Goal: Information Seeking & Learning: Check status

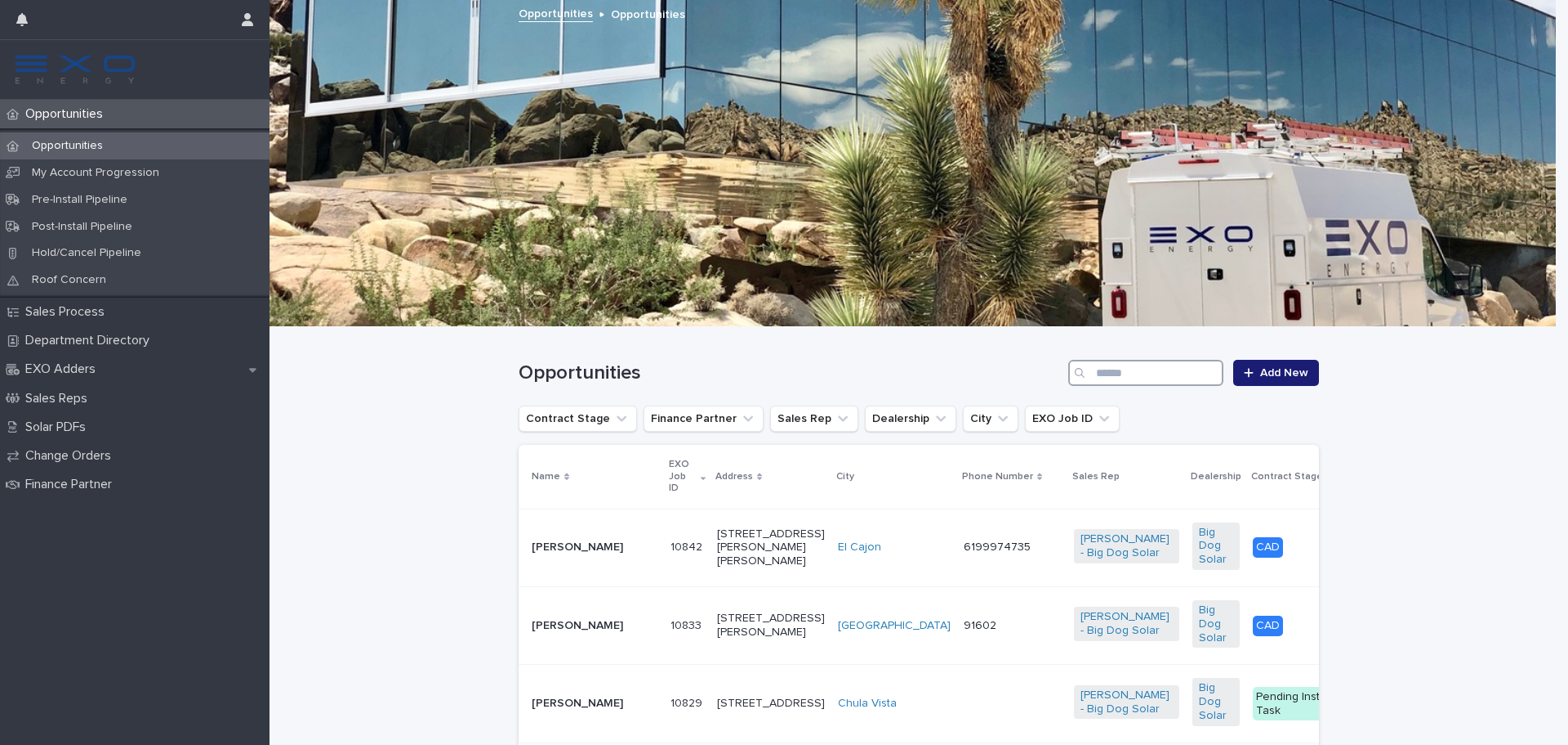
click at [1172, 372] on input "Search" at bounding box center [1146, 372] width 155 height 26
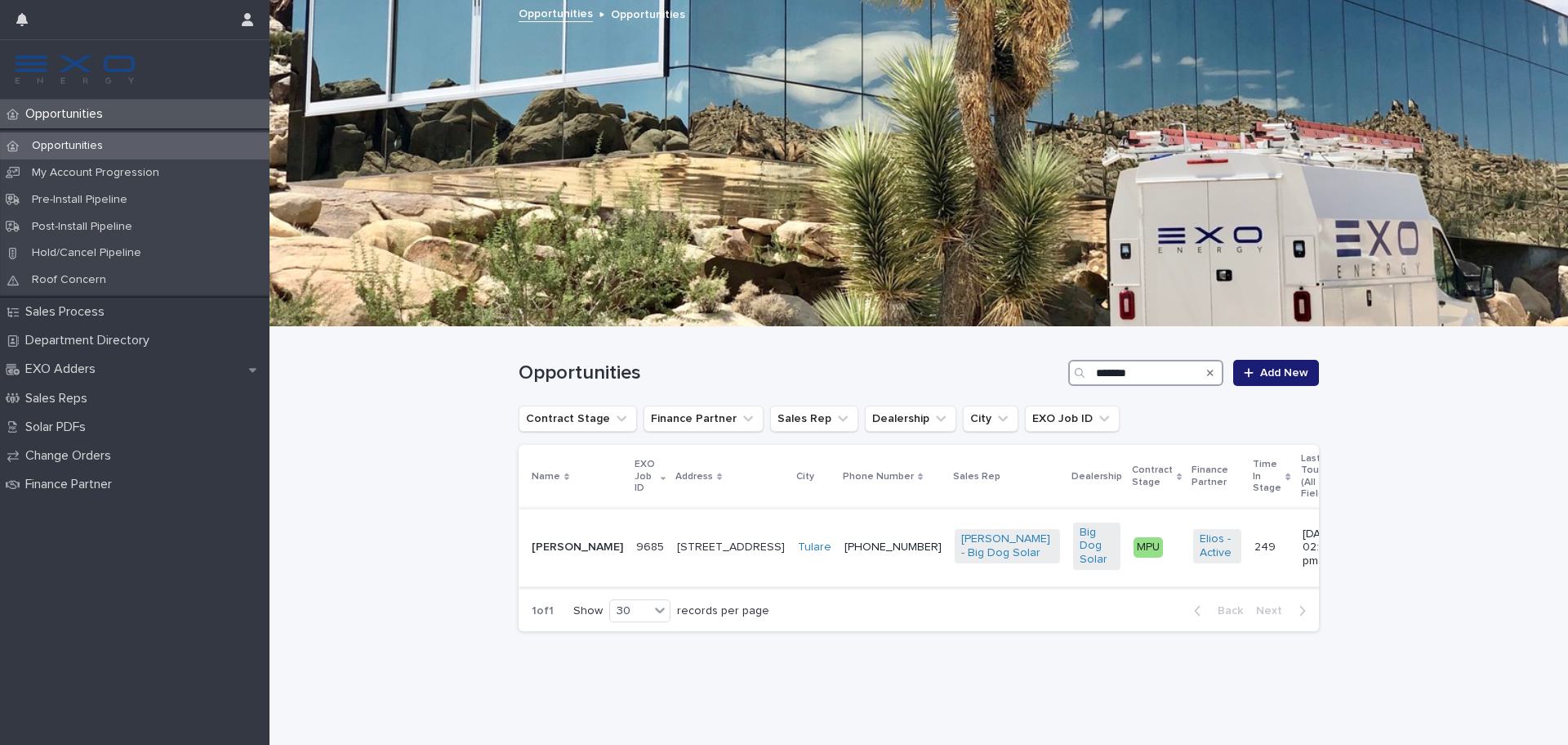
type input "*******"
click at [572, 540] on p "Anselmo Medel" at bounding box center [578, 547] width 91 height 13
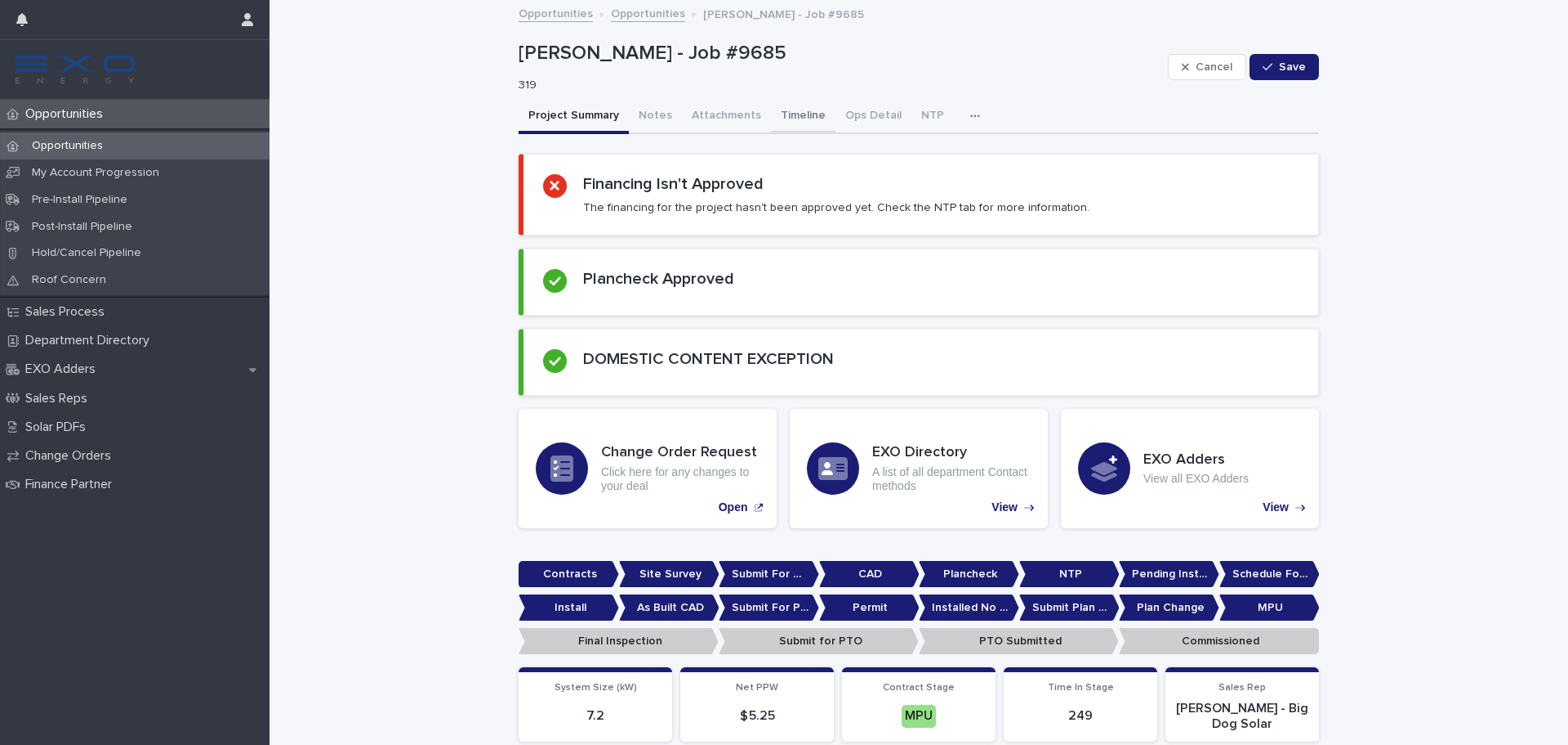
click at [779, 125] on button "Timeline" at bounding box center [804, 117] width 65 height 34
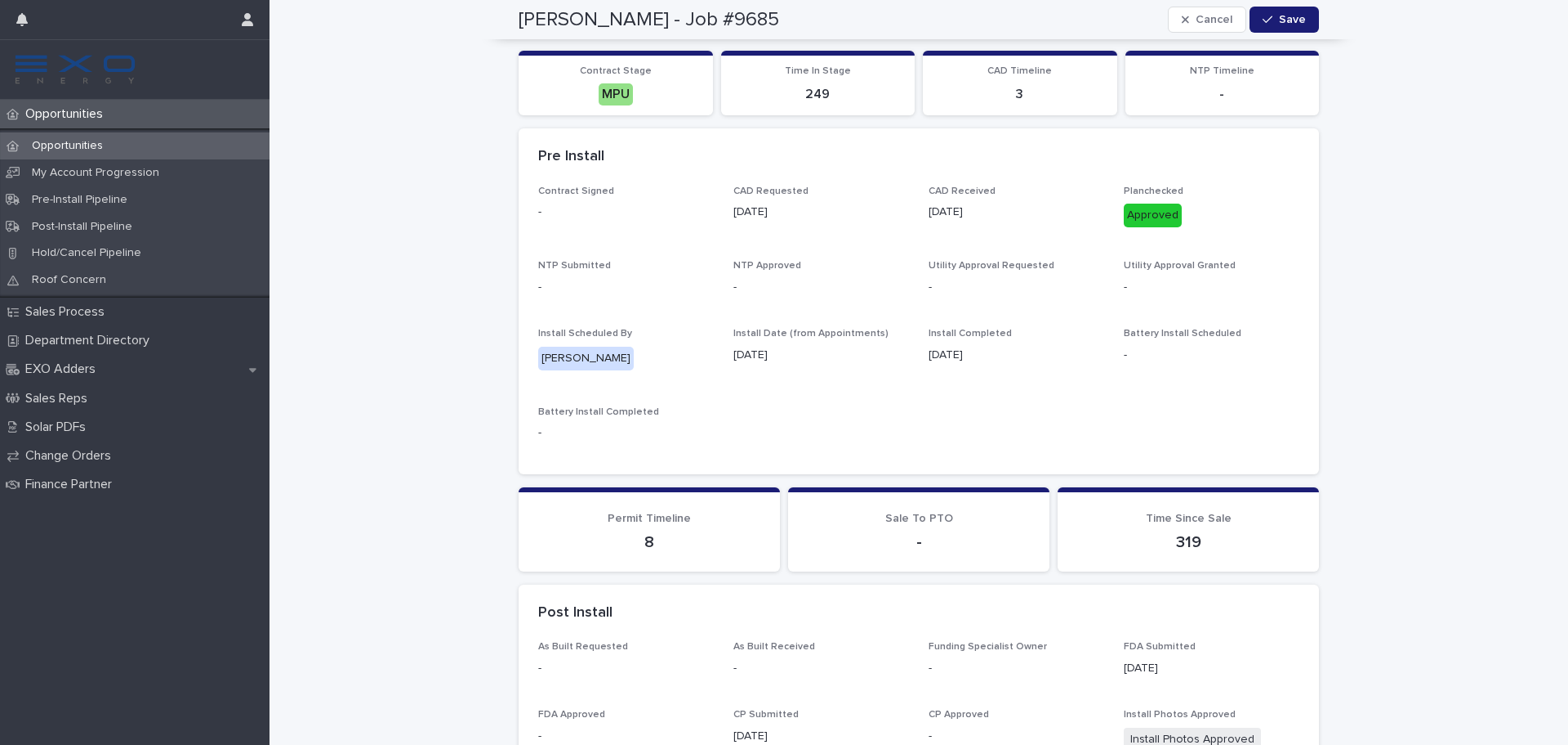
scroll to position [22, 0]
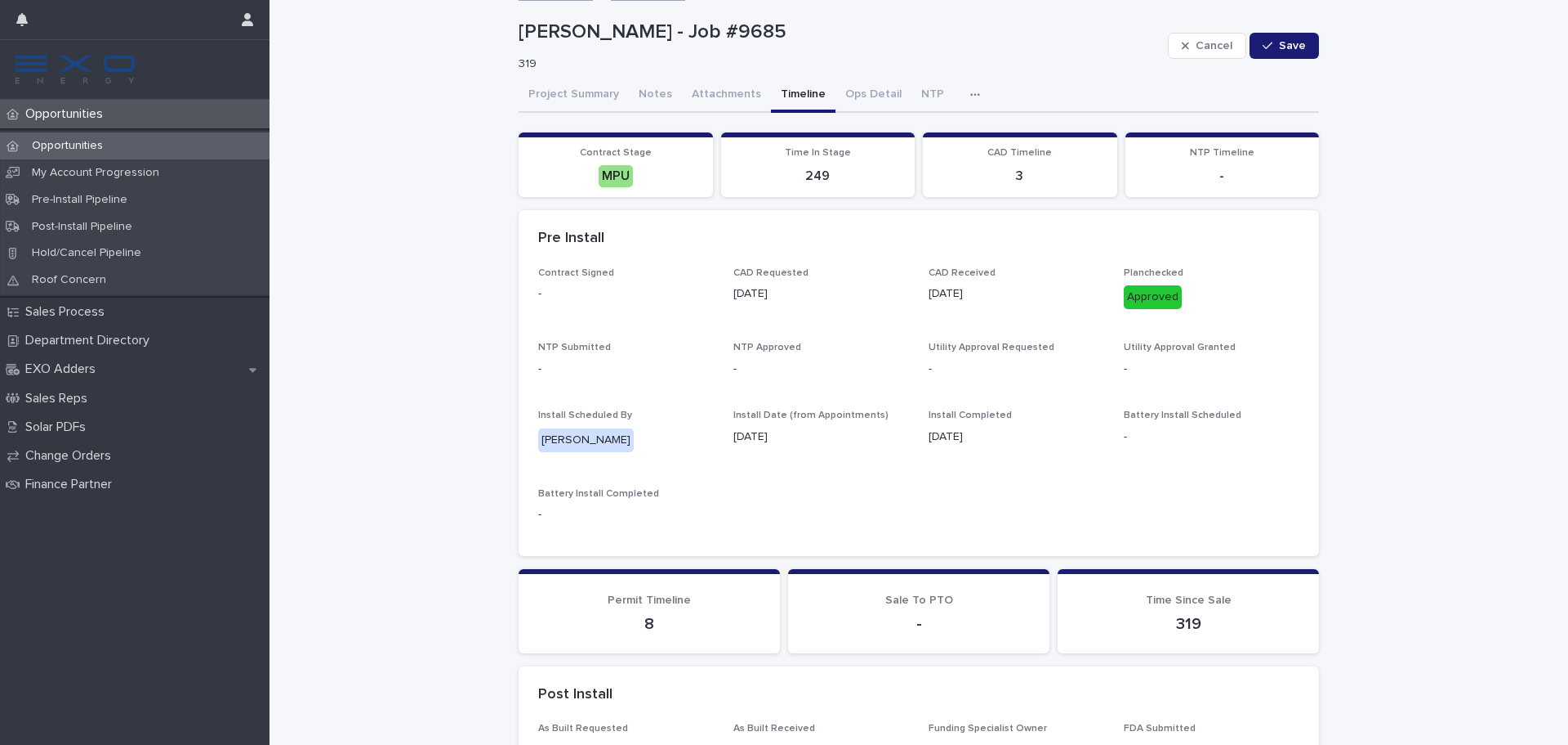
click at [971, 89] on icon "button" at bounding box center [975, 94] width 10 height 12
click at [904, 134] on button "Activity" at bounding box center [919, 136] width 108 height 24
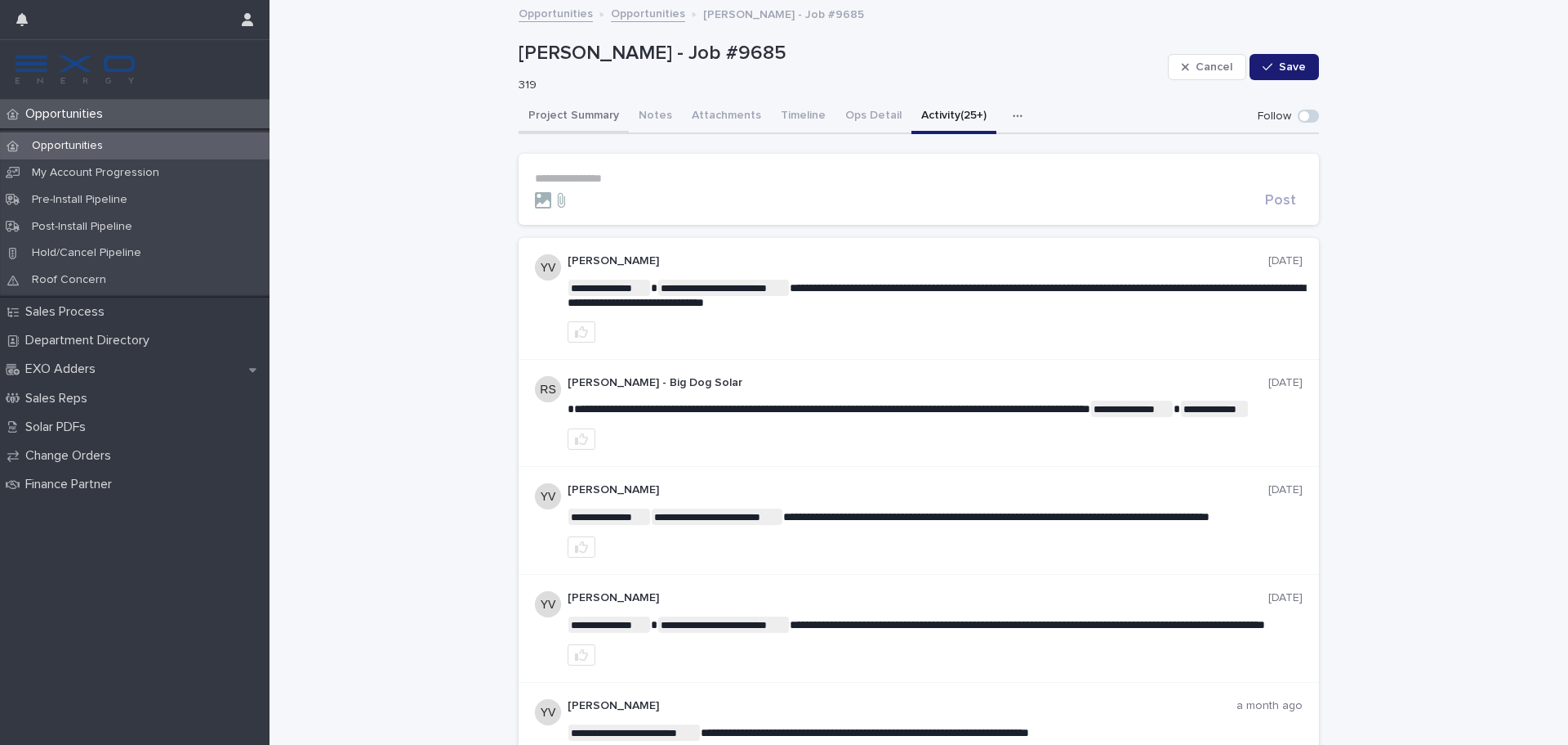
click at [558, 125] on button "Project Summary" at bounding box center [573, 117] width 110 height 34
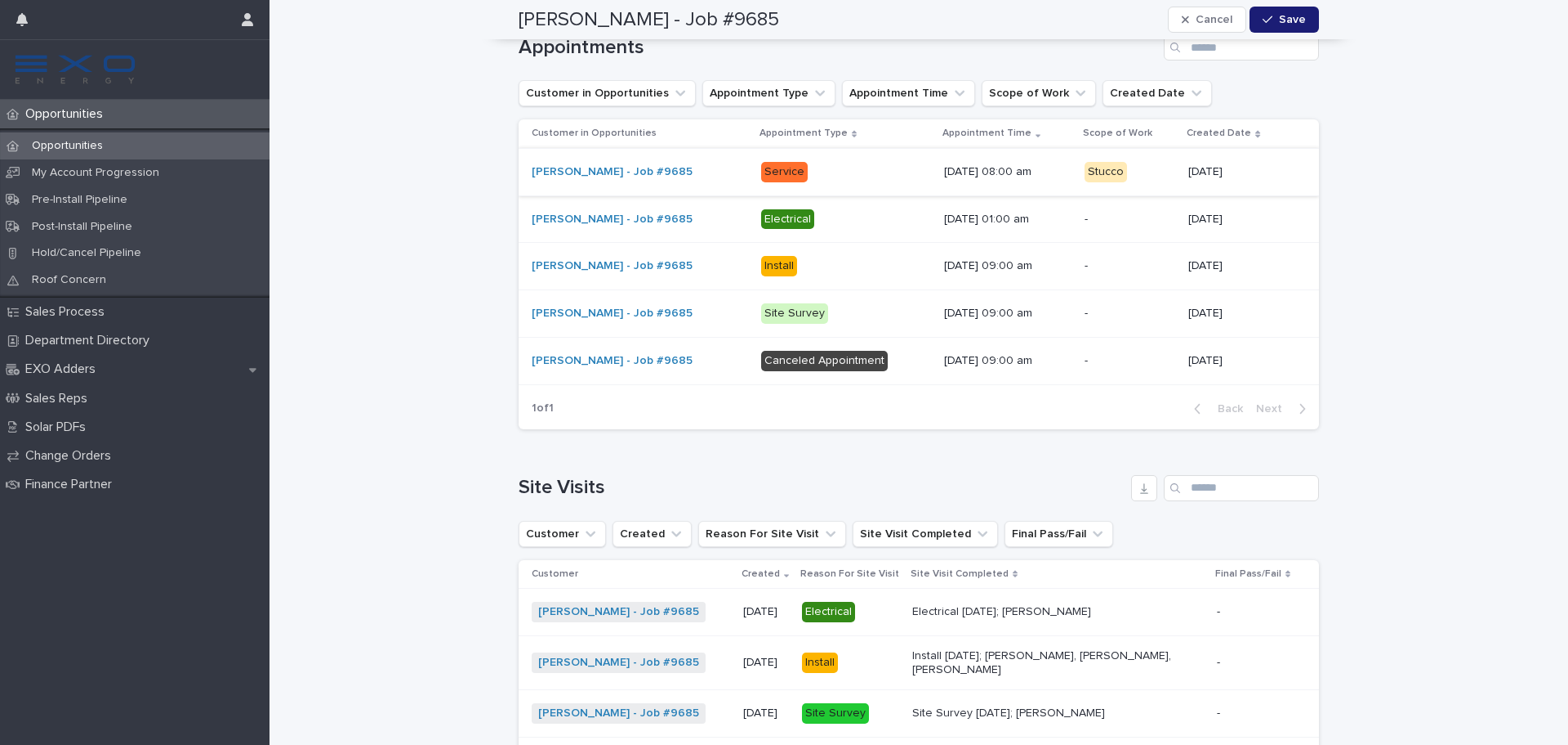
scroll to position [2326, 0]
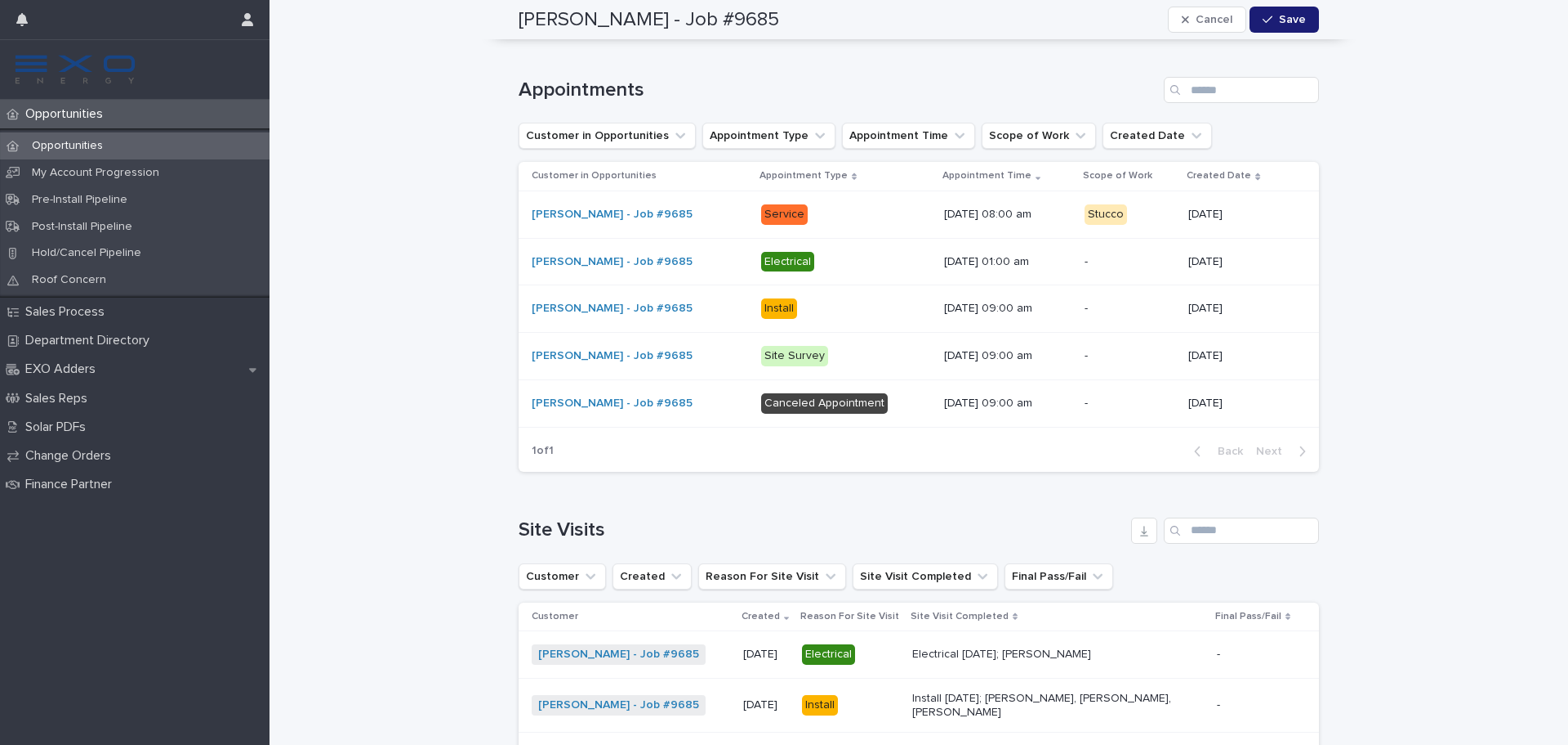
click at [701, 207] on div "Anselmo Medel - Job #9685" at bounding box center [640, 214] width 216 height 13
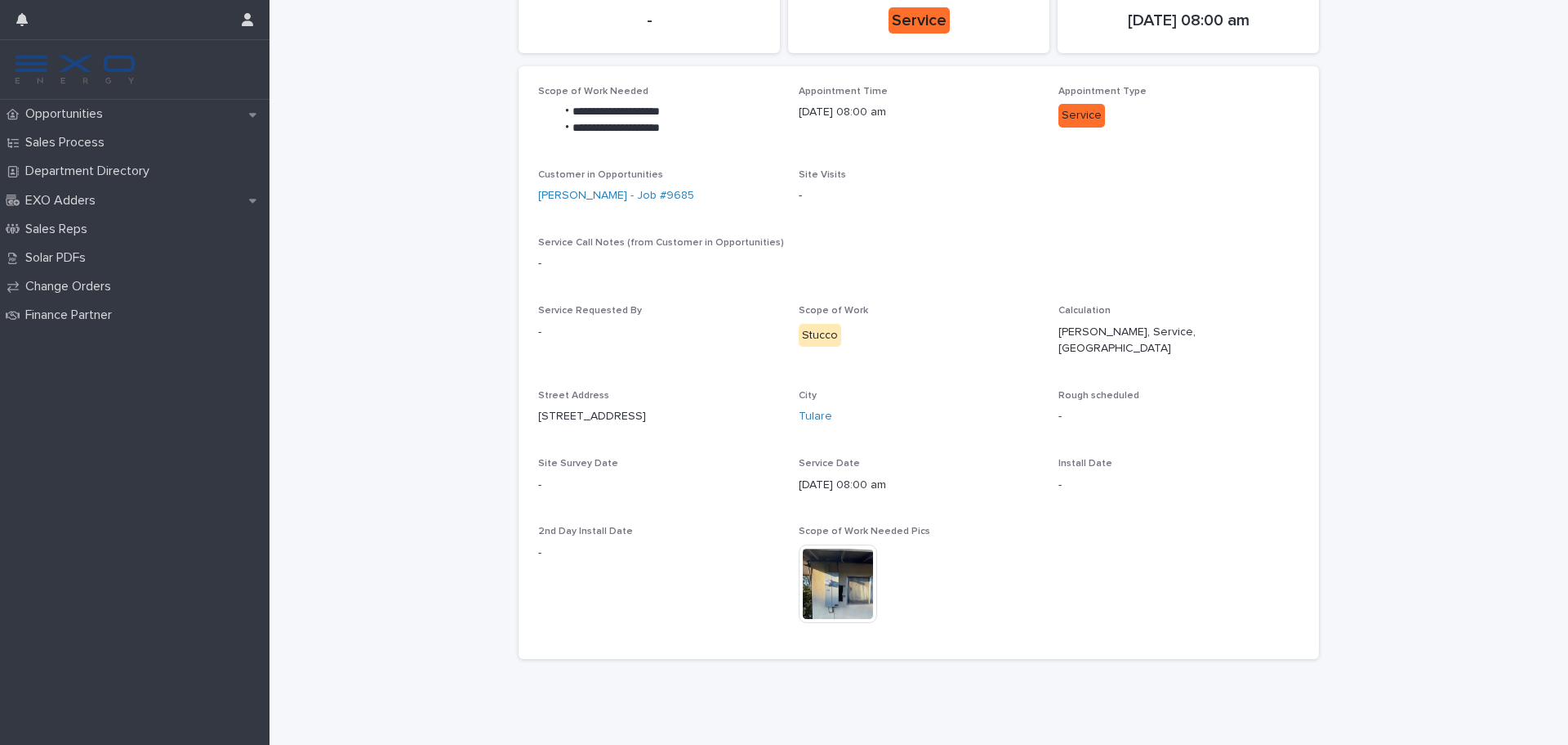
scroll to position [159, 0]
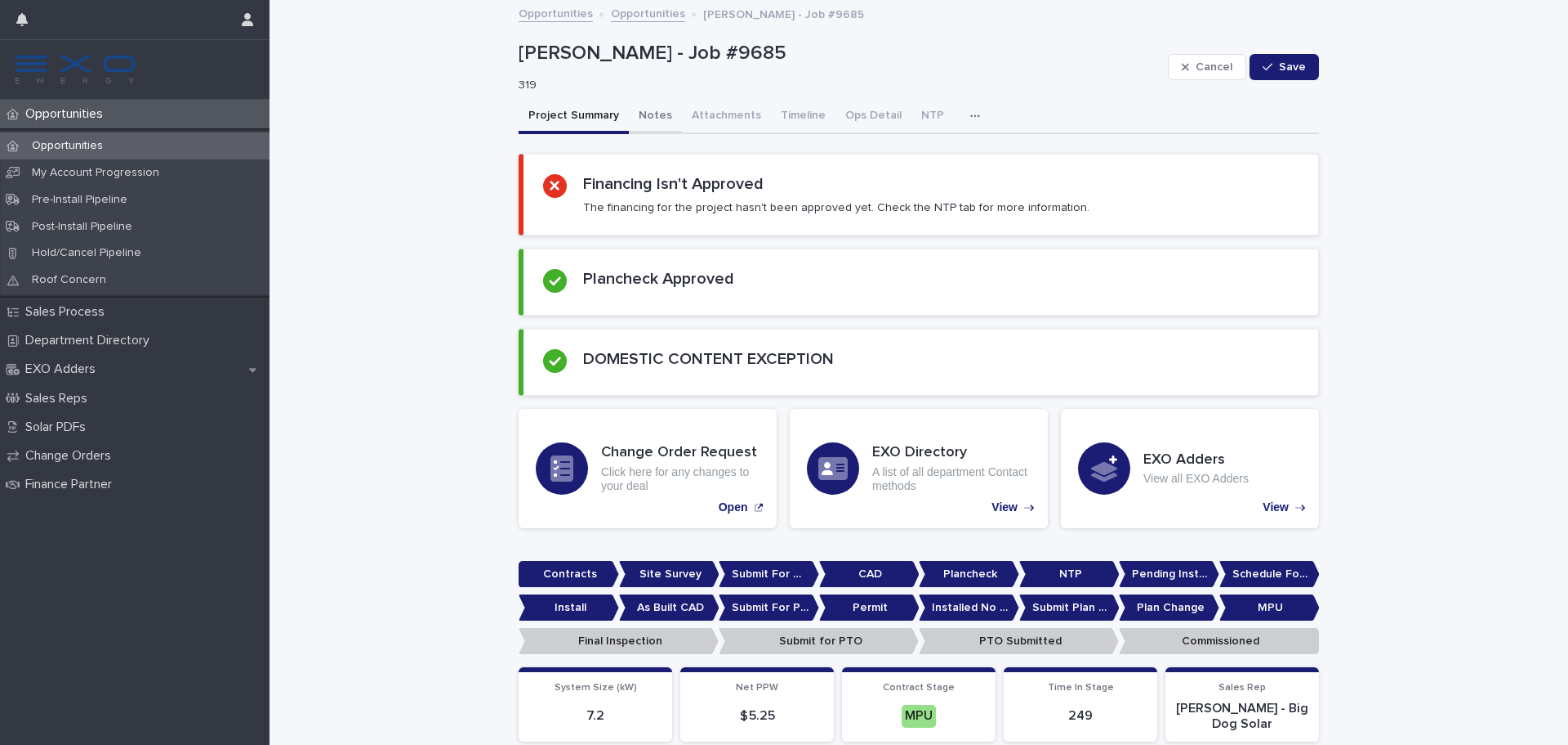
click at [654, 115] on button "Notes" at bounding box center [655, 117] width 53 height 34
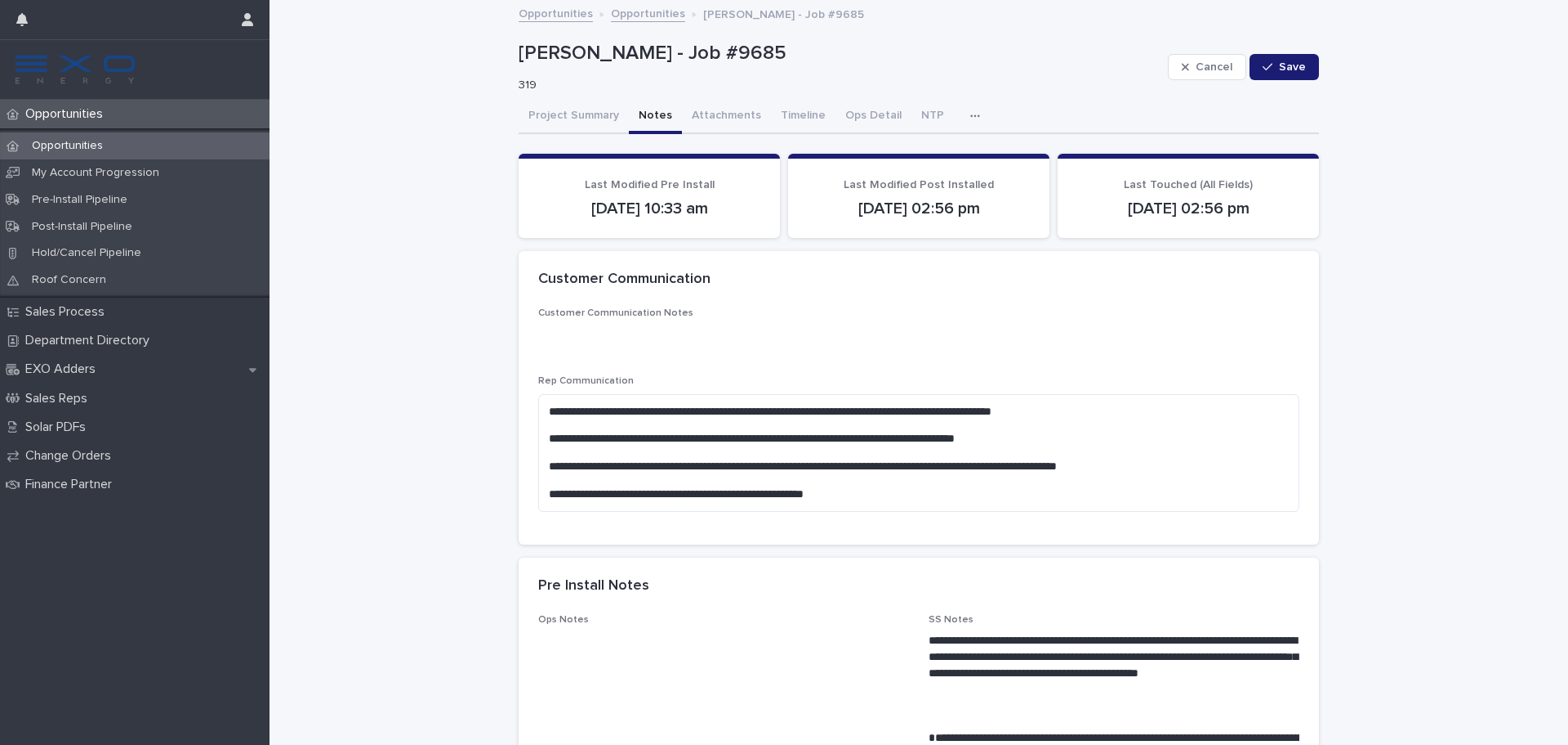
click at [971, 120] on icon "button" at bounding box center [975, 116] width 10 height 12
click at [887, 162] on span "Activity" at bounding box center [890, 158] width 36 height 12
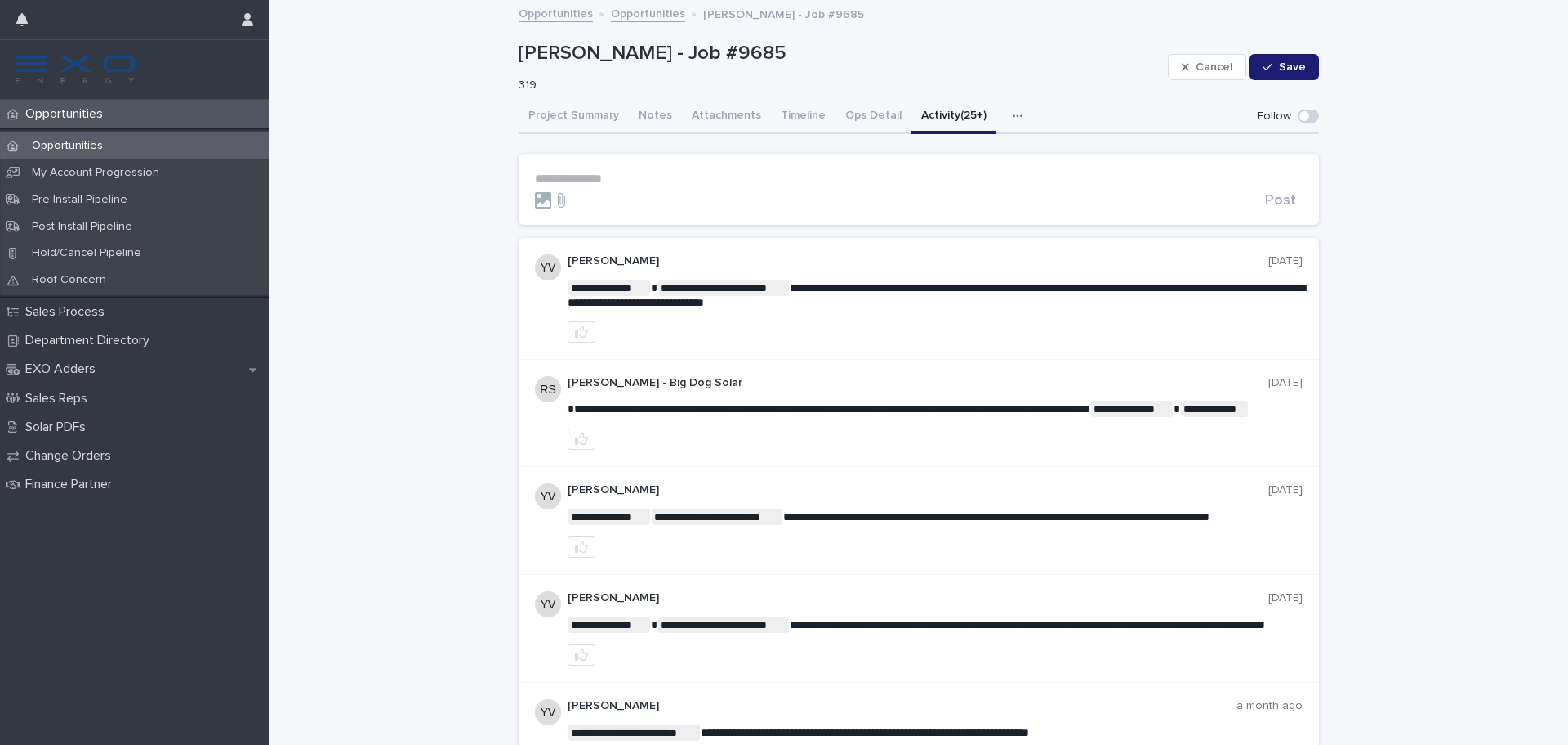
click at [163, 139] on div "Opportunities" at bounding box center [135, 146] width 270 height 27
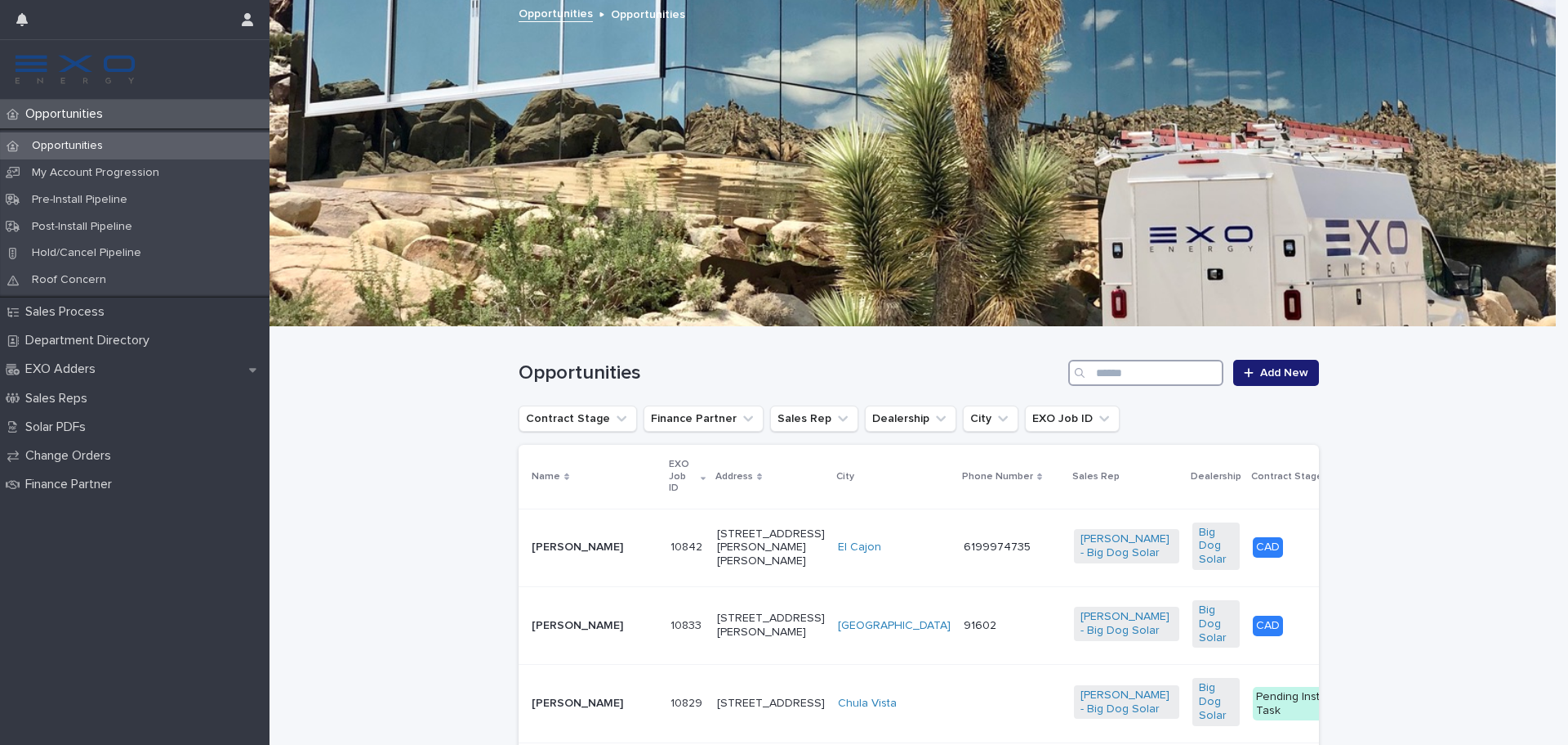
click at [1104, 382] on input "Search" at bounding box center [1146, 372] width 155 height 26
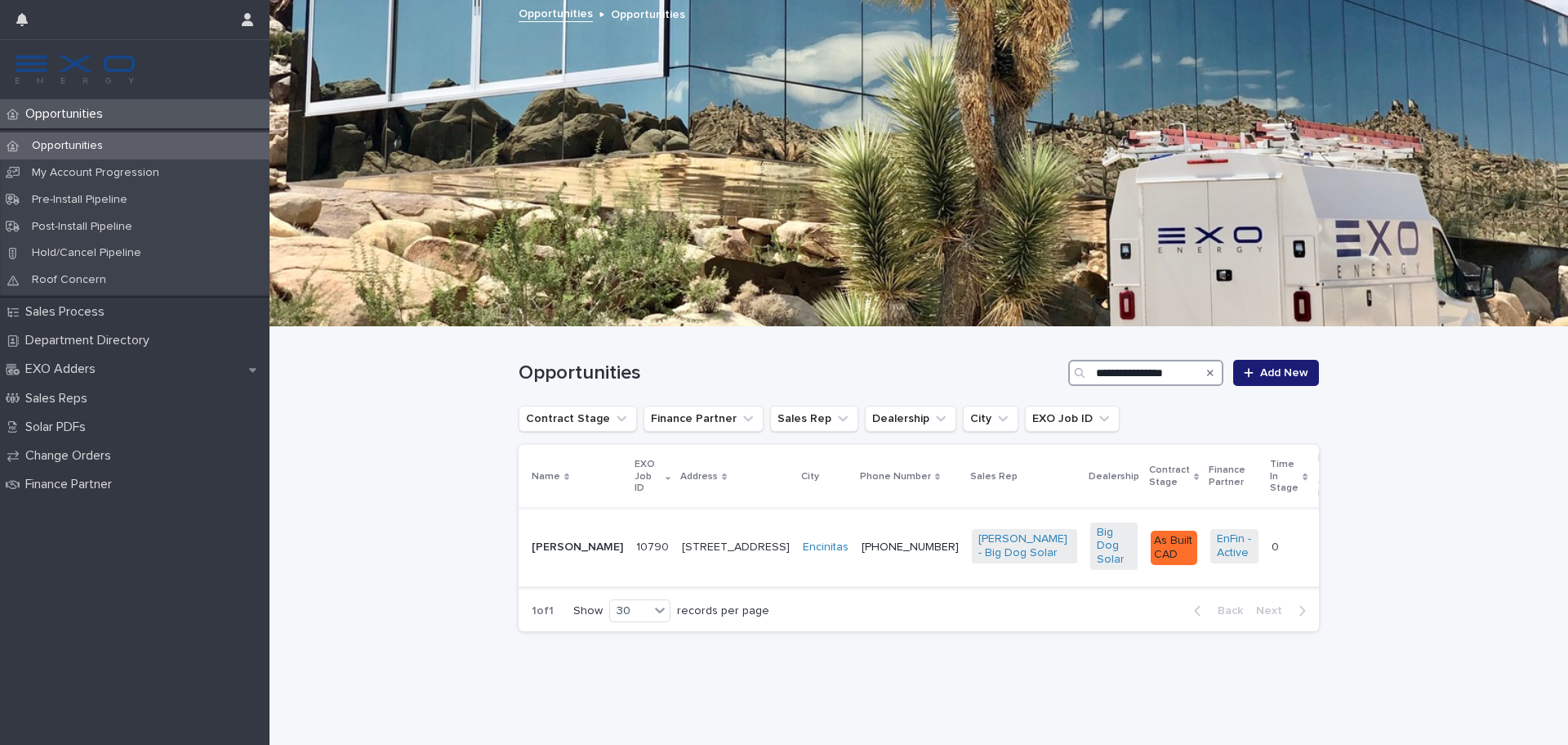
type input "**********"
click at [580, 553] on p "Jennifer Sampson" at bounding box center [578, 547] width 91 height 13
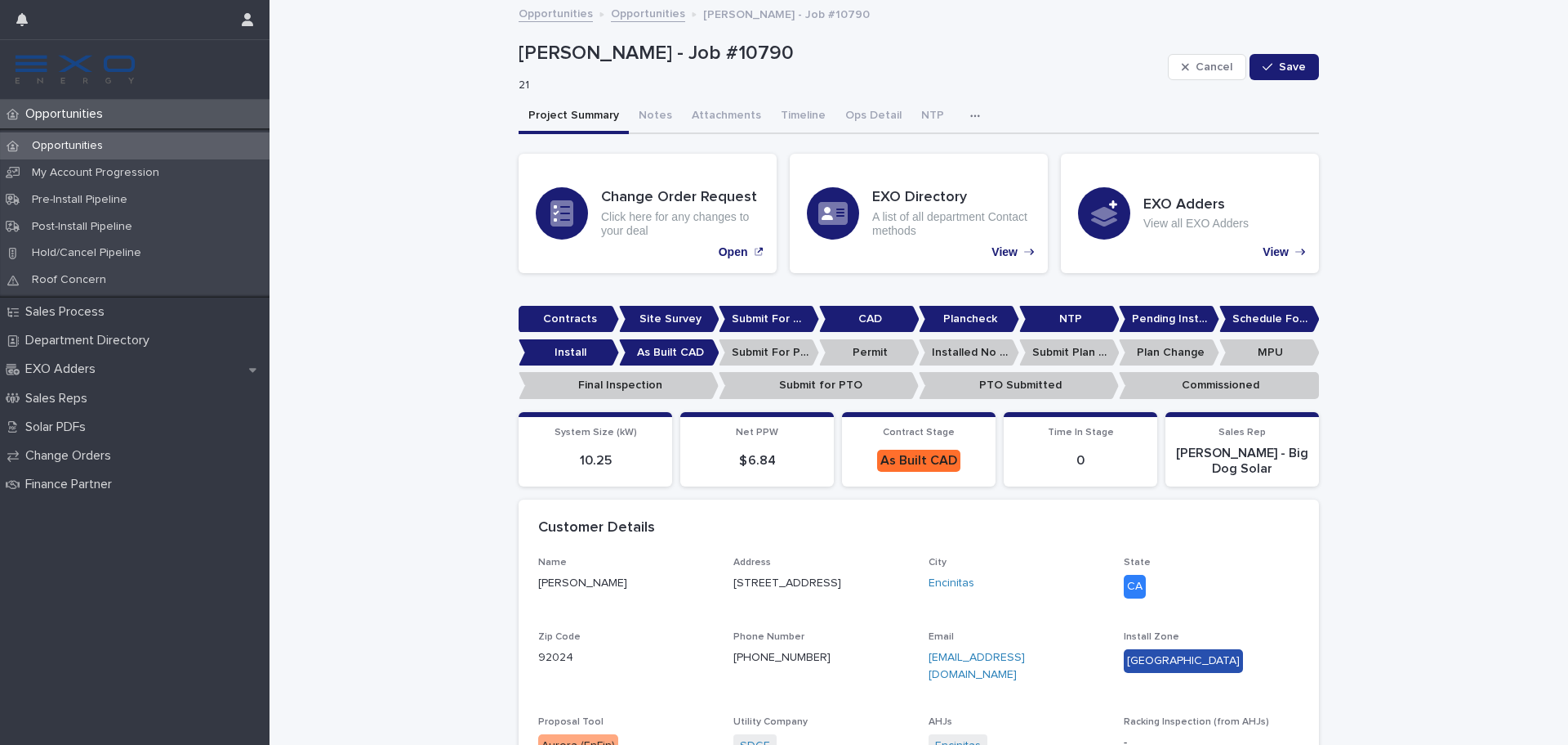
click at [971, 118] on icon "button" at bounding box center [975, 116] width 10 height 12
click at [926, 151] on button "Activity" at bounding box center [919, 158] width 108 height 24
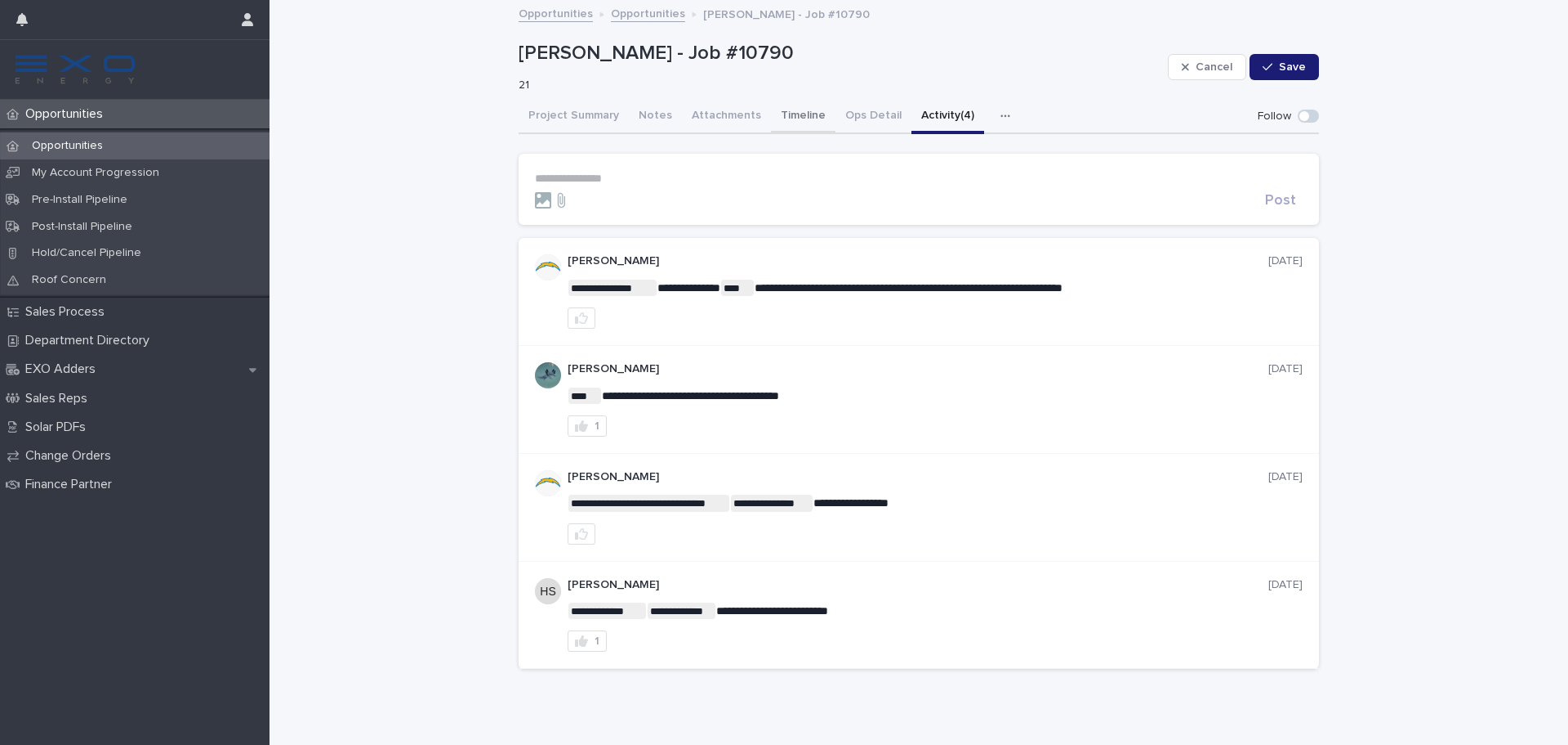
click at [838, 115] on button "Ops Detail" at bounding box center [874, 117] width 76 height 34
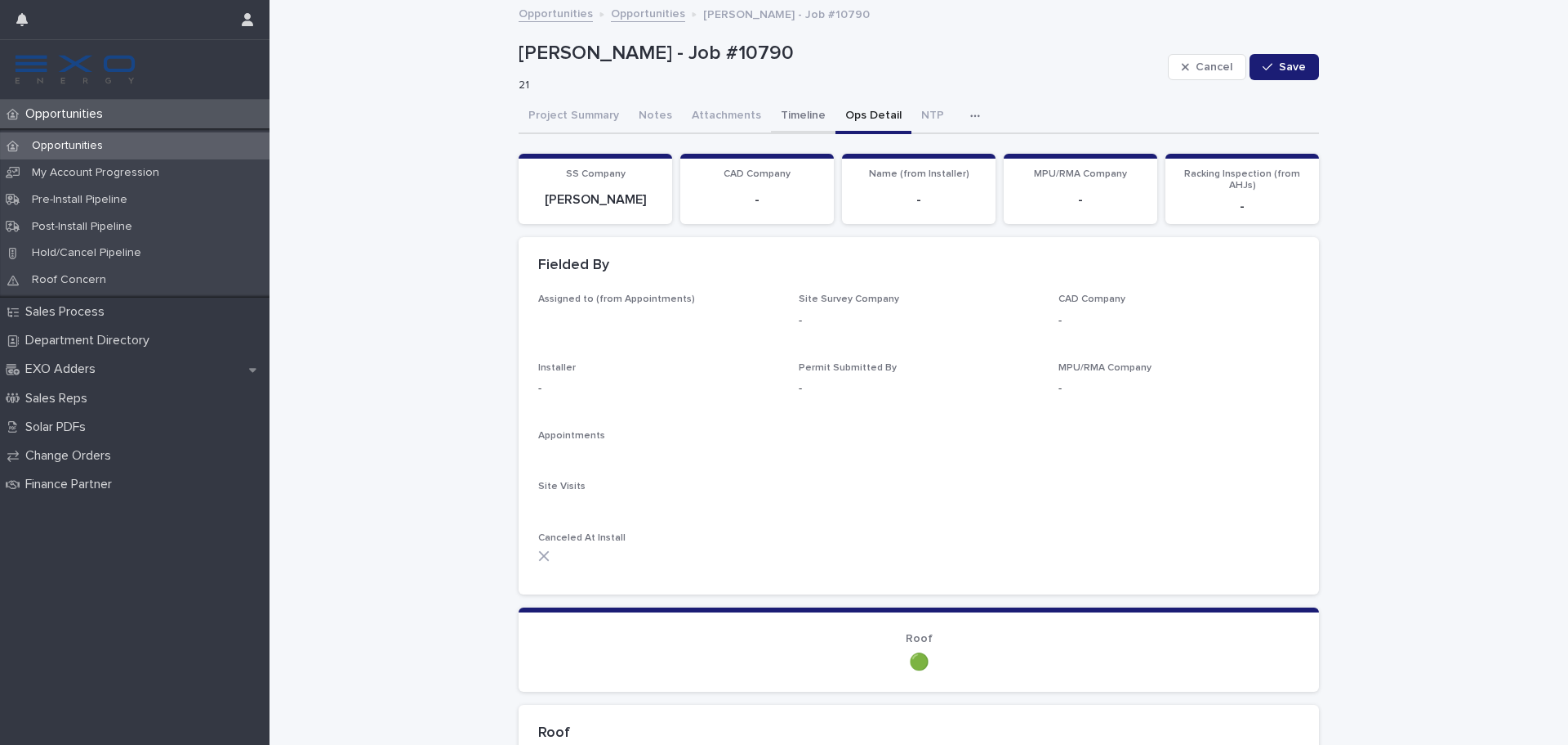
click at [793, 123] on button "Timeline" at bounding box center [804, 117] width 65 height 34
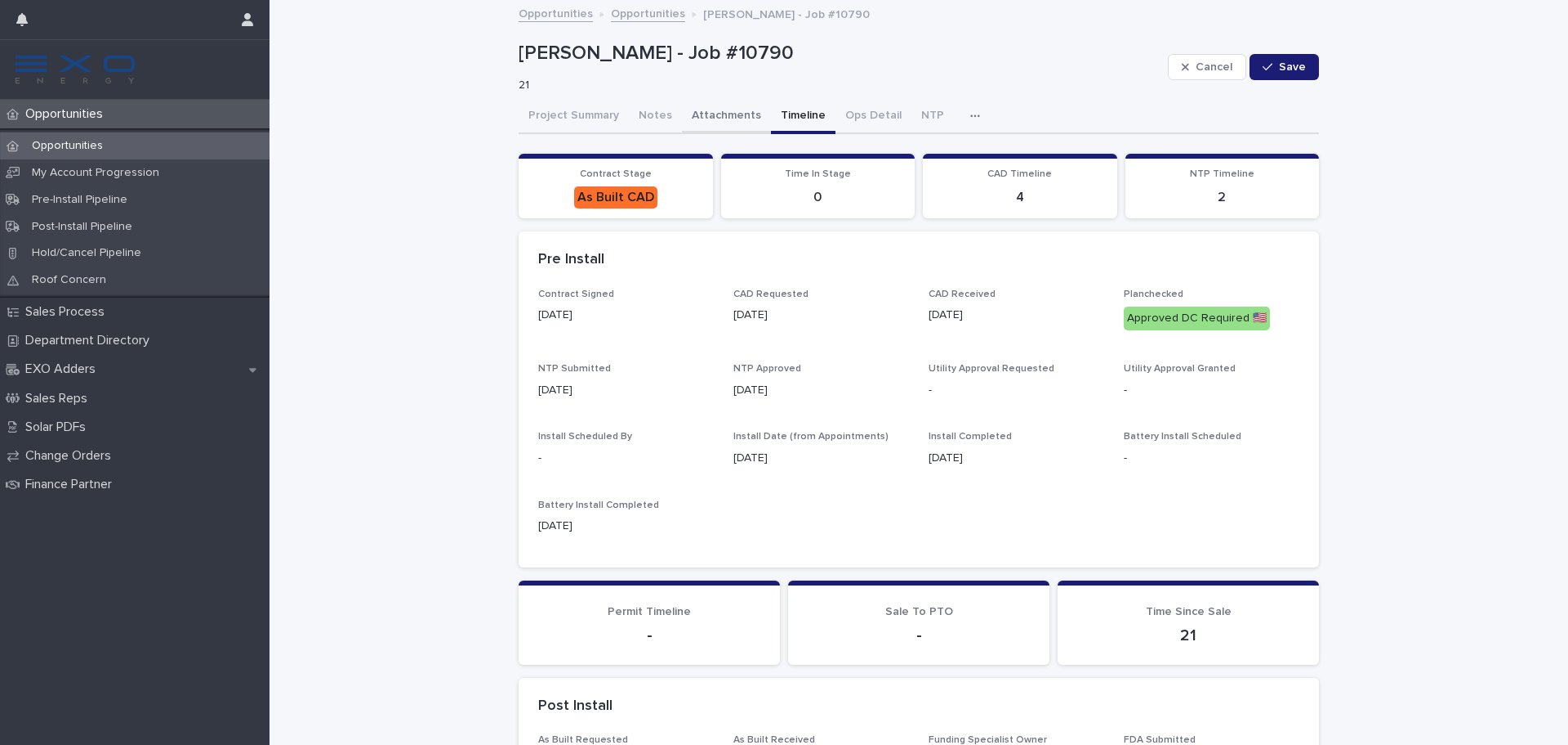
drag, startPoint x: 726, startPoint y: 123, endPoint x: 694, endPoint y: 118, distance: 32.4
click at [726, 122] on button "Attachments" at bounding box center [726, 117] width 89 height 34
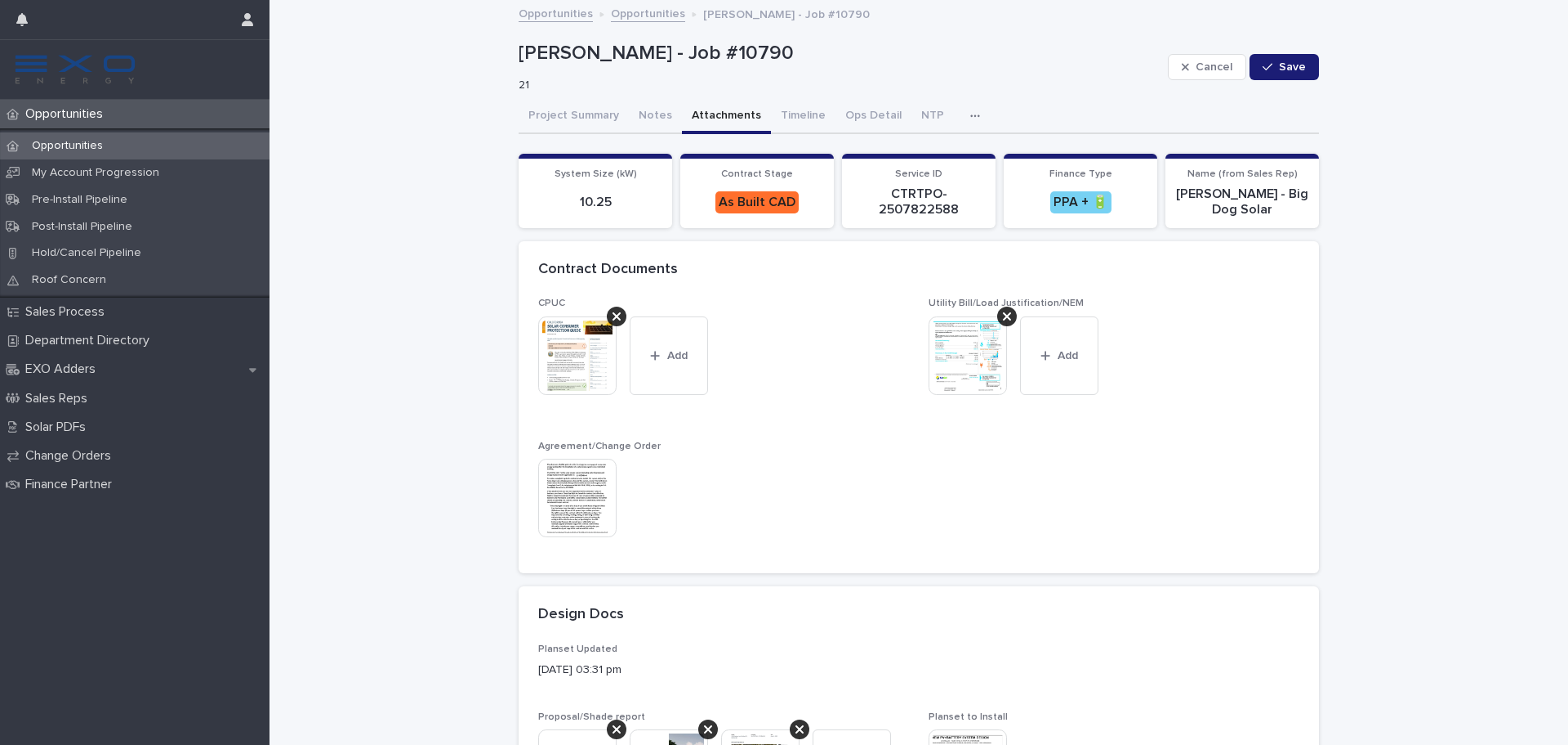
click at [971, 116] on icon "button" at bounding box center [975, 115] width 9 height 3
click at [927, 159] on button "Activity (4)" at bounding box center [919, 158] width 108 height 24
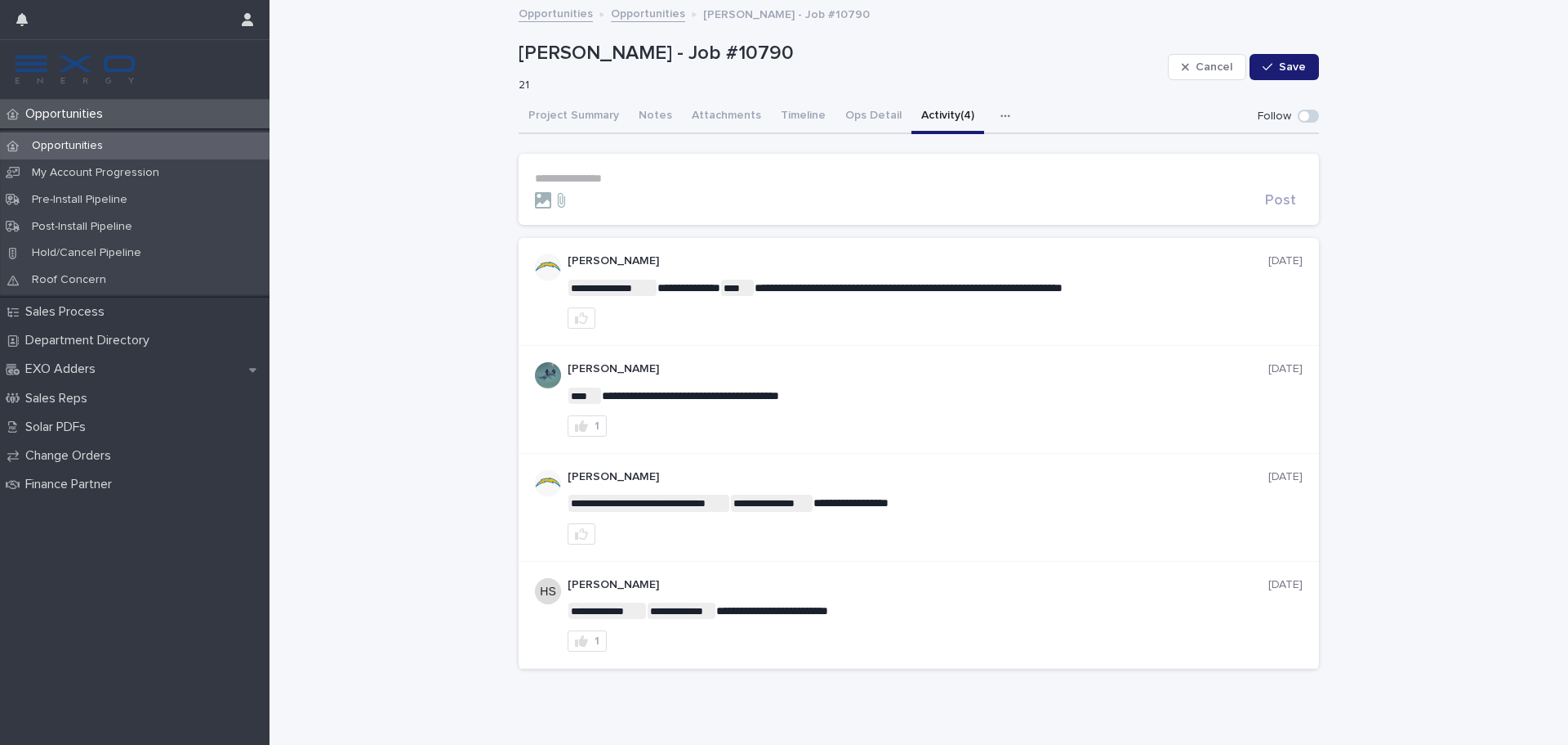
scroll to position [19, 0]
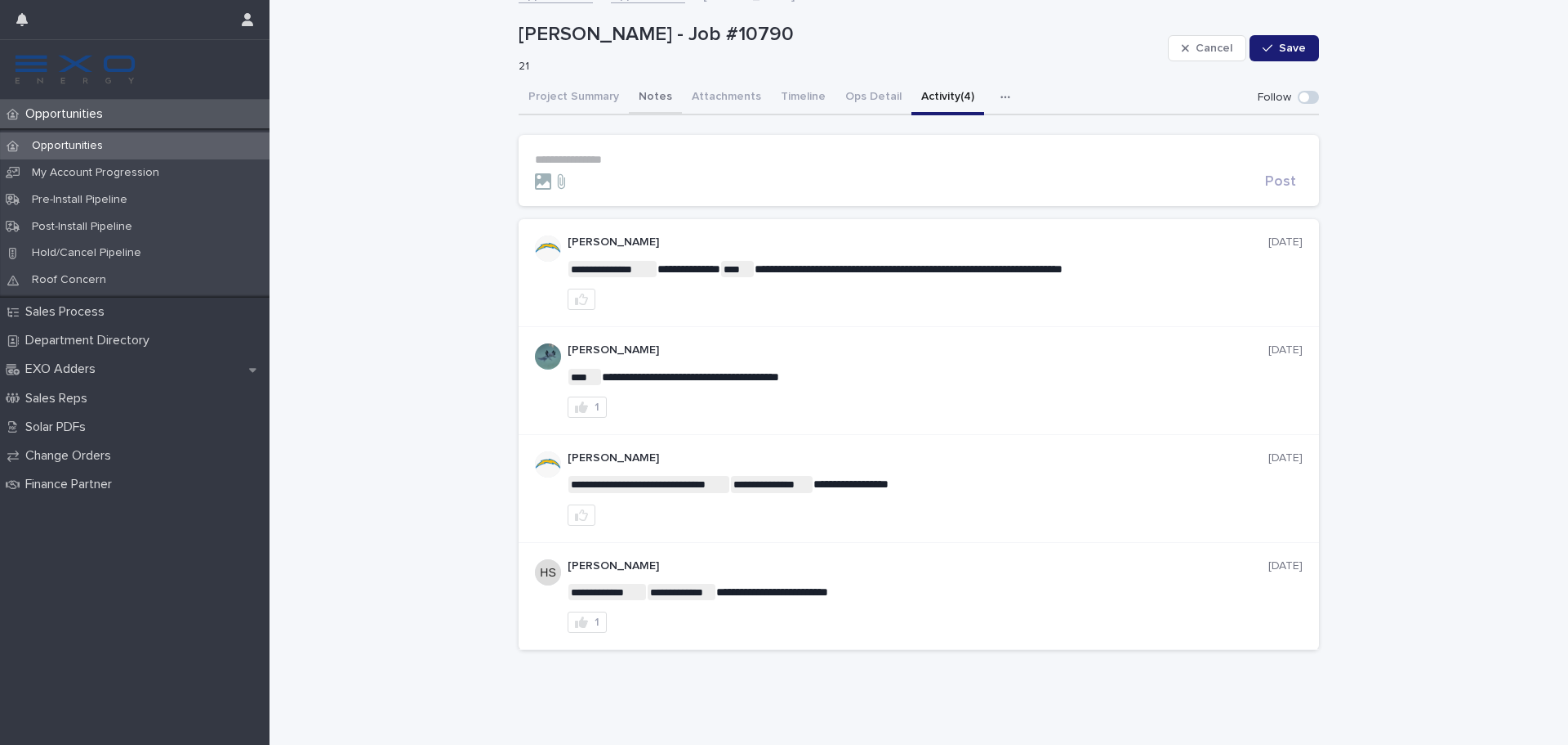
click at [648, 111] on button "Notes" at bounding box center [655, 98] width 53 height 34
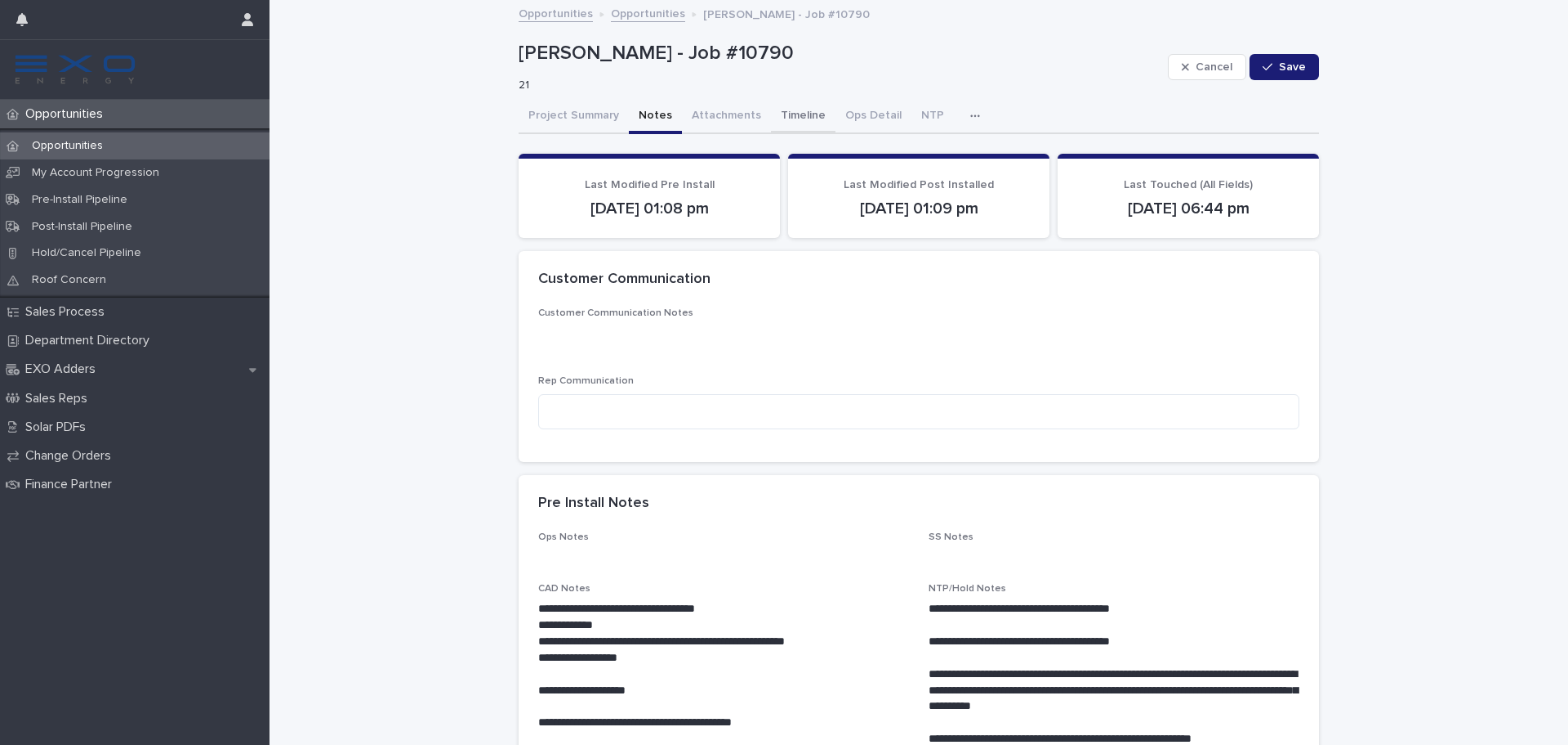
click at [790, 128] on button "Timeline" at bounding box center [804, 117] width 65 height 34
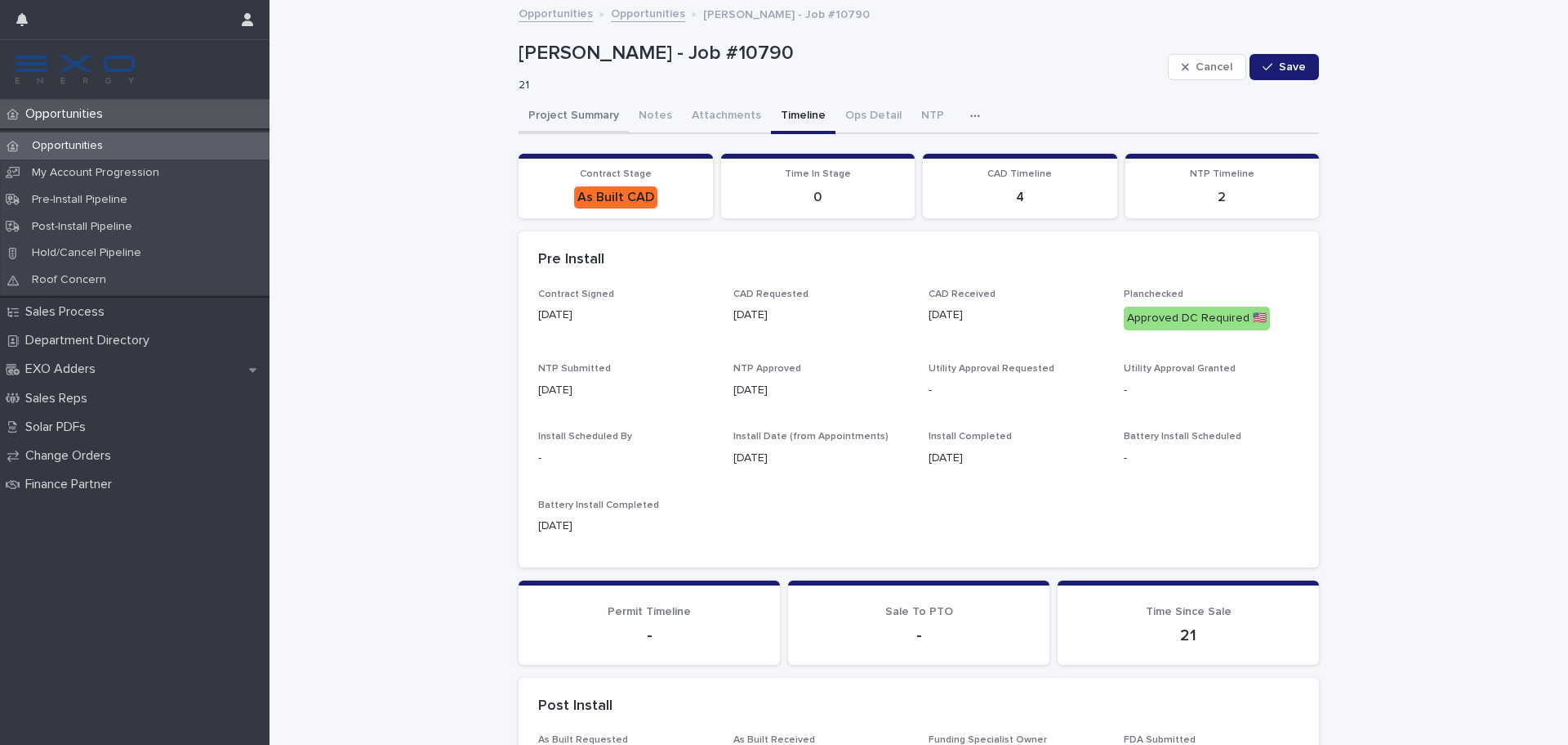
click at [555, 124] on button "Project Summary" at bounding box center [573, 117] width 110 height 34
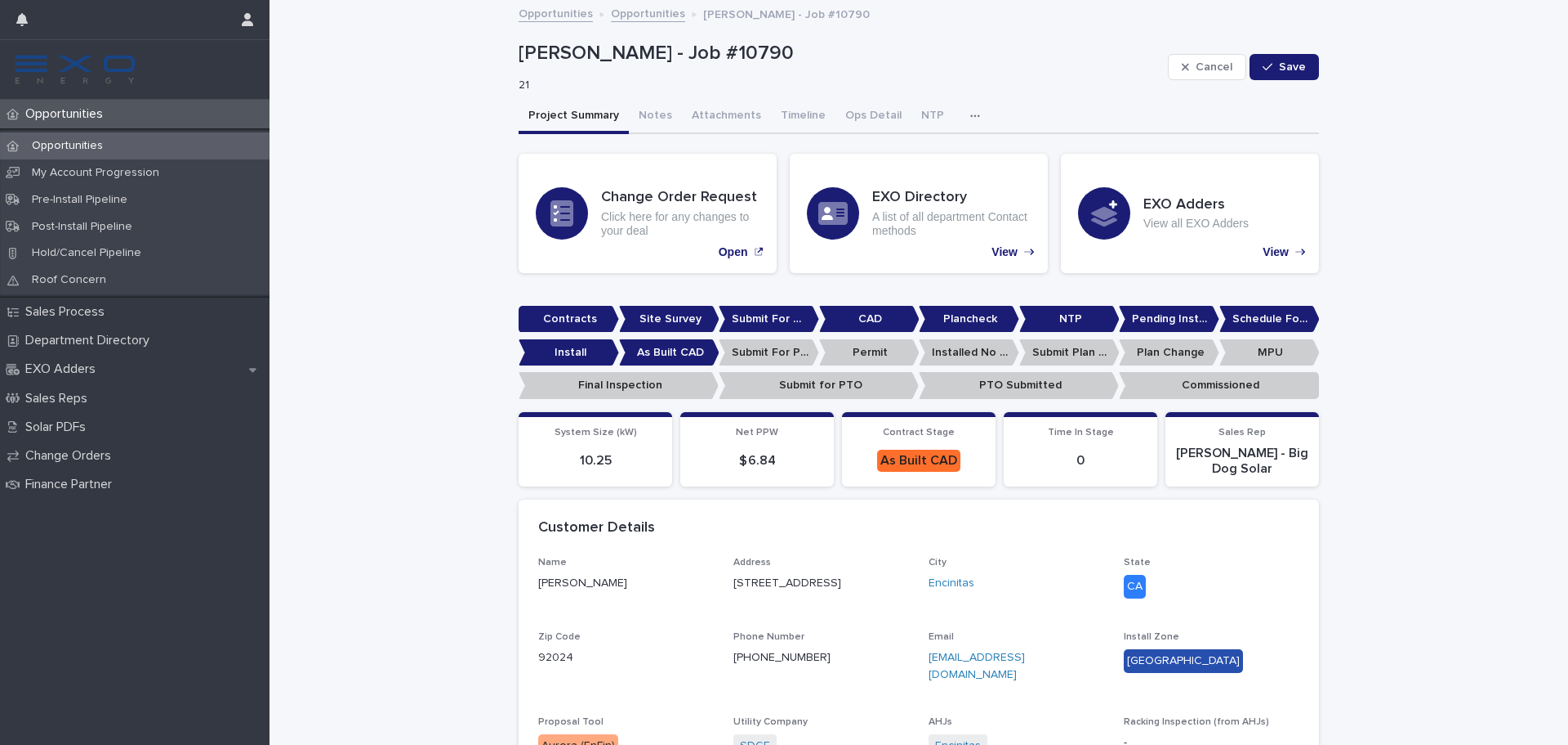
click at [948, 354] on p "Installed No Permit" at bounding box center [969, 353] width 100 height 27
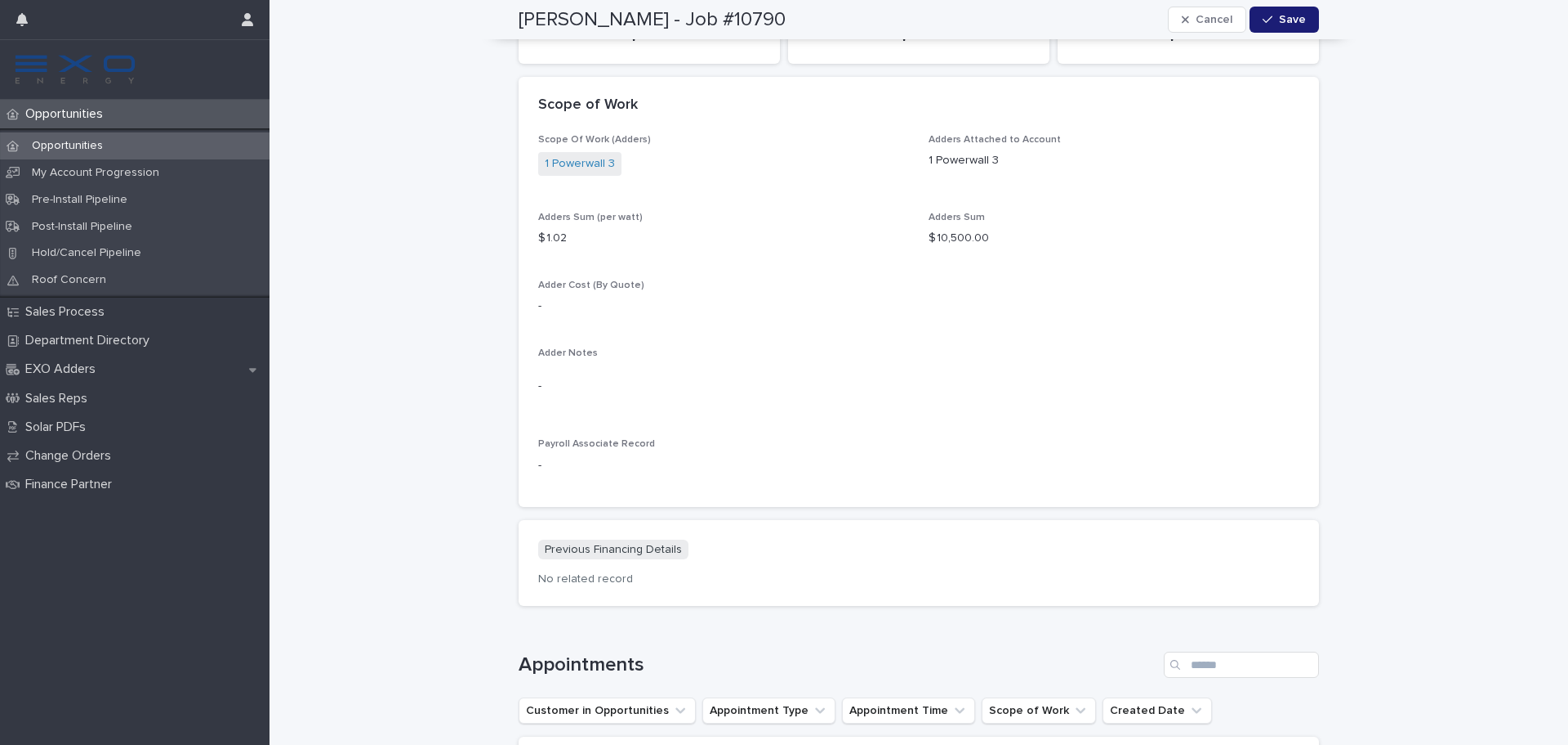
scroll to position [1968, 0]
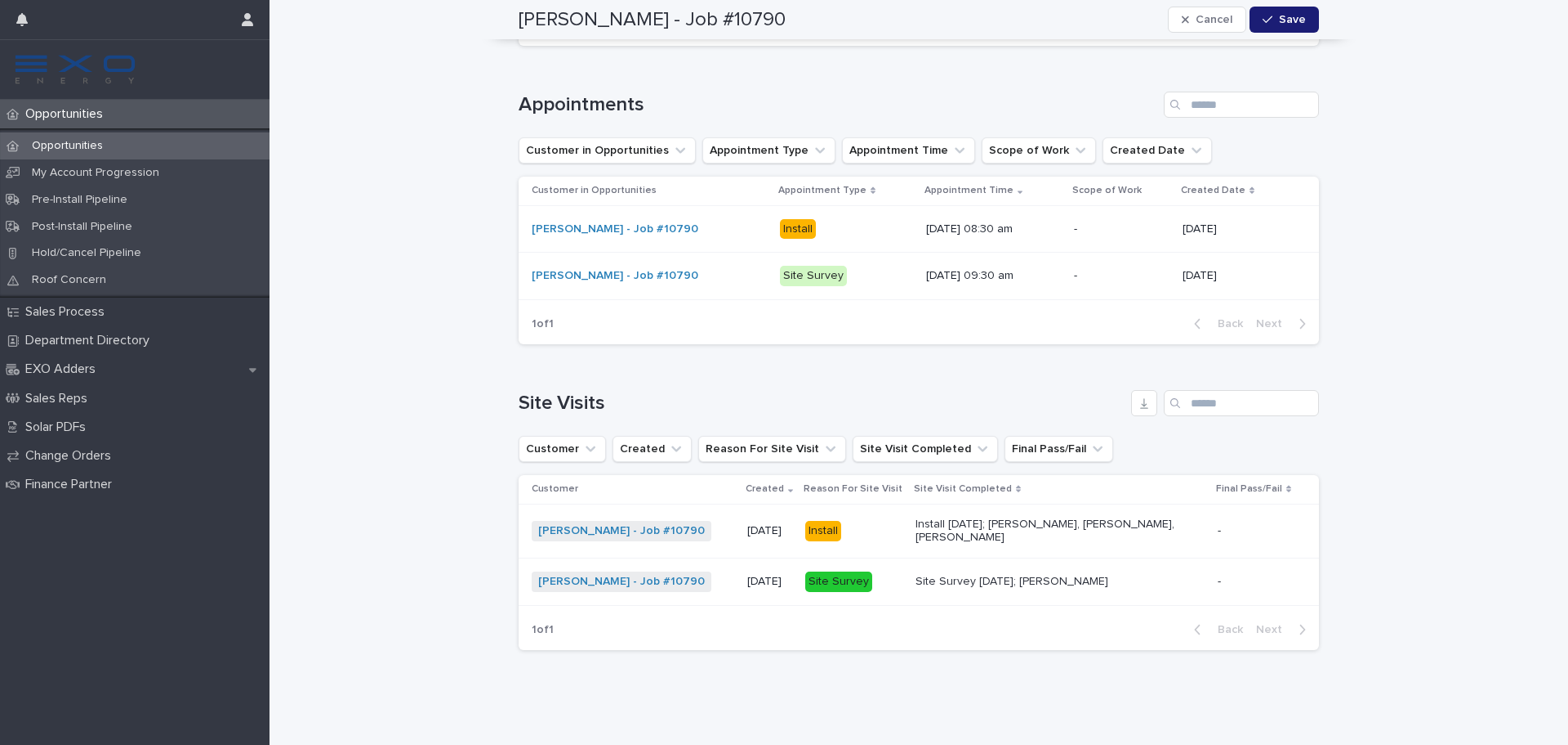
click at [715, 538] on div "Jennifer Sampson - Job #10790 + 0" at bounding box center [633, 530] width 203 height 21
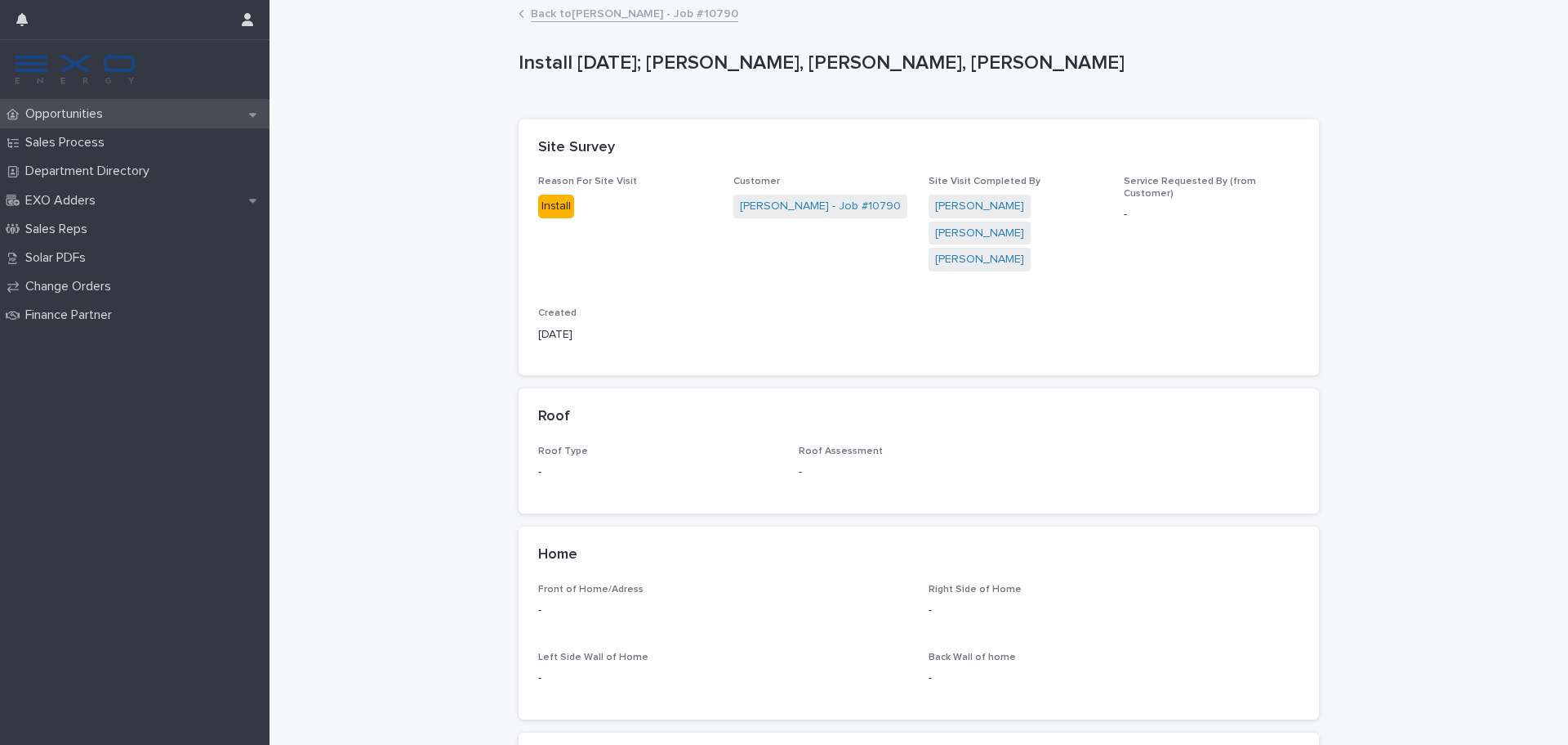
click at [103, 116] on p "Opportunities" at bounding box center [67, 113] width 97 height 15
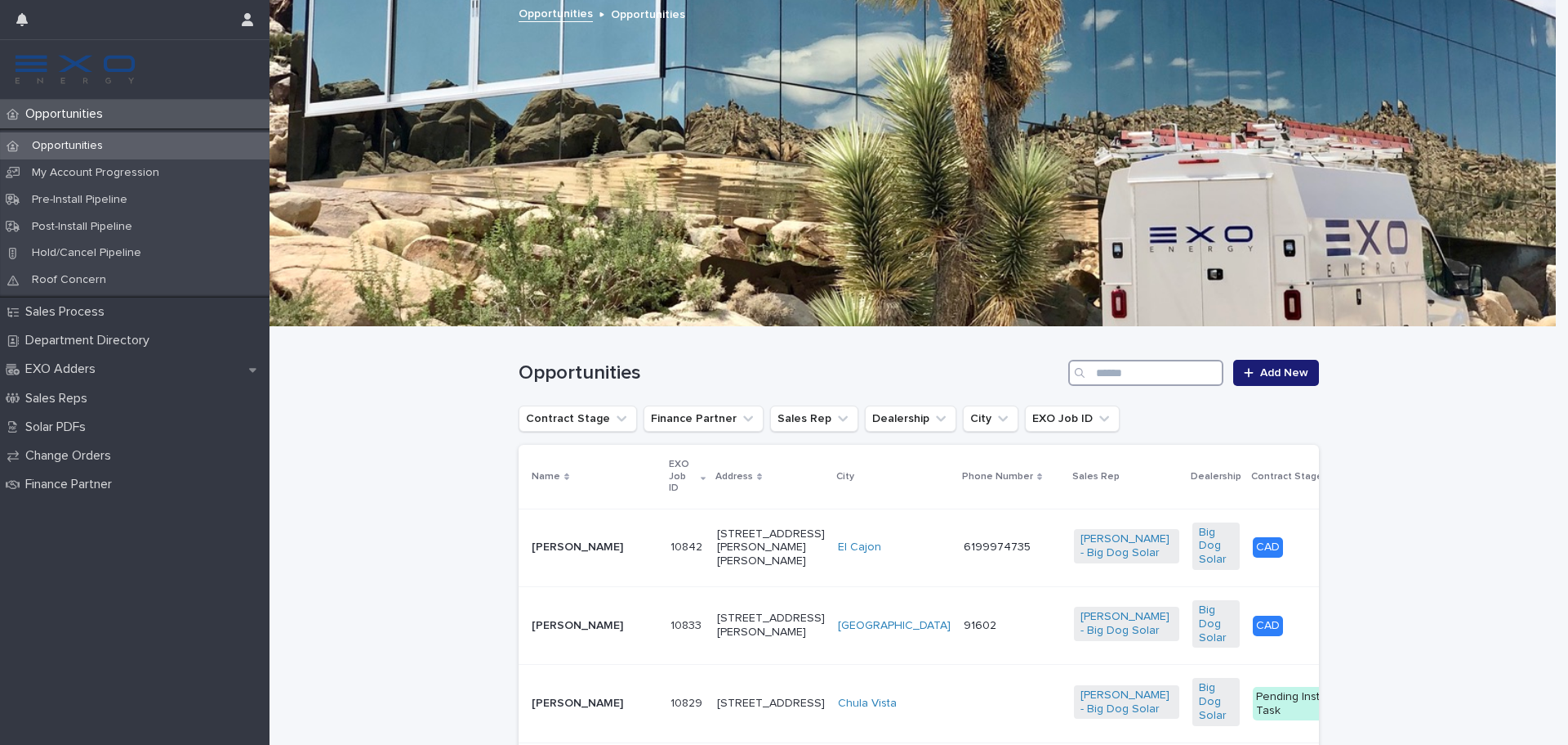
click at [1127, 384] on input "Search" at bounding box center [1146, 372] width 155 height 26
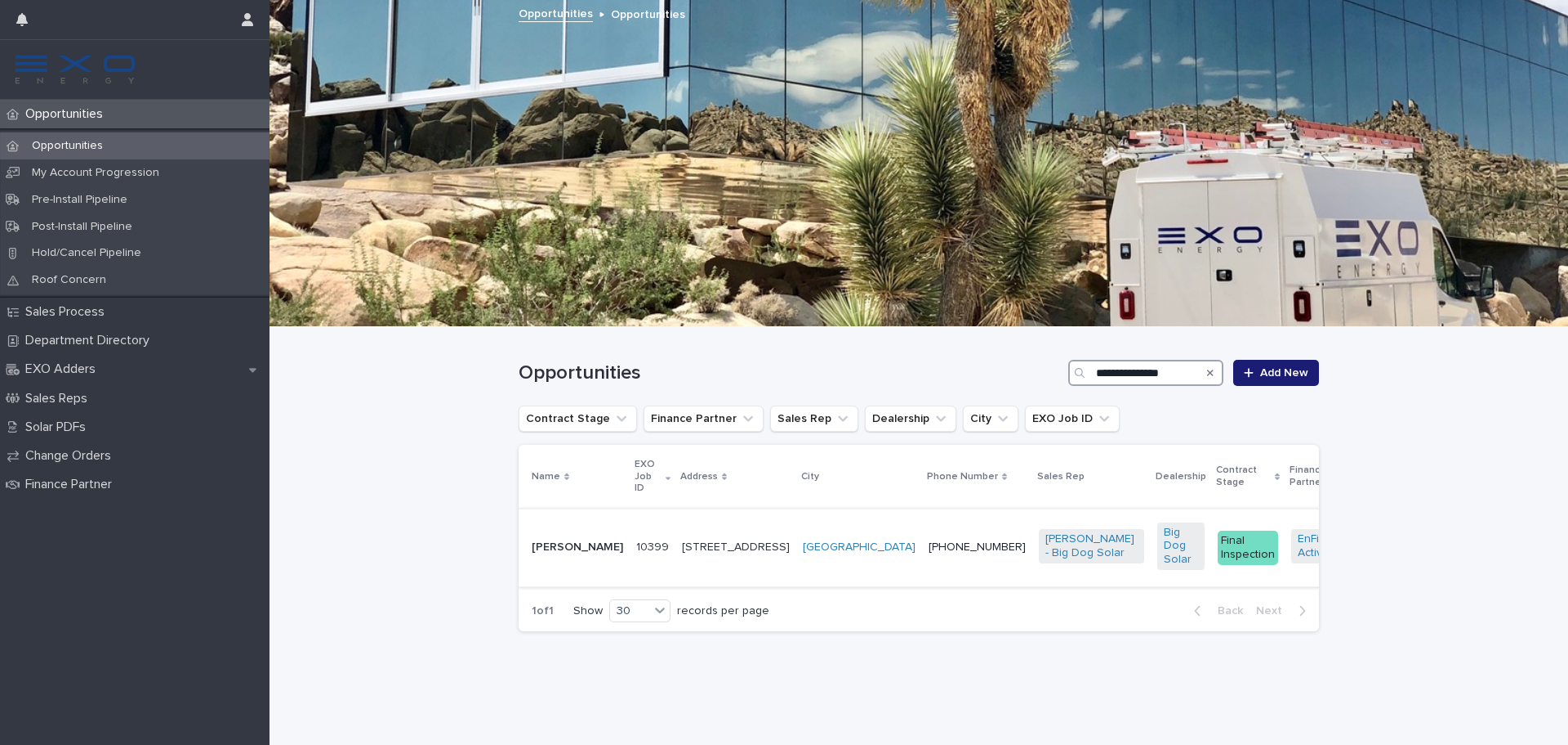
type input "**********"
click at [553, 557] on div "Katherine Clark" at bounding box center [578, 548] width 91 height 27
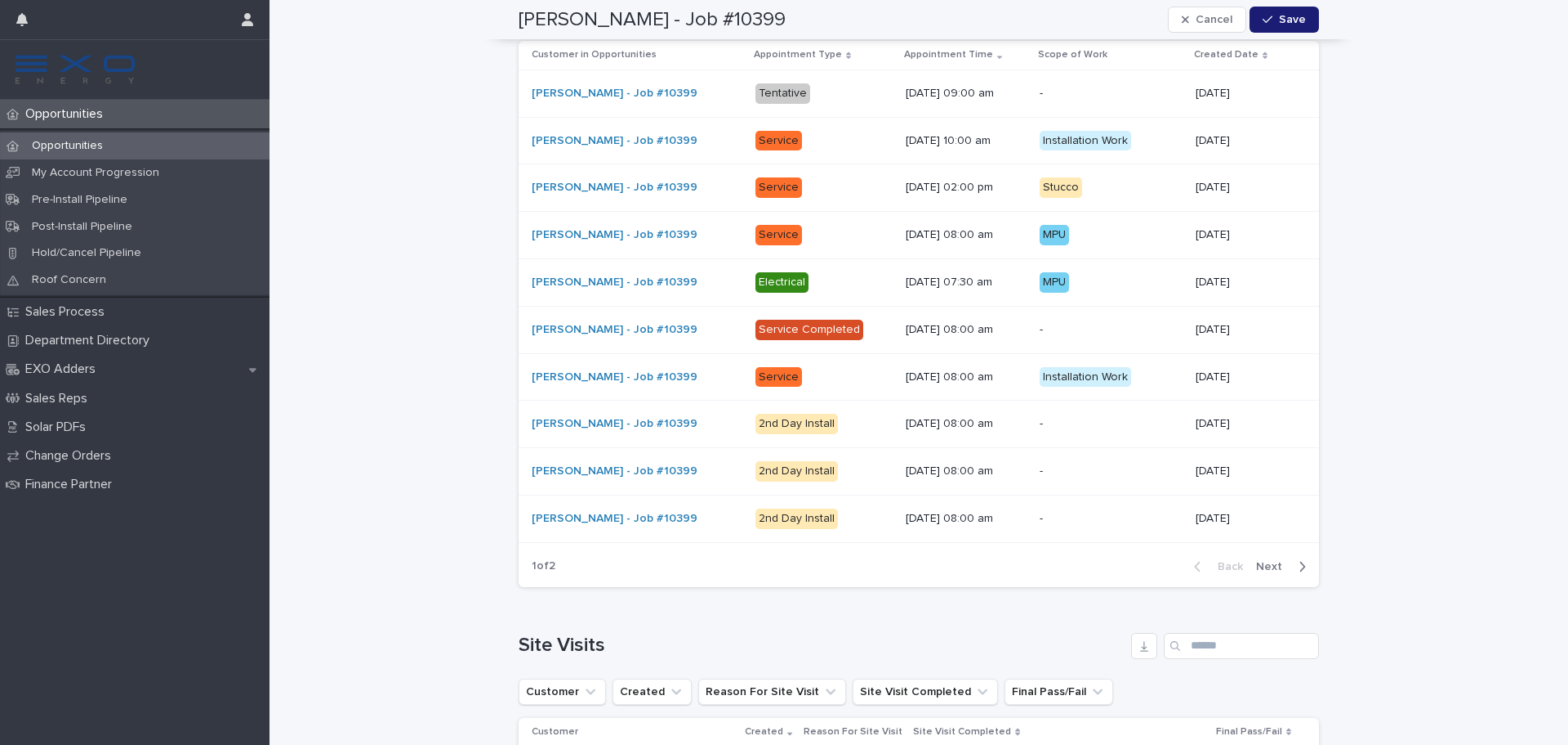
scroll to position [2095, 0]
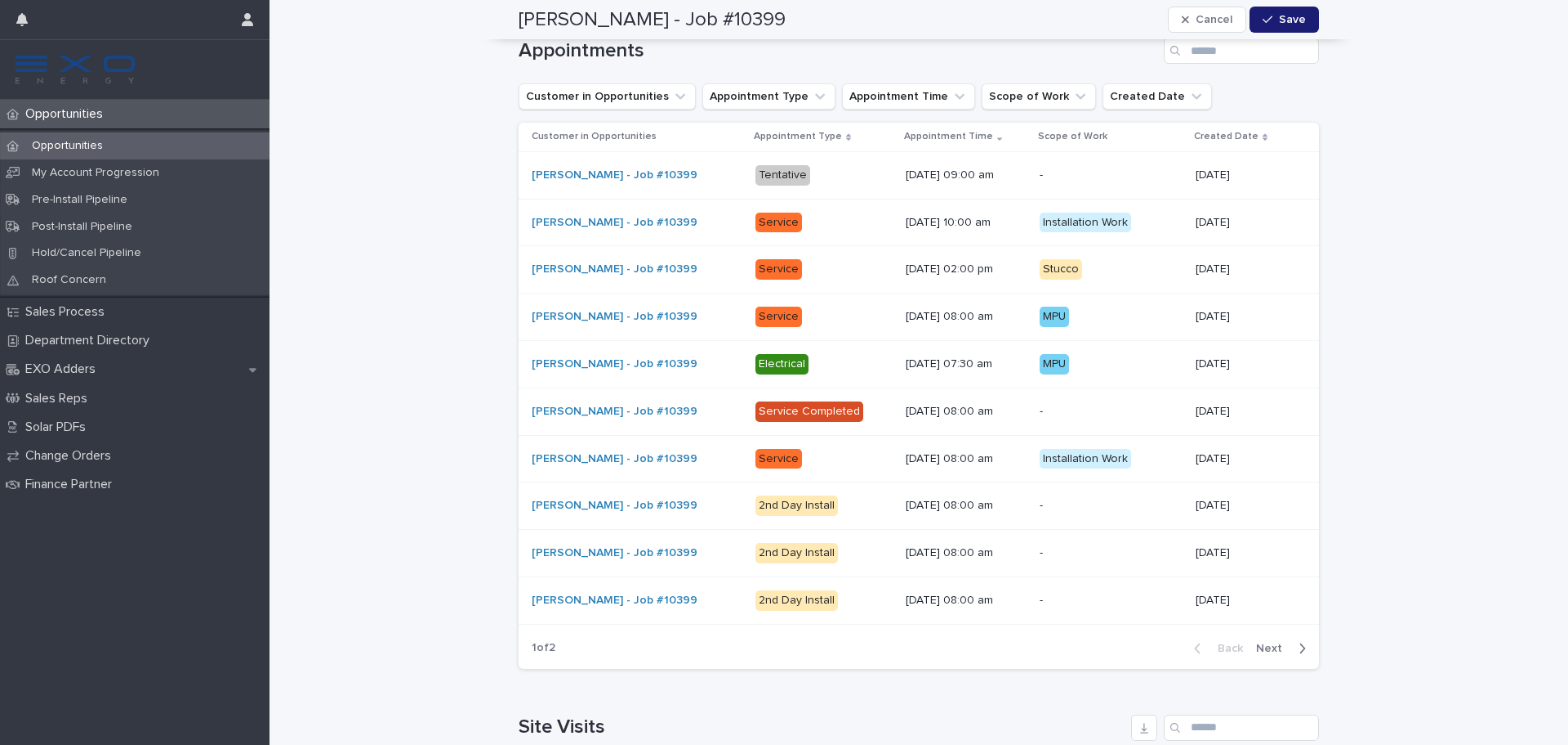
click at [127, 145] on div "Opportunities" at bounding box center [135, 146] width 270 height 27
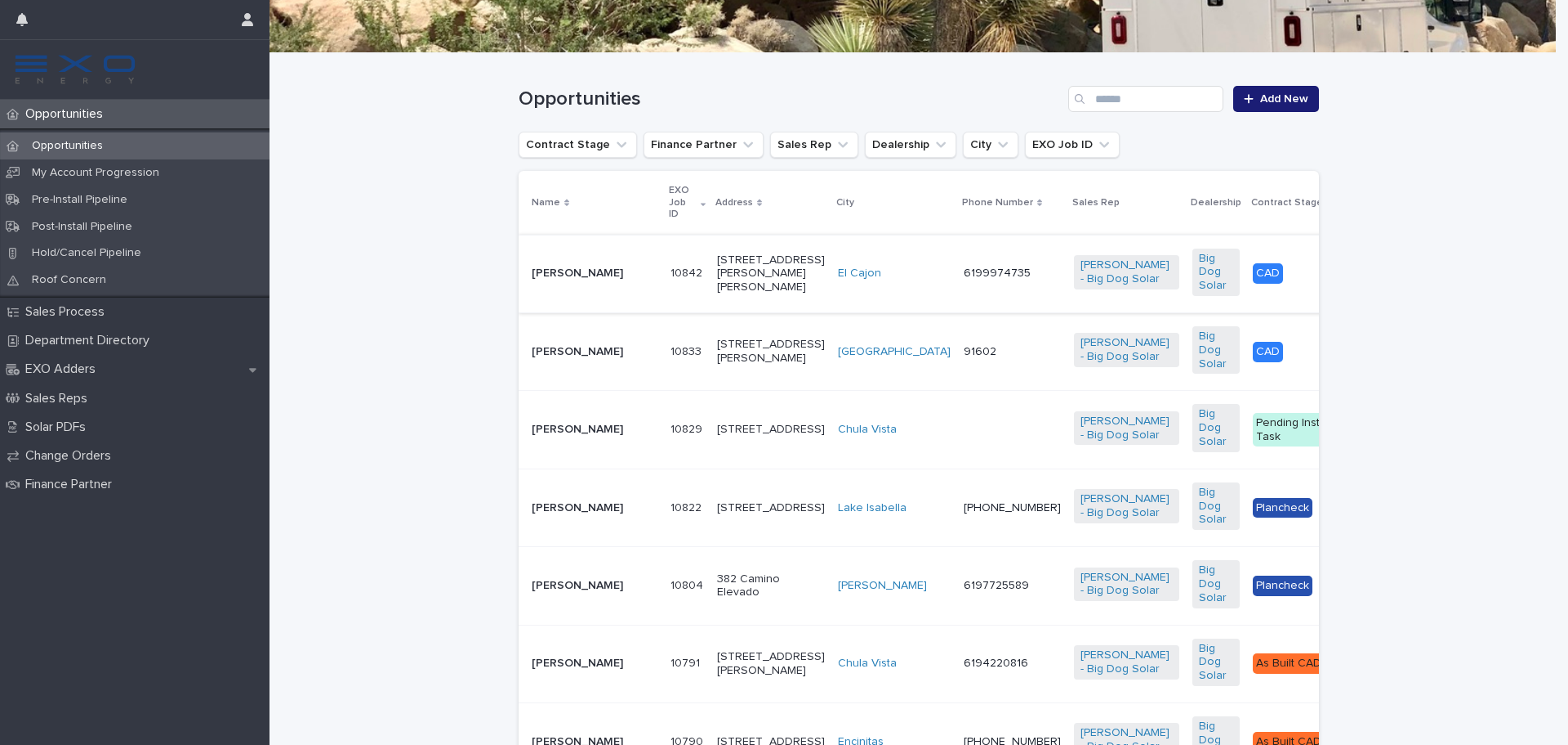
scroll to position [245, 0]
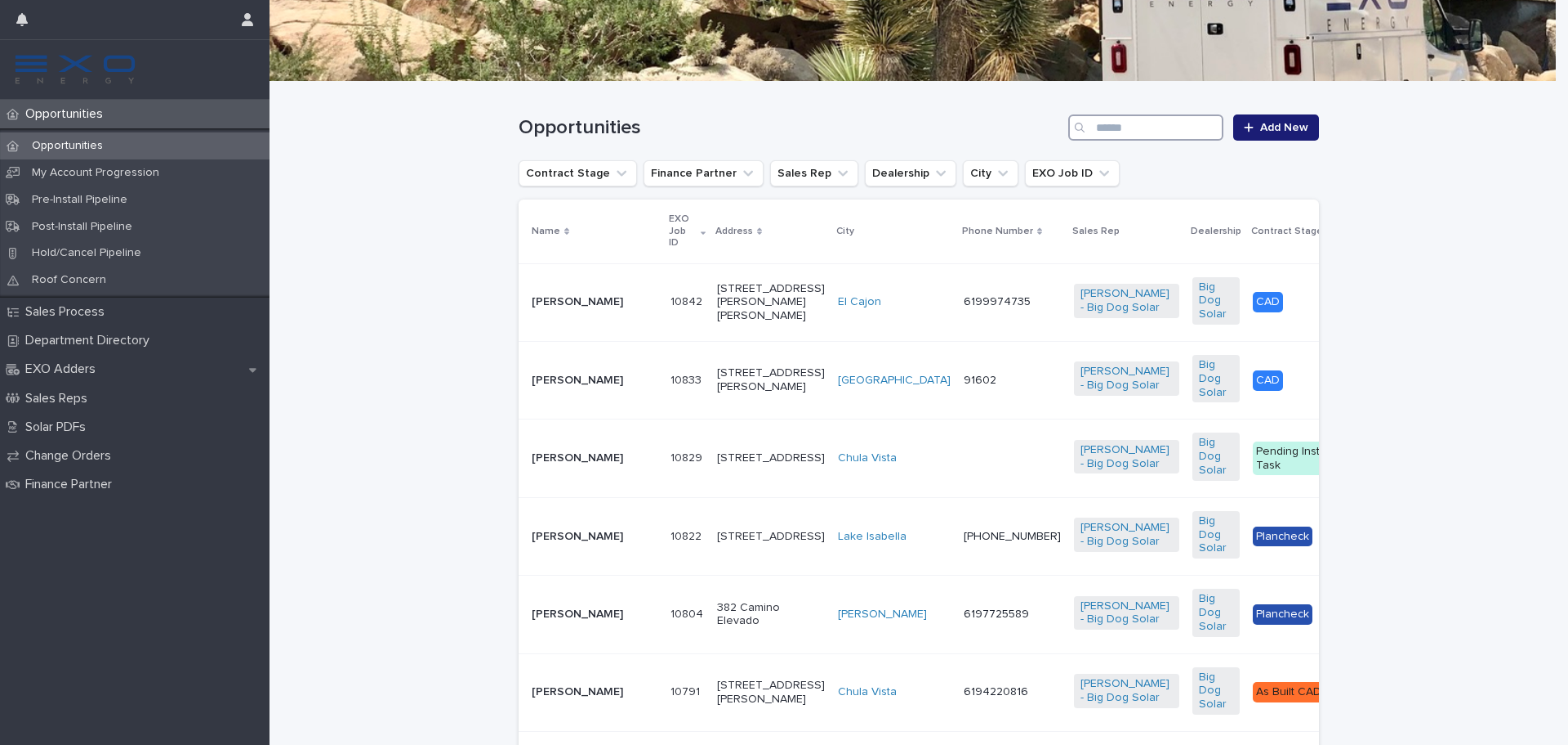
click at [1146, 133] on input "Search" at bounding box center [1146, 127] width 155 height 26
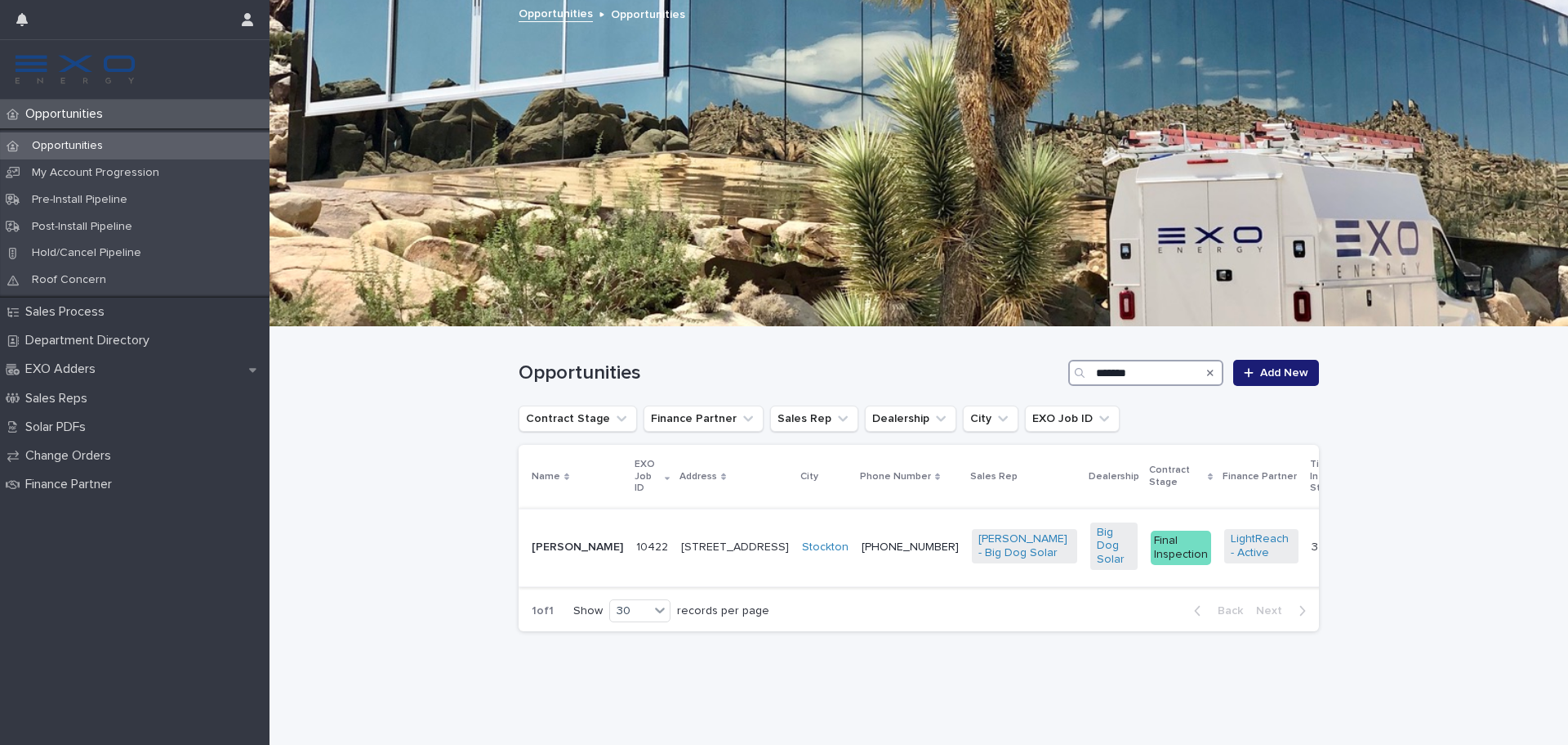
type input "*******"
click at [681, 537] on div "9110 Rutland Court" at bounding box center [735, 545] width 108 height 17
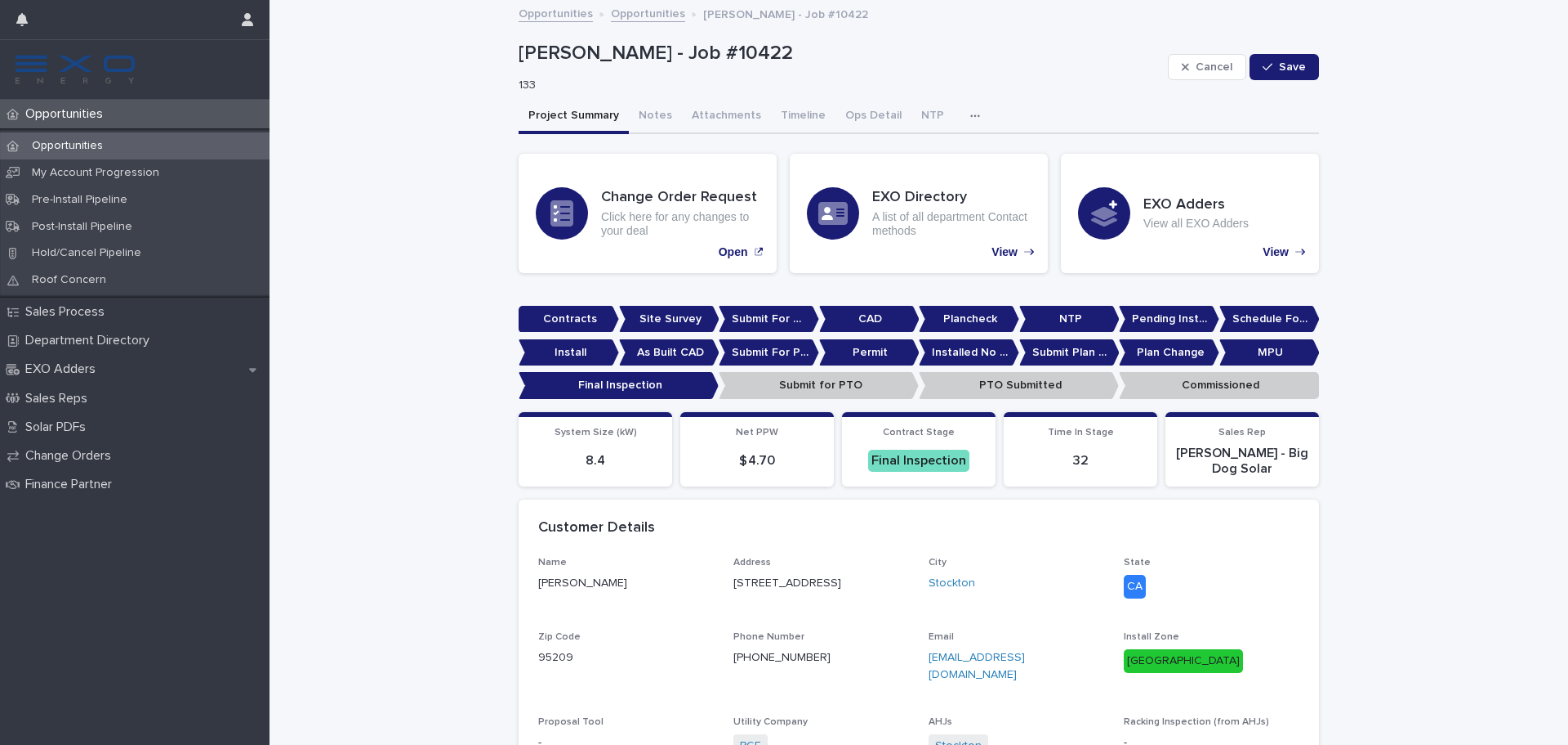
click at [971, 115] on icon "button" at bounding box center [975, 116] width 10 height 12
click at [902, 152] on button "Activity" at bounding box center [919, 158] width 108 height 24
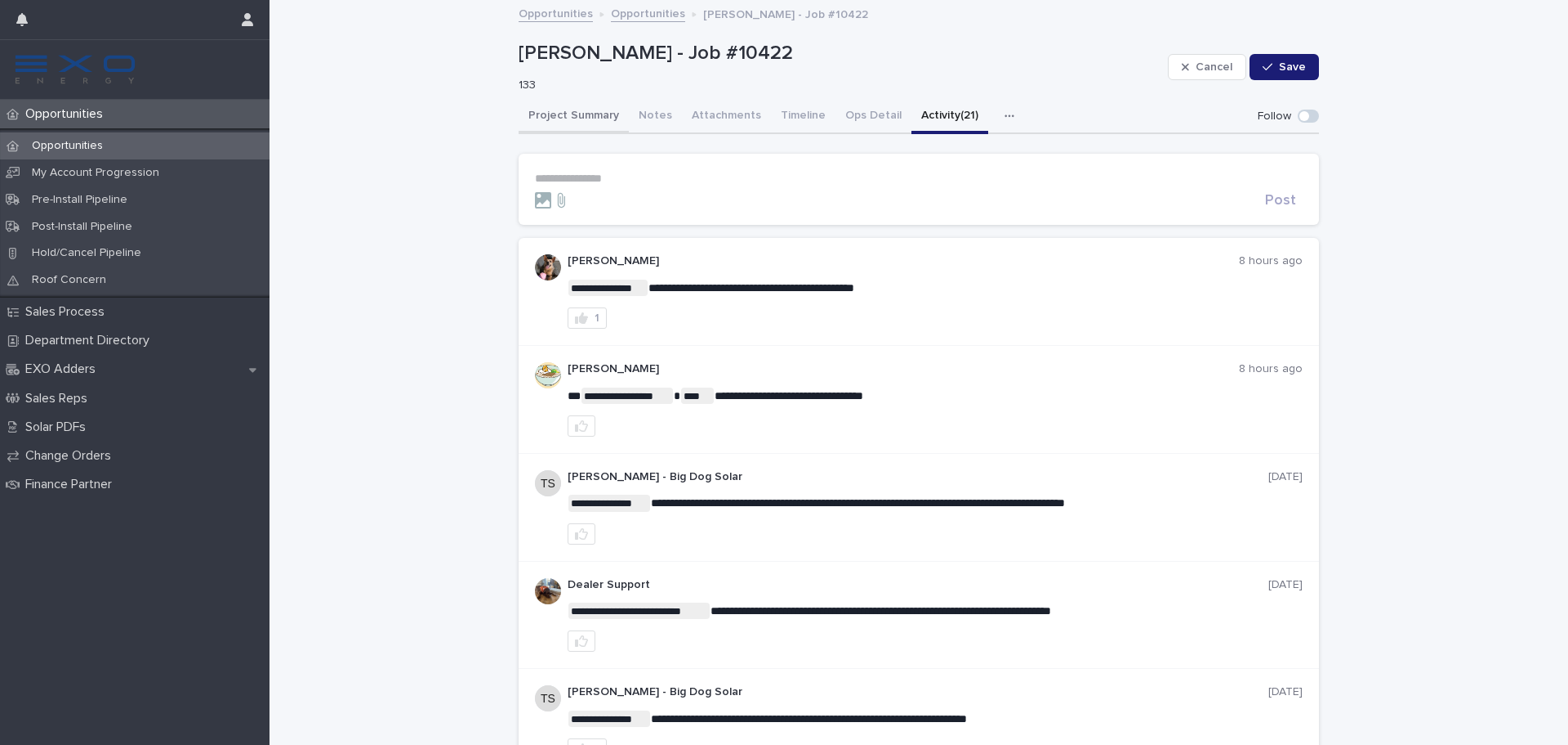
drag, startPoint x: 573, startPoint y: 111, endPoint x: 508, endPoint y: 709, distance: 601.5
click at [573, 111] on button "Project Summary" at bounding box center [573, 117] width 110 height 34
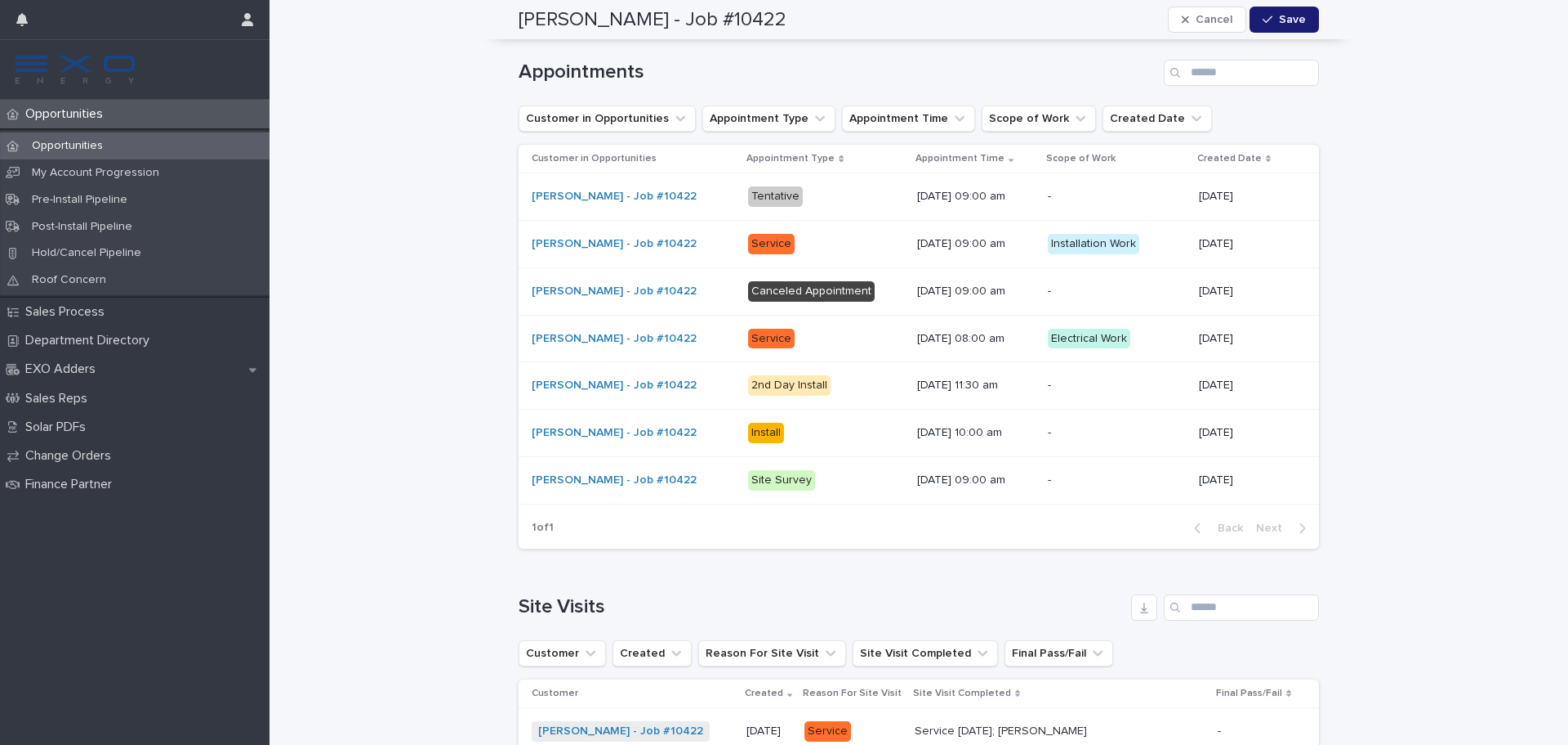
scroll to position [2125, 0]
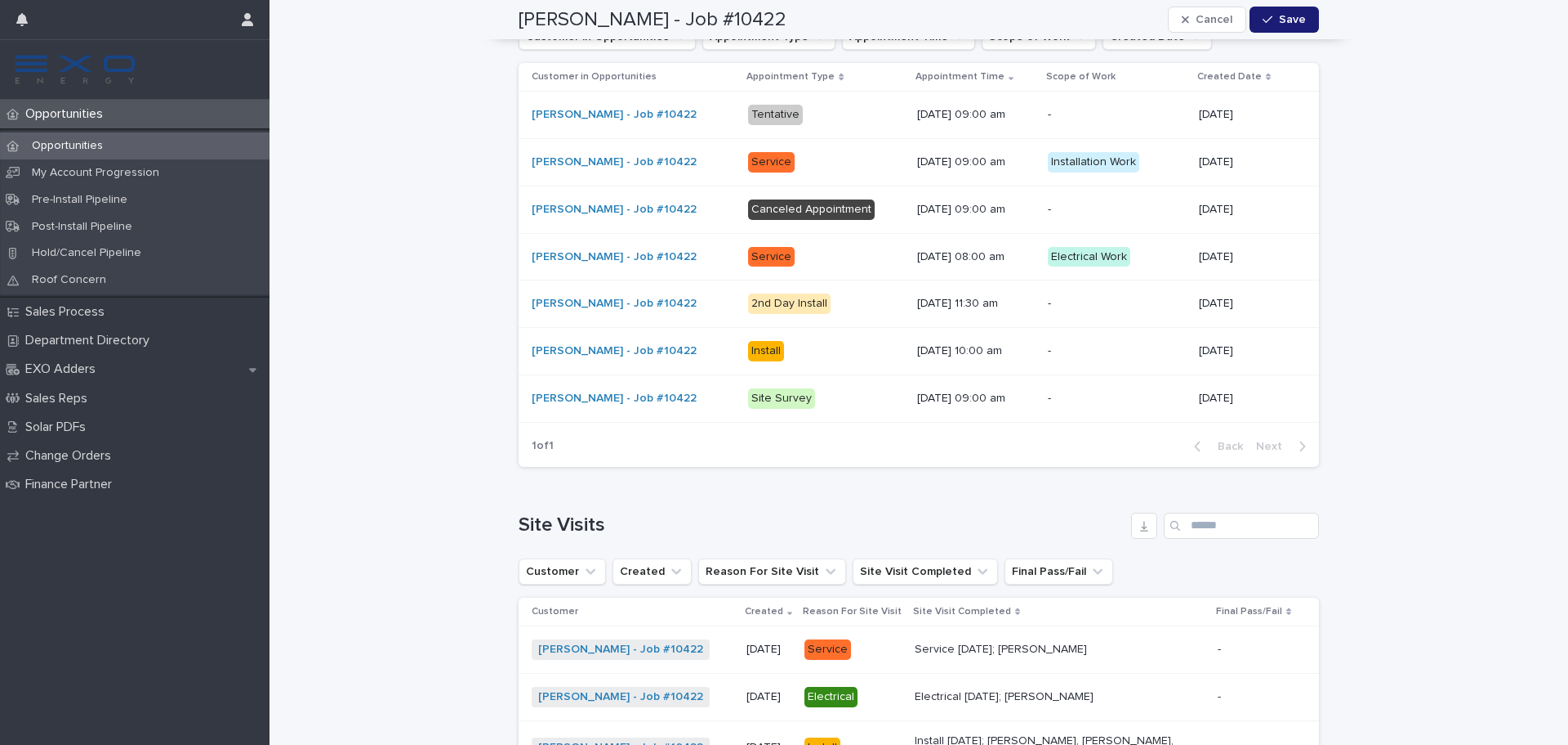
click at [1193, 150] on td "07/23/2025" at bounding box center [1256, 162] width 126 height 48
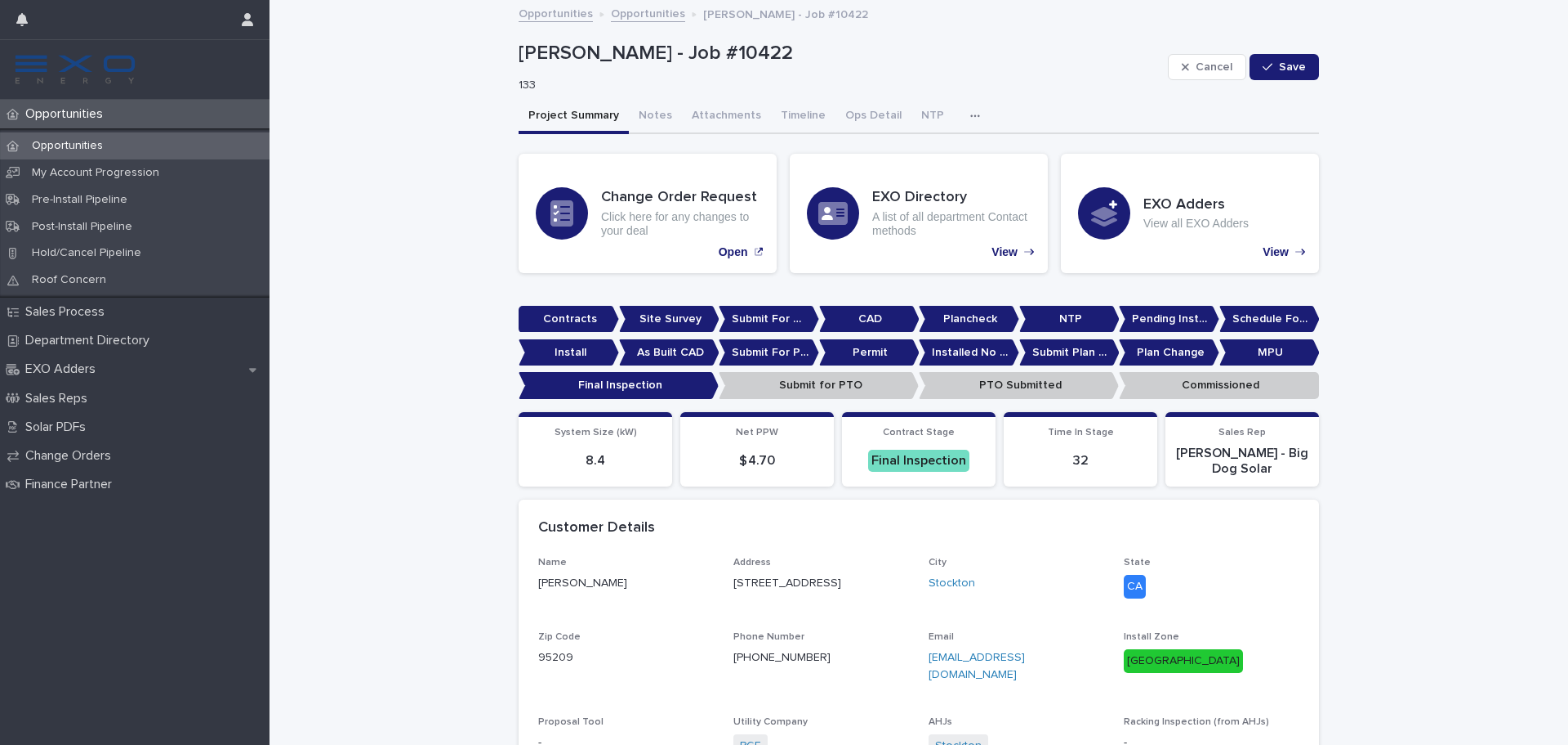
click at [961, 124] on button "button" at bounding box center [979, 116] width 36 height 32
click at [937, 153] on button "Activity" at bounding box center [919, 158] width 108 height 24
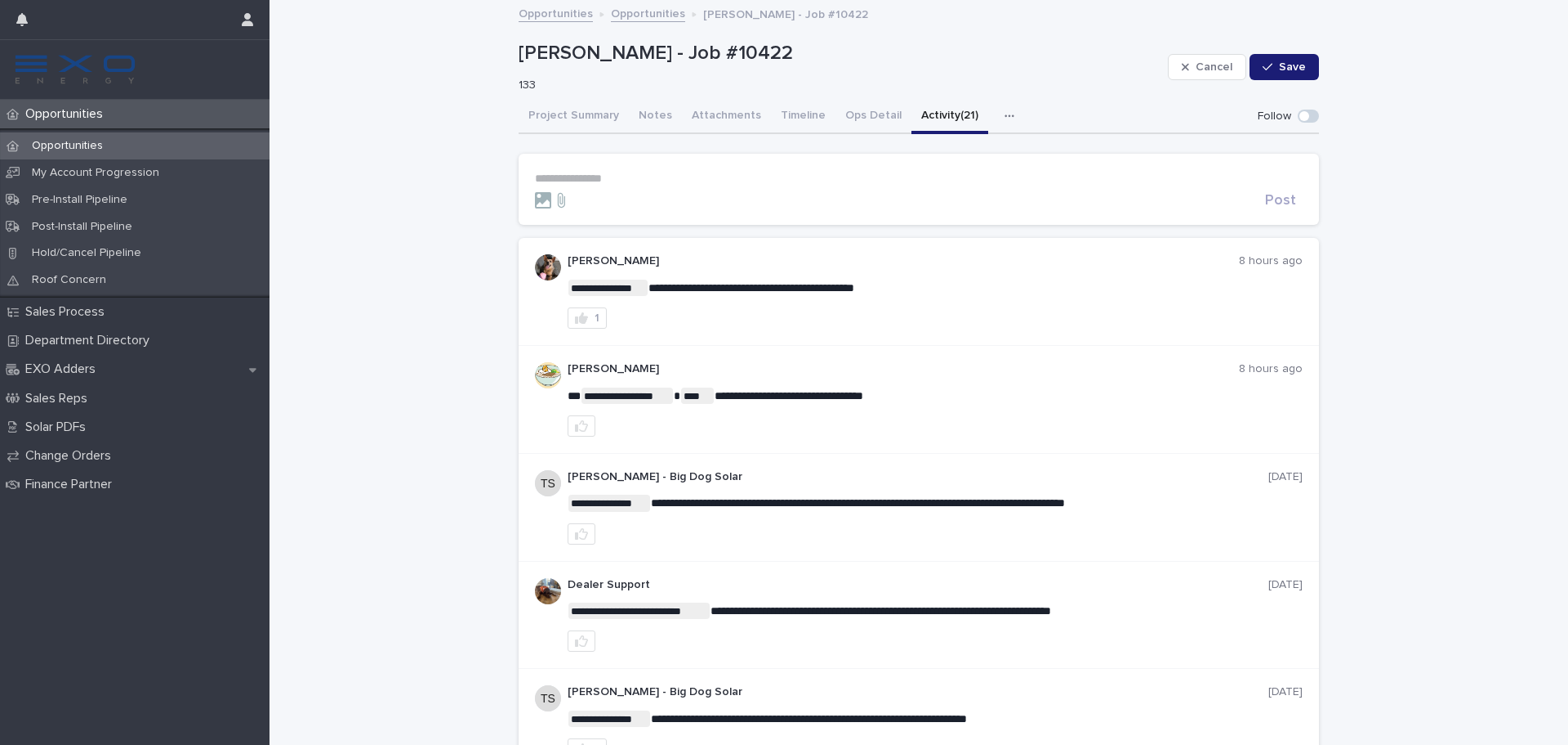
click at [95, 137] on div "Opportunities" at bounding box center [135, 146] width 270 height 27
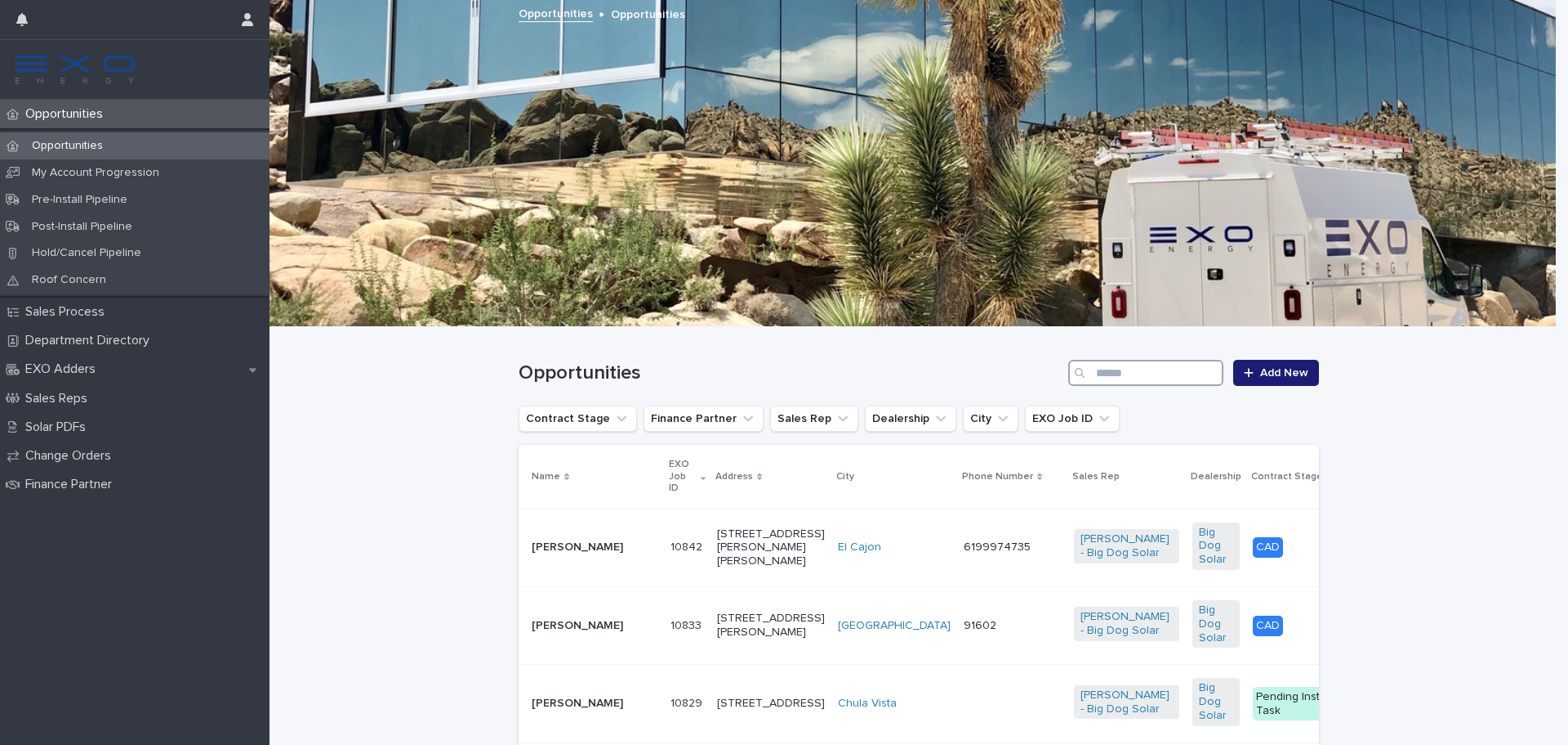
click at [1095, 378] on input "Search" at bounding box center [1146, 372] width 155 height 26
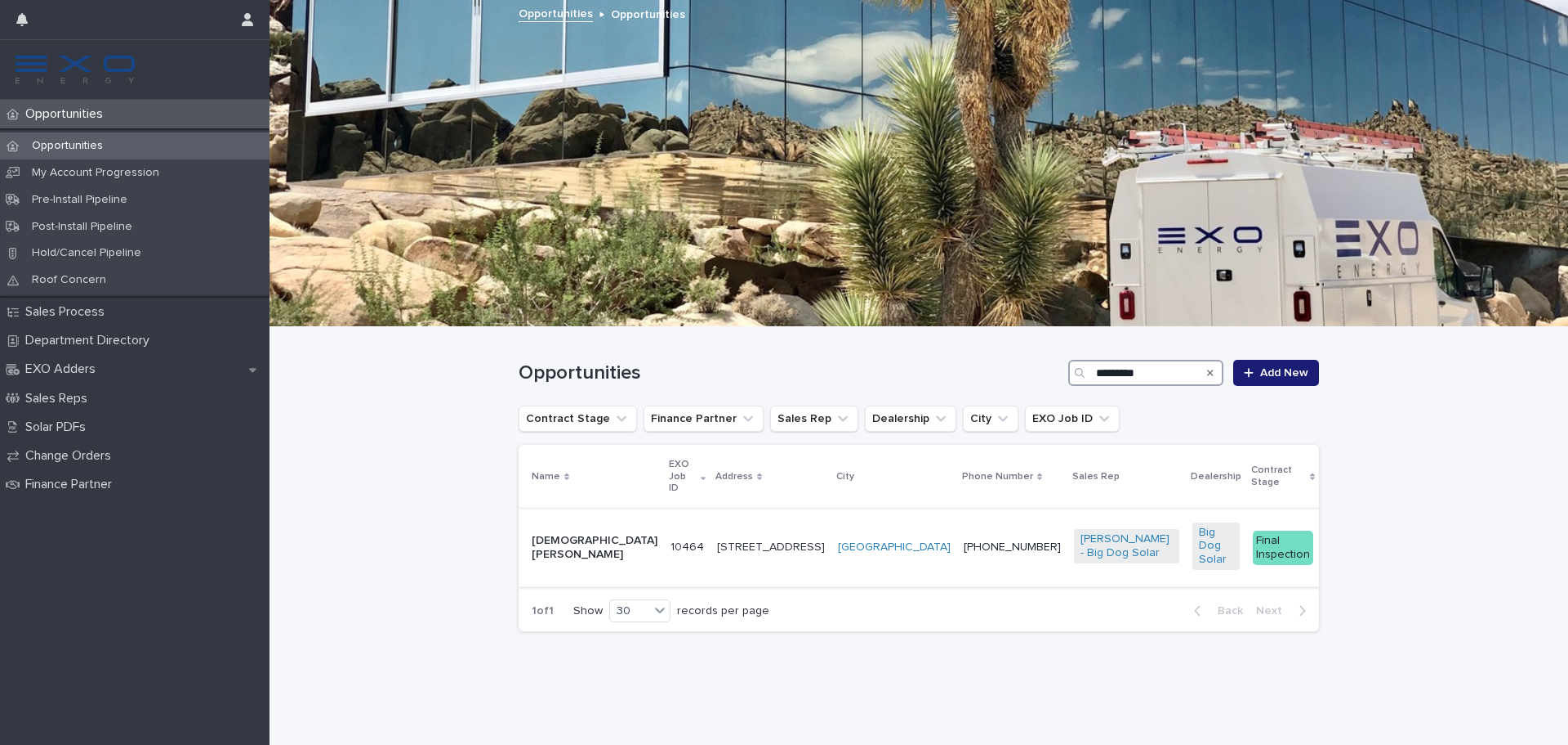
type input "*********"
click at [597, 554] on td "Jesus Arevalo" at bounding box center [591, 547] width 145 height 78
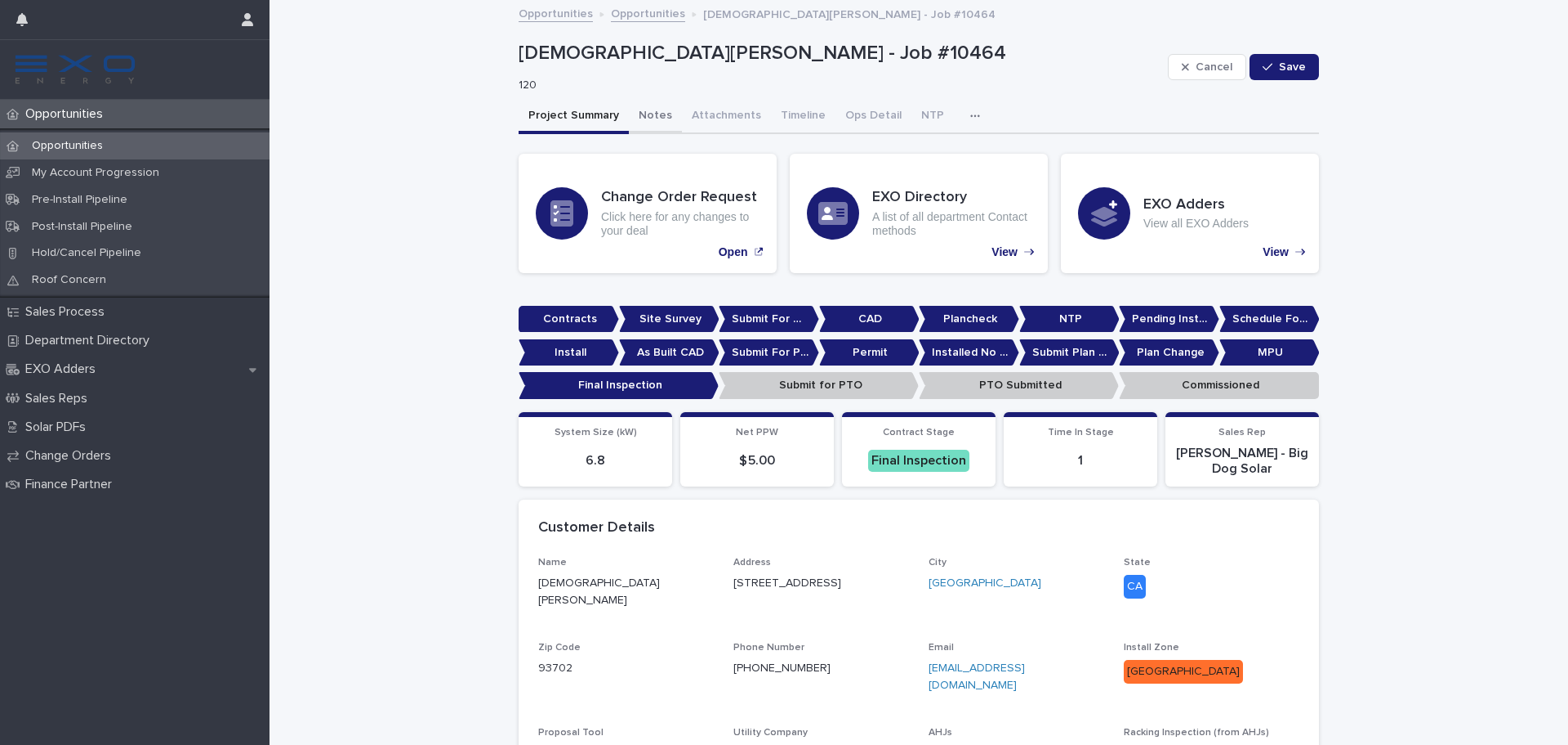
click at [649, 110] on button "Notes" at bounding box center [655, 117] width 53 height 34
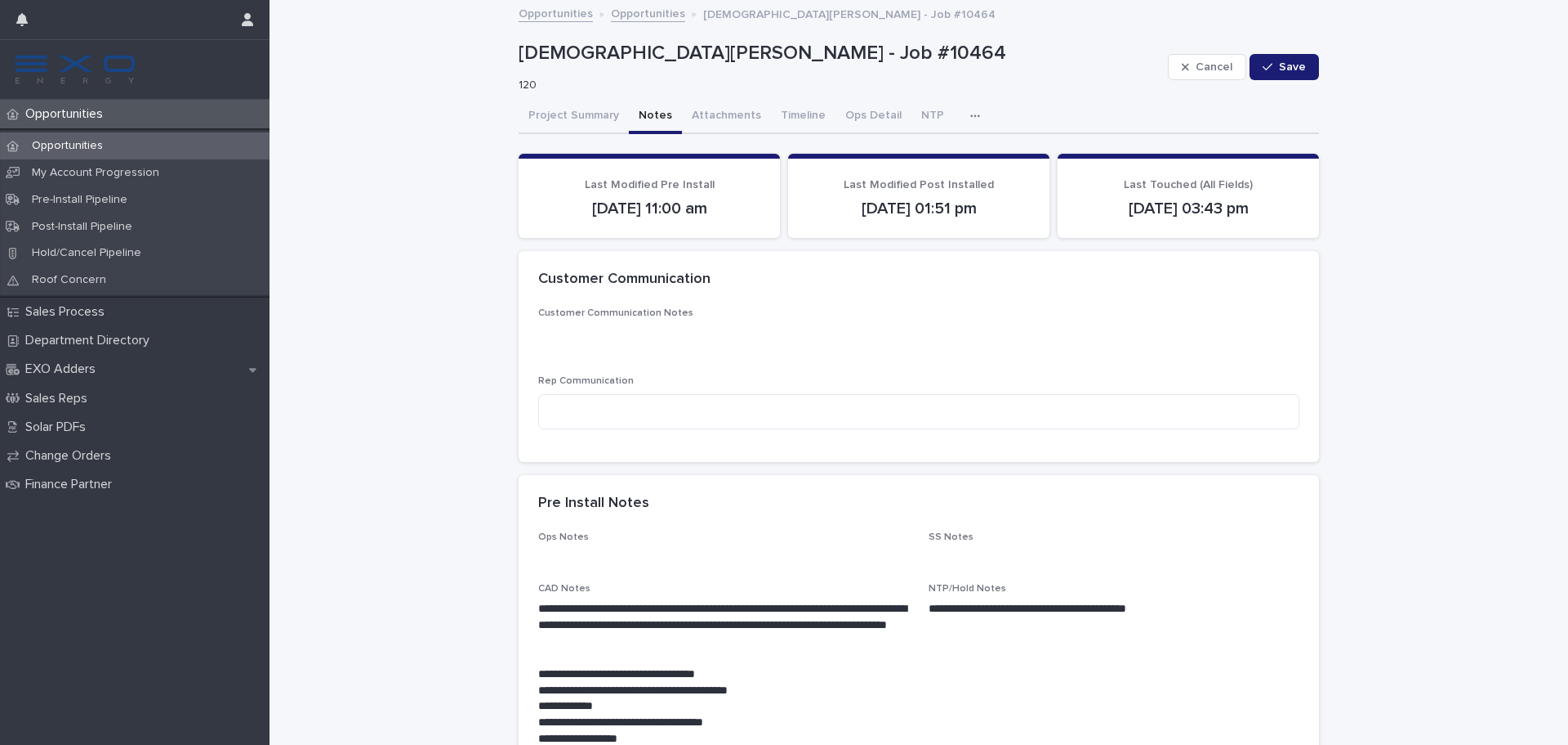
click at [961, 126] on button "button" at bounding box center [979, 116] width 36 height 32
click at [952, 163] on button "Activity" at bounding box center [919, 158] width 108 height 24
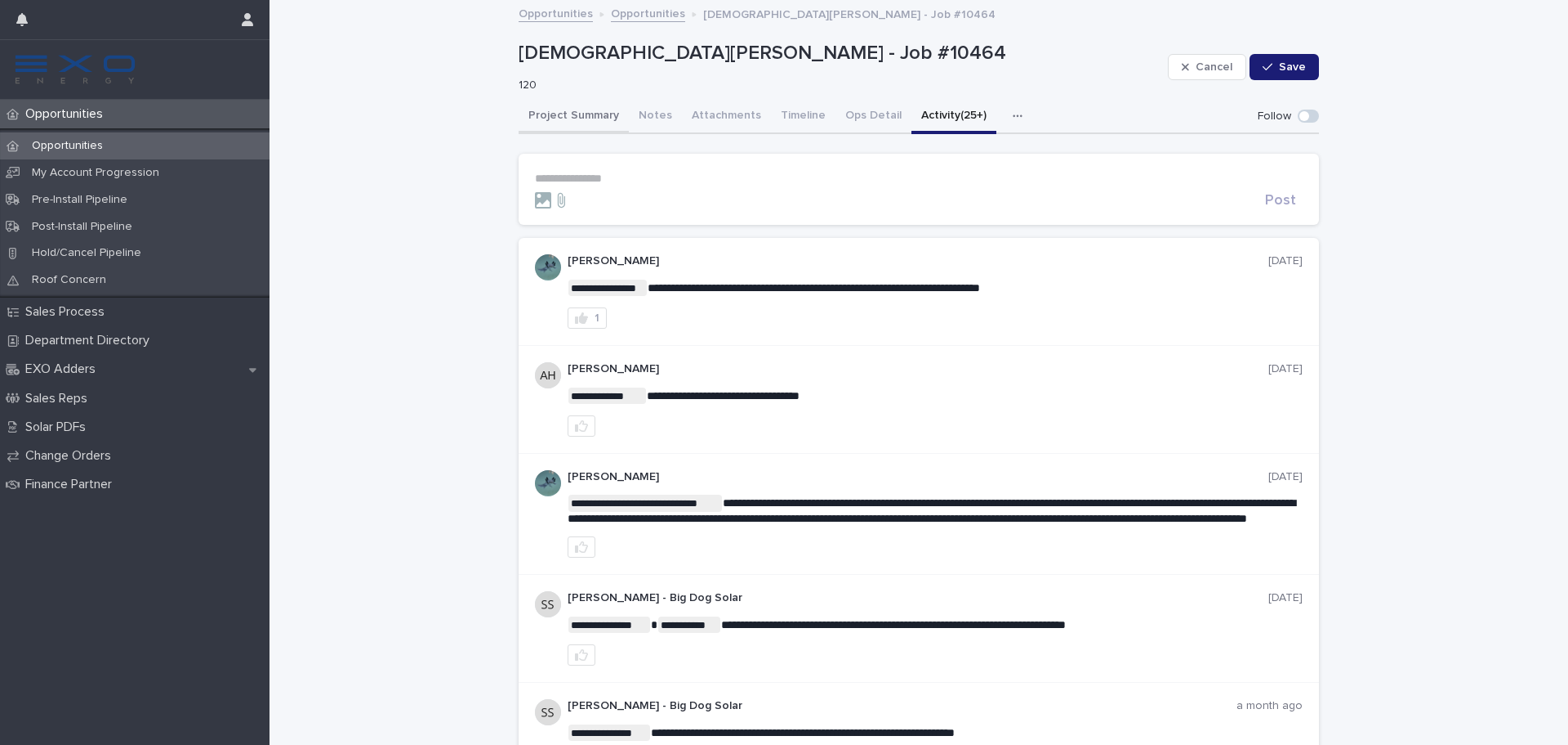
click at [550, 123] on button "Project Summary" at bounding box center [573, 117] width 110 height 34
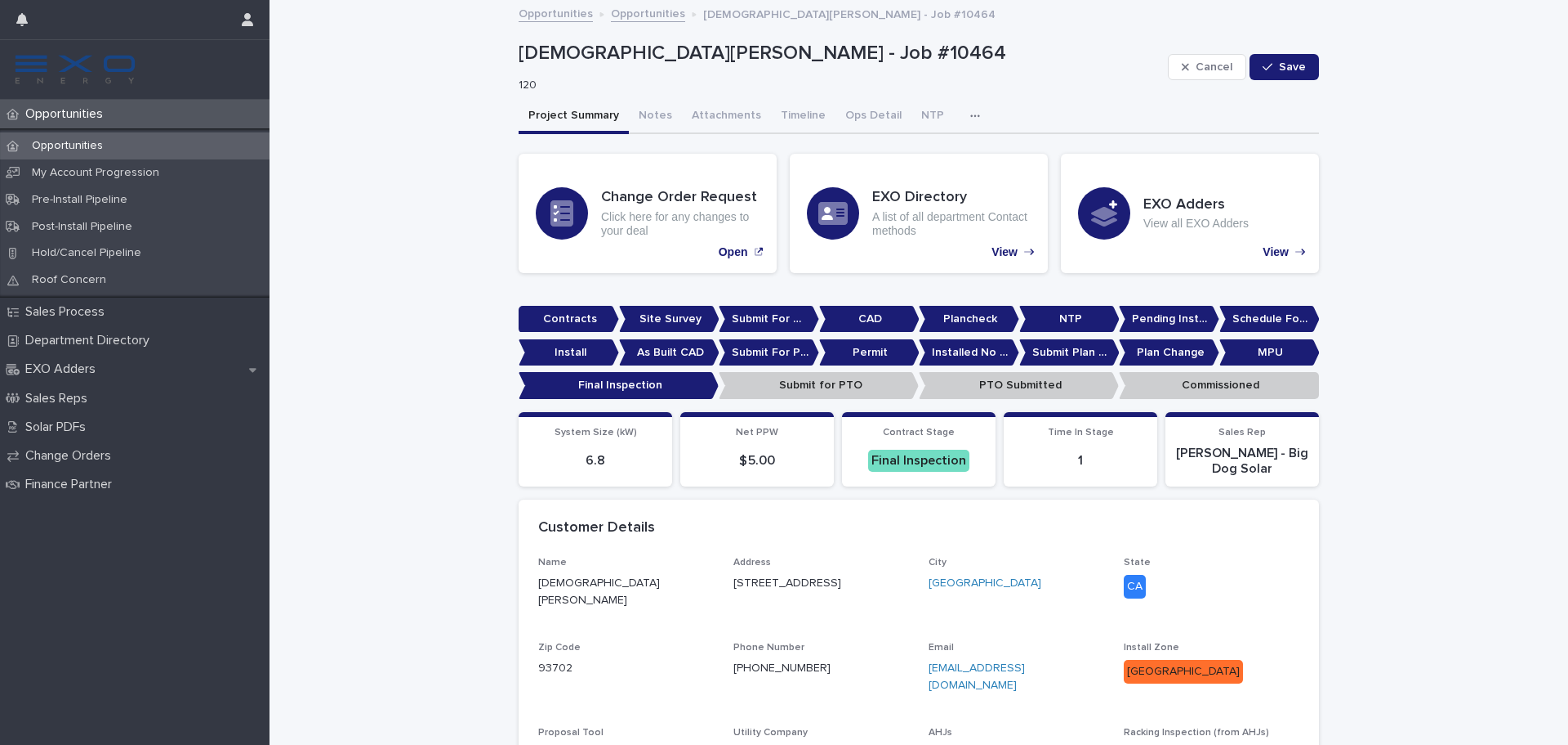
click at [79, 144] on p "Opportunities" at bounding box center [67, 145] width 97 height 13
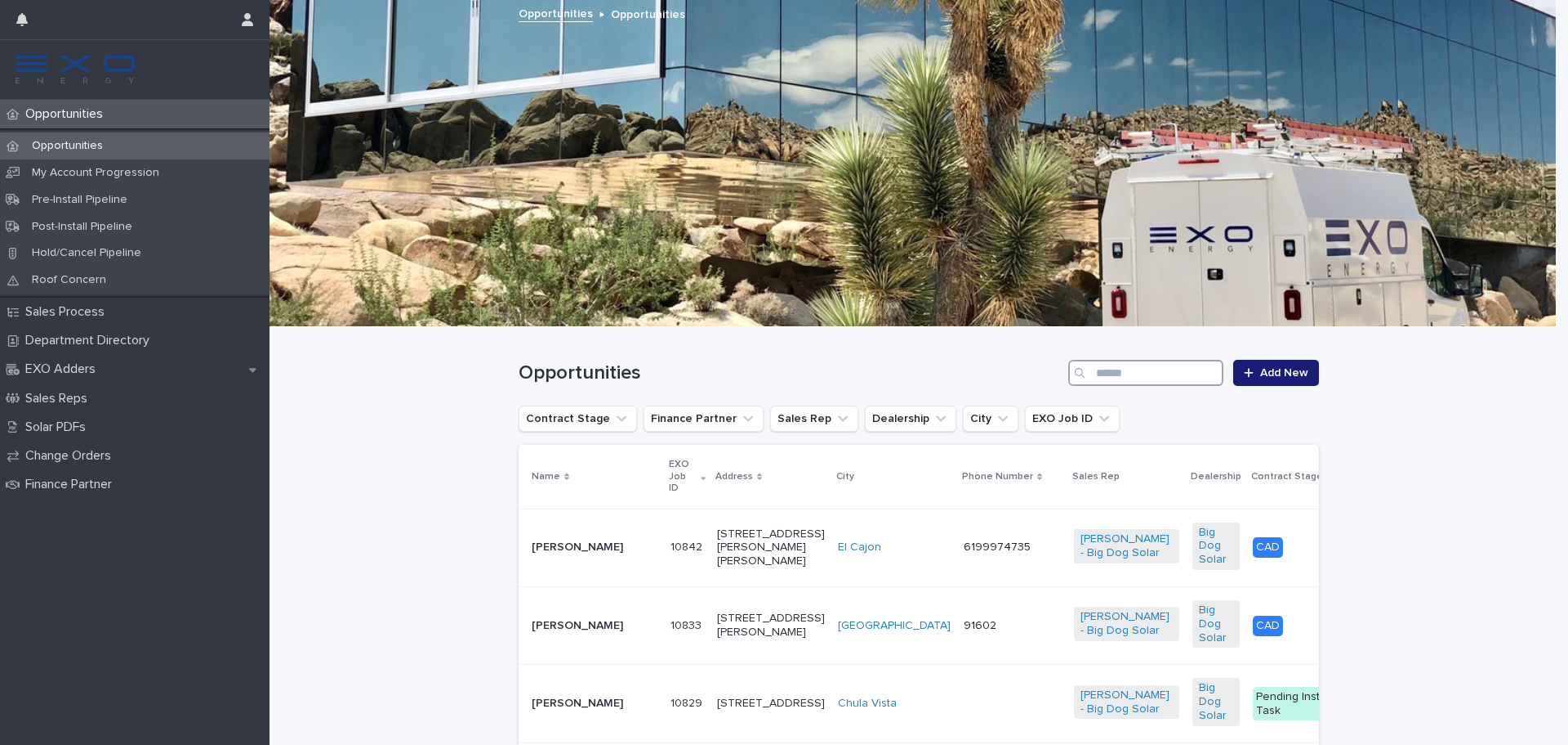
click at [1134, 368] on input "Search" at bounding box center [1146, 372] width 155 height 26
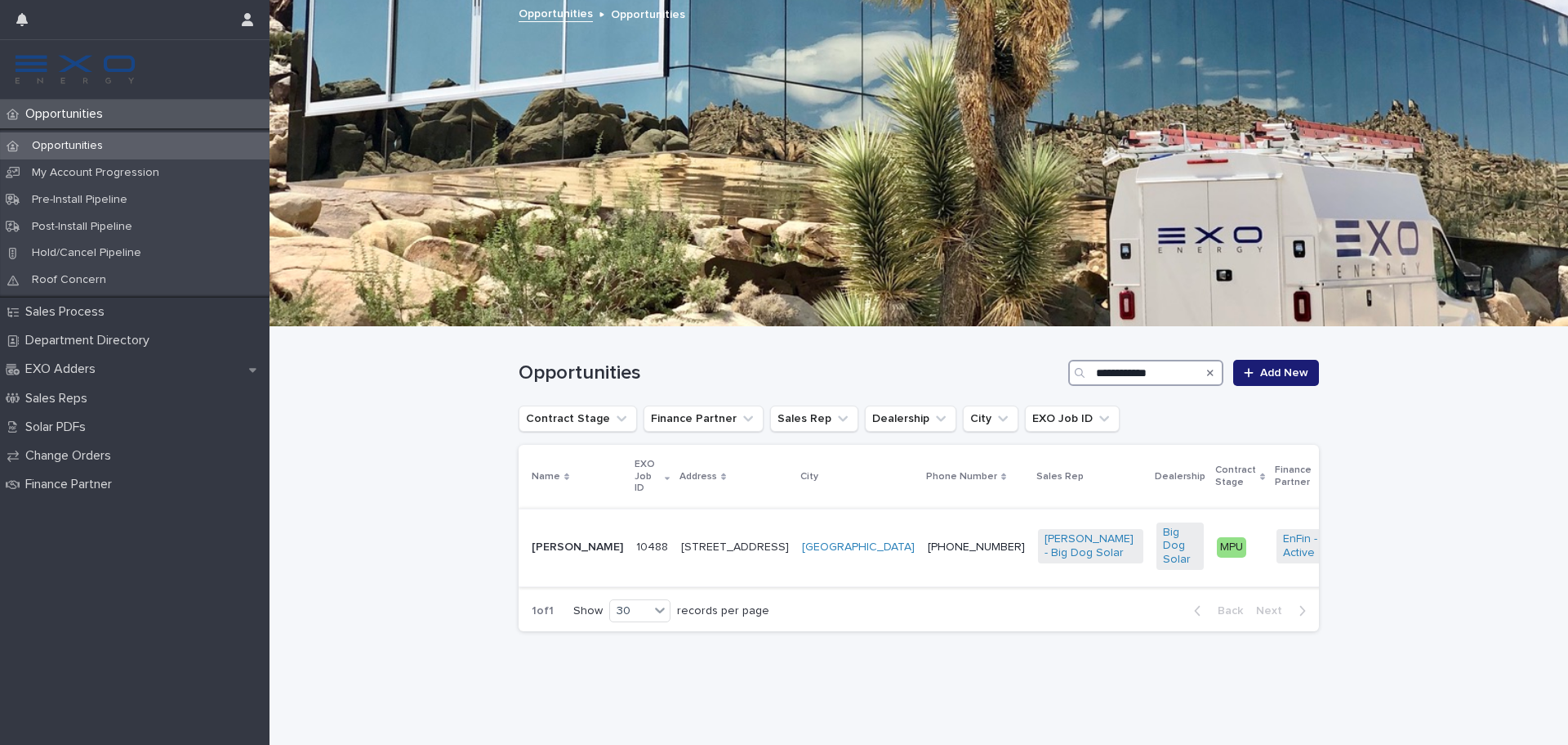
type input "**********"
click at [551, 540] on p "Theresa Leon" at bounding box center [578, 547] width 91 height 13
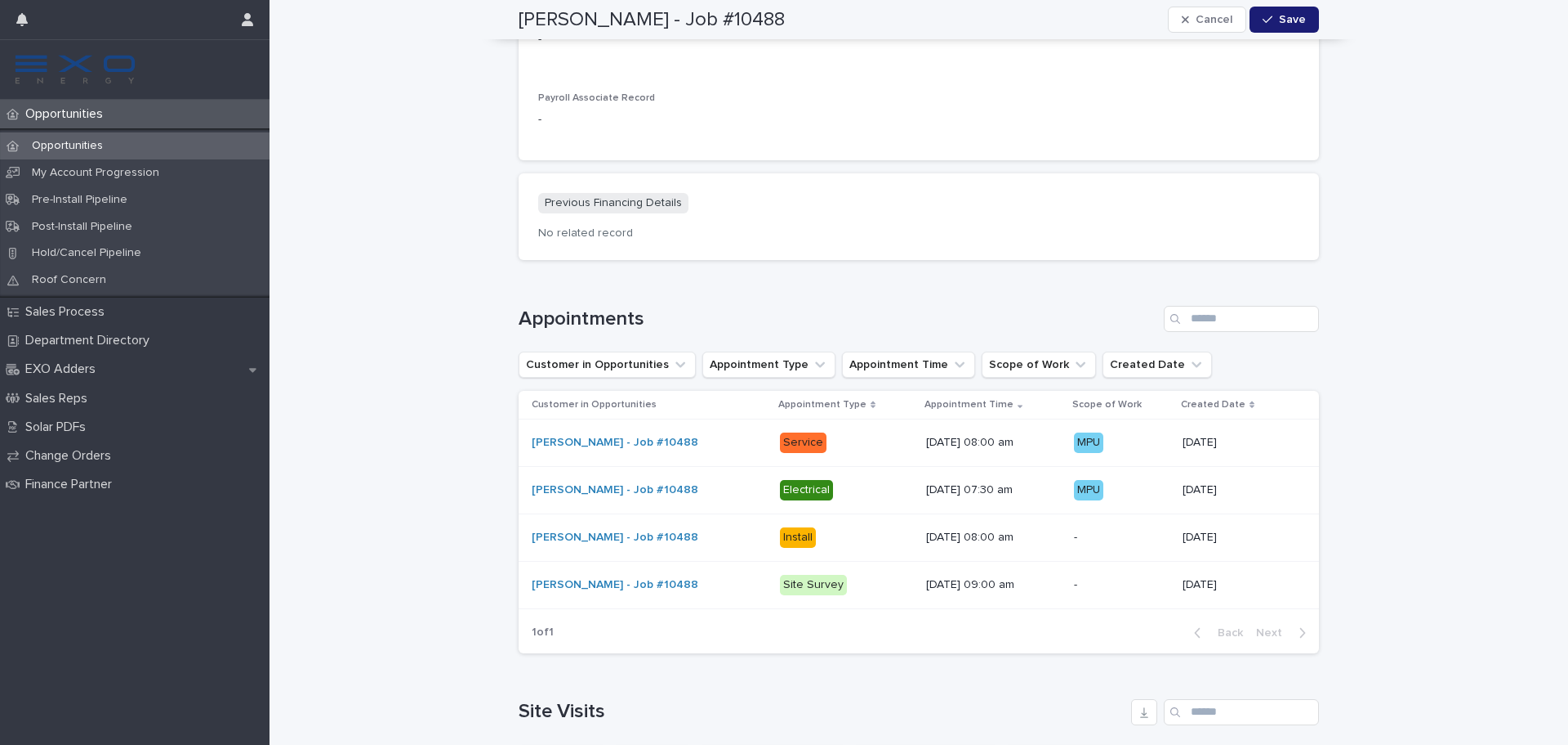
scroll to position [1880, 0]
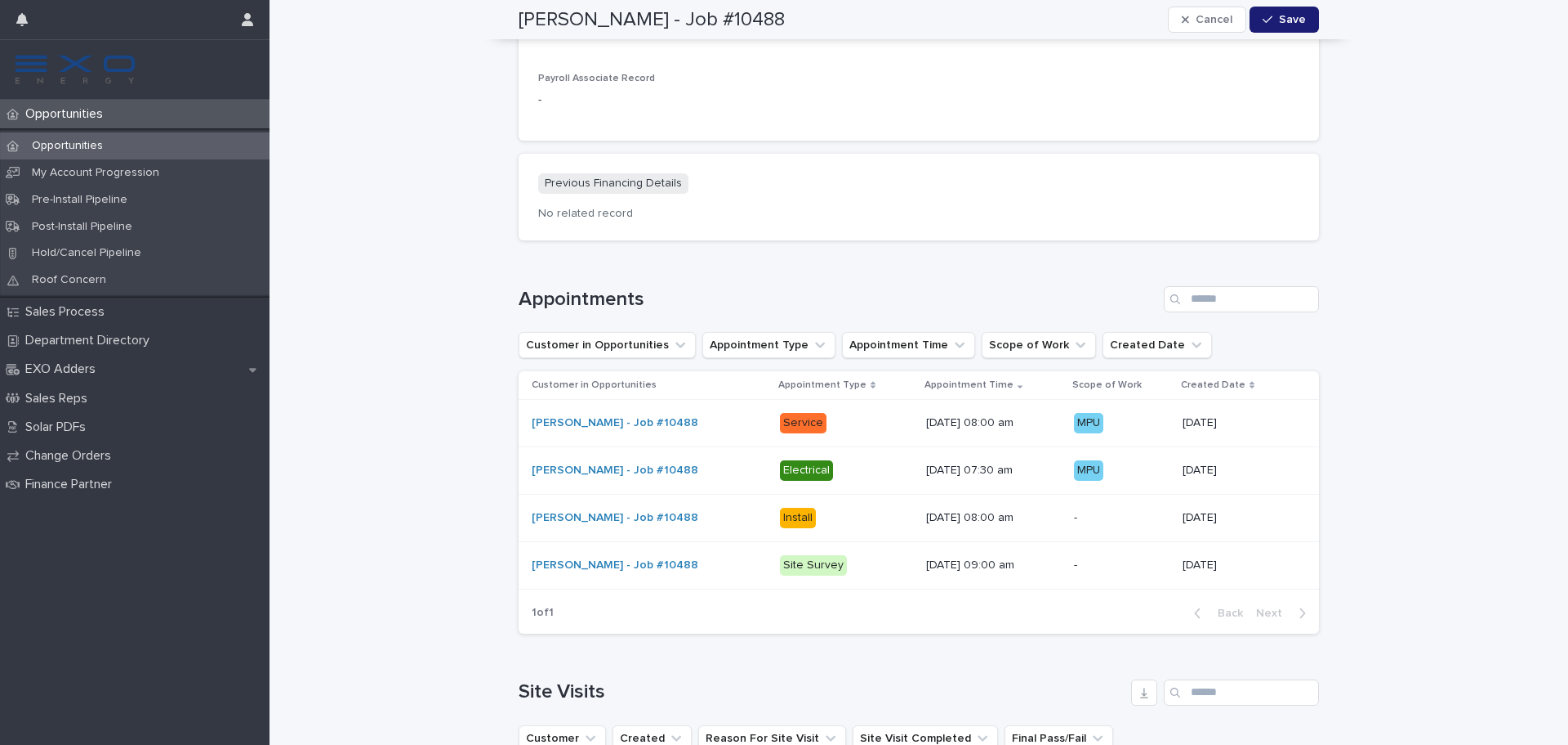
click at [142, 143] on div "Opportunities" at bounding box center [135, 146] width 270 height 27
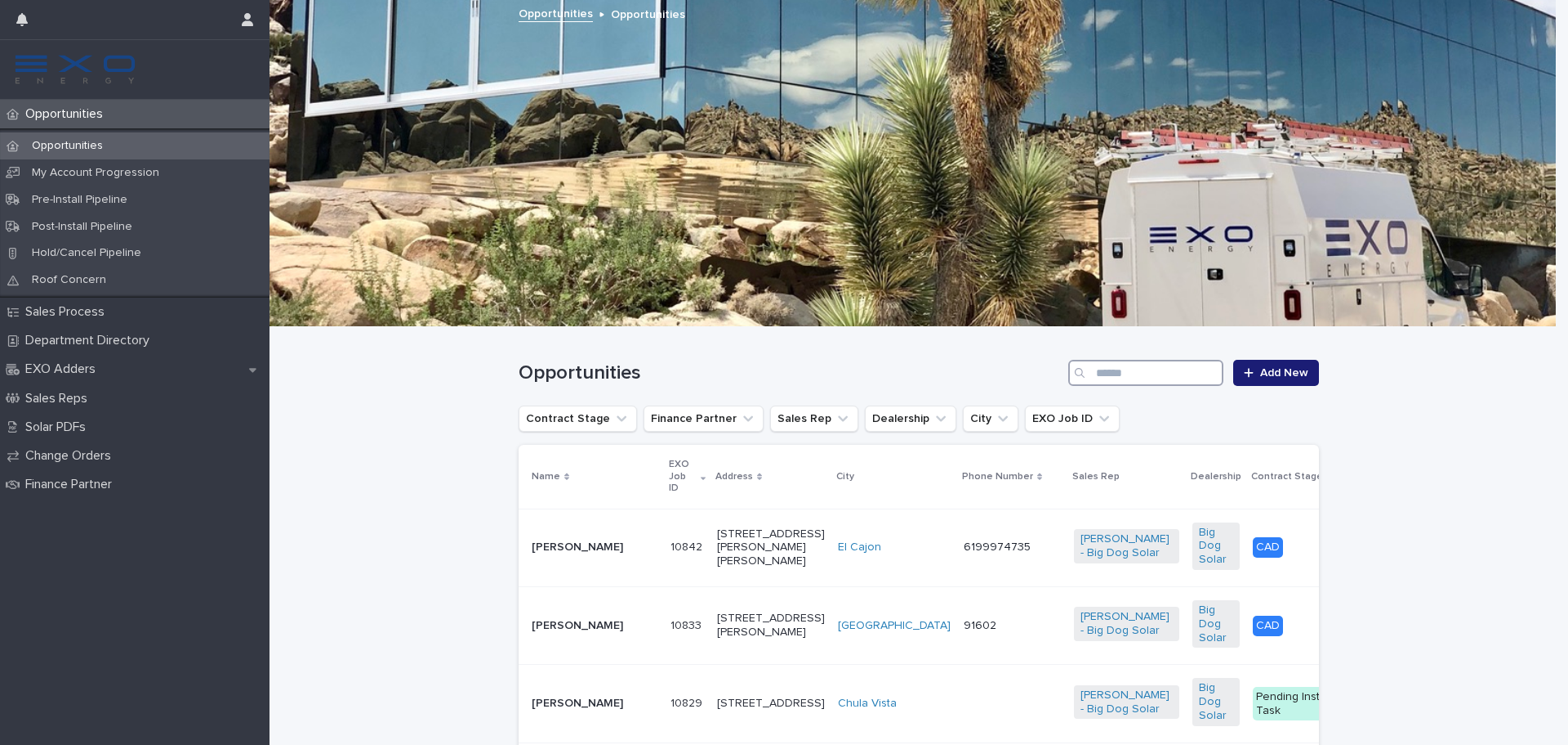
click at [1140, 373] on input "Search" at bounding box center [1146, 372] width 155 height 26
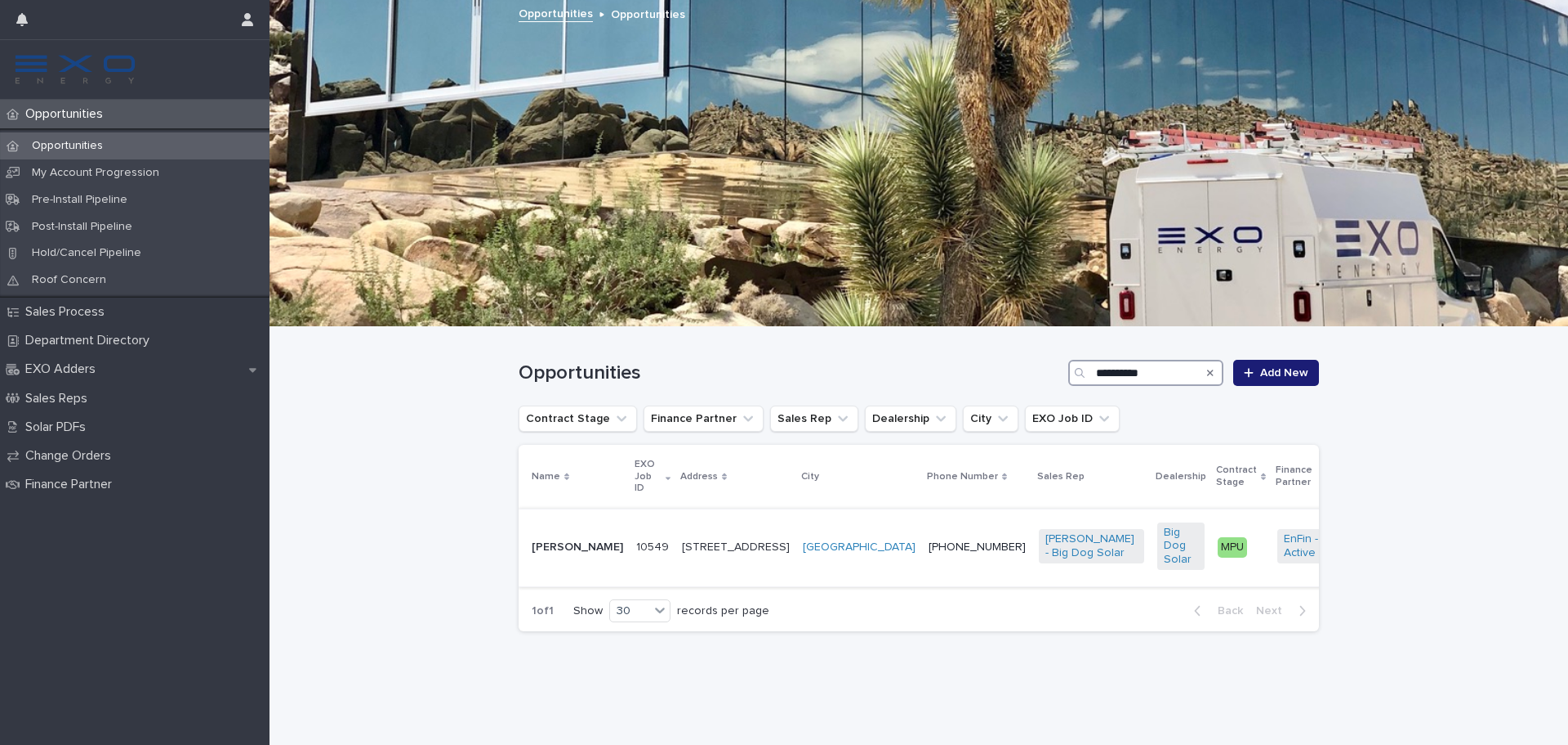
type input "**********"
click at [579, 537] on div "Maria Lara" at bounding box center [578, 545] width 91 height 17
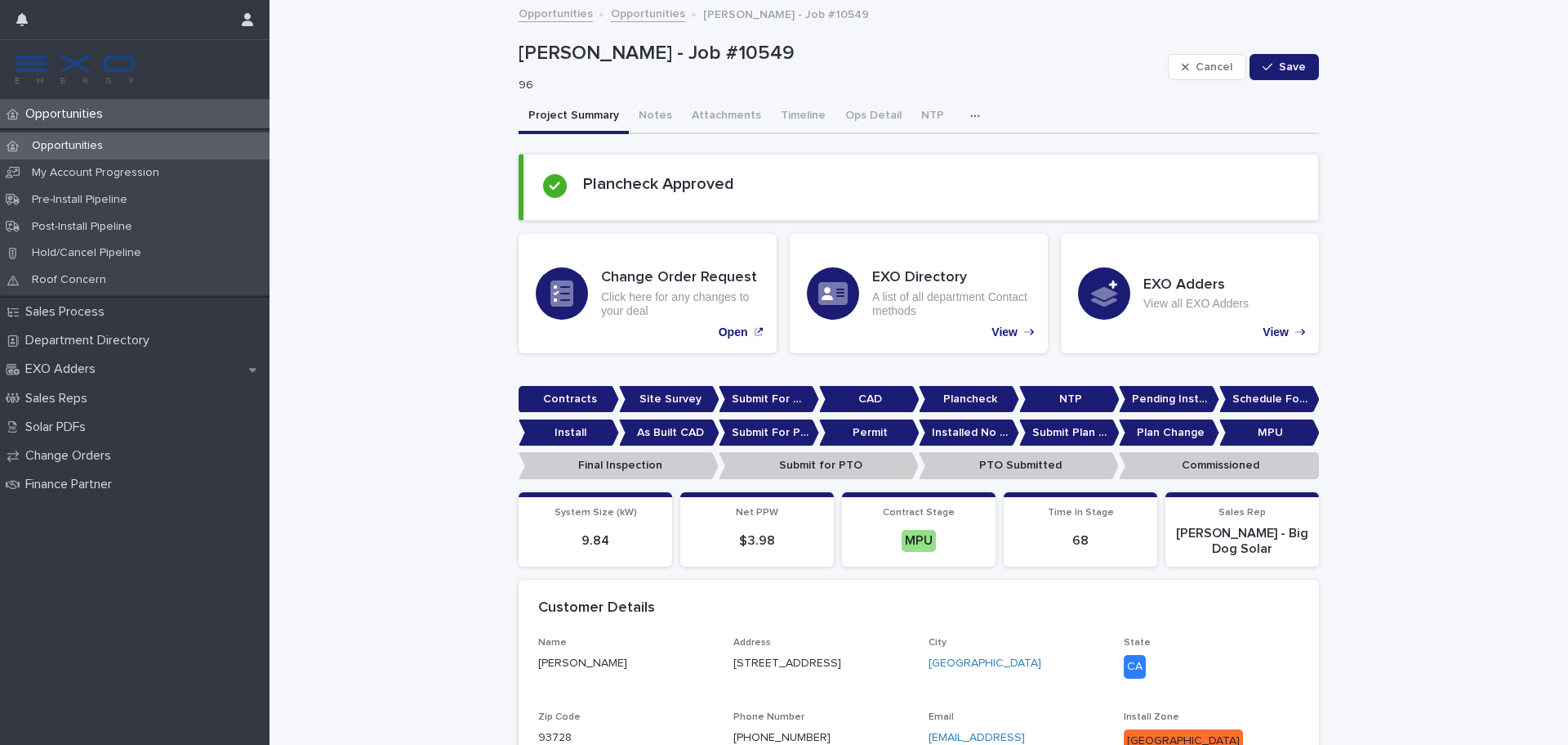
click at [961, 119] on button "button" at bounding box center [979, 116] width 36 height 32
click at [900, 167] on button "Activity" at bounding box center [919, 158] width 108 height 24
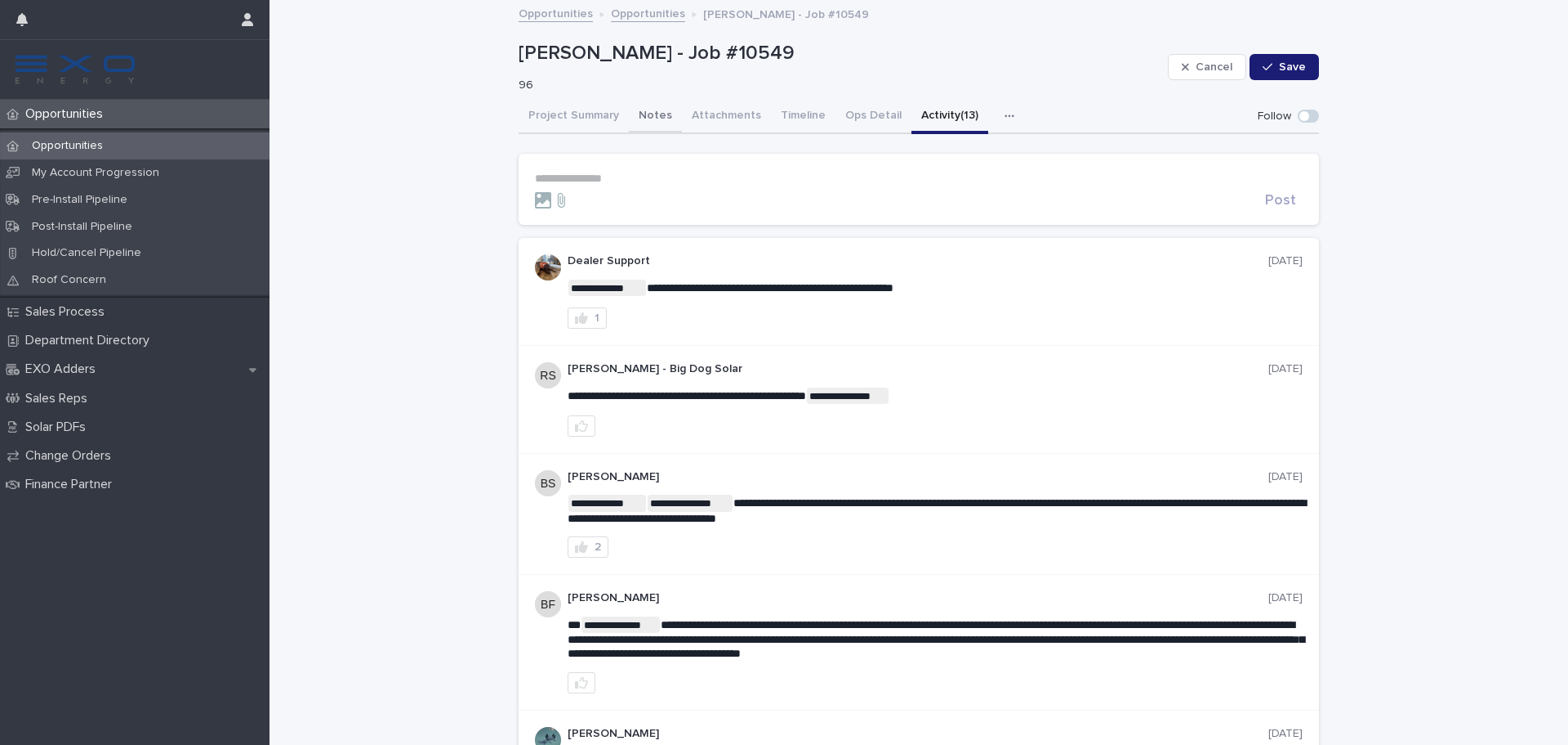
click at [629, 110] on button "Notes" at bounding box center [655, 117] width 53 height 34
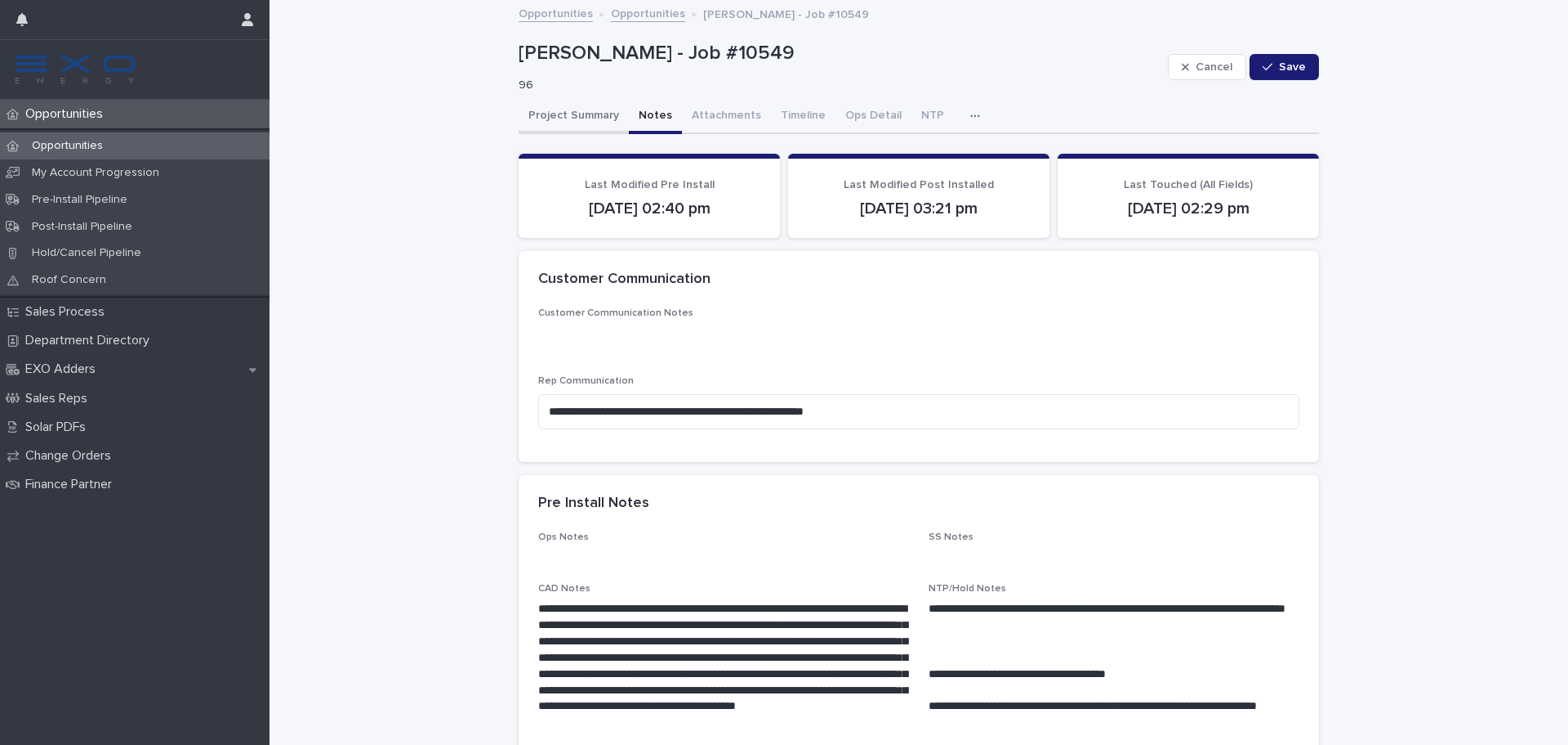
click at [570, 123] on button "Project Summary" at bounding box center [573, 117] width 110 height 34
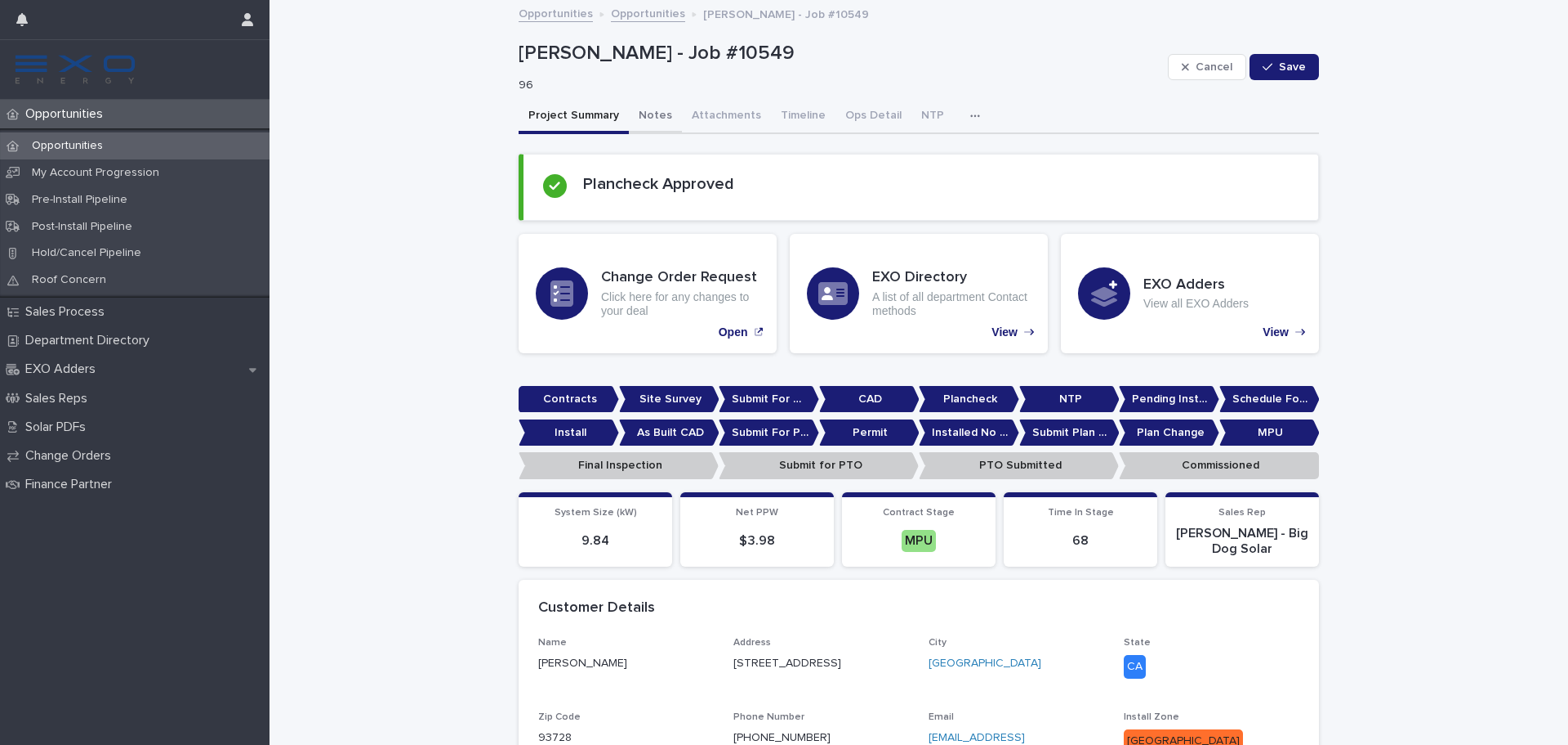
click at [655, 127] on button "Notes" at bounding box center [655, 117] width 53 height 34
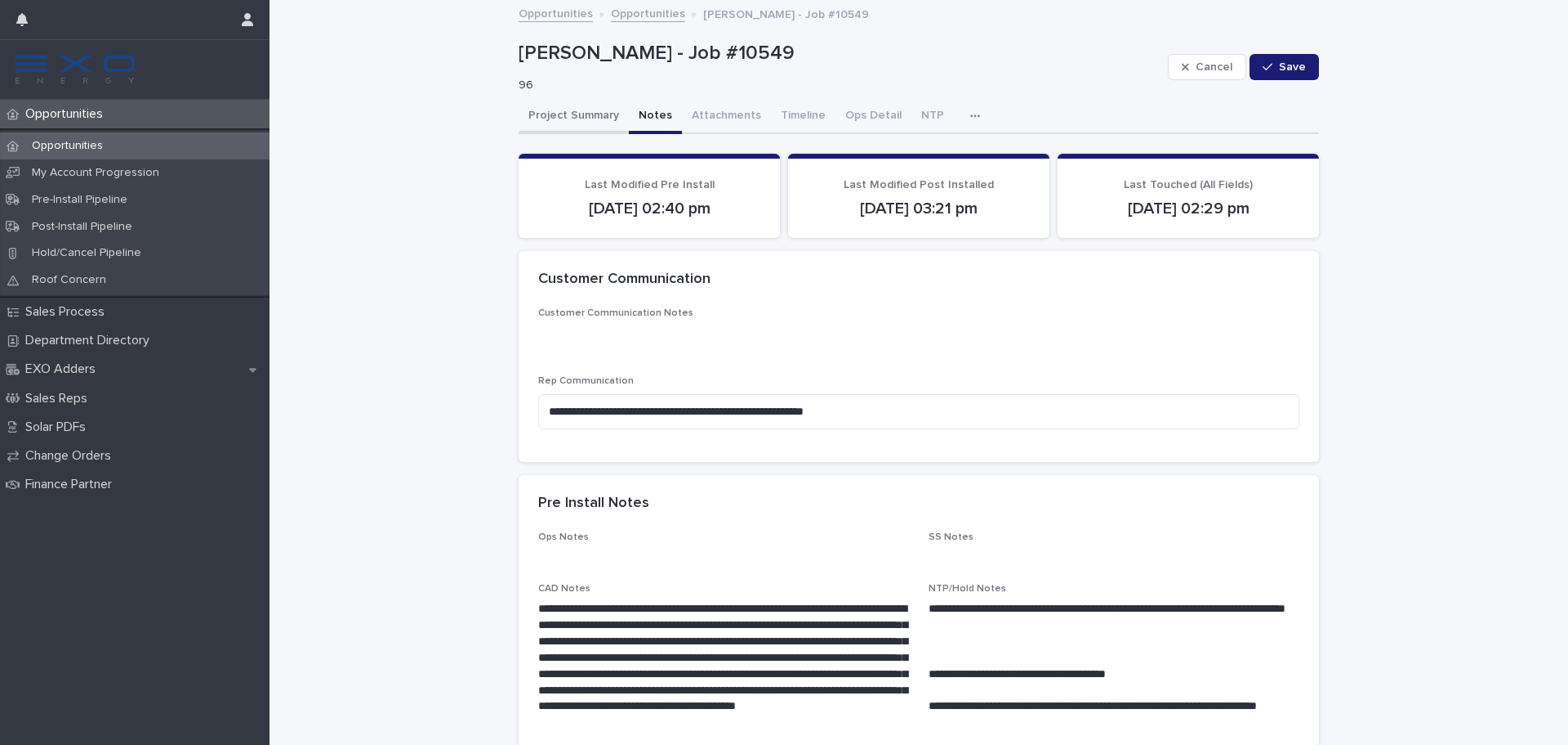
click at [582, 115] on button "Project Summary" at bounding box center [573, 117] width 110 height 34
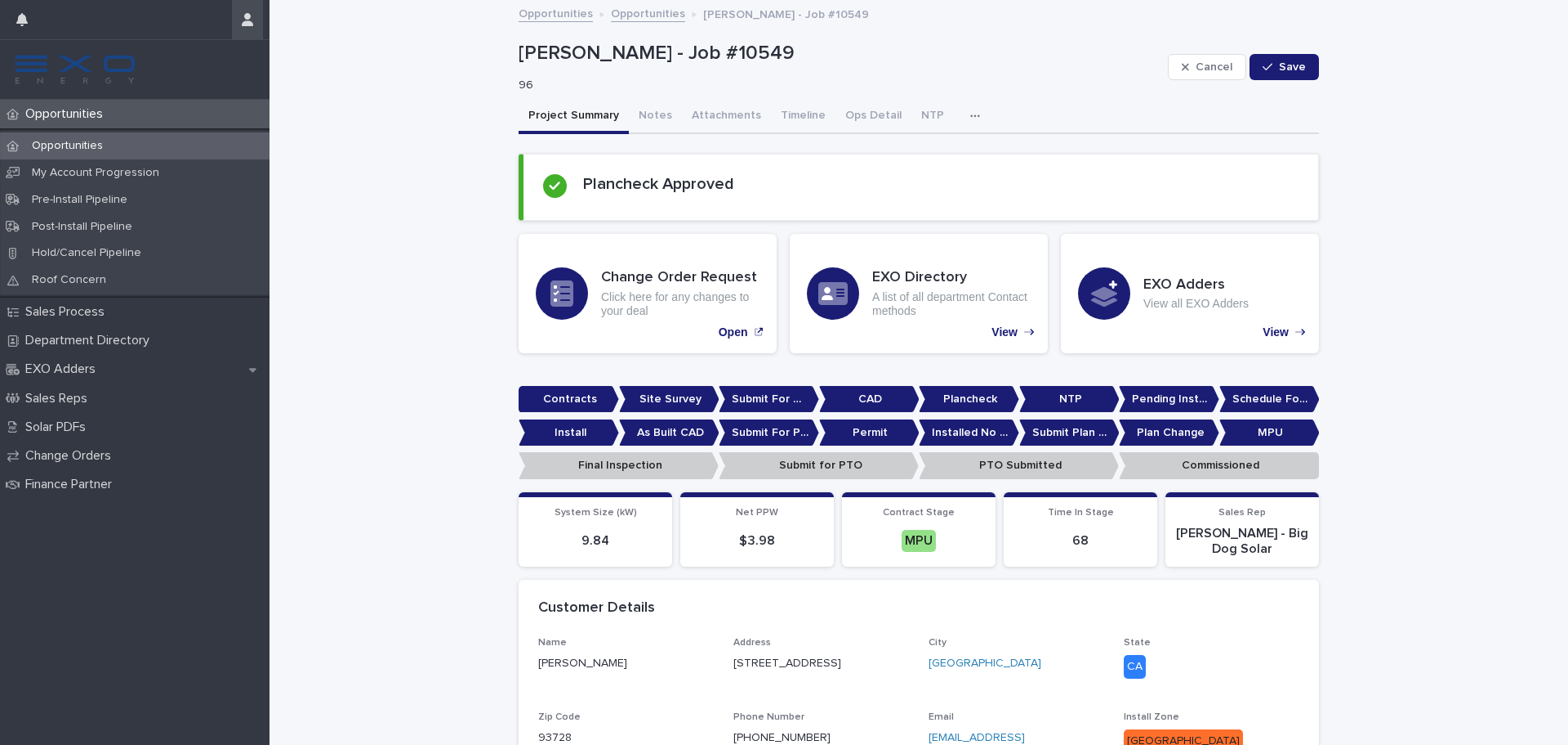
click at [256, 31] on button "button" at bounding box center [248, 20] width 31 height 39
click at [251, 22] on div at bounding box center [784, 372] width 1568 height 745
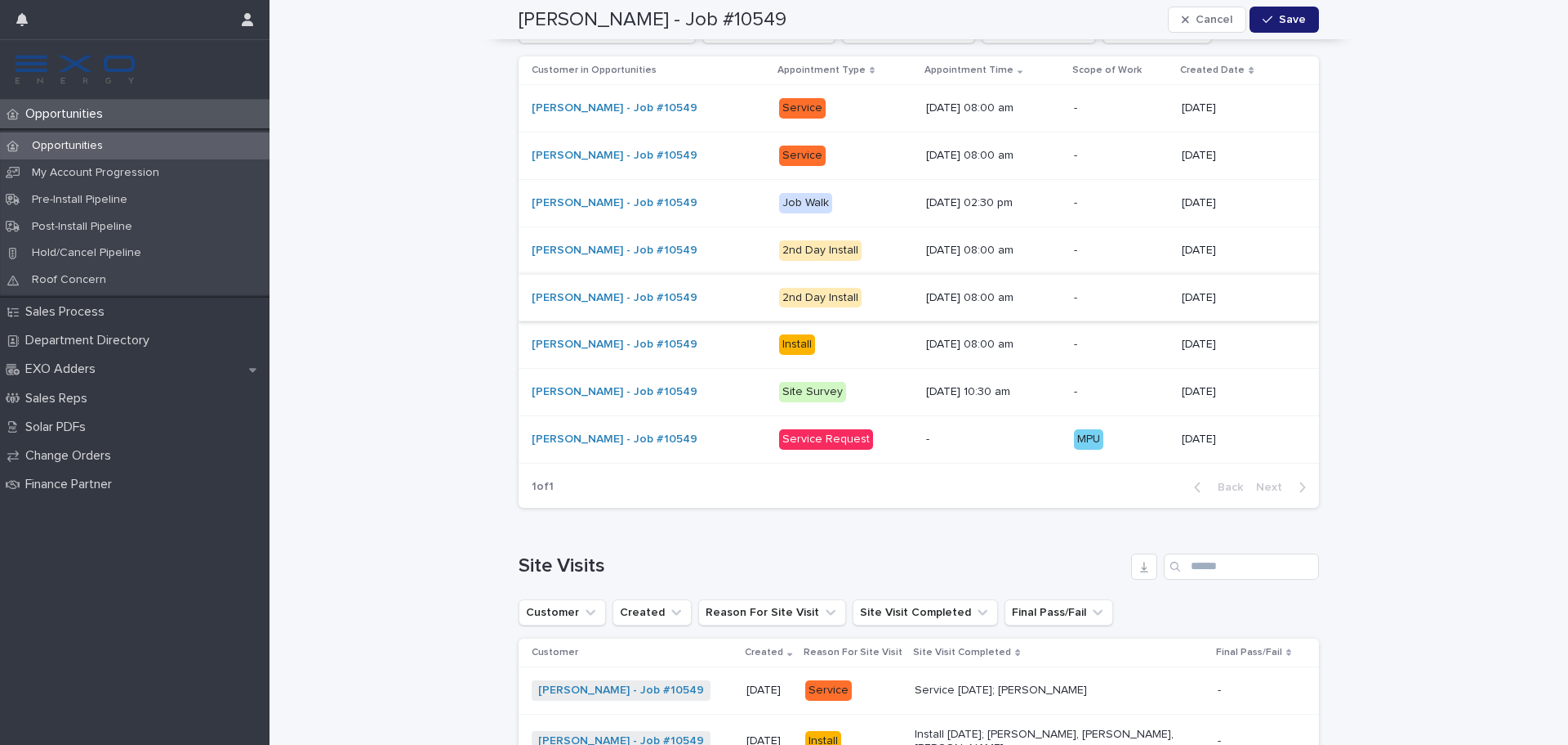
scroll to position [2207, 0]
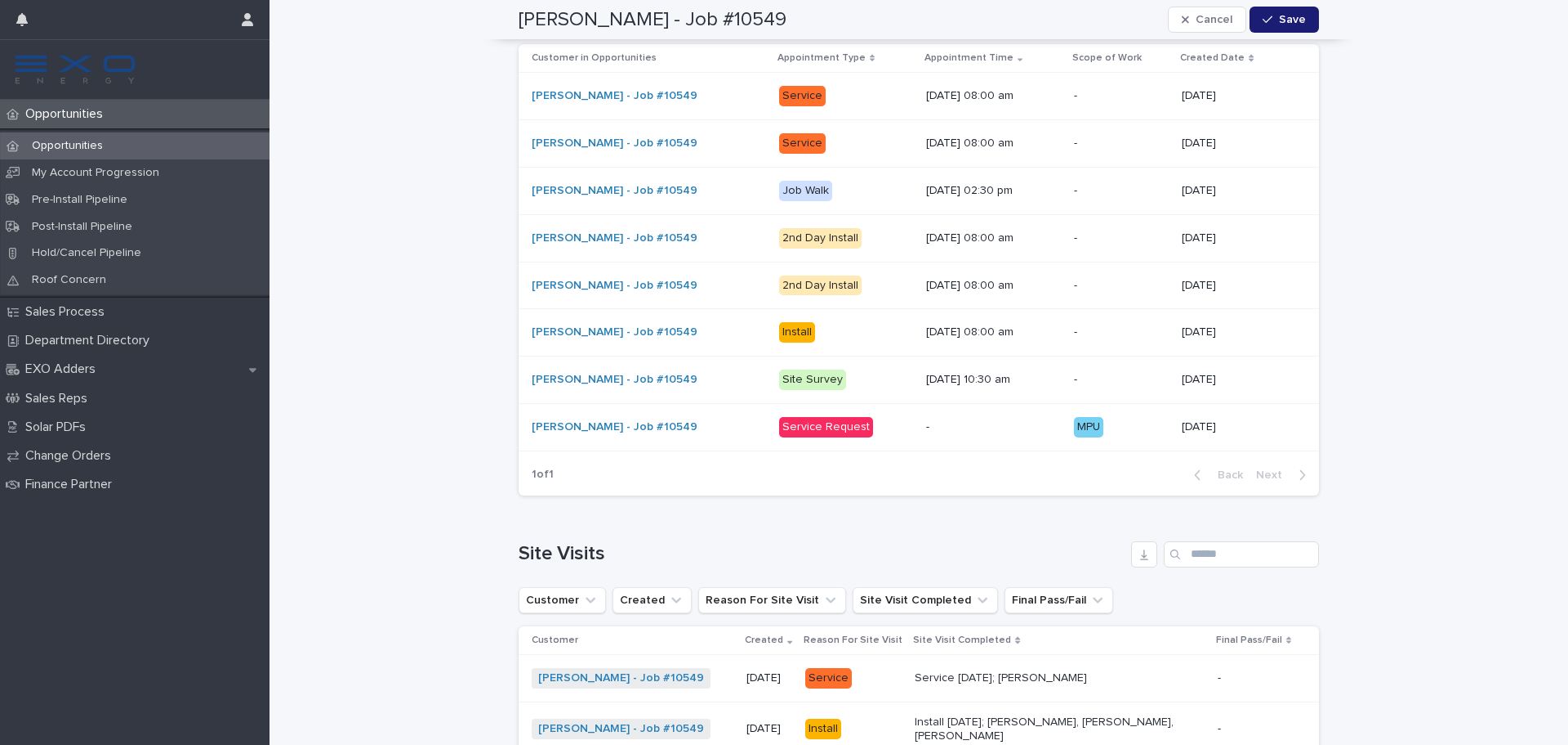
click at [780, 95] on div "Service" at bounding box center [803, 96] width 47 height 21
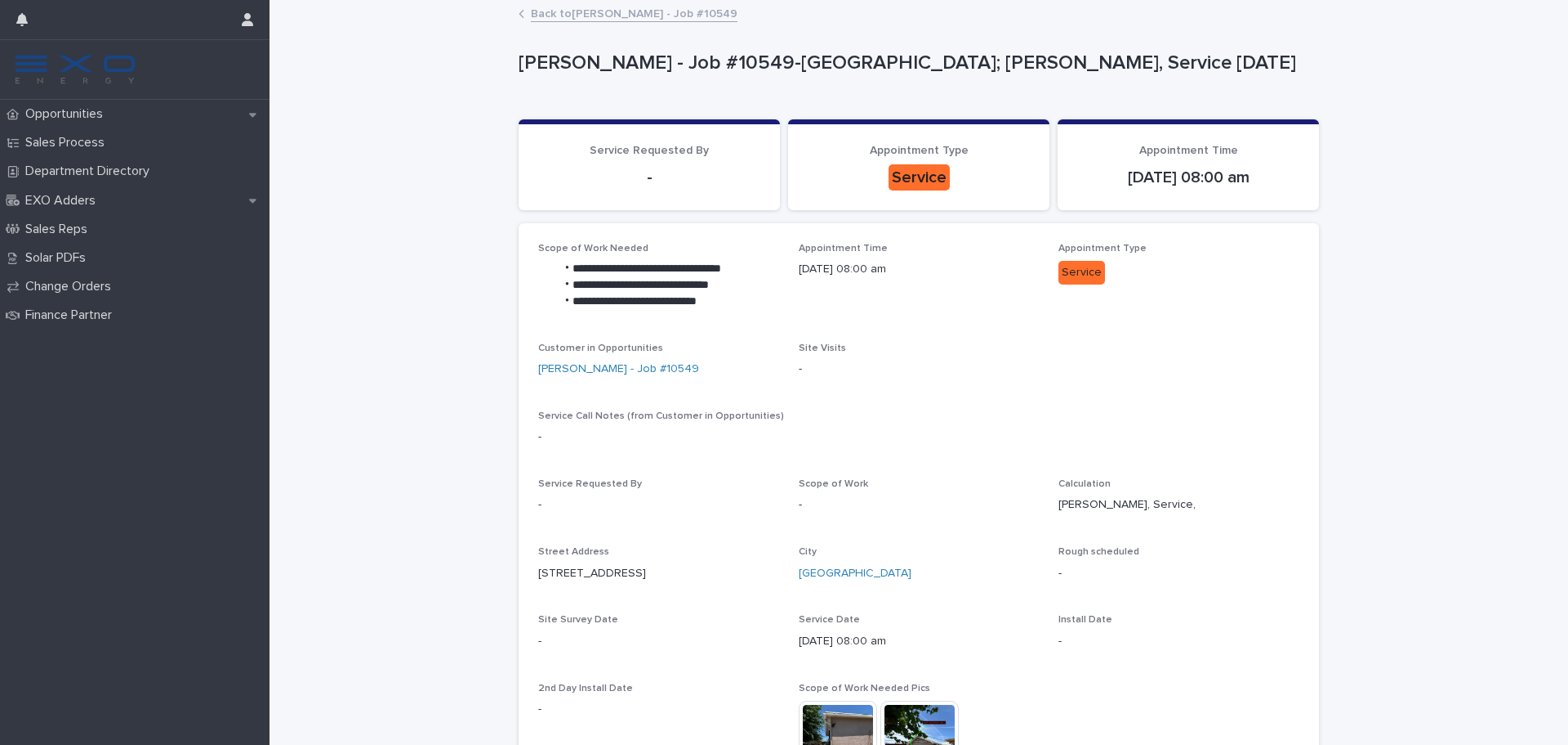
click at [524, 13] on div "Back to Maria Lara - Job #10549" at bounding box center [919, 14] width 817 height 22
click at [535, 13] on link "Back to Maria Lara - Job #10549" at bounding box center [634, 13] width 206 height 19
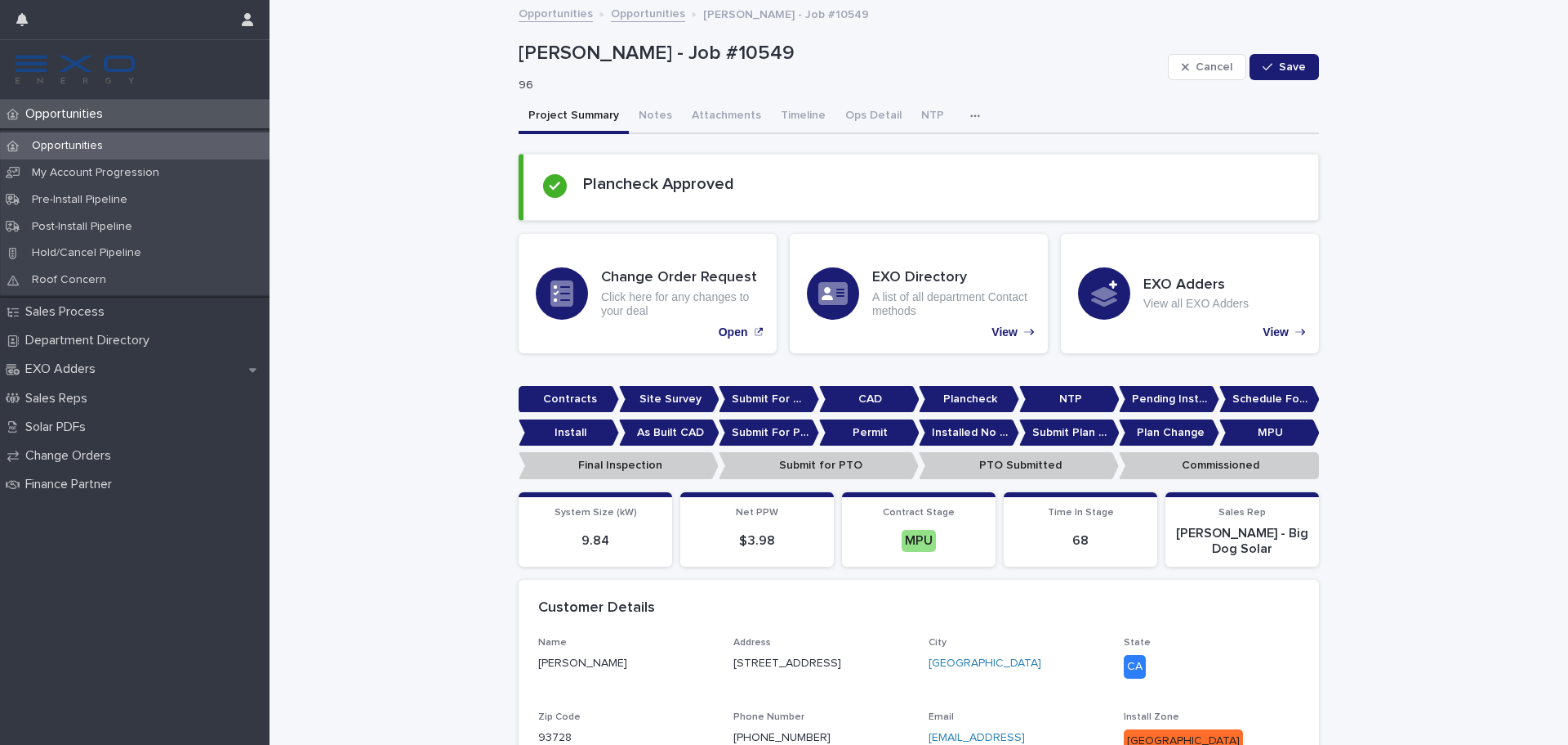
click at [147, 142] on div "Opportunities" at bounding box center [135, 146] width 270 height 27
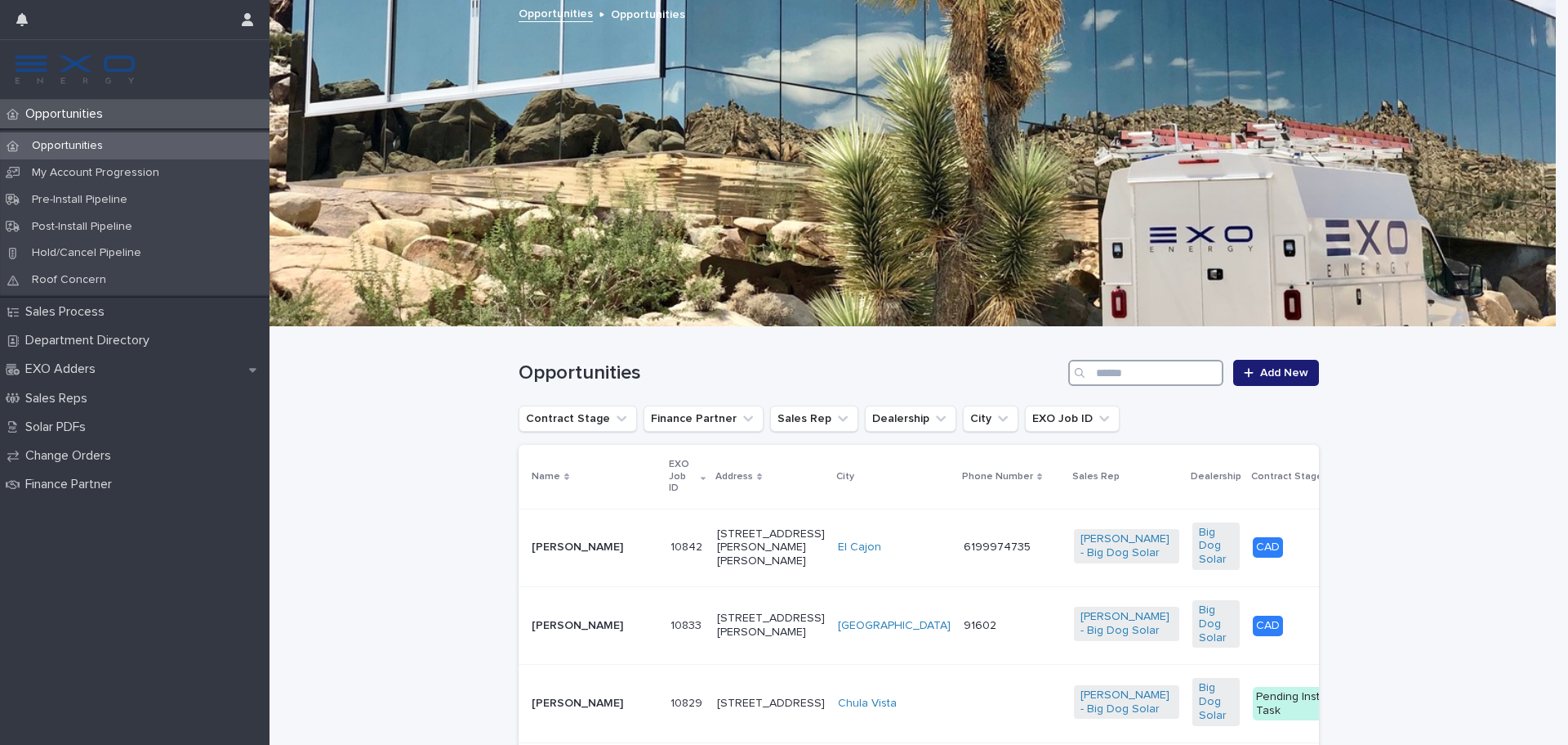
click at [1156, 362] on input "Search" at bounding box center [1146, 372] width 155 height 26
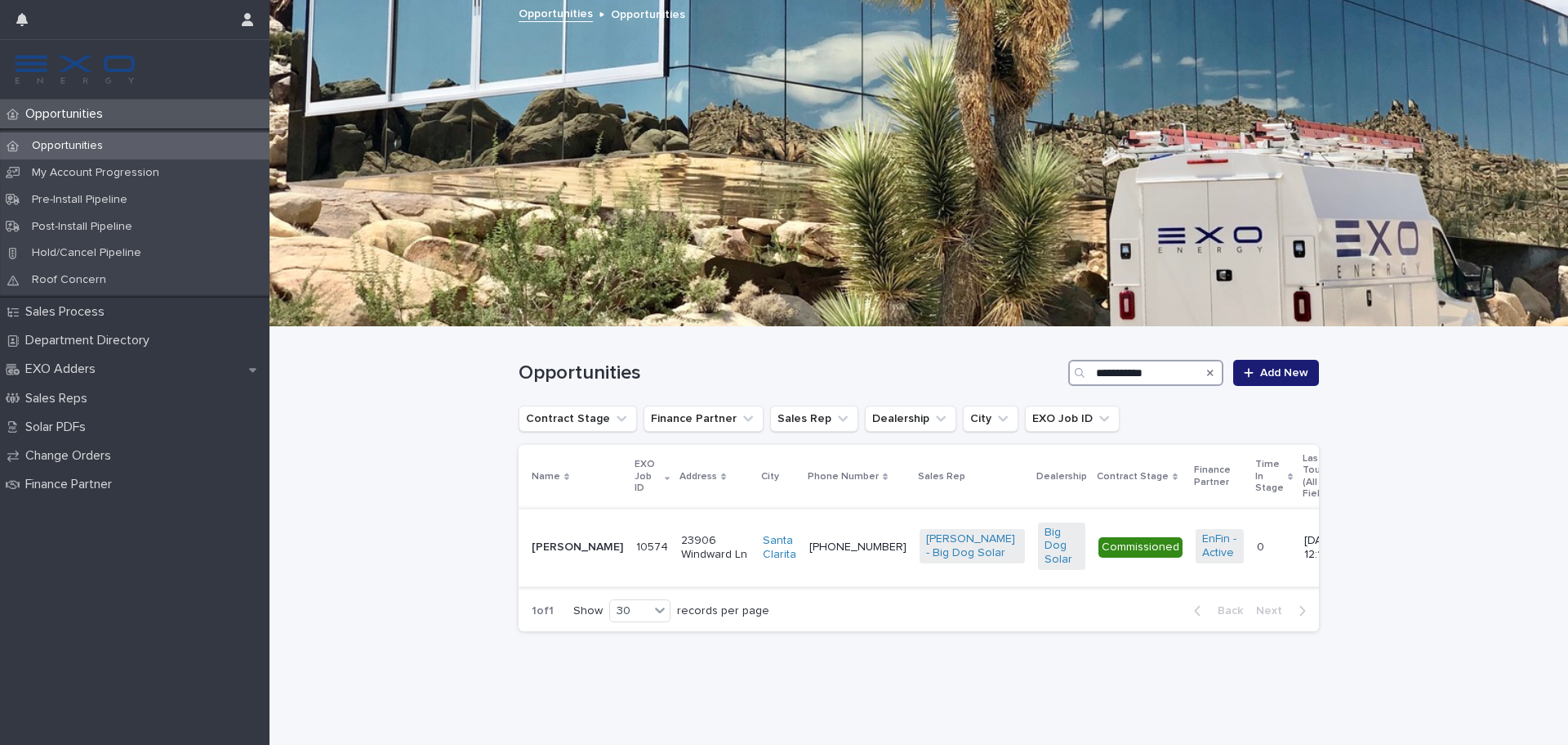
type input "**********"
click at [636, 542] on p "10574" at bounding box center [653, 545] width 35 height 17
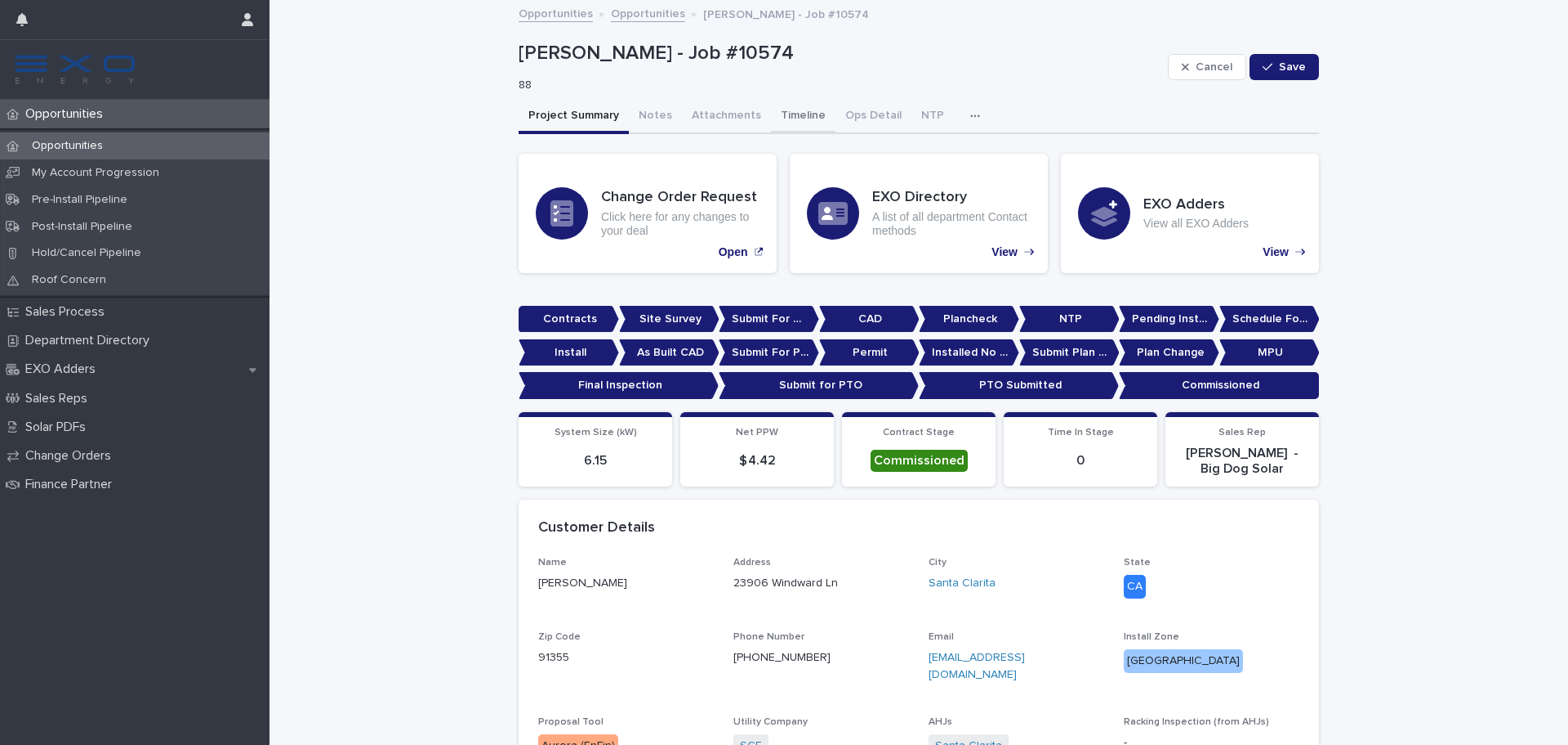
click at [771, 110] on button "Timeline" at bounding box center [804, 117] width 65 height 34
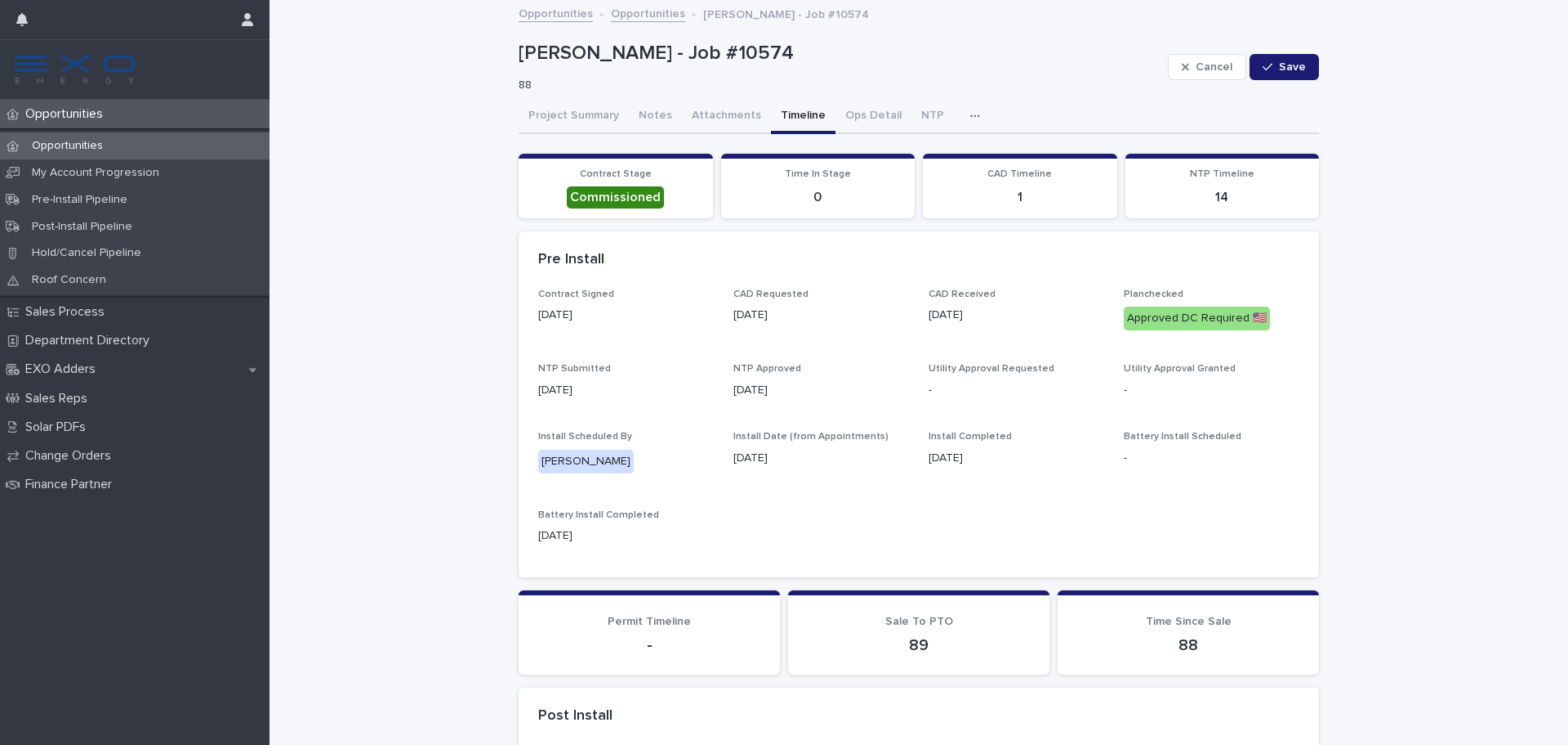
click at [961, 123] on button "button" at bounding box center [979, 116] width 36 height 32
click at [950, 153] on button "Activity" at bounding box center [919, 158] width 108 height 24
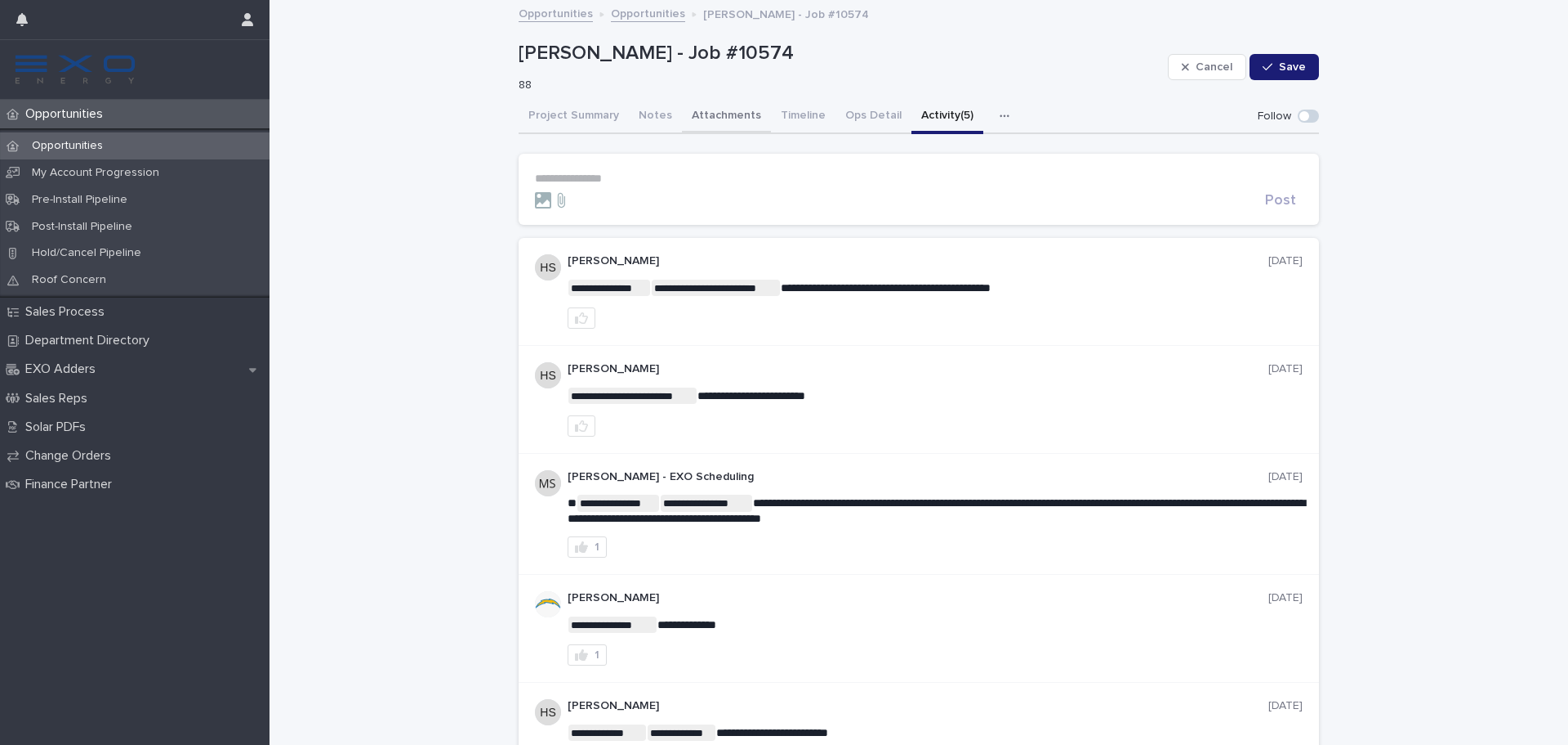
click at [704, 117] on button "Attachments" at bounding box center [726, 117] width 89 height 34
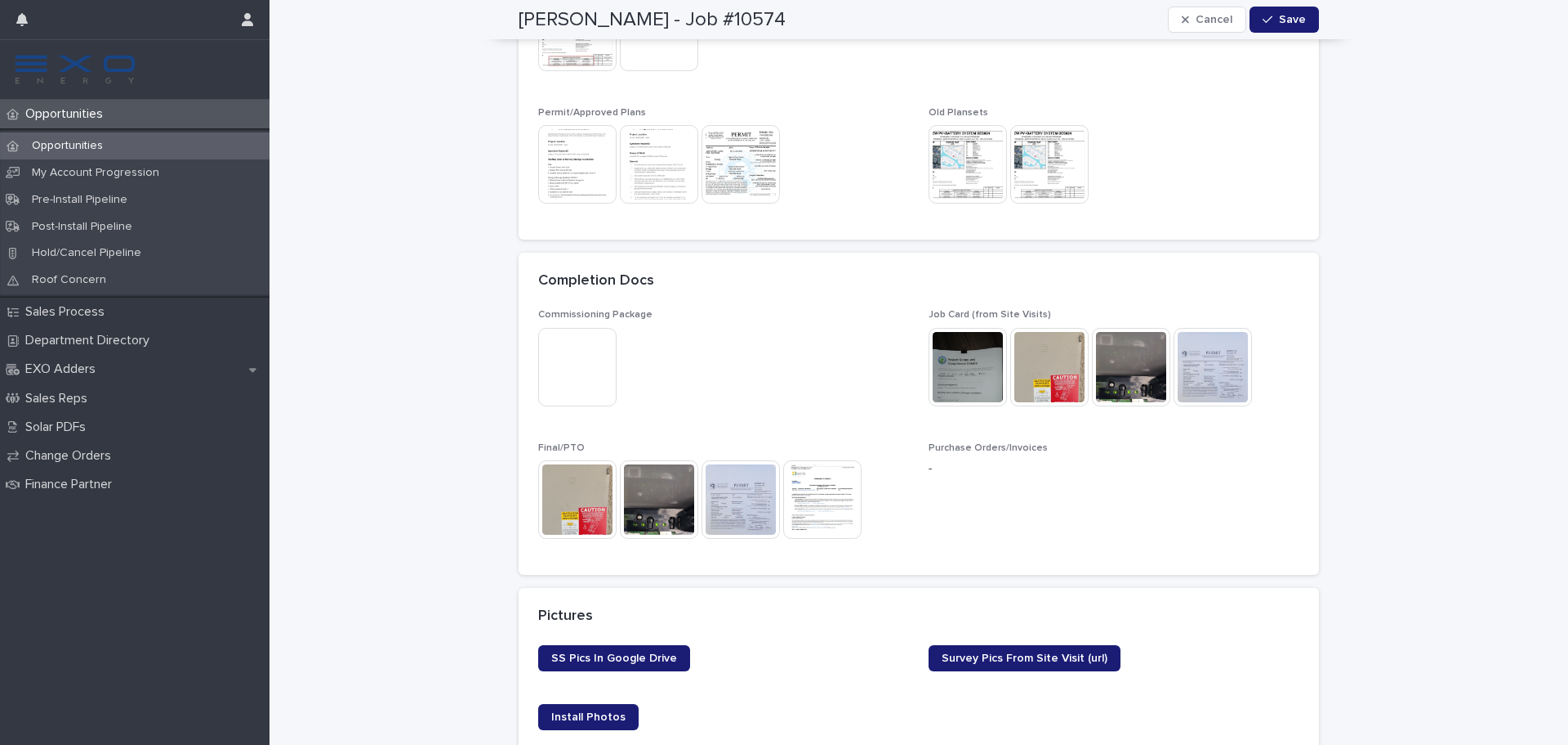
scroll to position [899, 0]
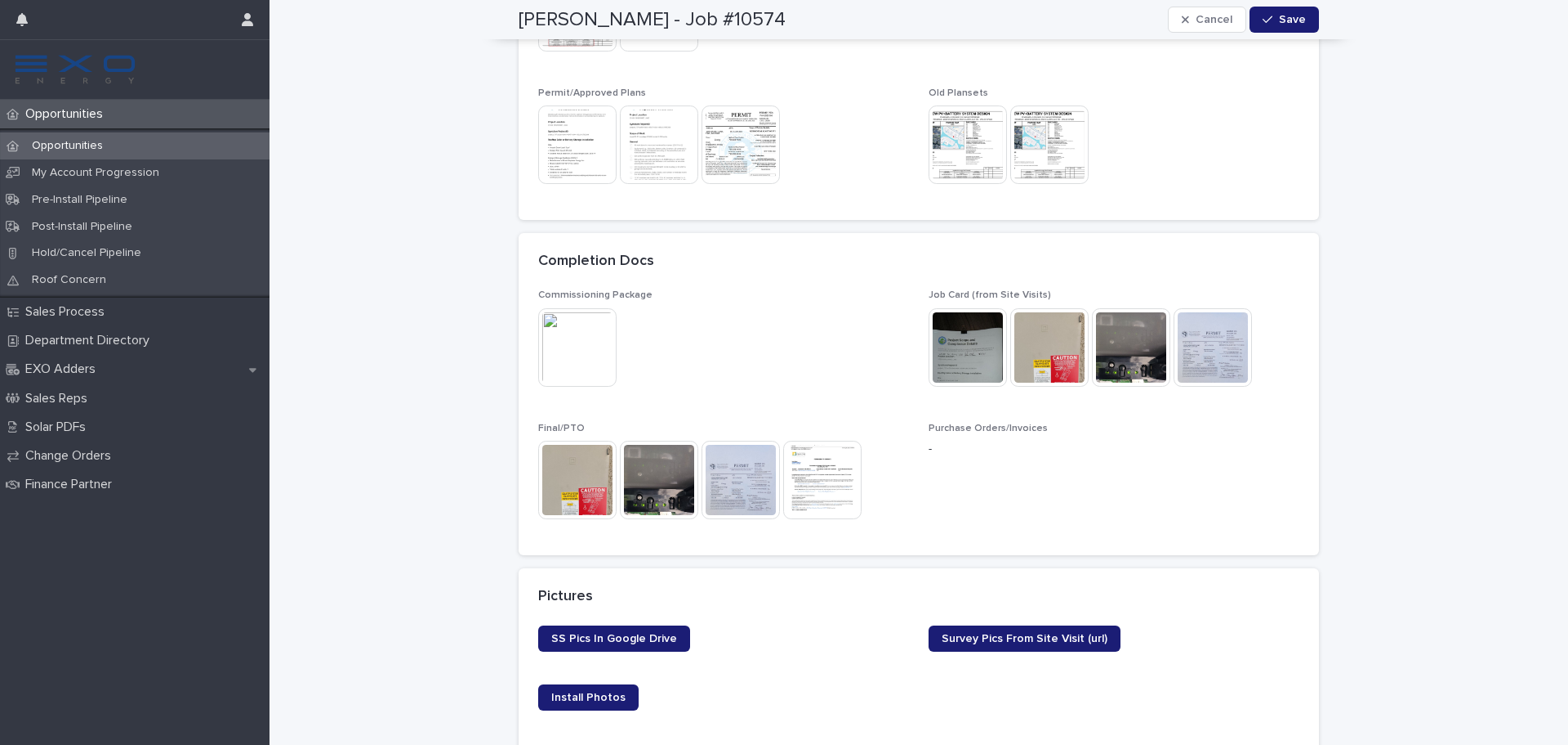
click at [597, 351] on img at bounding box center [577, 346] width 78 height 78
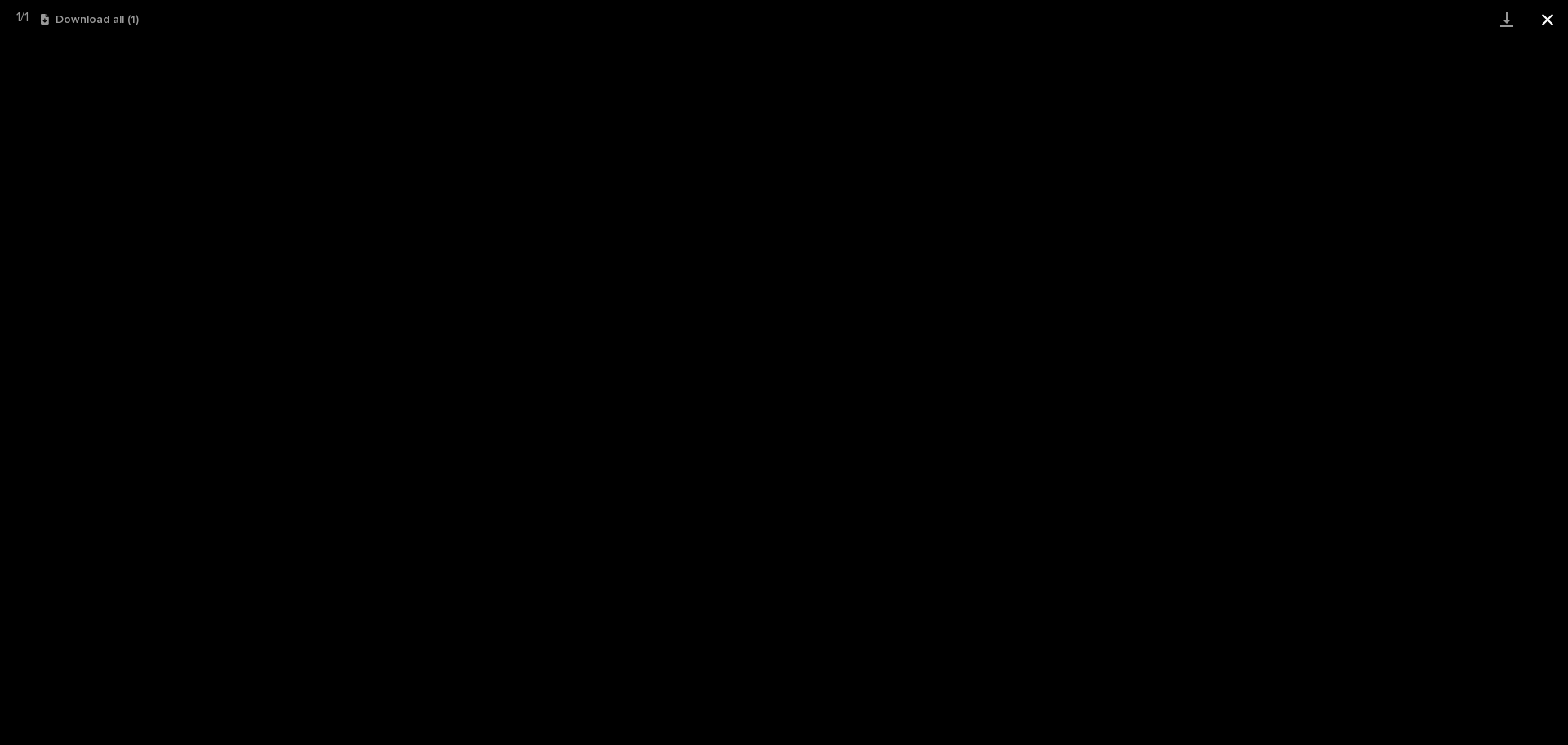
click at [1553, 22] on button "Close gallery" at bounding box center [1548, 19] width 41 height 39
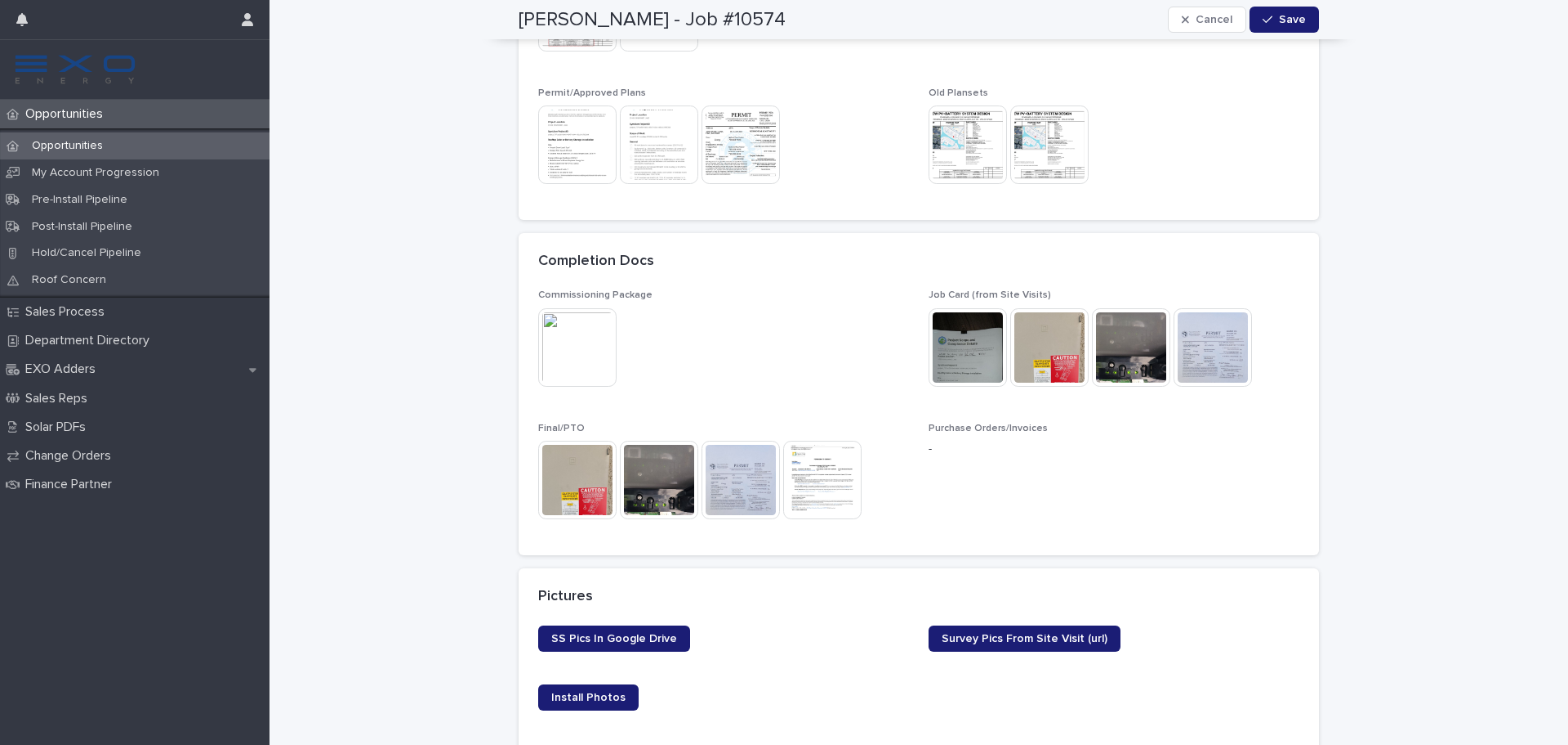
click at [824, 473] on img at bounding box center [822, 479] width 78 height 78
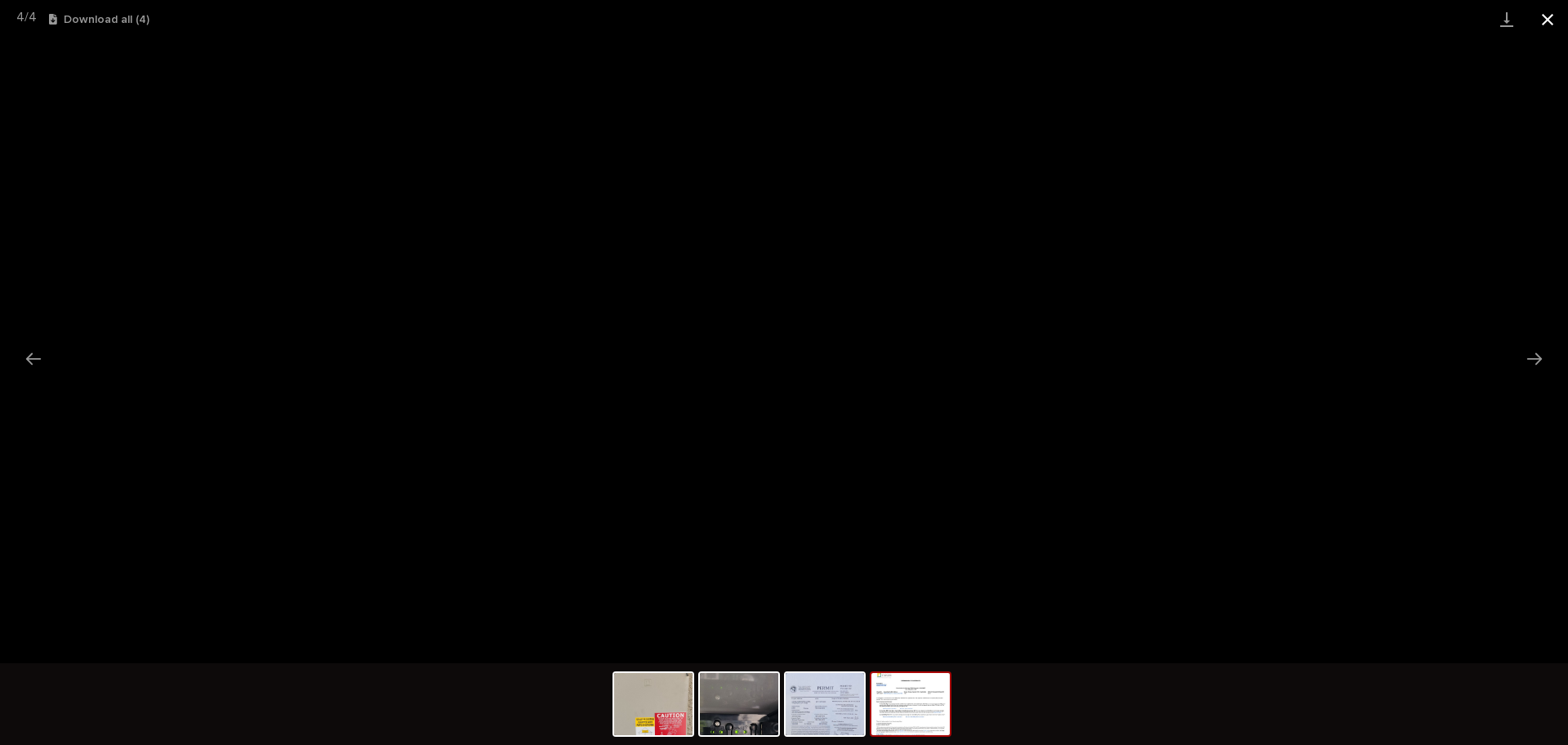
click at [1555, 8] on button "Close gallery" at bounding box center [1548, 19] width 41 height 39
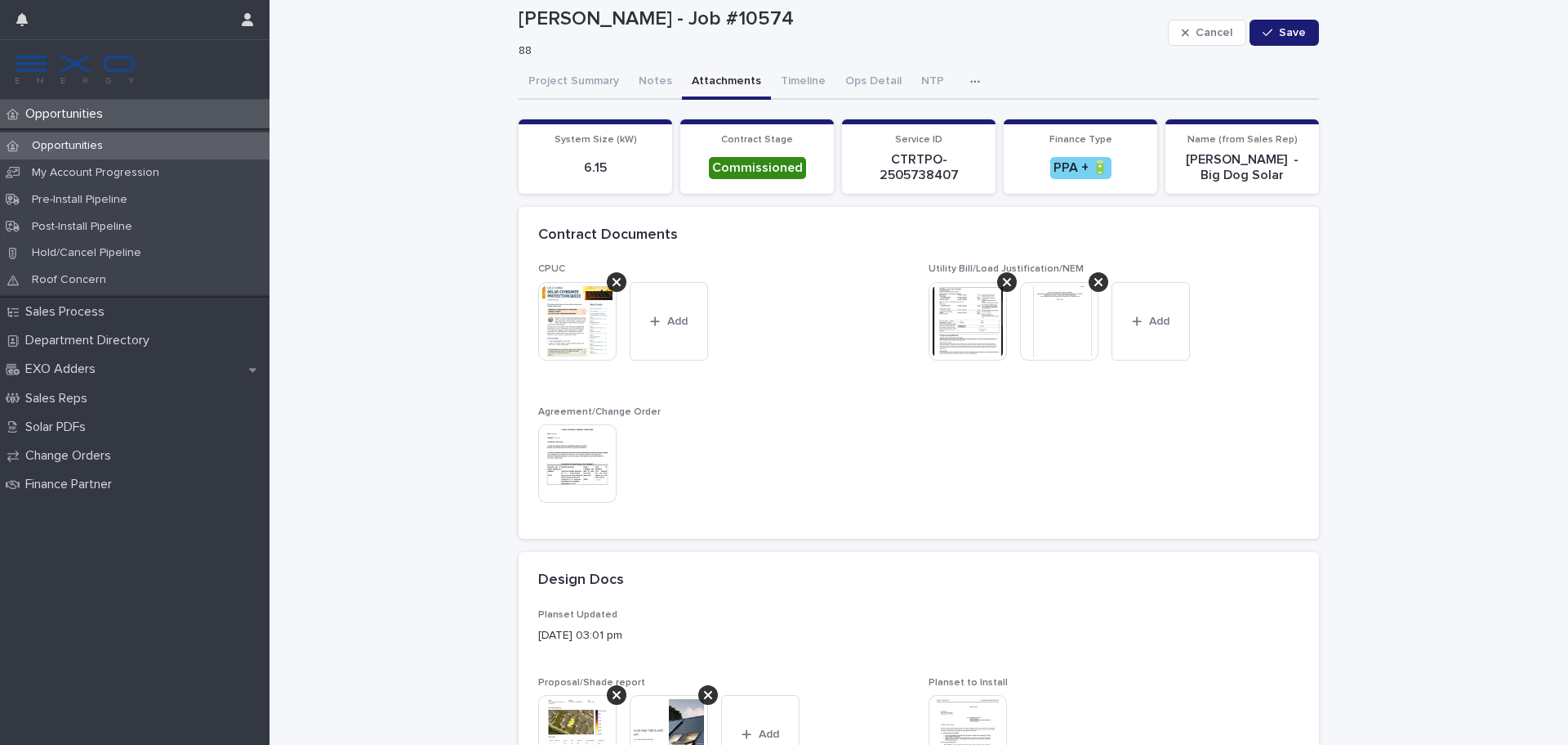
scroll to position [0, 0]
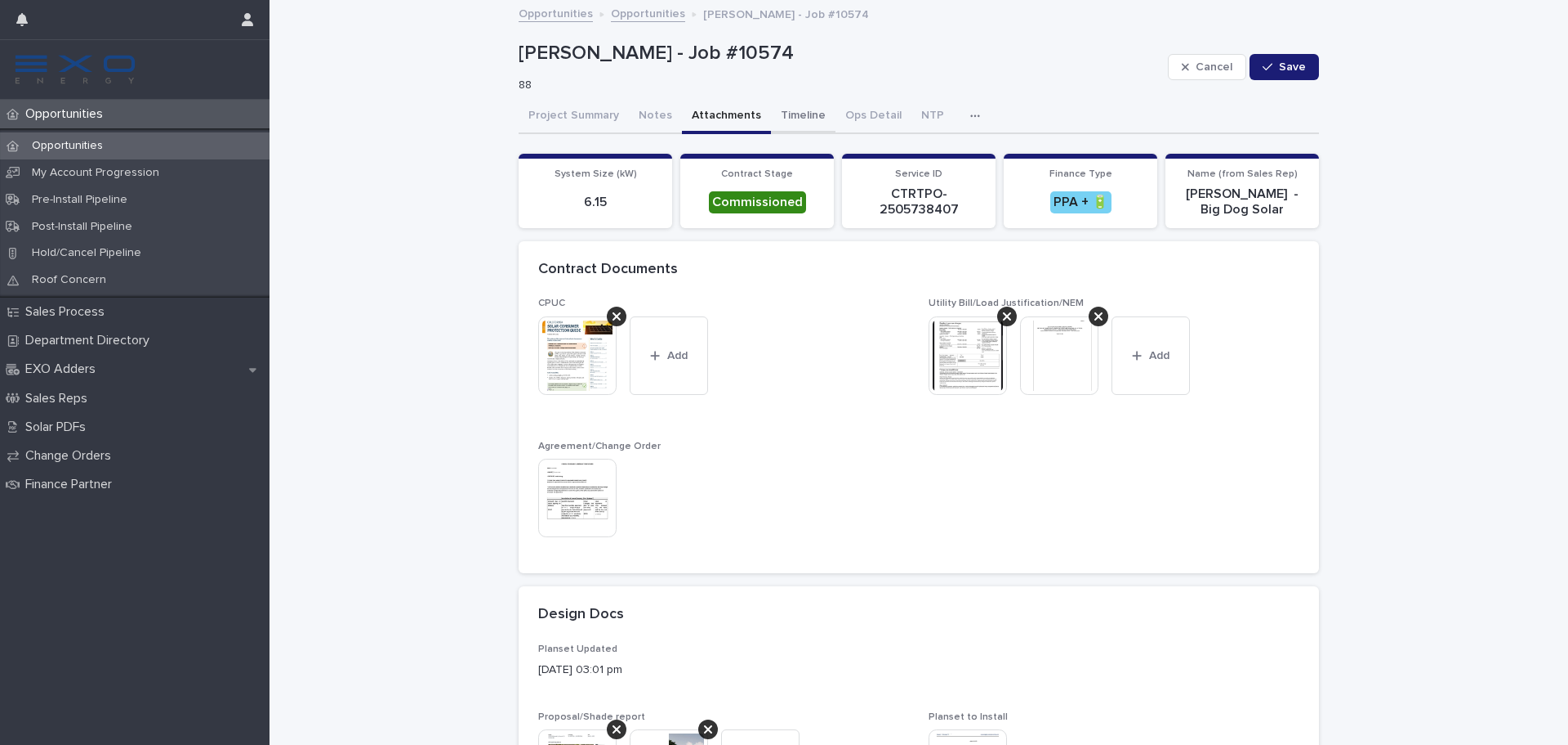
click at [795, 115] on button "Timeline" at bounding box center [804, 117] width 65 height 34
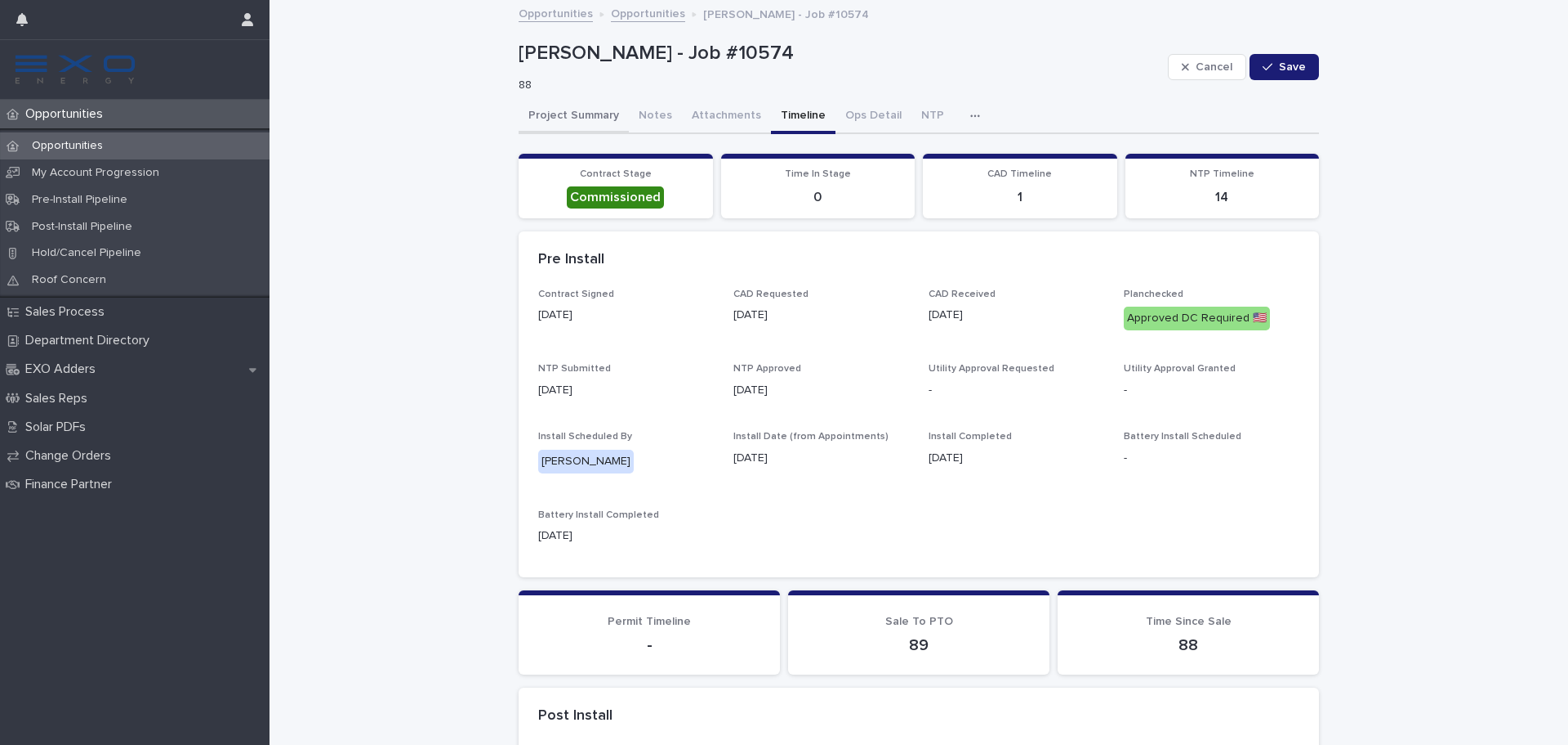
click at [564, 118] on button "Project Summary" at bounding box center [573, 117] width 110 height 34
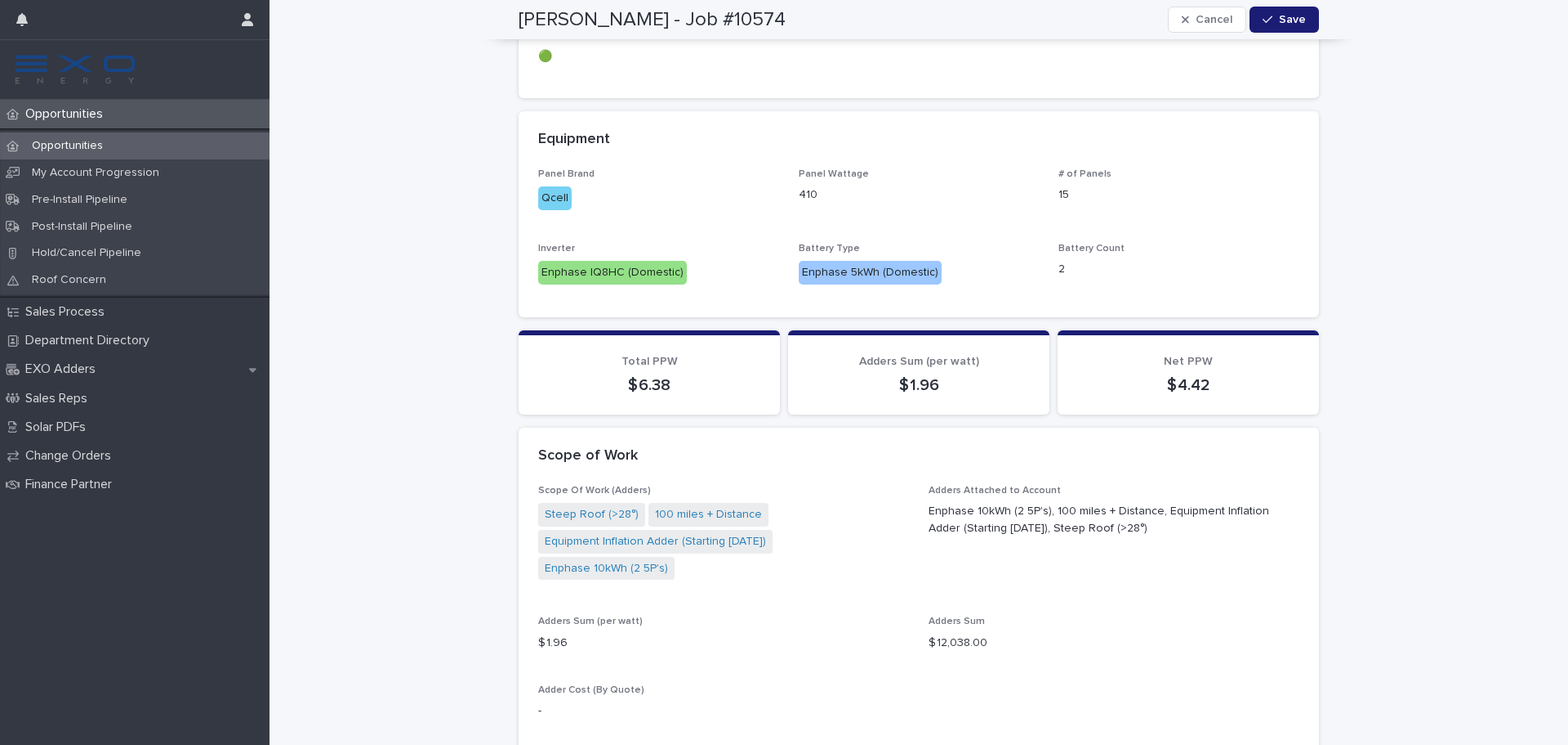
scroll to position [1029, 0]
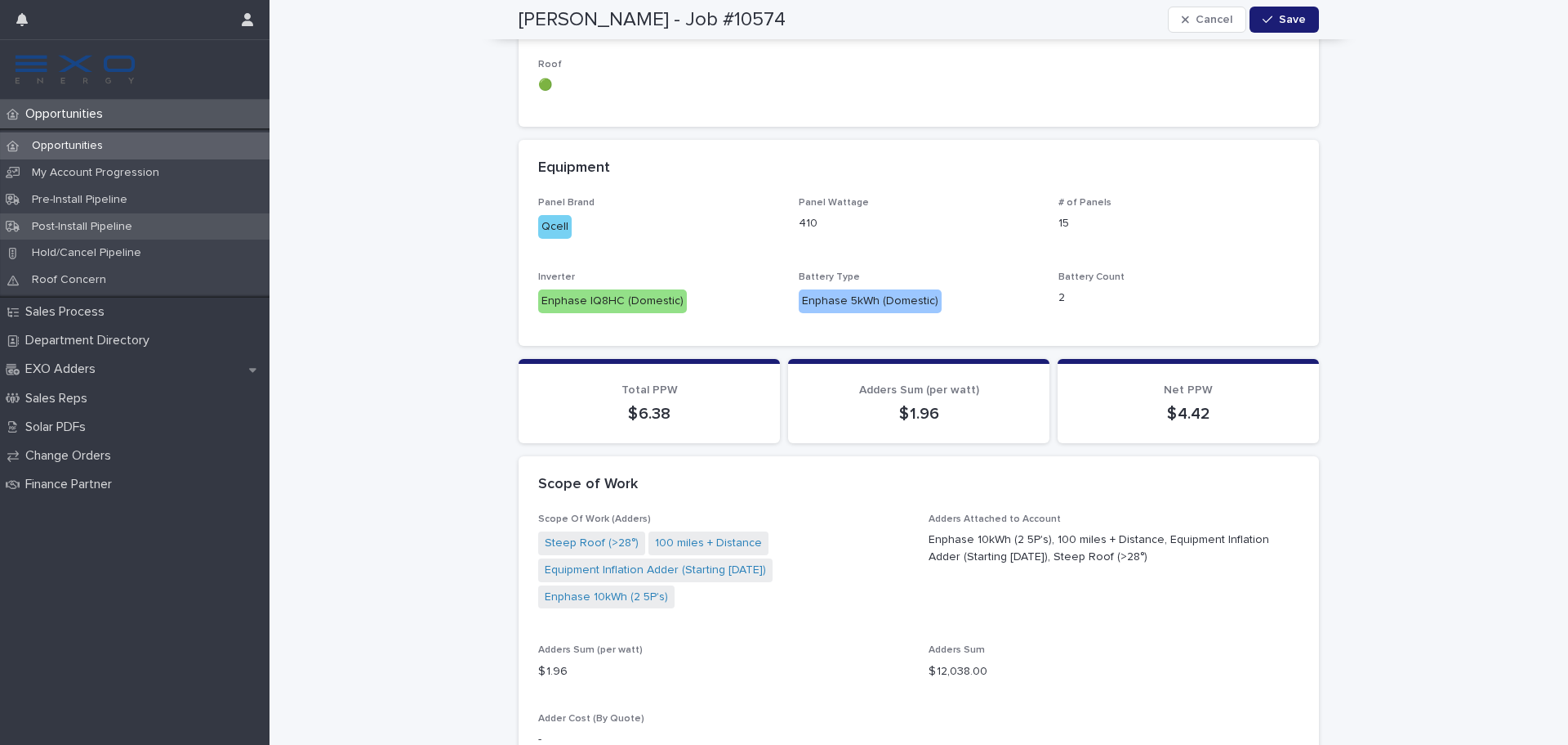
click at [124, 227] on p "Post-Install Pipeline" at bounding box center [82, 226] width 126 height 13
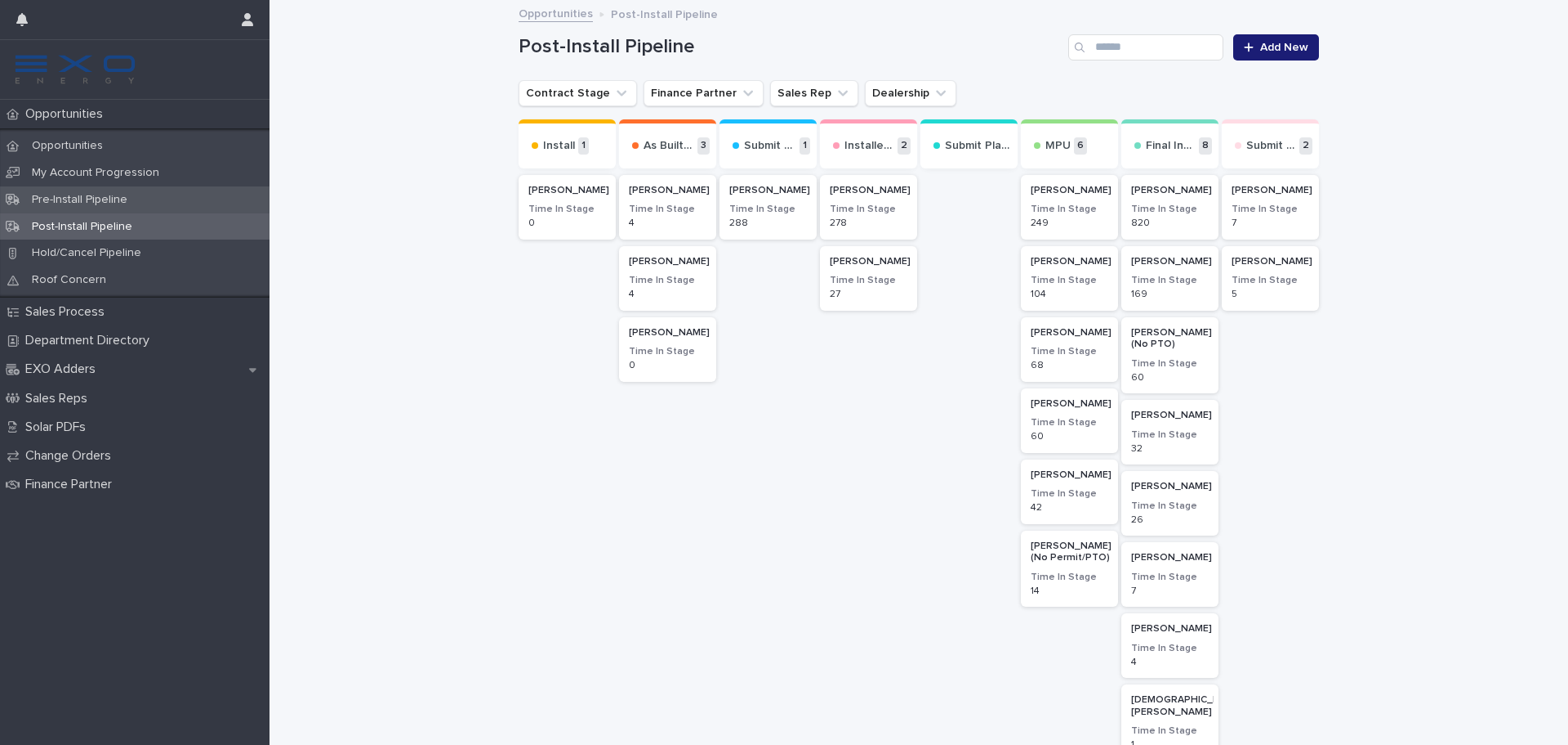
click at [133, 197] on p "Pre-Install Pipeline" at bounding box center [80, 199] width 122 height 13
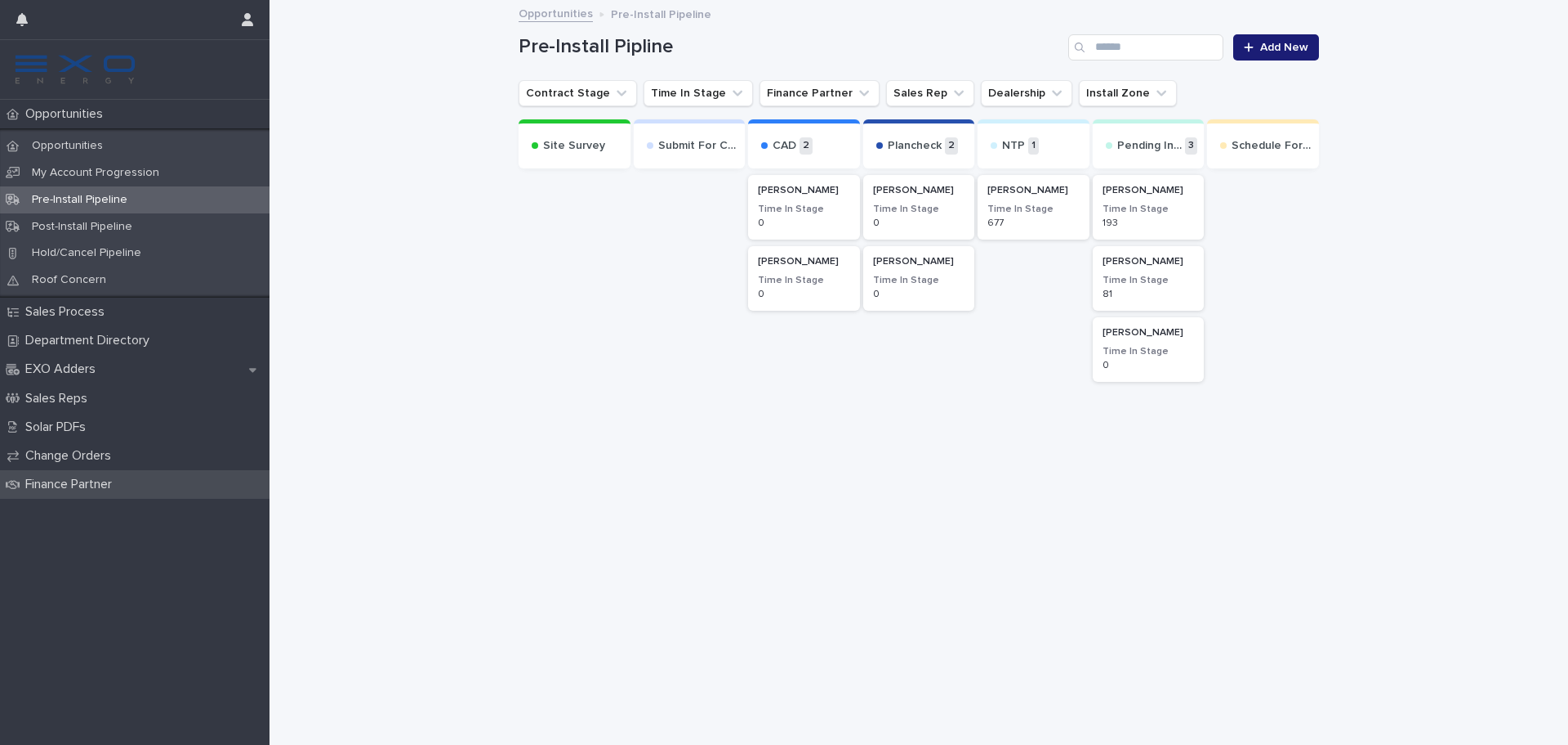
click at [118, 480] on p "Finance Partner" at bounding box center [72, 484] width 106 height 15
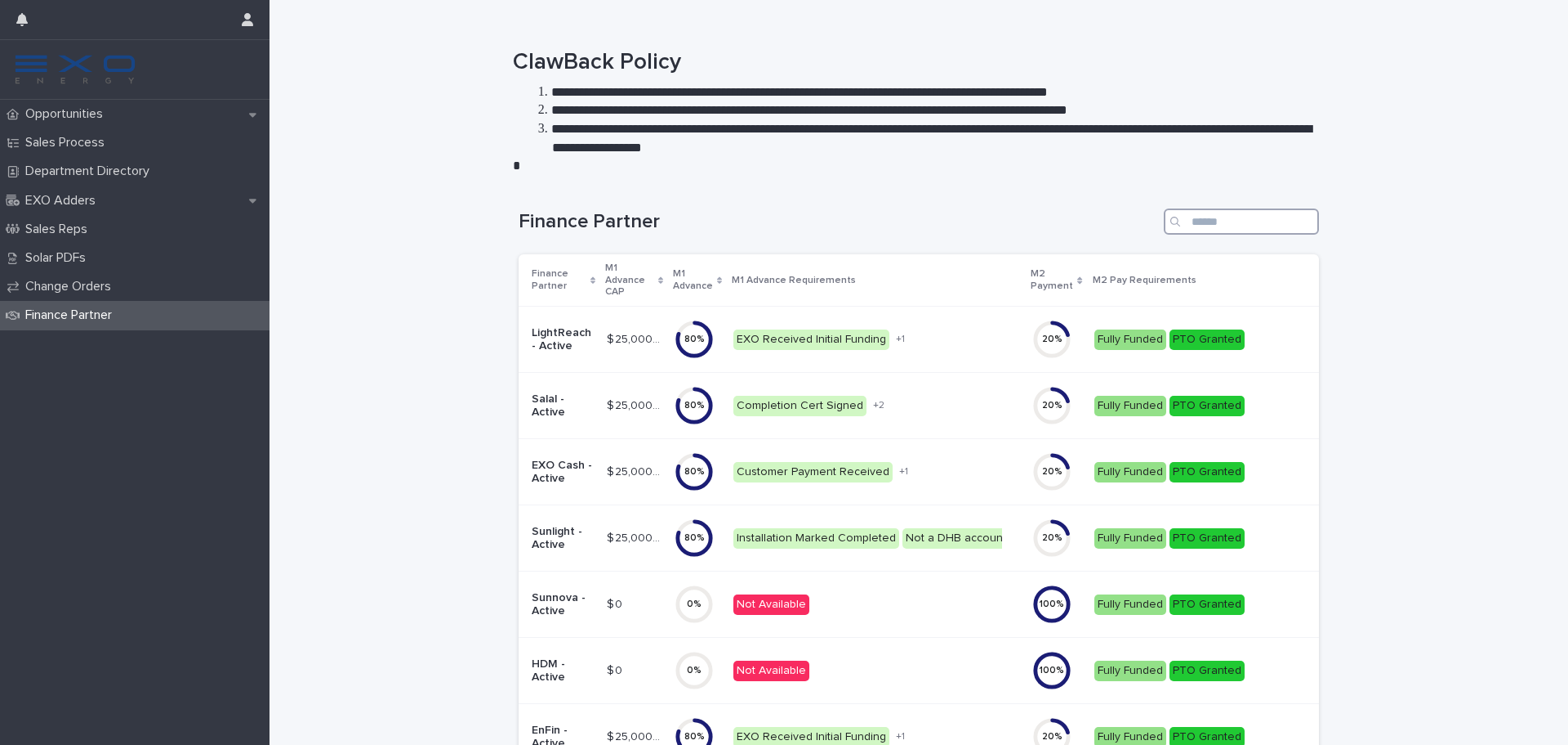
click at [1188, 221] on input "Search" at bounding box center [1241, 221] width 155 height 26
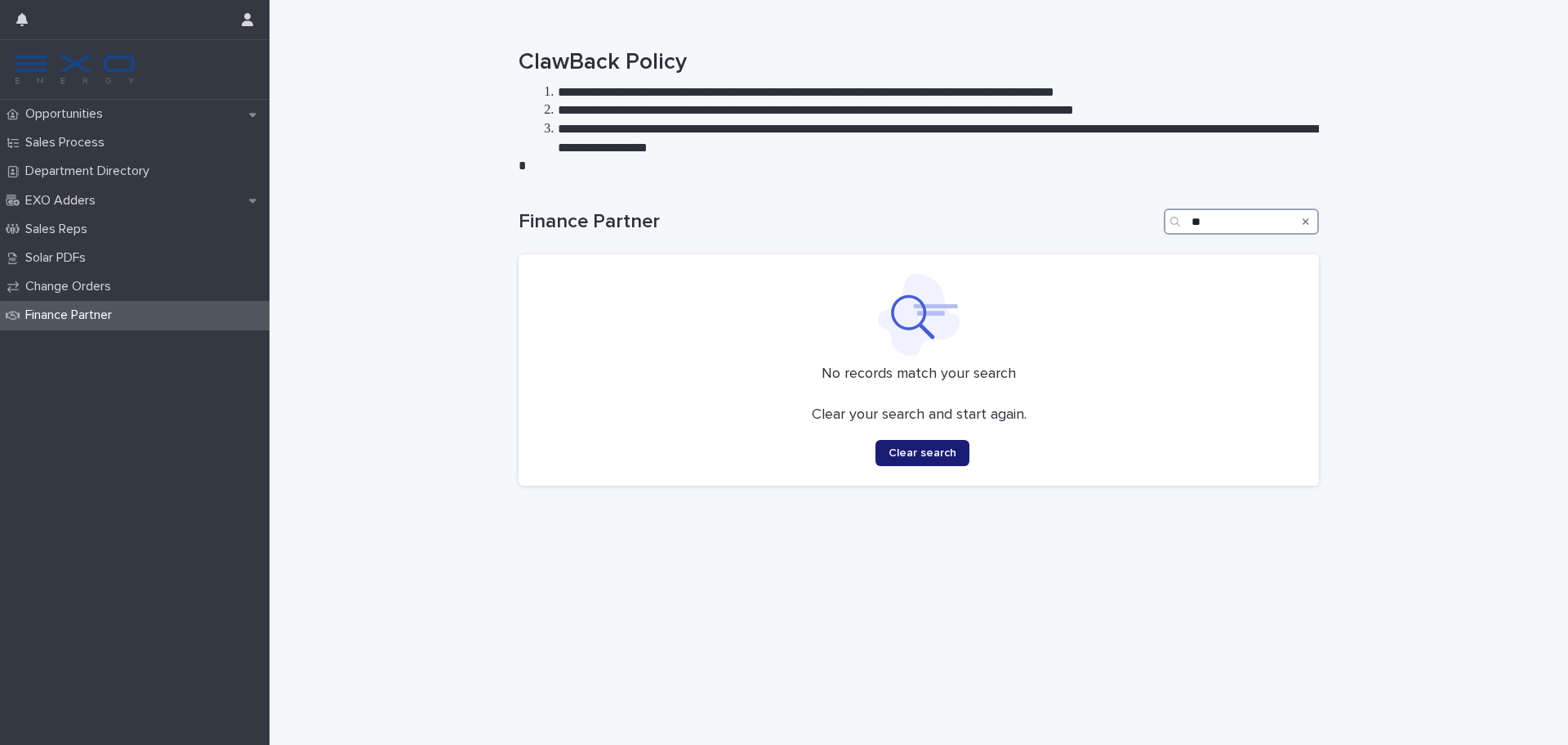
type input "*"
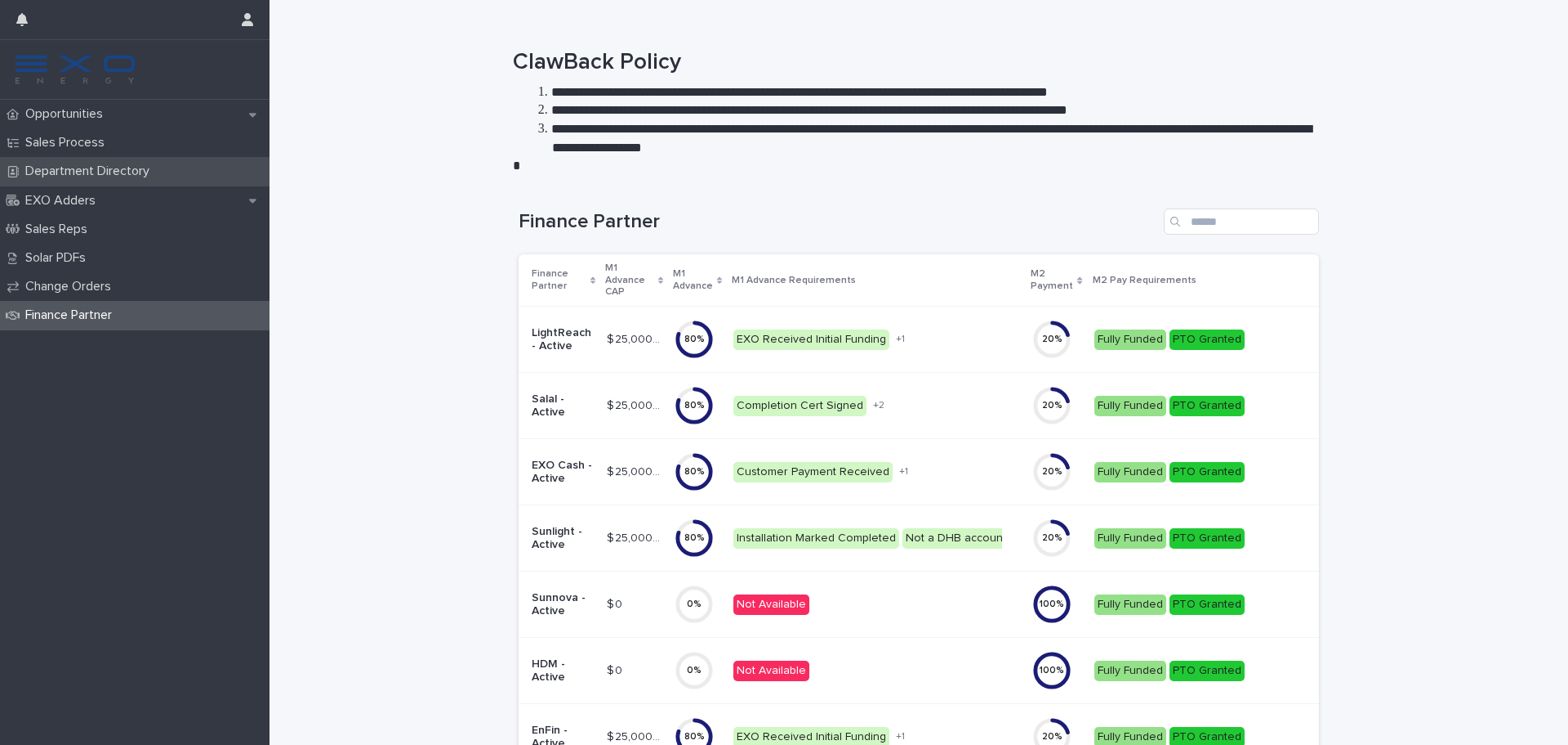
click at [114, 169] on p "Department Directory" at bounding box center [91, 171] width 144 height 15
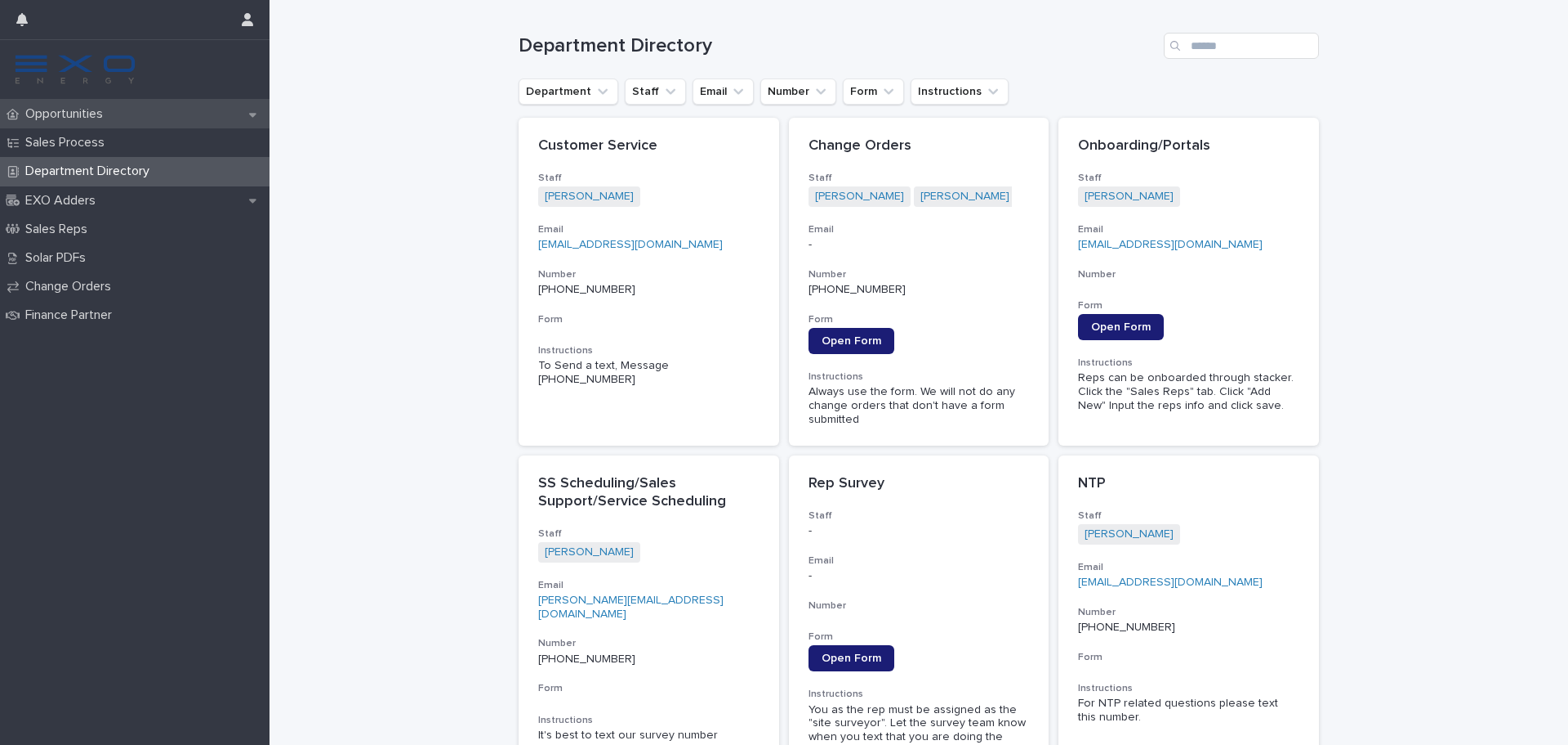
click at [100, 112] on p "Opportunities" at bounding box center [67, 113] width 97 height 15
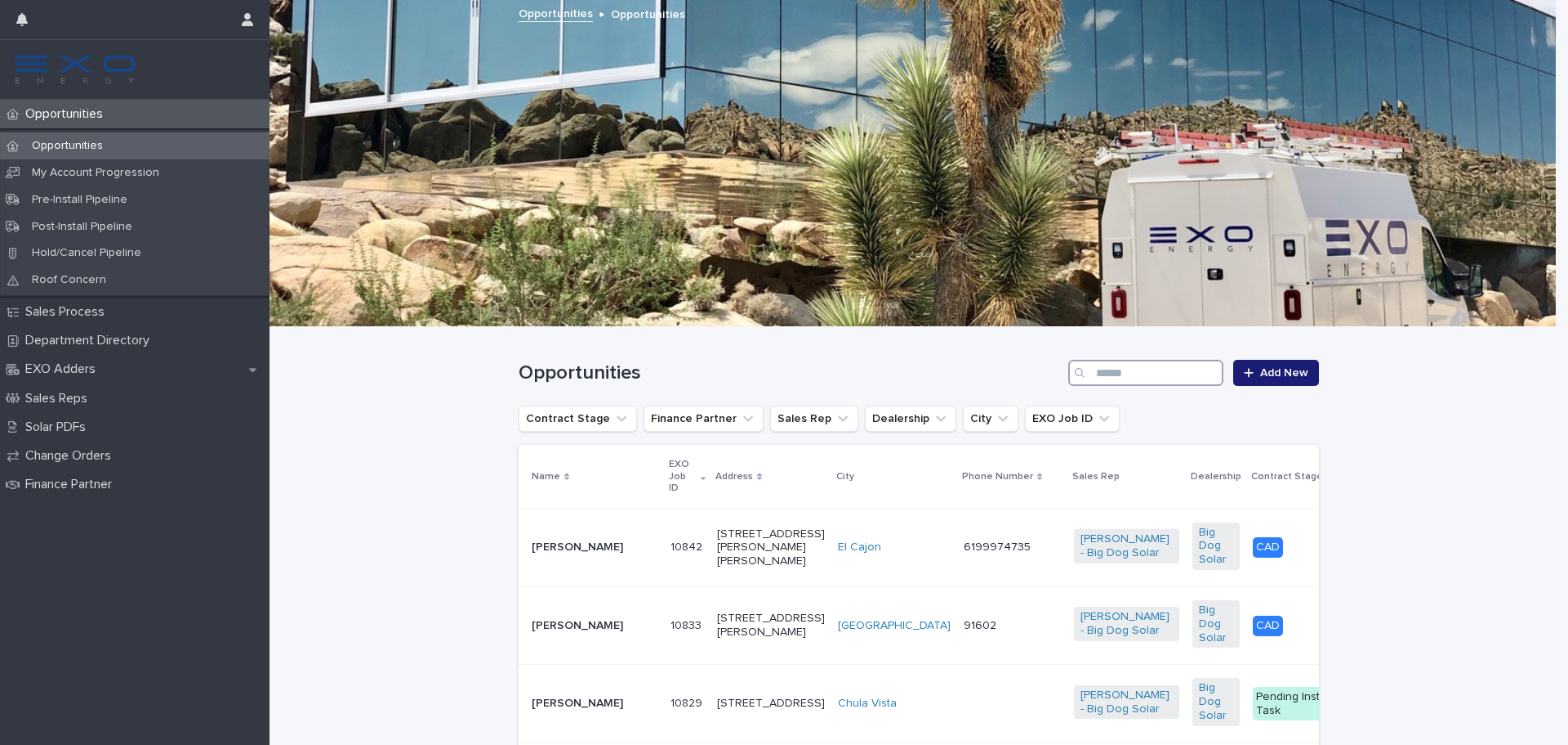
click at [1157, 364] on input "Search" at bounding box center [1146, 372] width 155 height 26
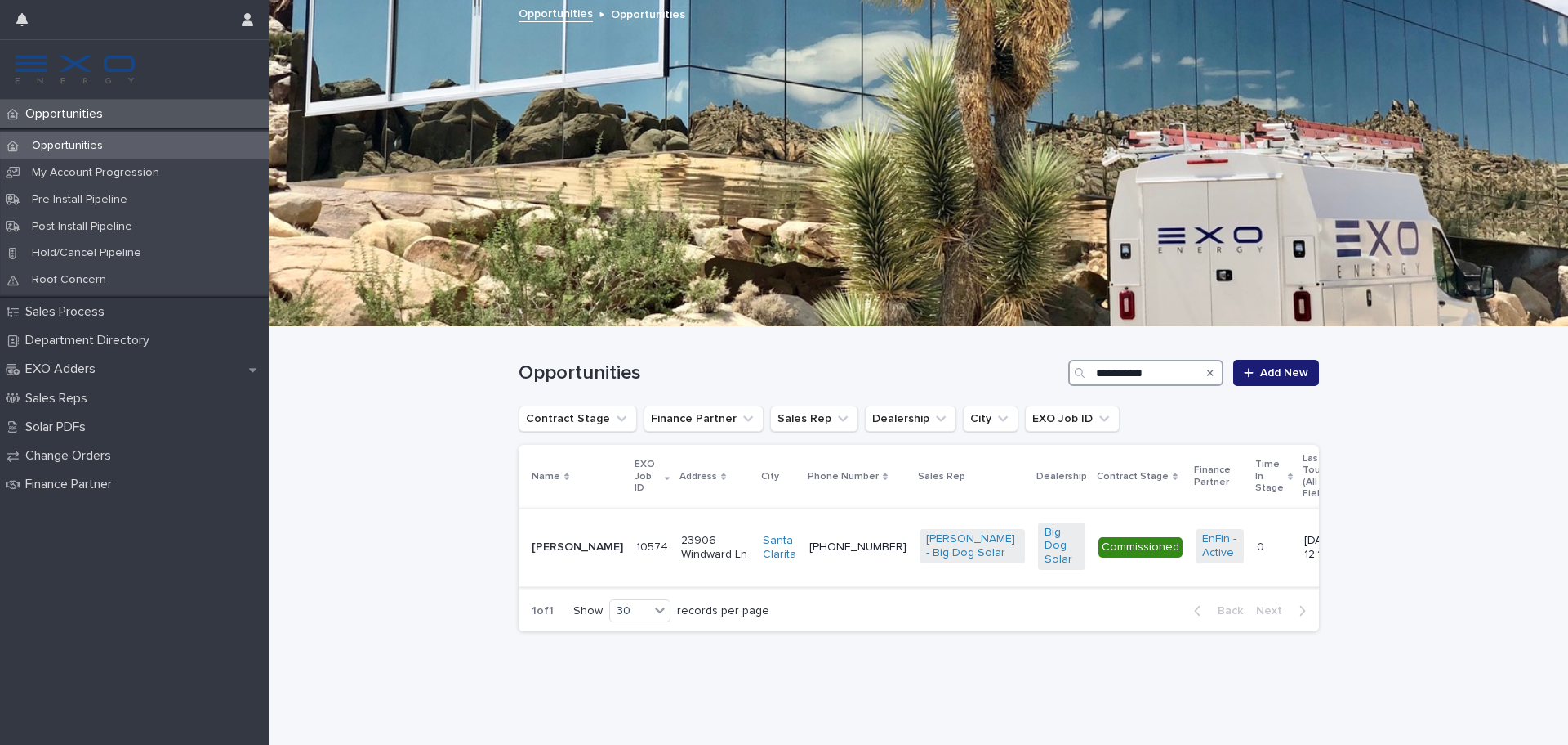
type input "**********"
click at [630, 558] on td "10574 10574" at bounding box center [652, 547] width 45 height 78
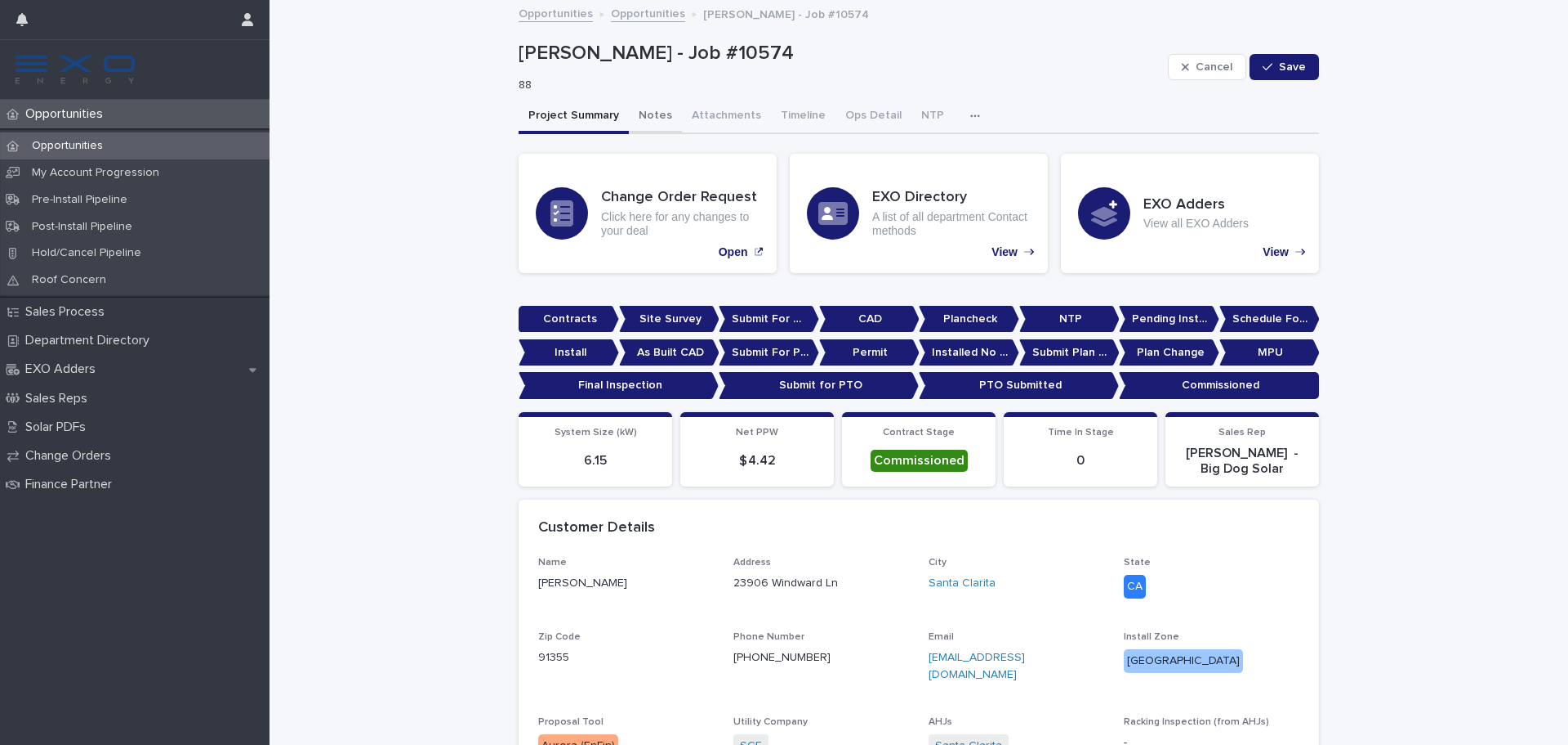
click at [647, 115] on button "Notes" at bounding box center [655, 117] width 53 height 34
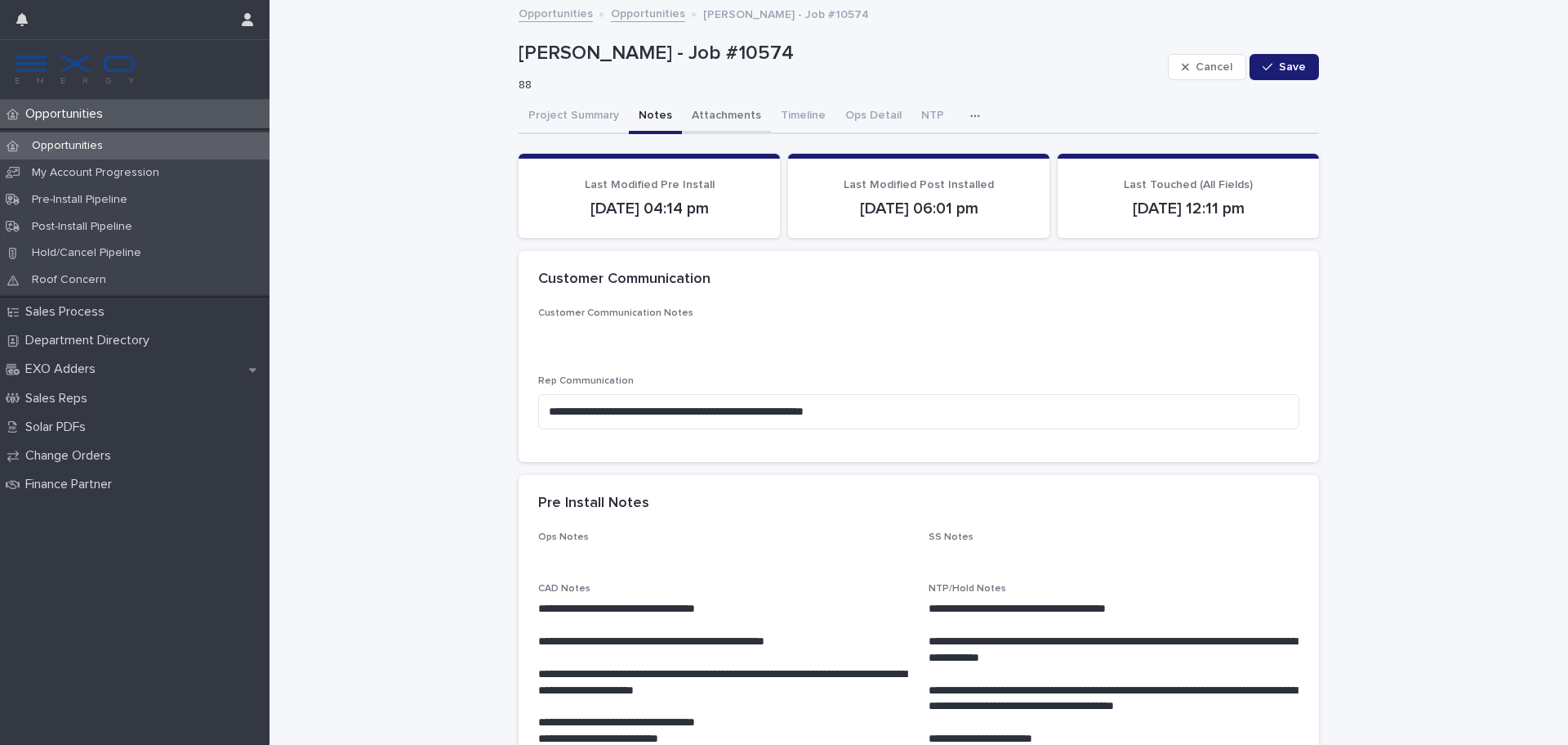
click at [791, 125] on button "Timeline" at bounding box center [804, 117] width 65 height 34
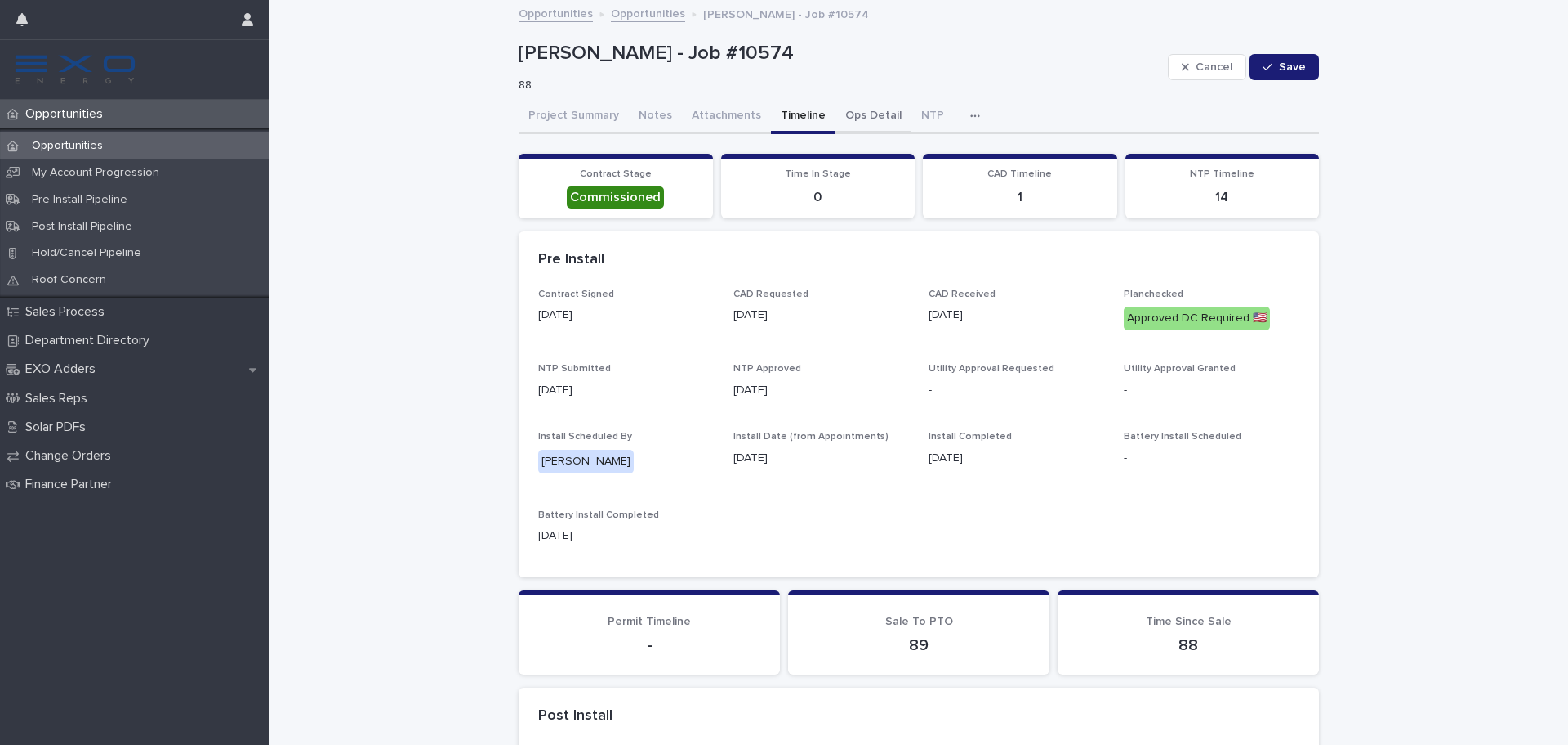
click at [840, 116] on button "Ops Detail" at bounding box center [874, 117] width 76 height 34
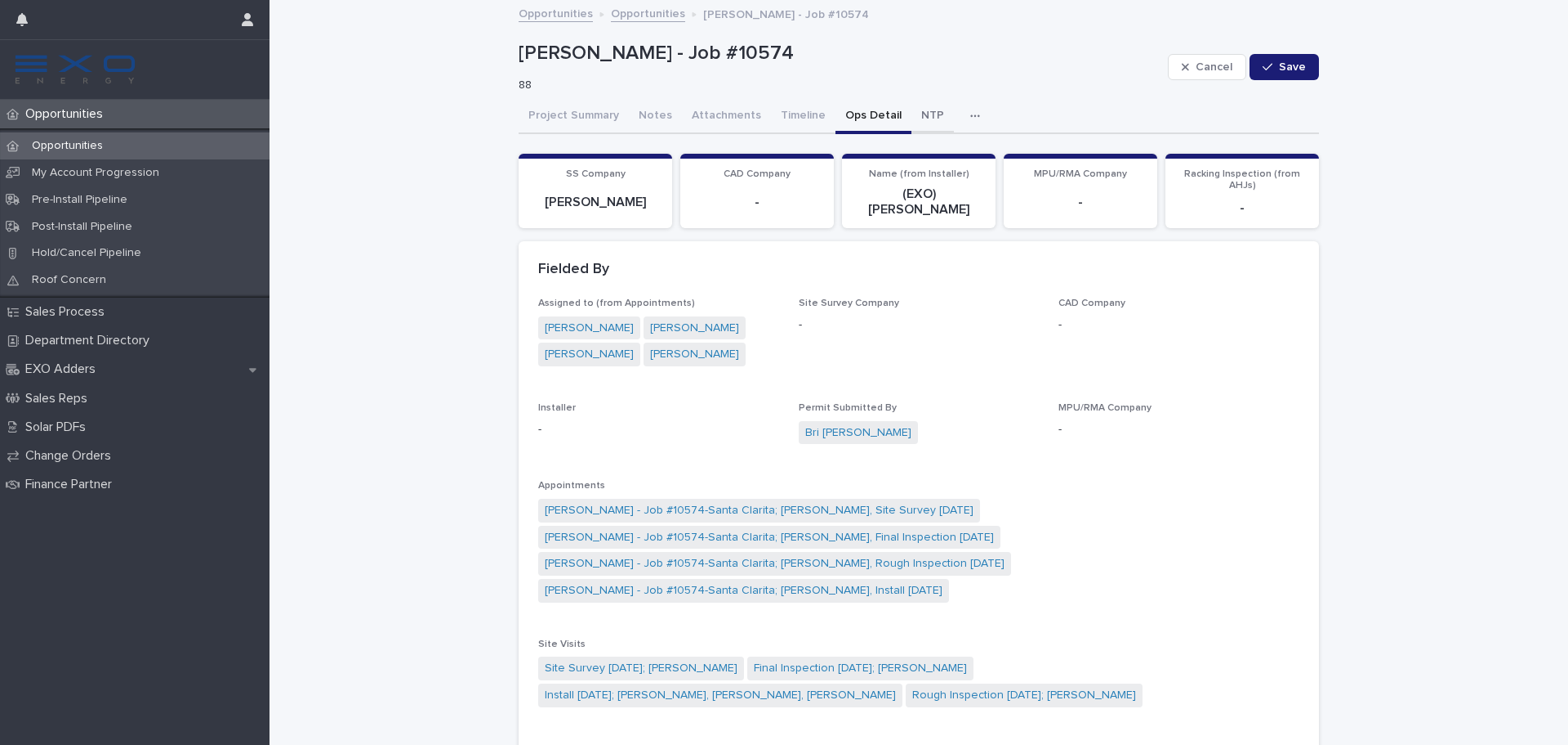
click at [915, 118] on button "NTP" at bounding box center [932, 117] width 42 height 34
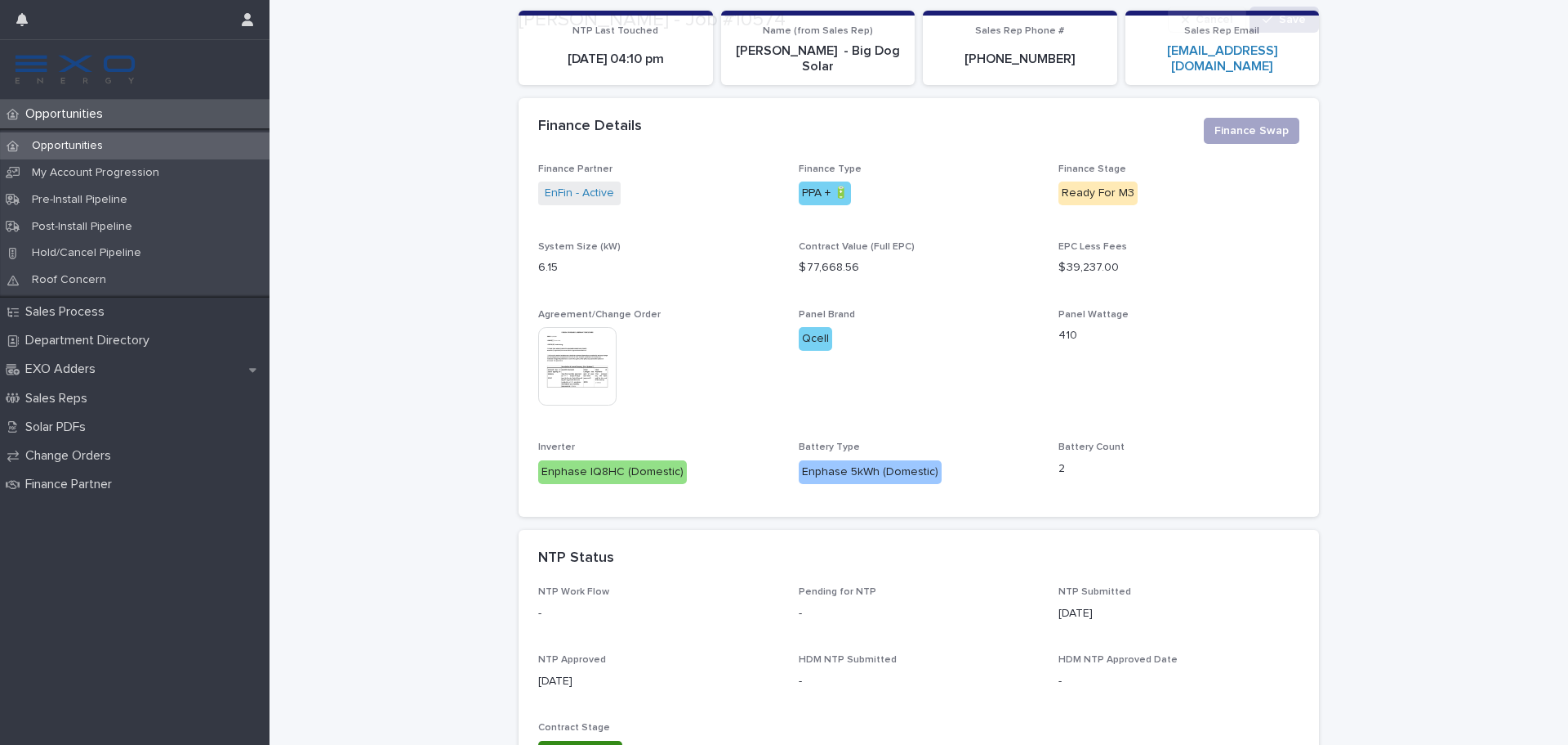
scroll to position [327, 0]
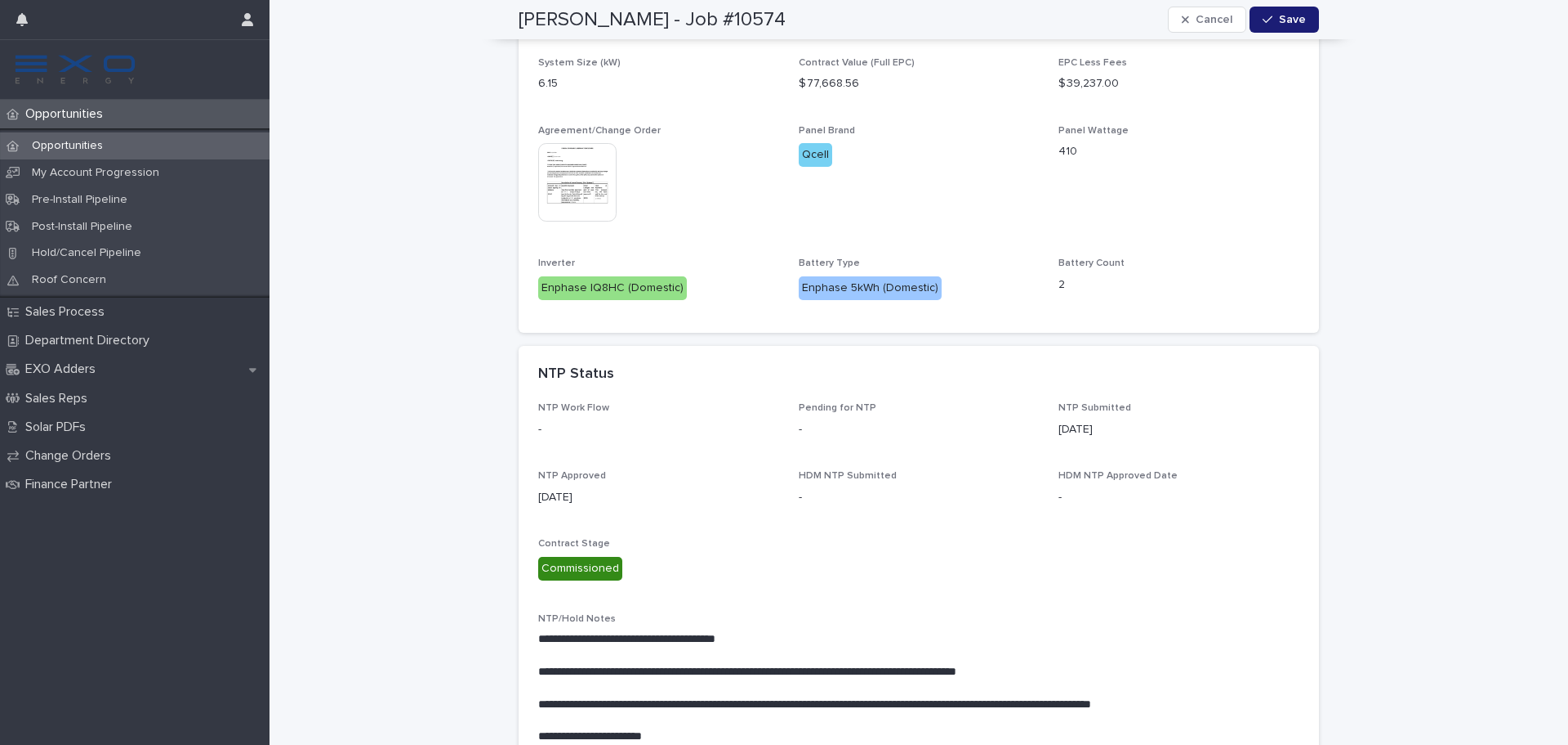
click at [152, 151] on div "Opportunities" at bounding box center [135, 146] width 270 height 27
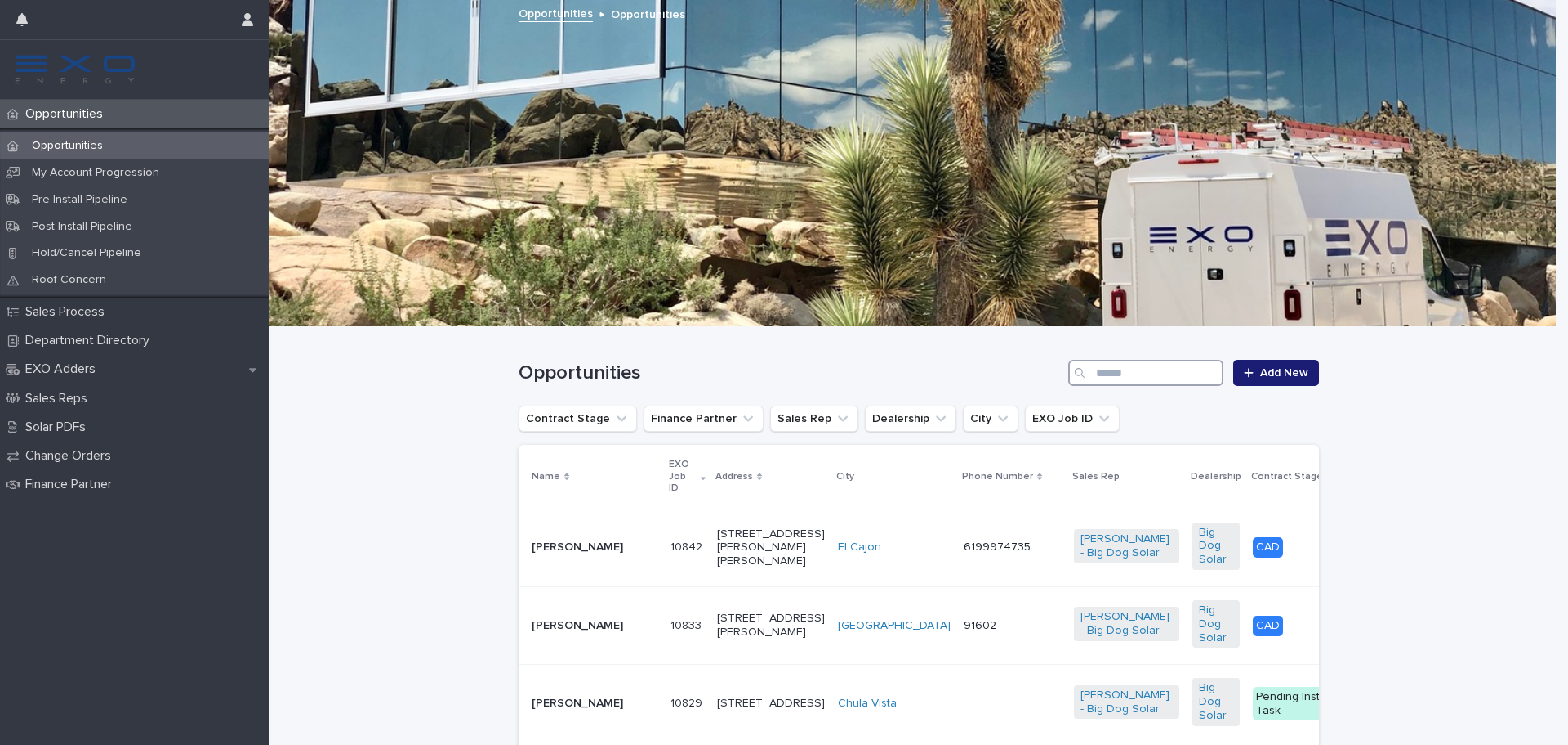
click at [1149, 376] on input "Search" at bounding box center [1146, 372] width 155 height 26
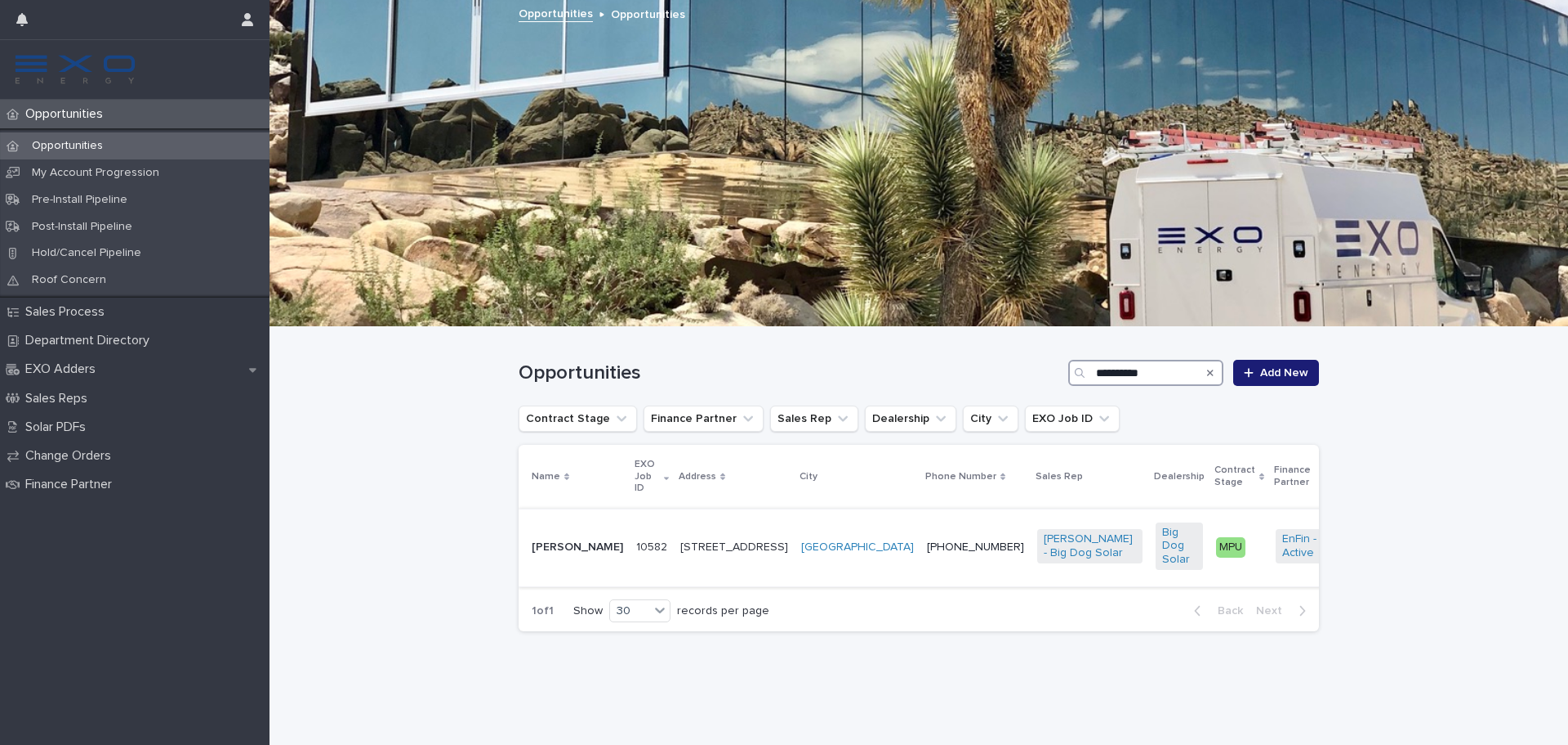
type input "**********"
click at [580, 540] on p "Dovie King" at bounding box center [578, 547] width 91 height 13
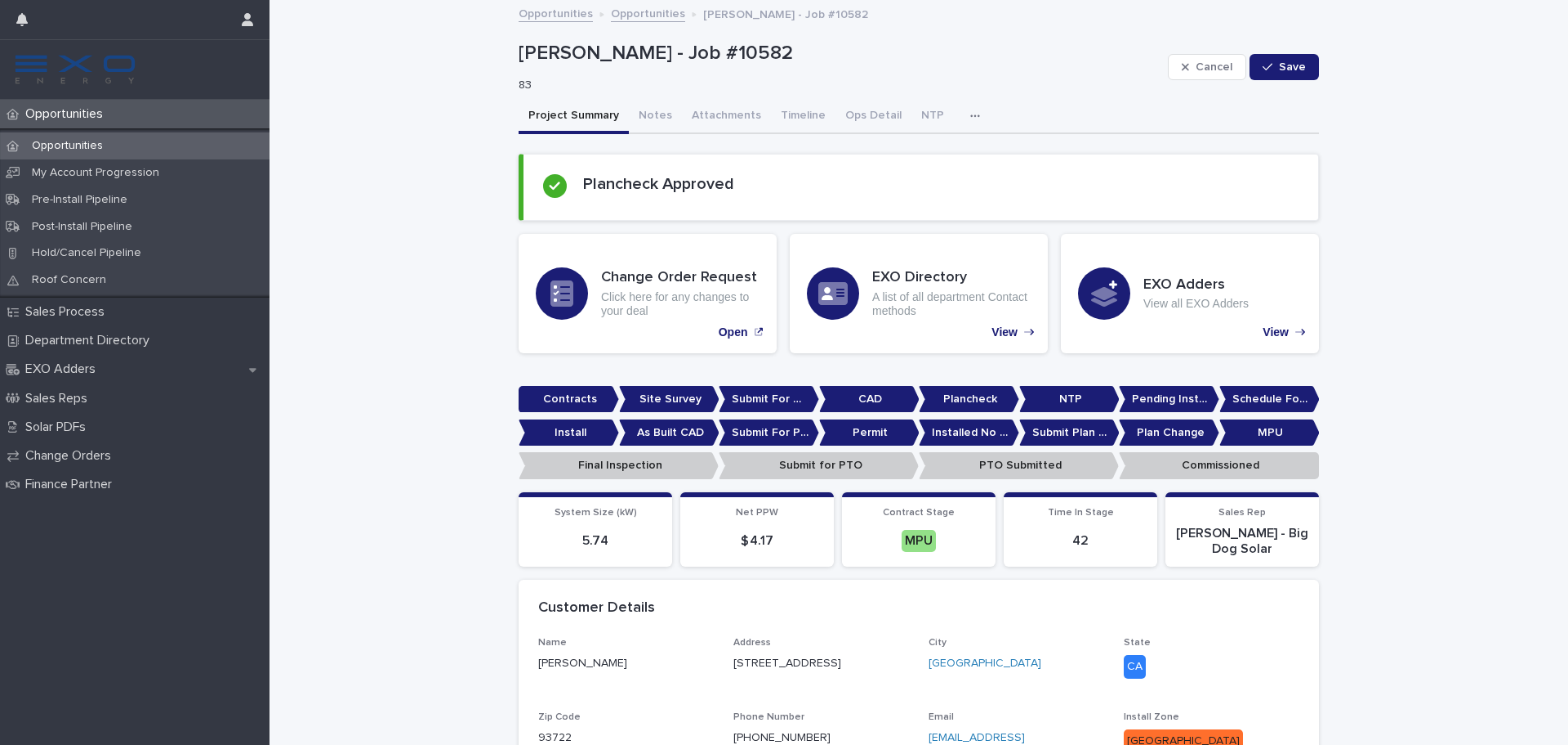
click at [962, 122] on button "button" at bounding box center [979, 116] width 36 height 32
click at [946, 154] on button "Activity" at bounding box center [919, 158] width 108 height 24
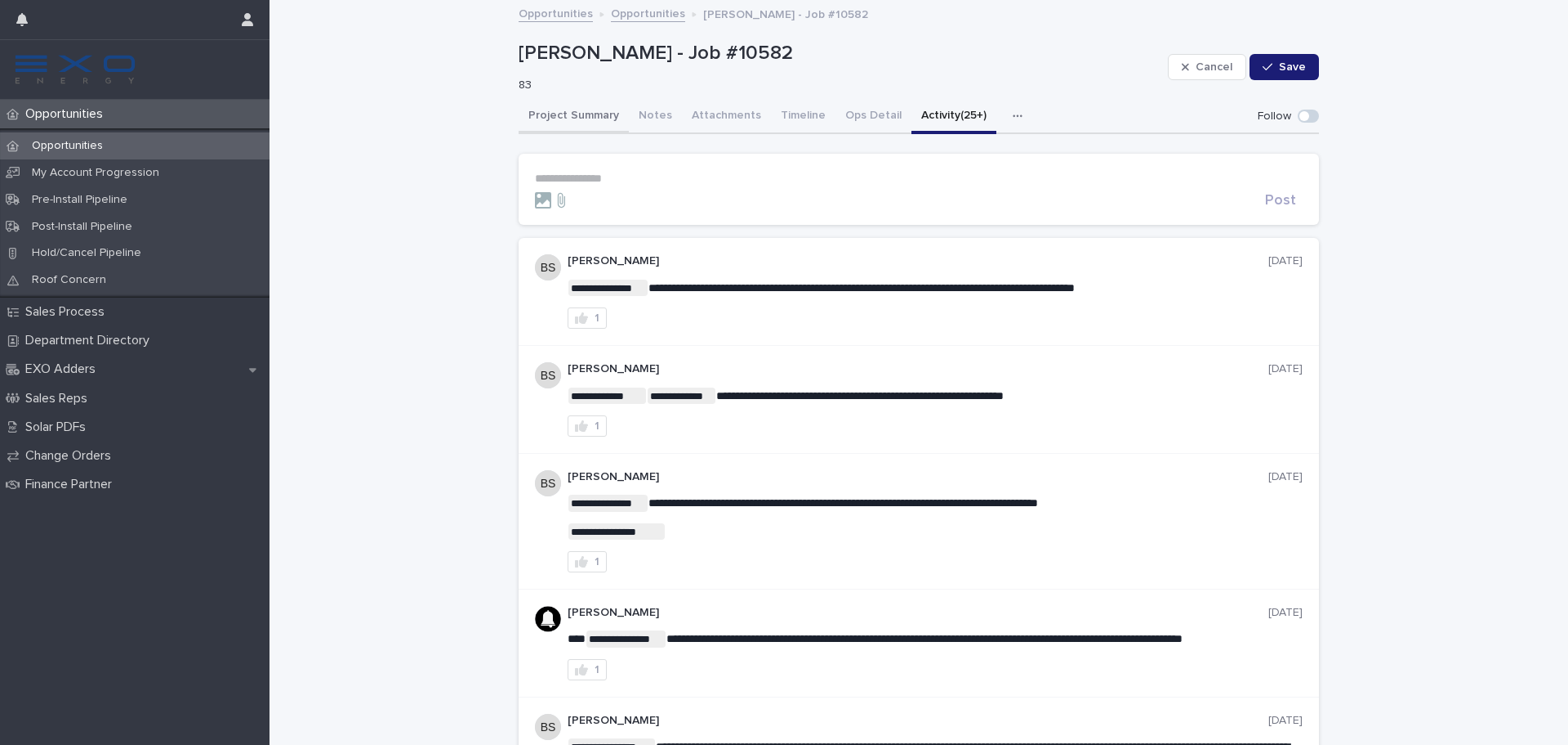
click at [597, 115] on button "Project Summary" at bounding box center [573, 117] width 110 height 34
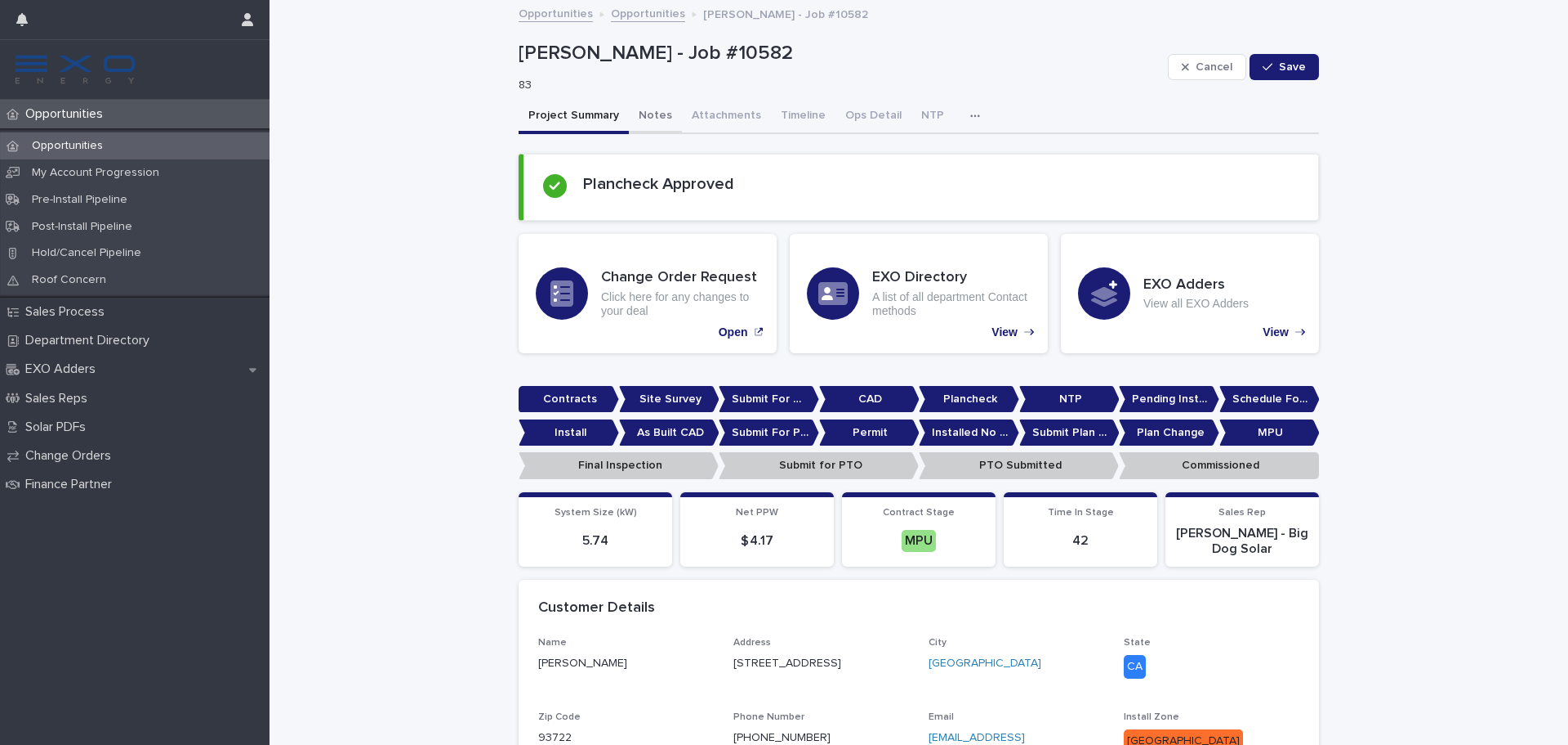
click at [629, 111] on button "Notes" at bounding box center [655, 117] width 53 height 34
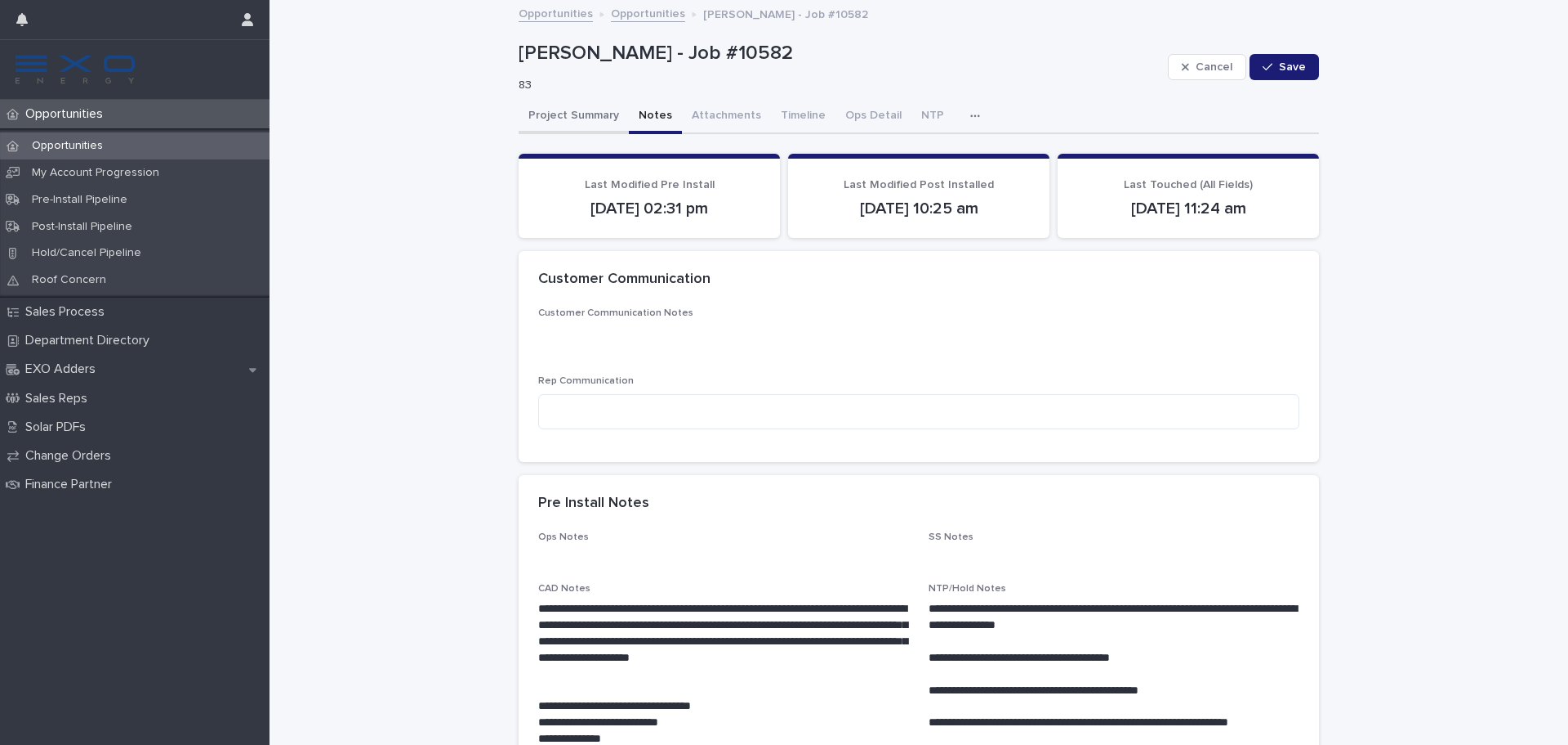
click at [580, 124] on button "Project Summary" at bounding box center [573, 117] width 110 height 34
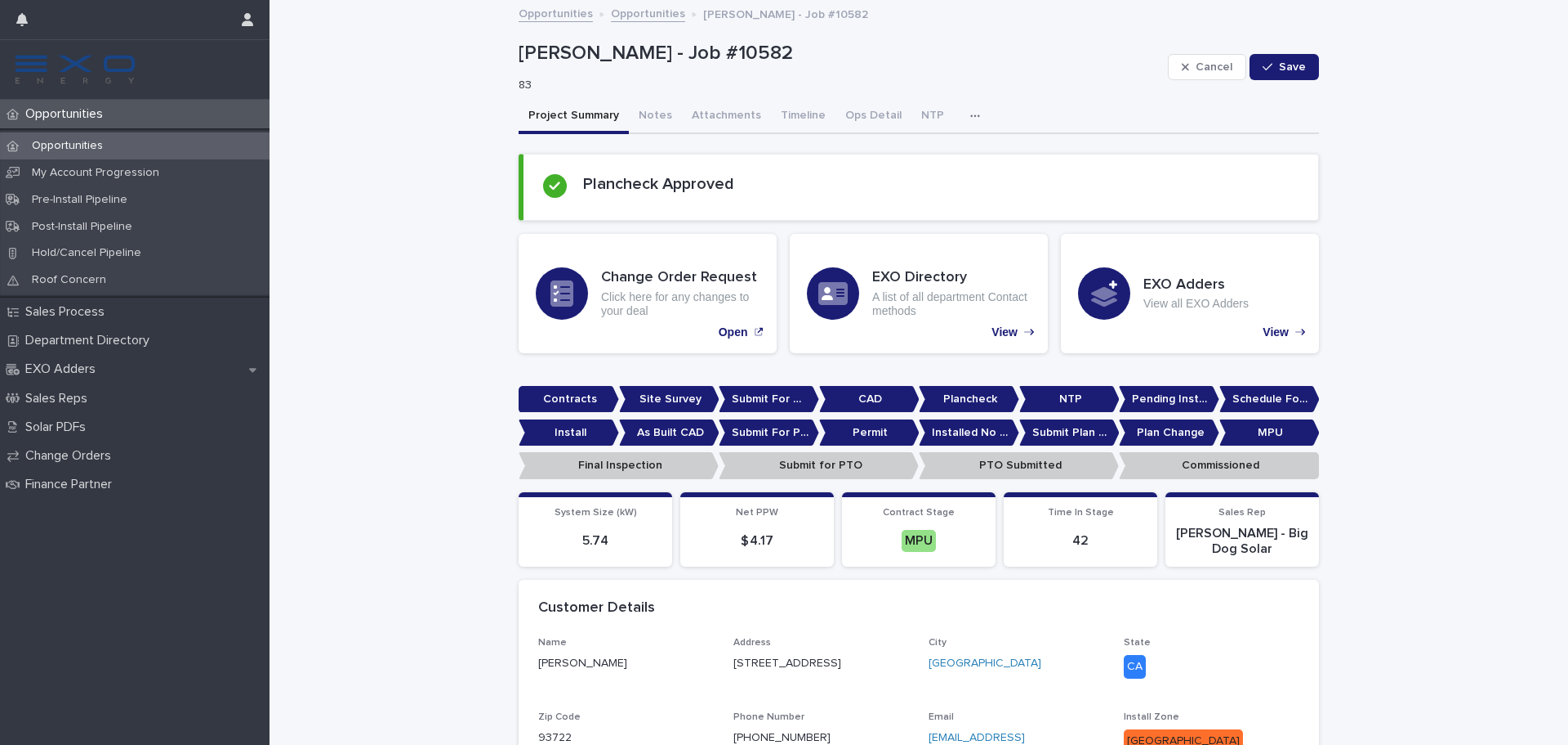
click at [1243, 465] on p "Commissioned" at bounding box center [1219, 466] width 200 height 27
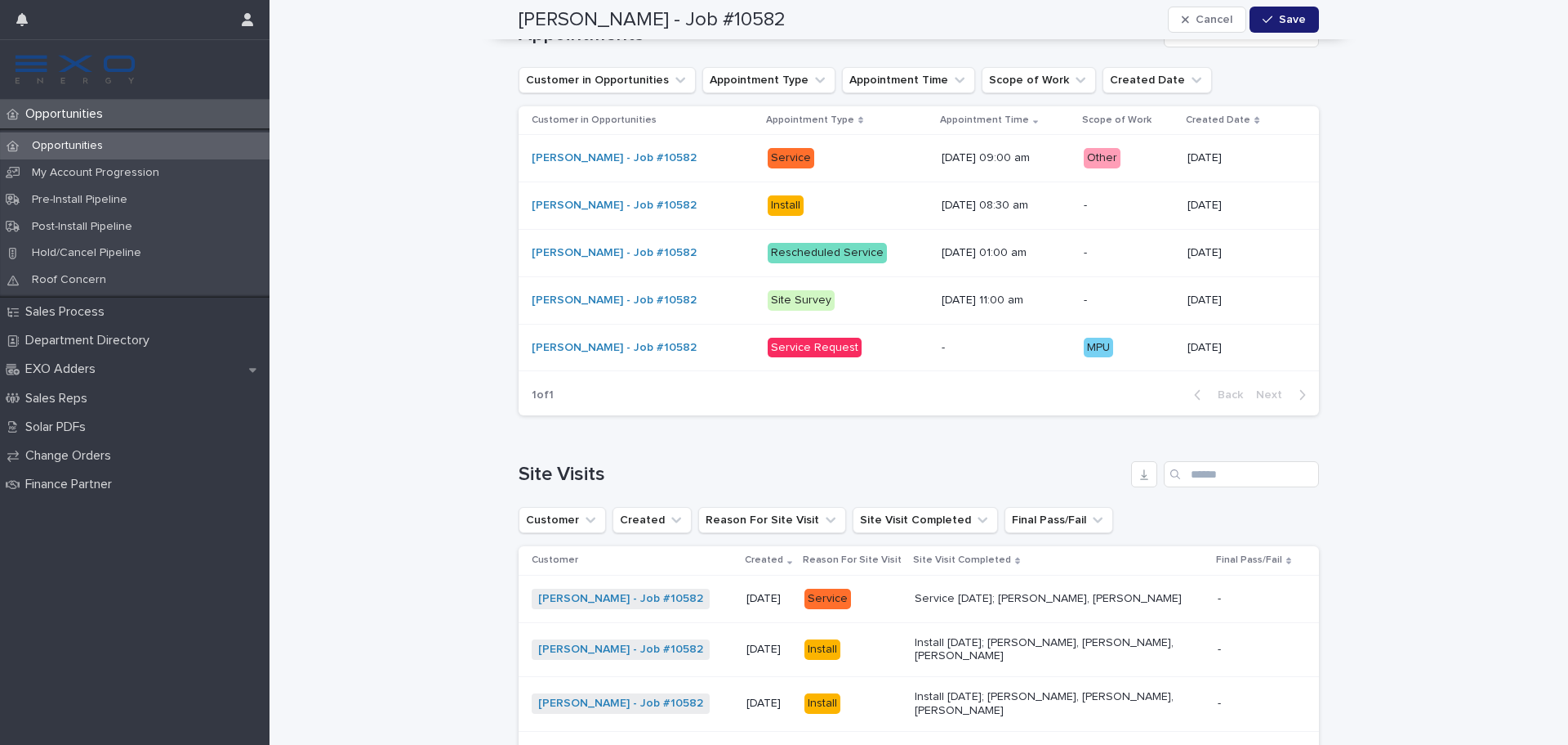
scroll to position [2144, 0]
click at [74, 156] on div "Opportunities" at bounding box center [135, 146] width 270 height 27
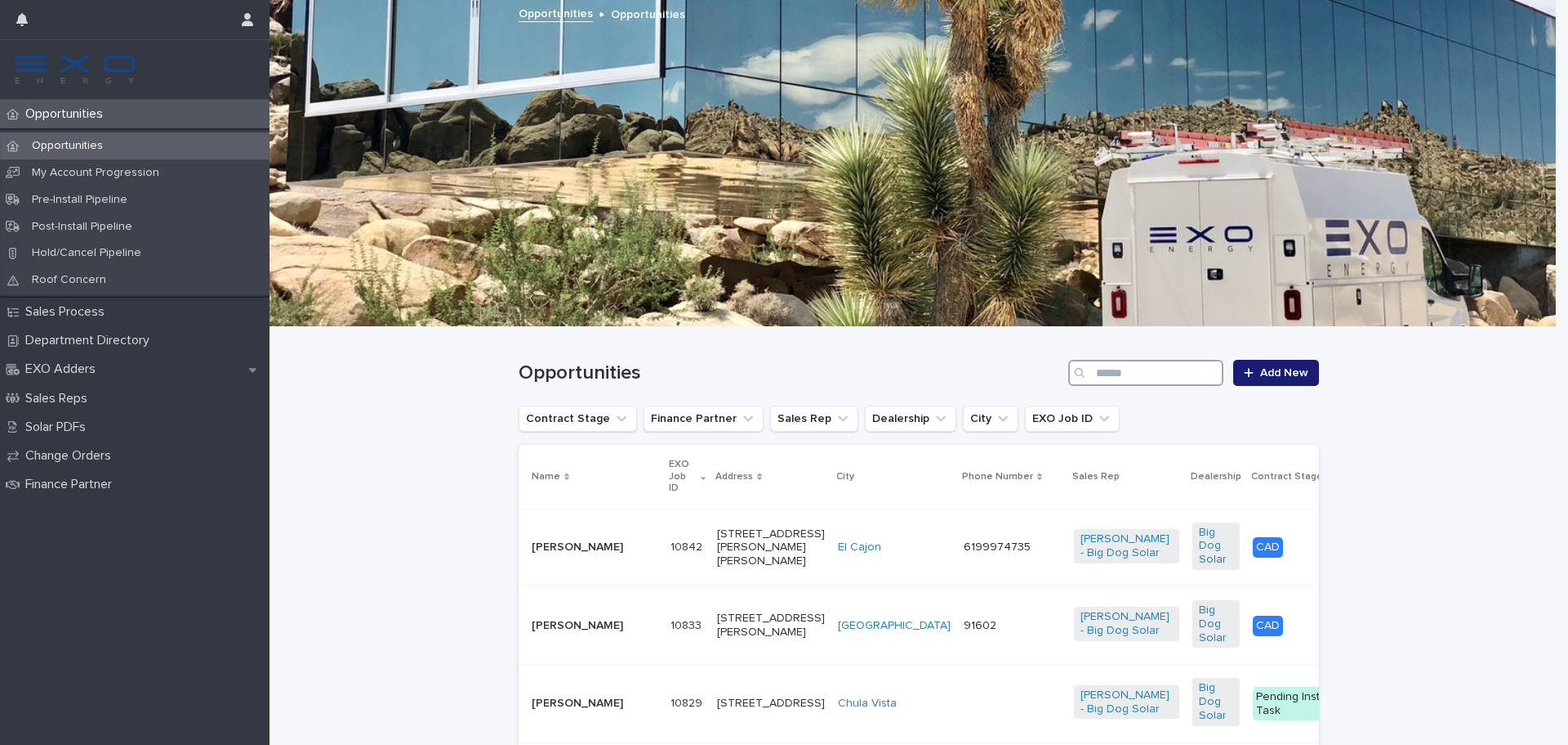
click at [1147, 375] on input "Search" at bounding box center [1146, 372] width 155 height 26
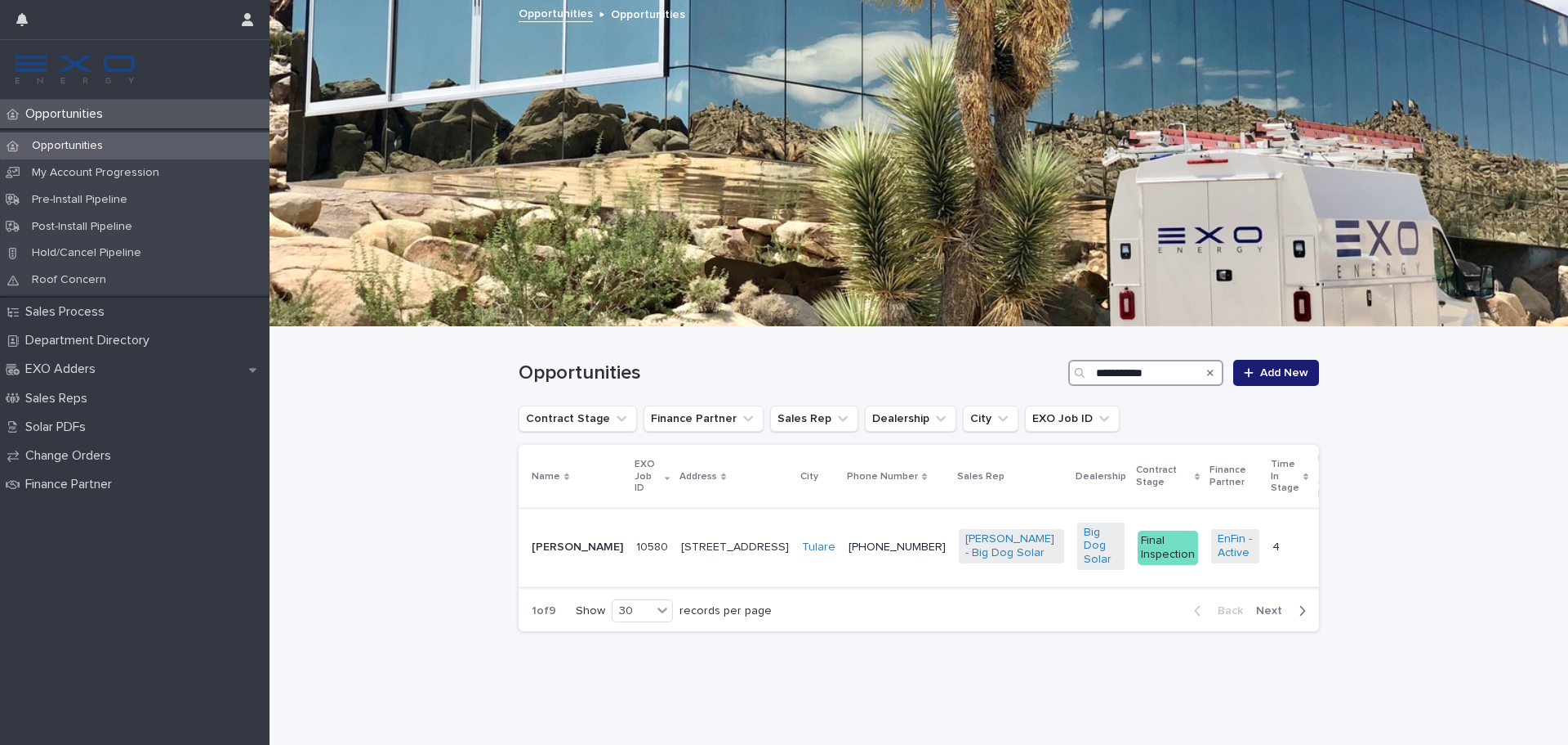
type input "**********"
click at [630, 521] on td "10580 10580" at bounding box center [652, 547] width 45 height 78
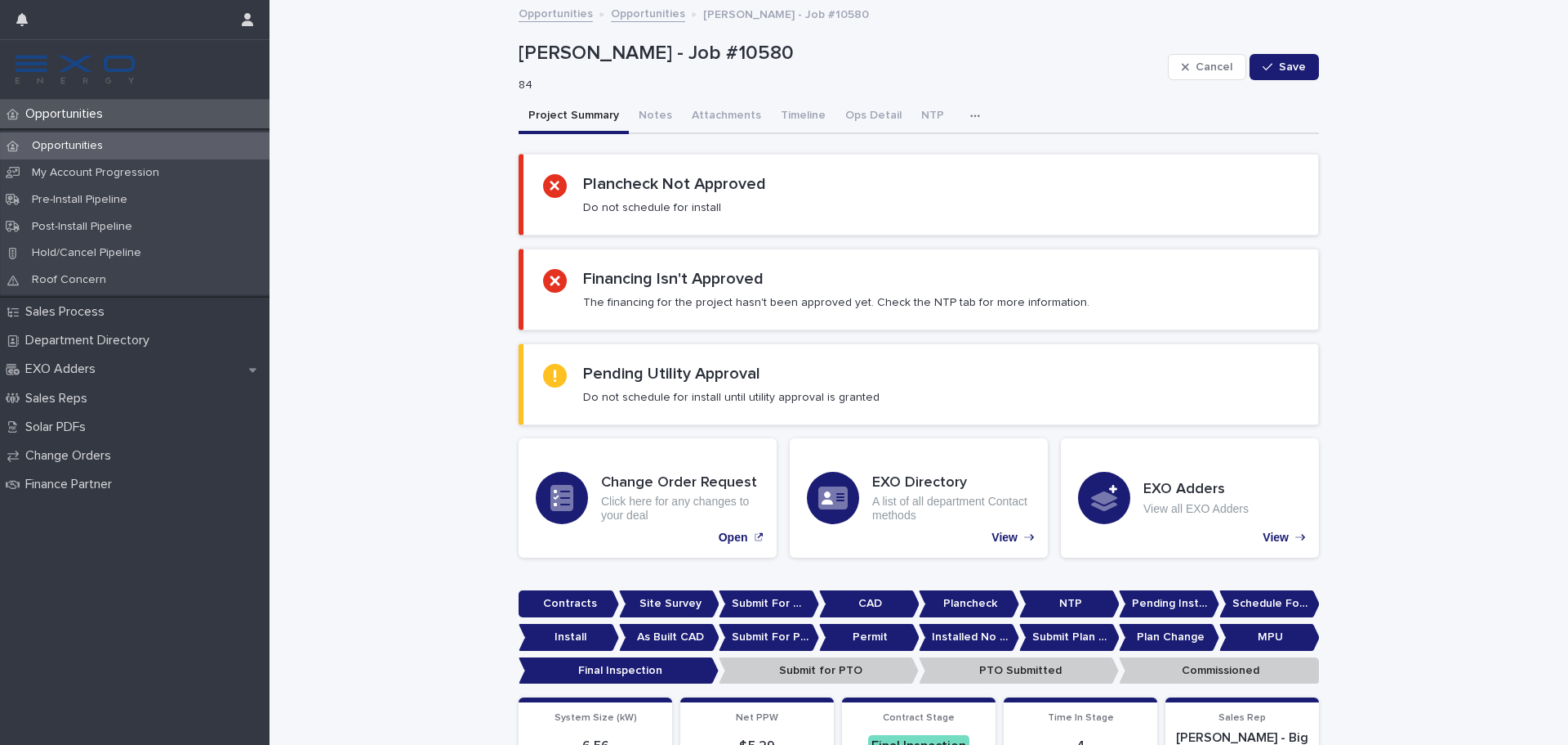
click at [617, 102] on button "Project Summary" at bounding box center [573, 117] width 110 height 34
click at [636, 102] on button "Notes" at bounding box center [655, 117] width 53 height 34
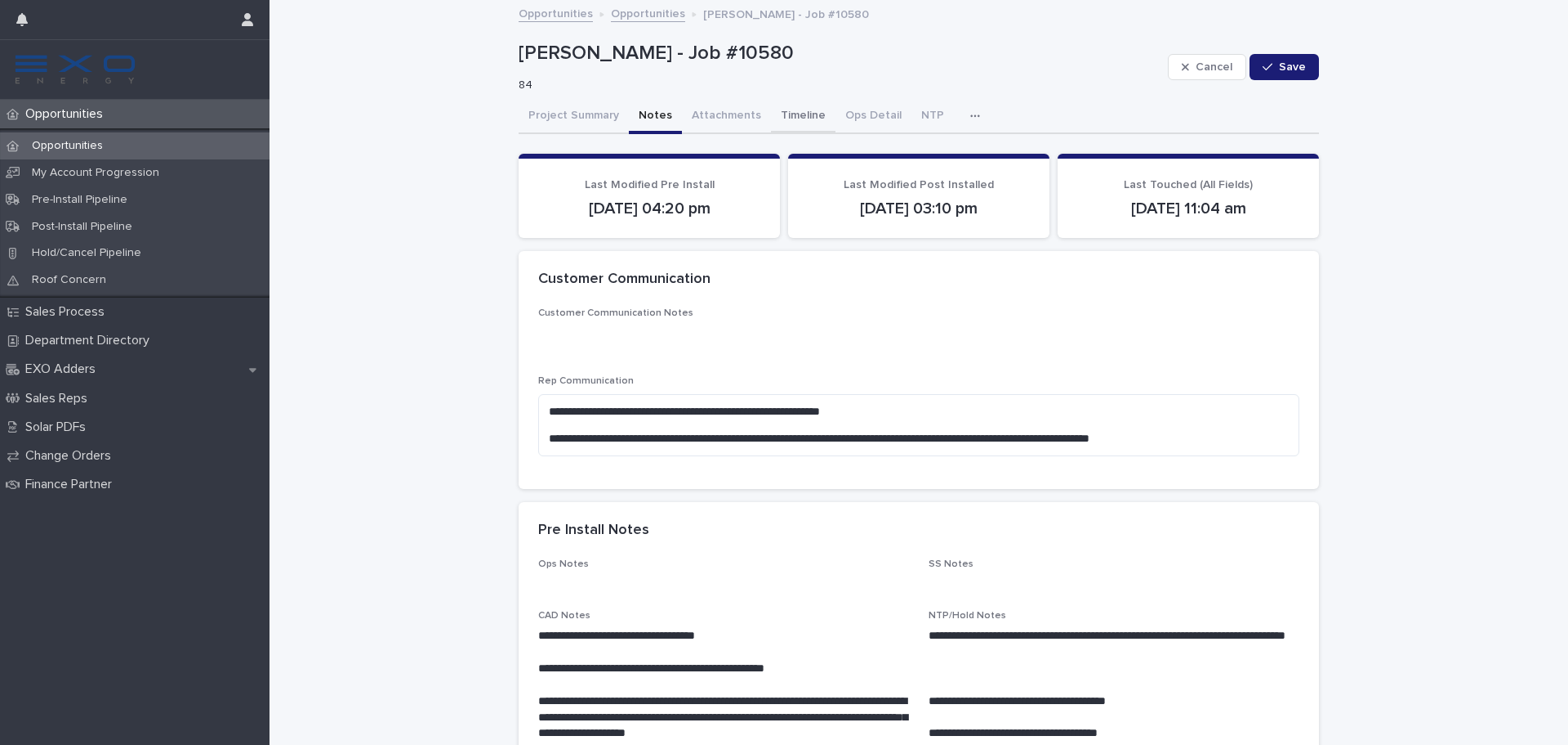
click at [773, 108] on button "Timeline" at bounding box center [804, 117] width 65 height 34
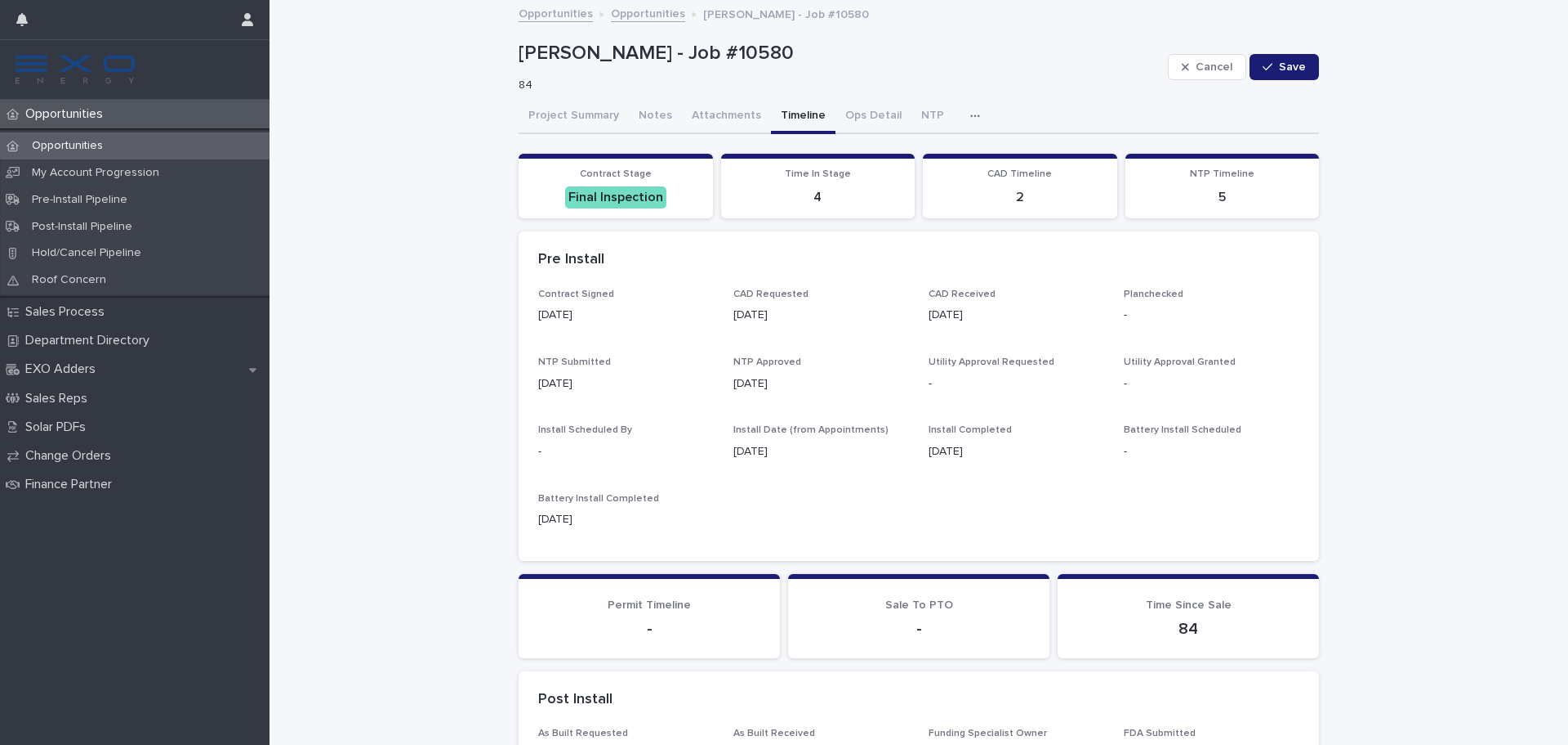
drag, startPoint x: 952, startPoint y: 114, endPoint x: 946, endPoint y: 124, distance: 11.7
click at [971, 114] on icon "button" at bounding box center [975, 116] width 10 height 12
click at [941, 159] on button "Activity" at bounding box center [919, 158] width 108 height 24
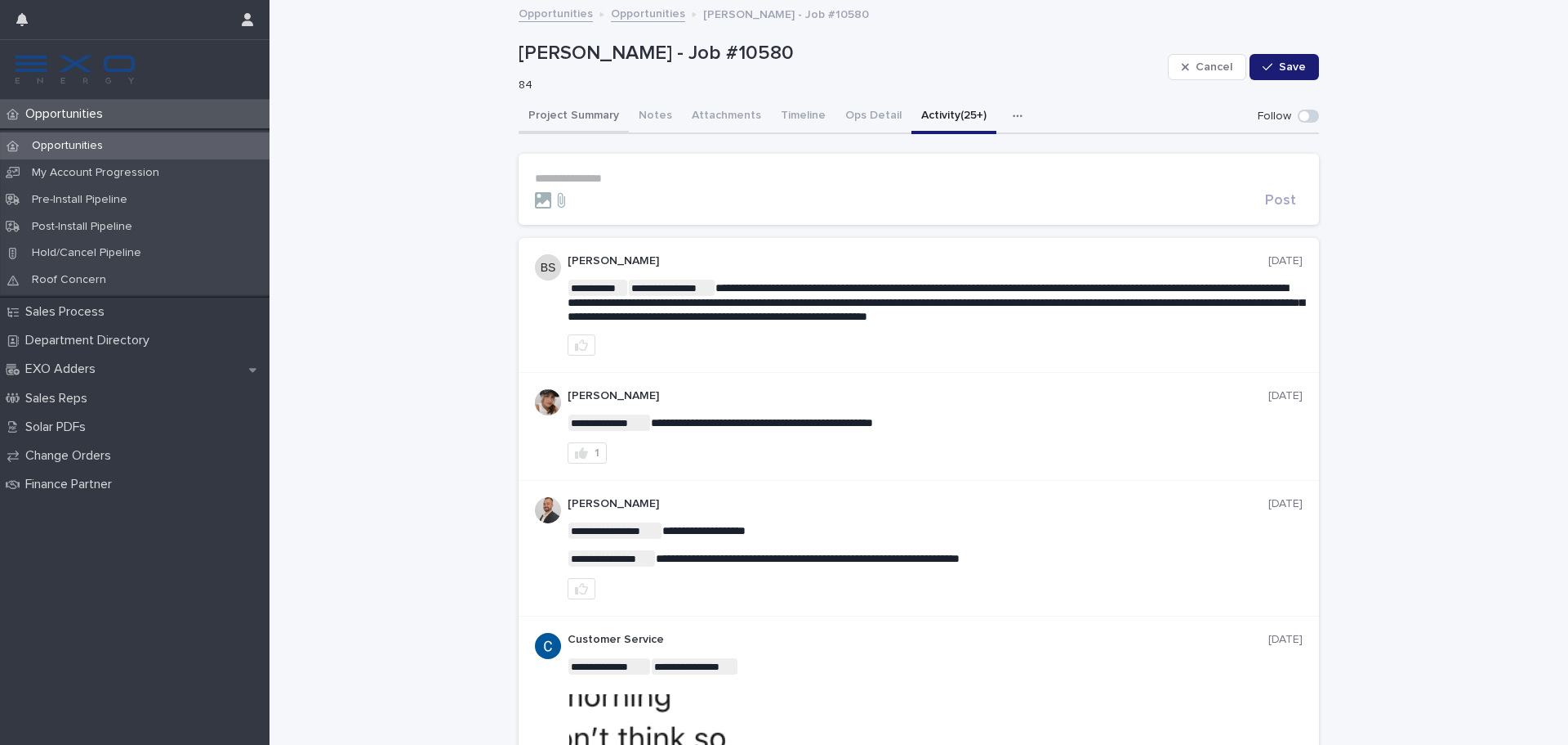
click at [546, 118] on button "Project Summary" at bounding box center [573, 117] width 110 height 34
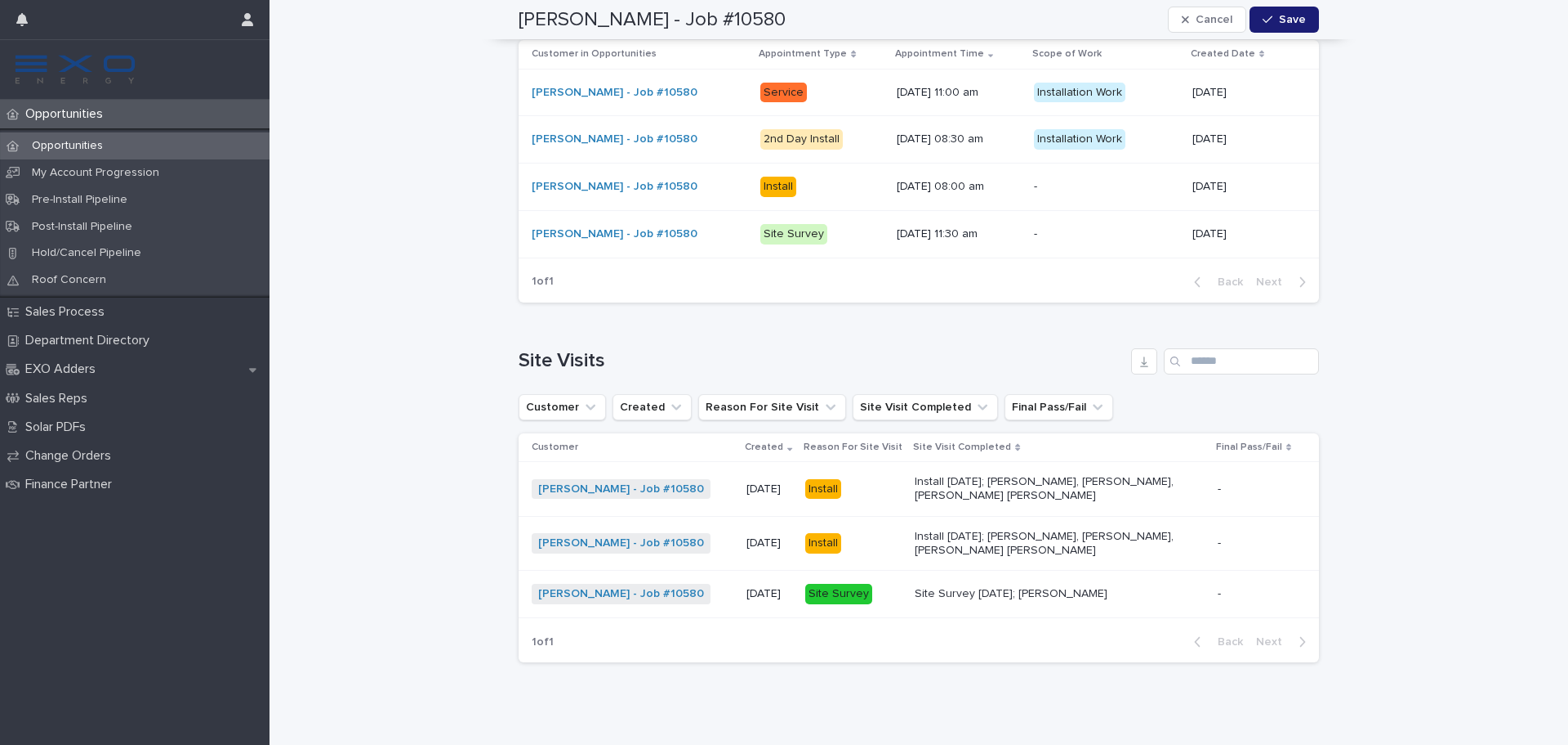
scroll to position [2371, 0]
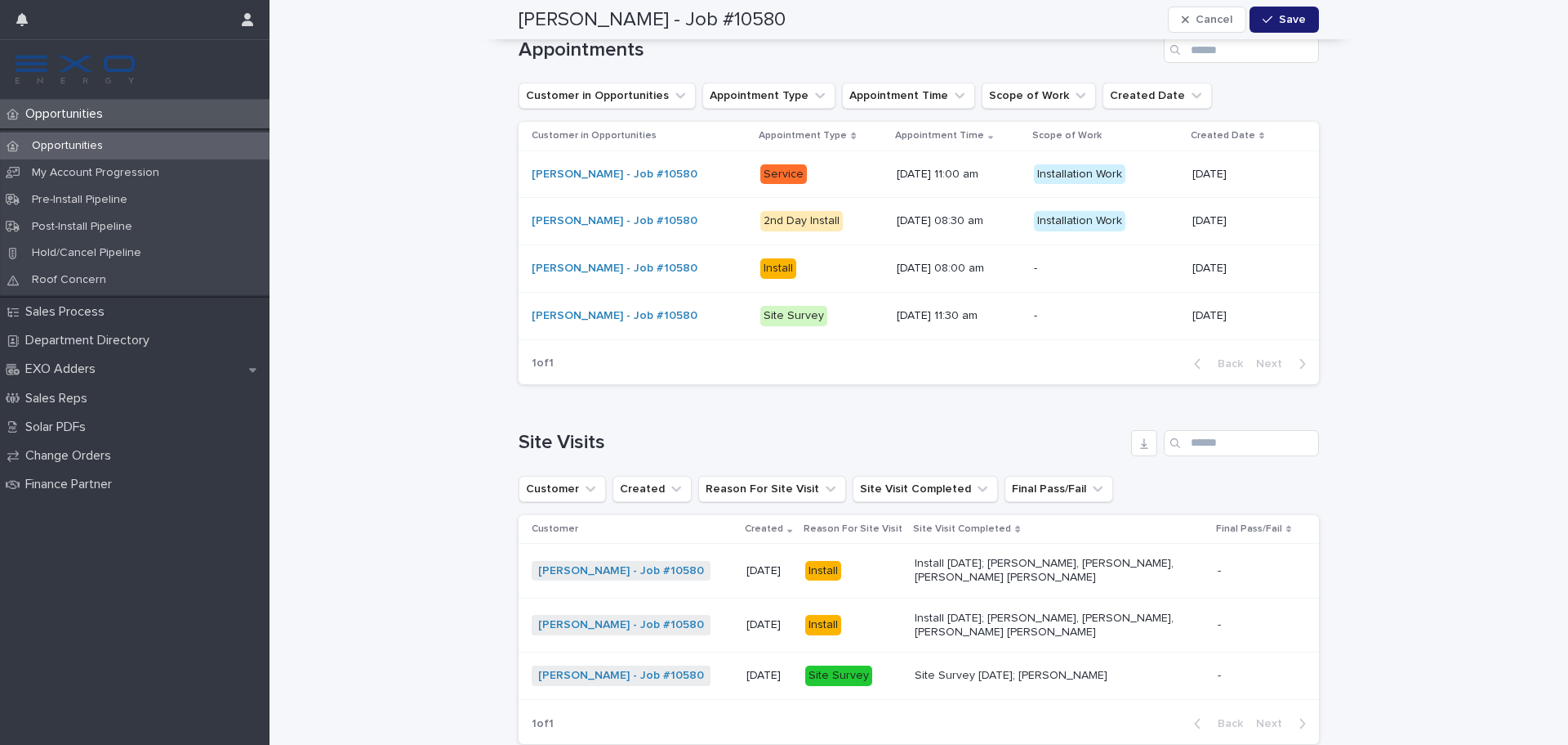
click at [790, 177] on p "Service" at bounding box center [823, 174] width 124 height 21
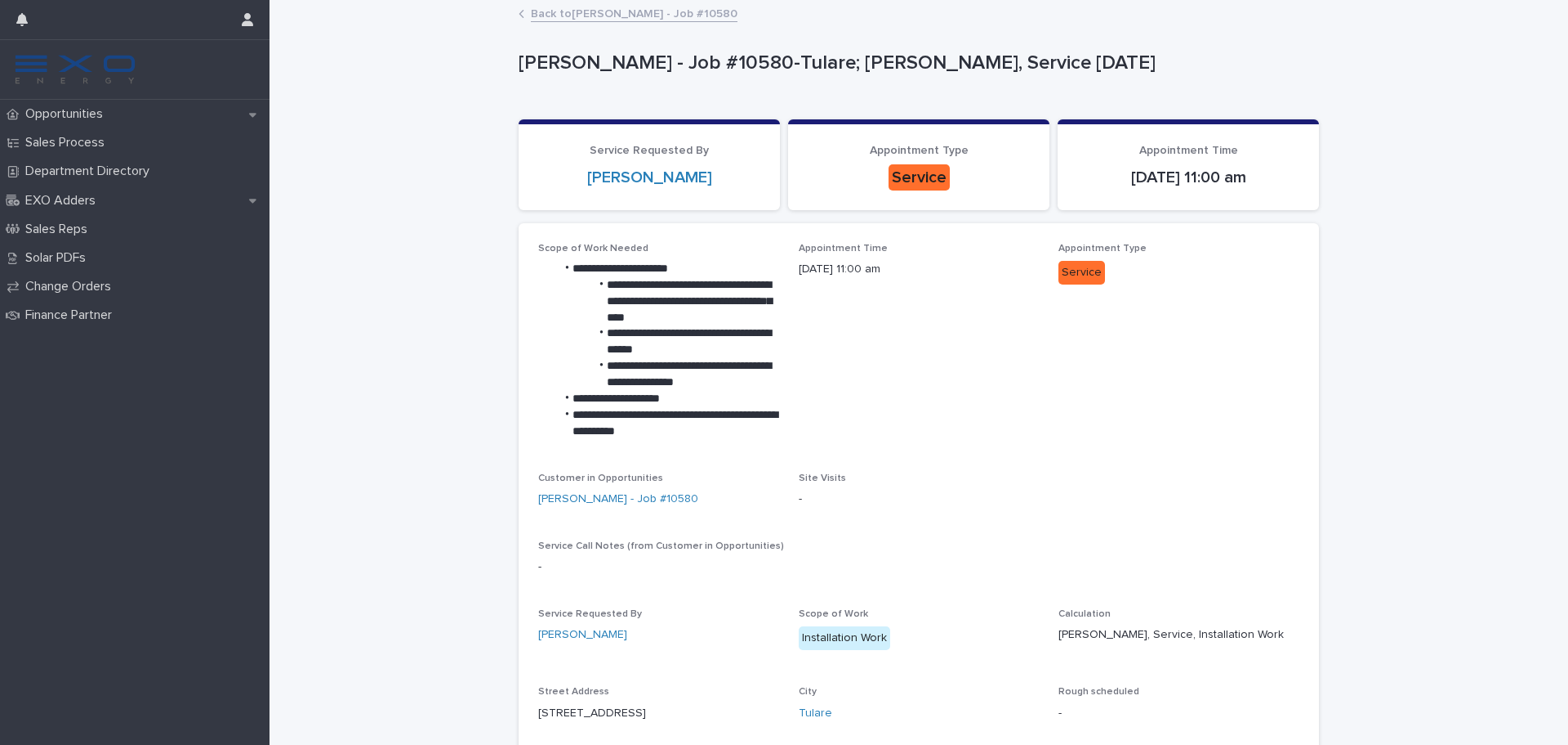
click at [531, 18] on link "Back to Ruth Chavez - Job #10580" at bounding box center [634, 13] width 206 height 19
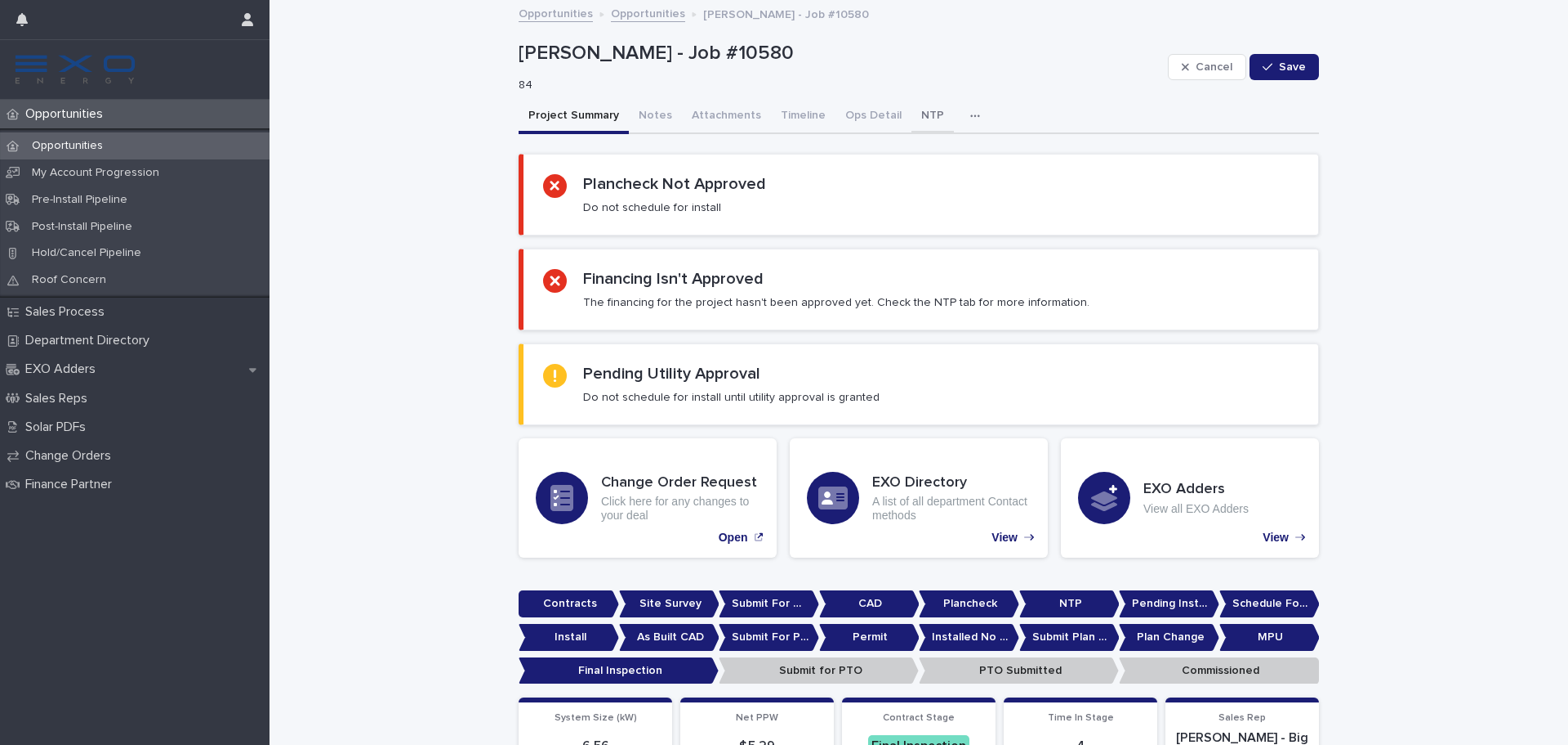
click at [911, 101] on button "NTP" at bounding box center [932, 117] width 42 height 34
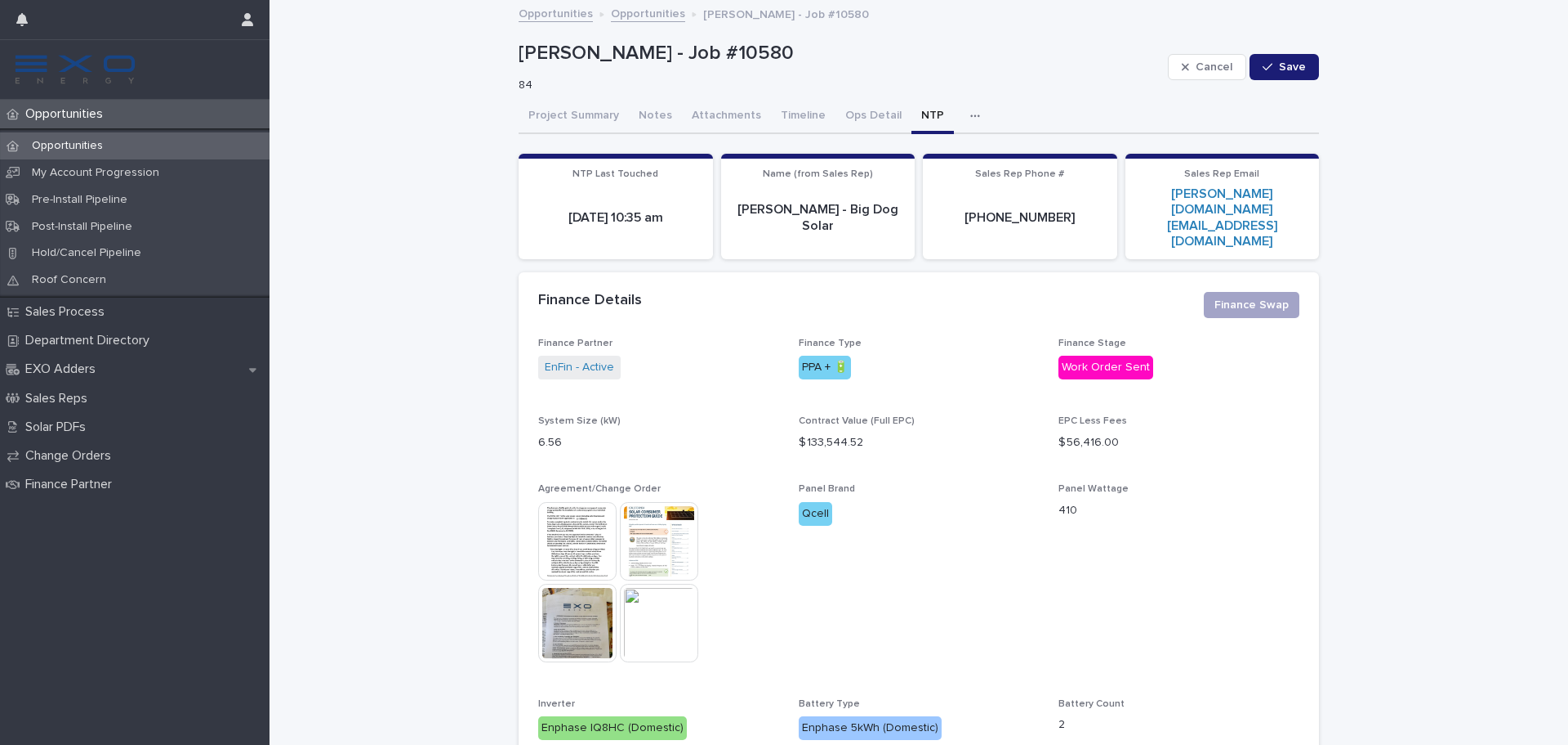
click at [161, 134] on div "Opportunities" at bounding box center [135, 146] width 270 height 27
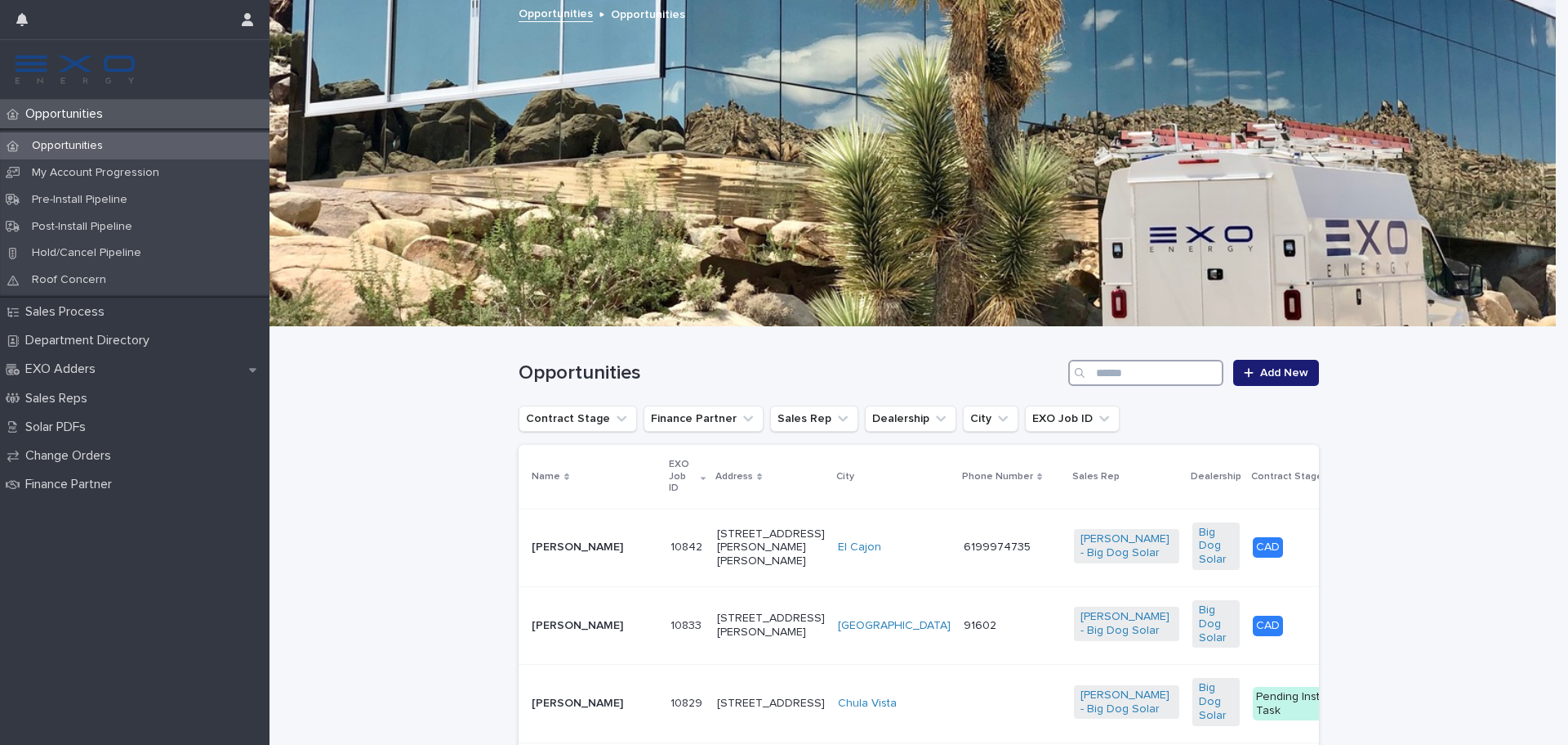
click at [1108, 360] on input "Search" at bounding box center [1146, 372] width 155 height 26
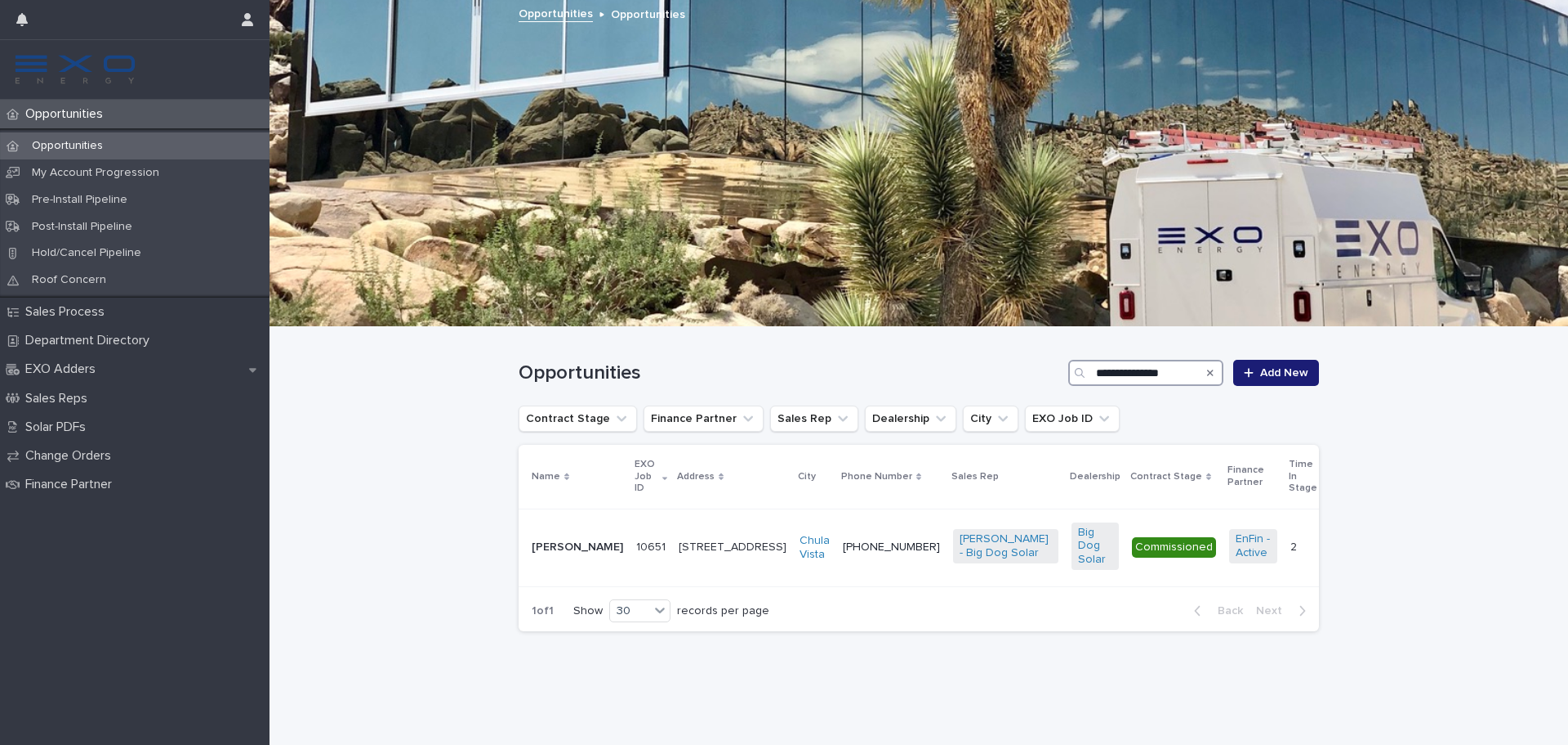
type input "**********"
click at [572, 553] on p "Salvador Garcia" at bounding box center [578, 547] width 91 height 13
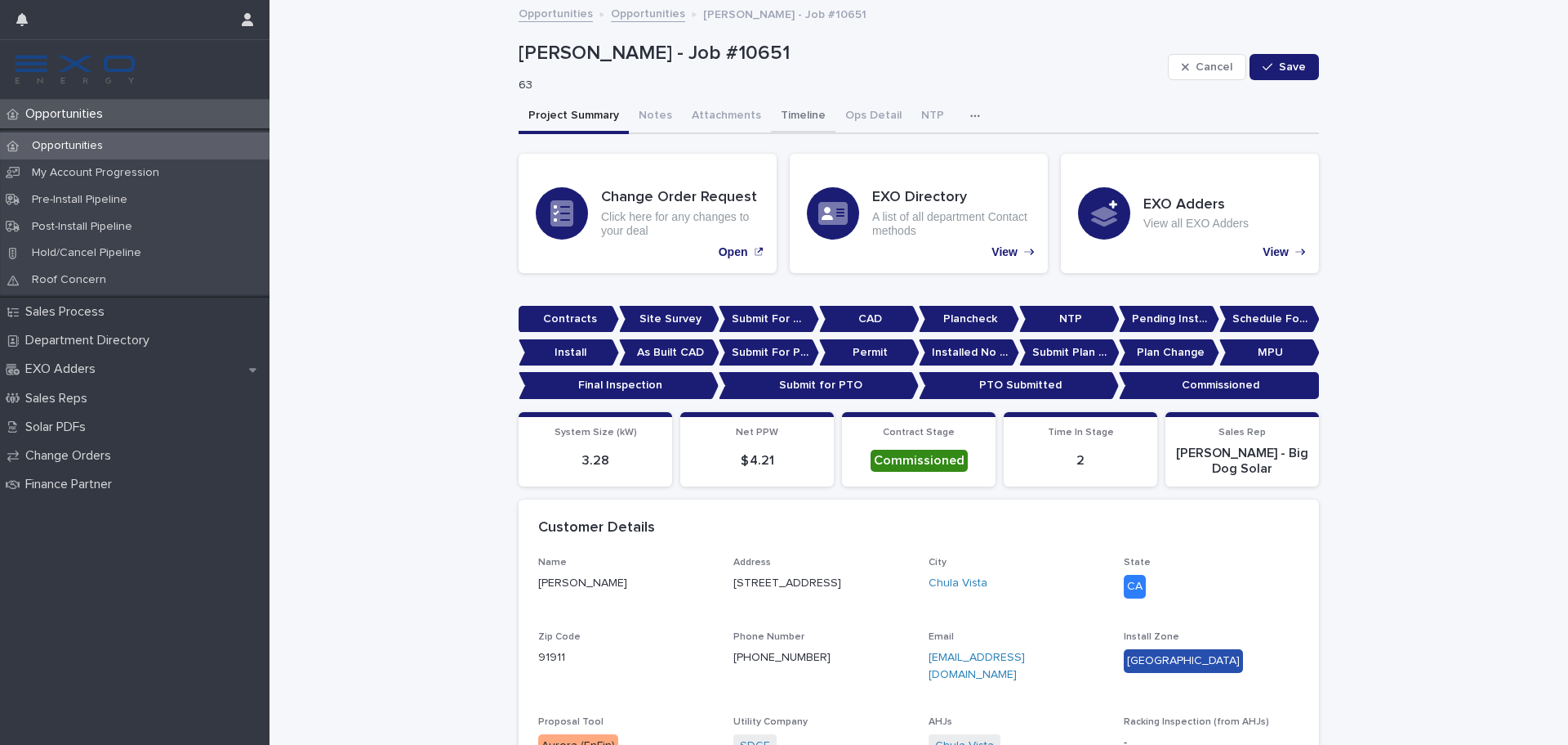
click at [797, 116] on button "Timeline" at bounding box center [804, 117] width 65 height 34
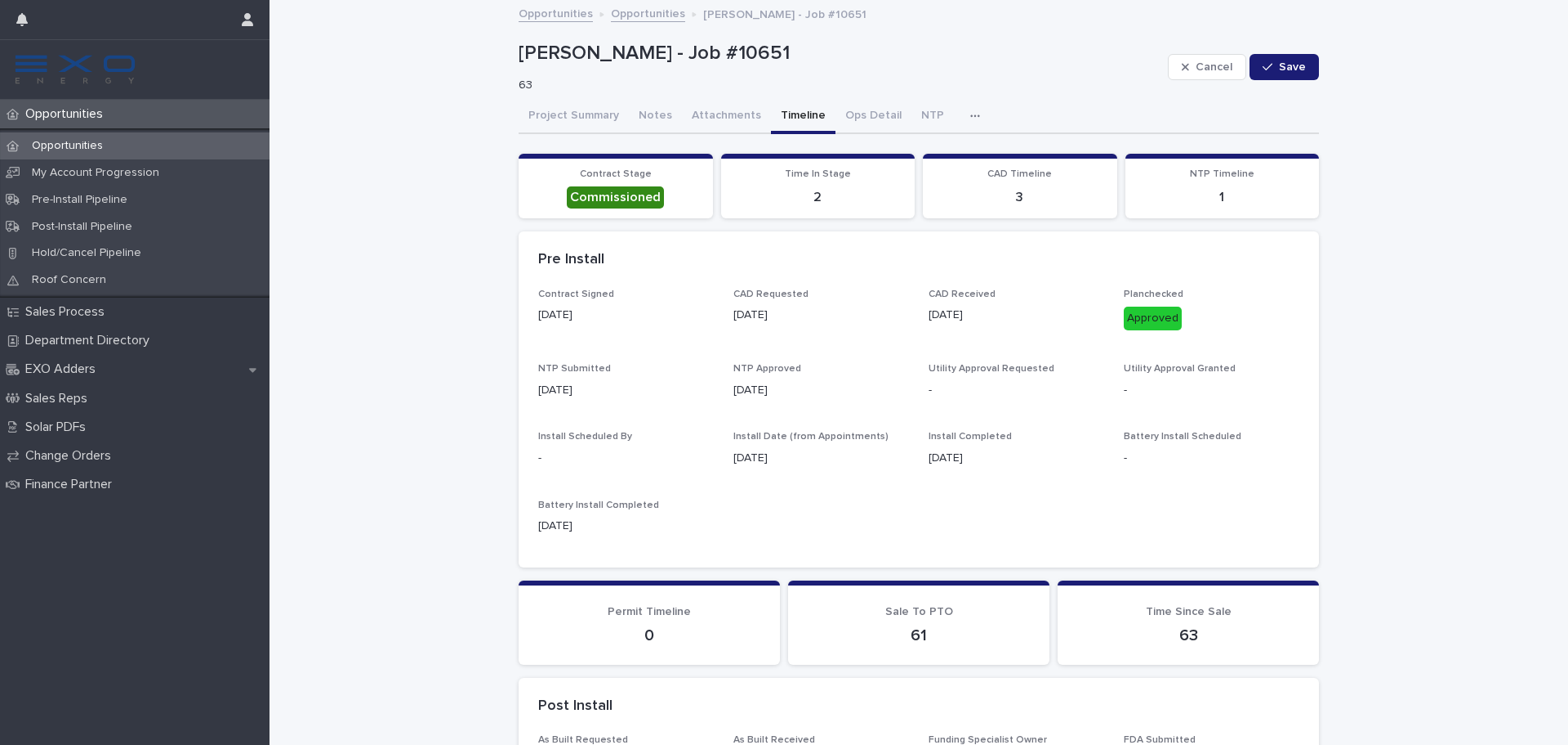
click at [106, 145] on p "Opportunities" at bounding box center [67, 145] width 97 height 13
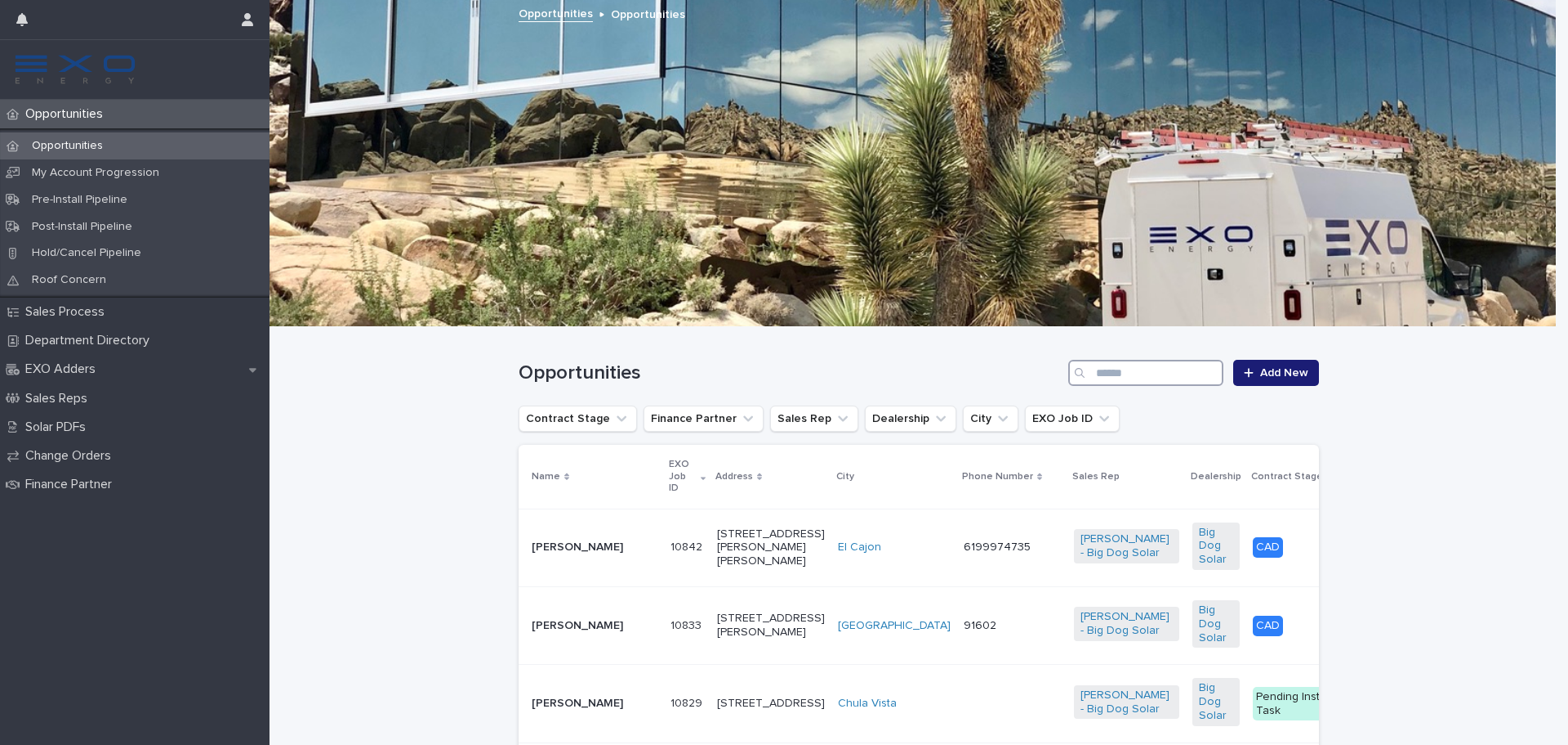
click at [1133, 375] on input "Search" at bounding box center [1146, 372] width 155 height 26
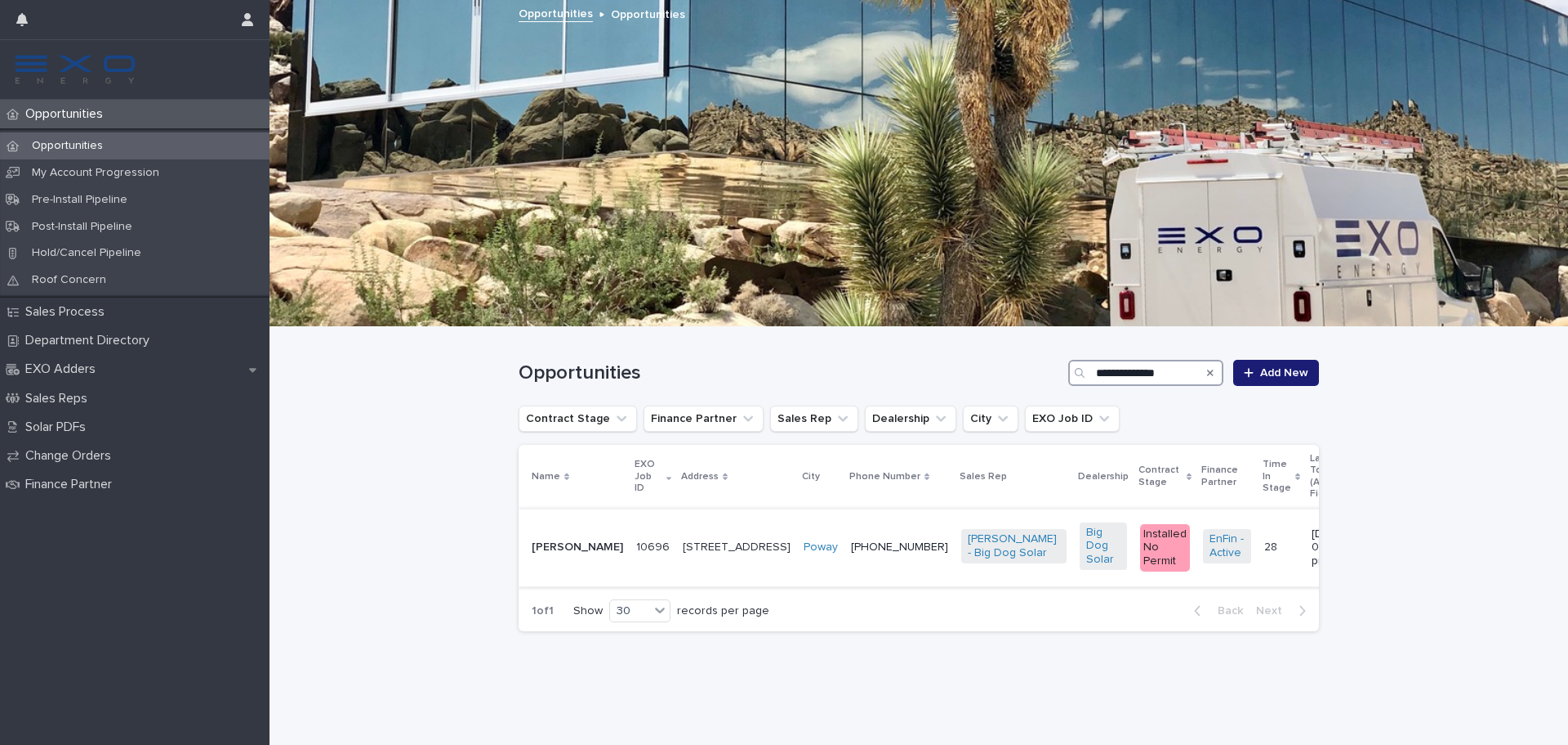
type input "**********"
click at [630, 551] on td "10696 10696" at bounding box center [653, 547] width 47 height 78
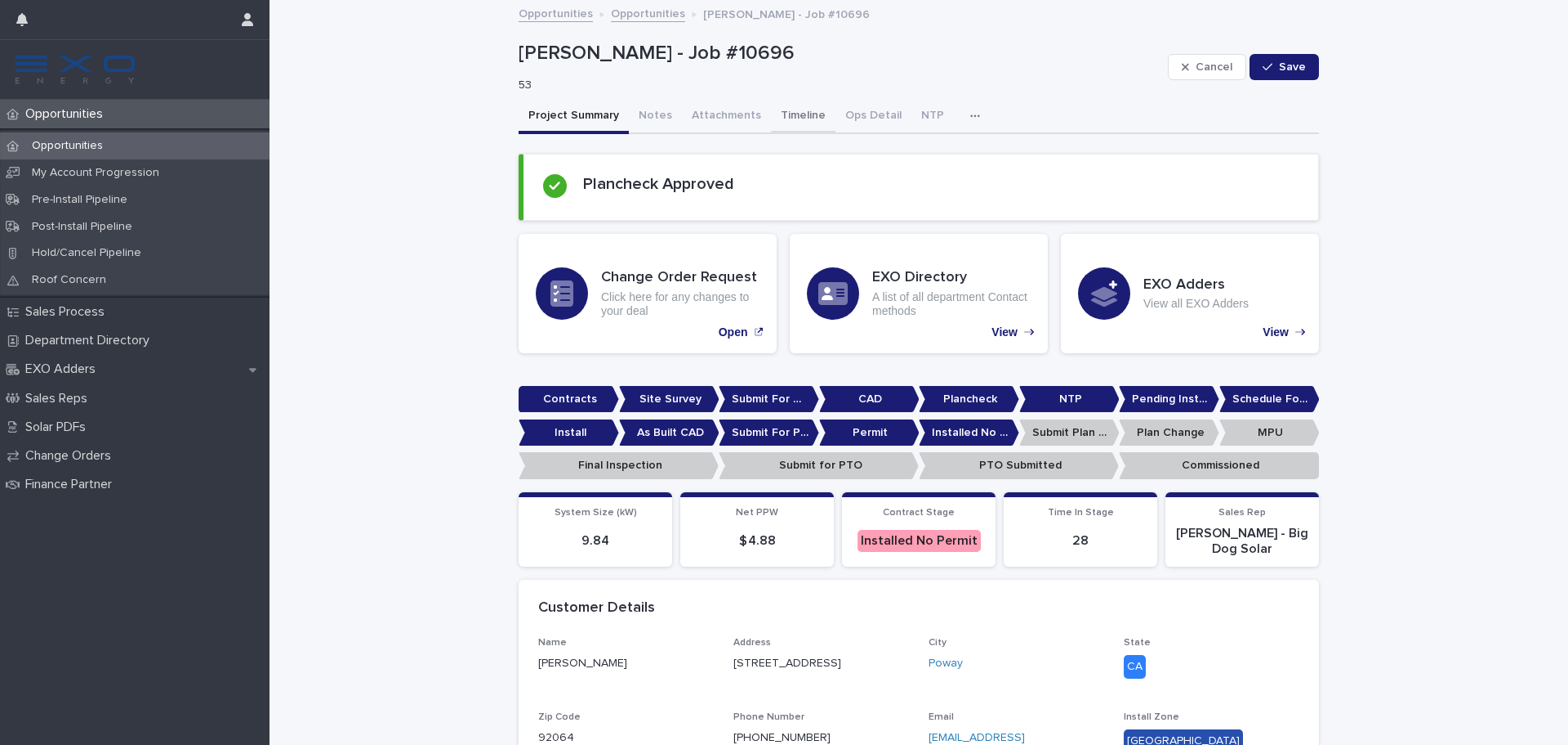
click at [788, 107] on button "Timeline" at bounding box center [804, 117] width 65 height 34
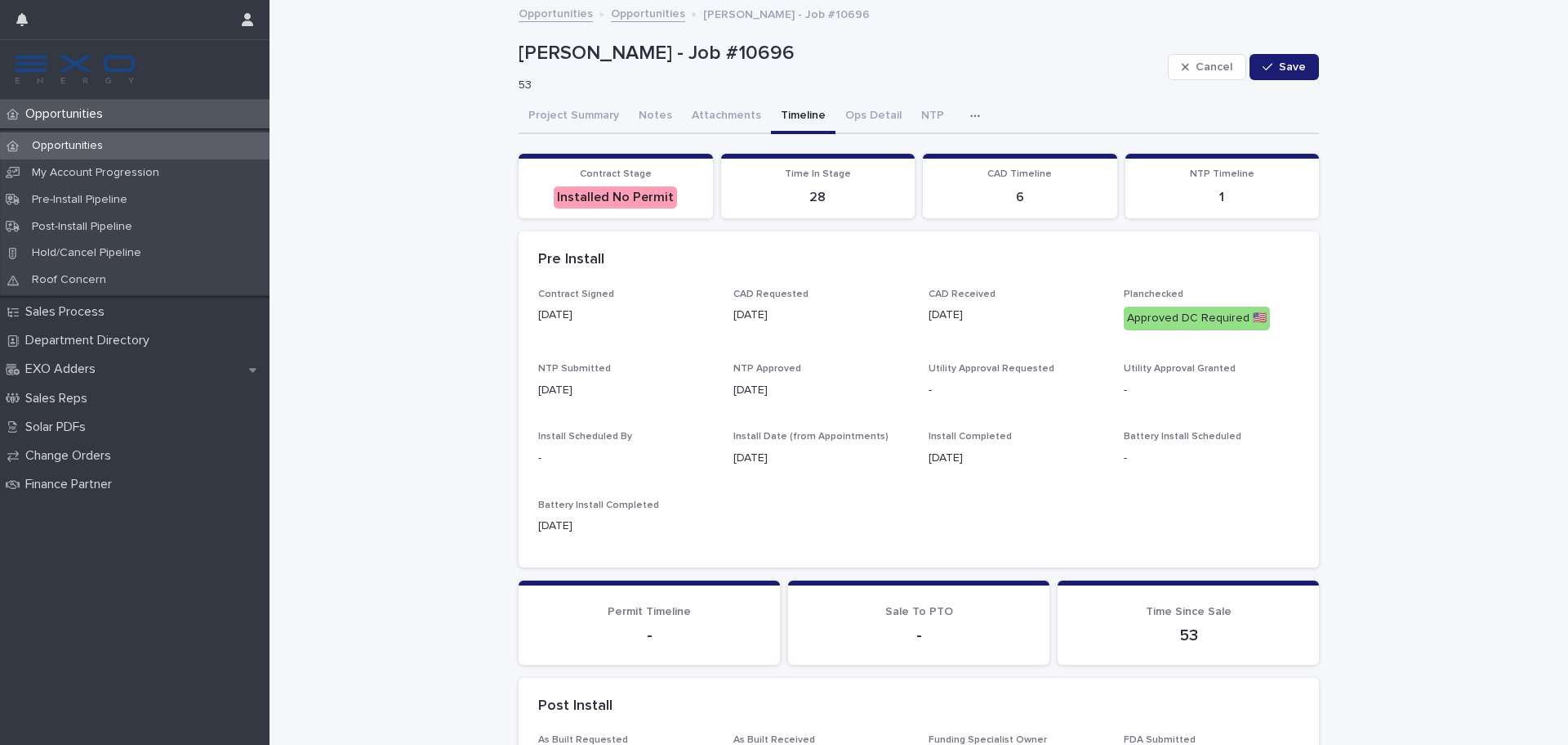
click at [950, 98] on div "Michael Rivera - Job #10696 53 Cancel Save" at bounding box center [919, 66] width 800 height 66
click at [971, 118] on icon "button" at bounding box center [975, 116] width 10 height 12
click at [912, 159] on button "Activity" at bounding box center [919, 158] width 108 height 24
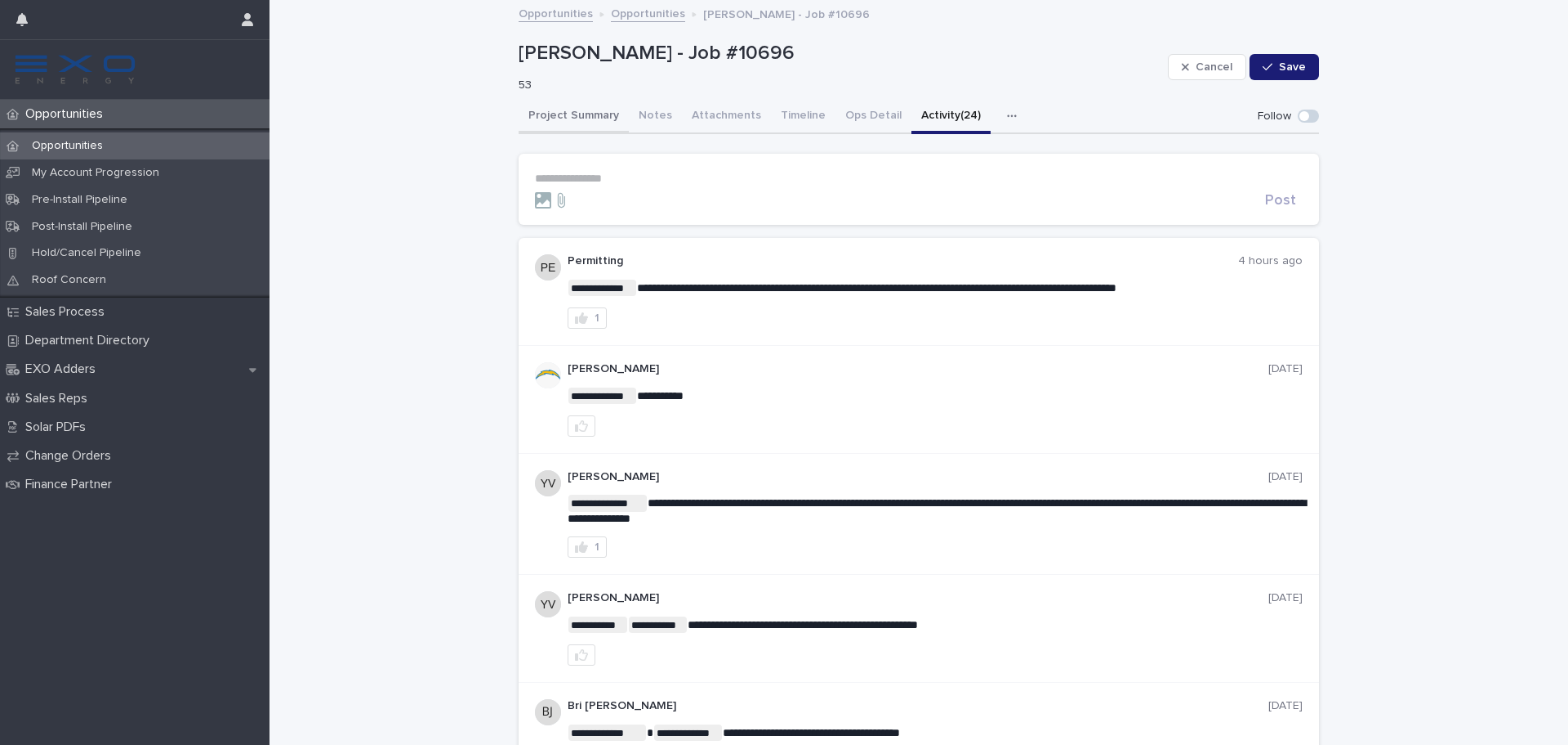
click at [588, 126] on button "Project Summary" at bounding box center [573, 117] width 110 height 34
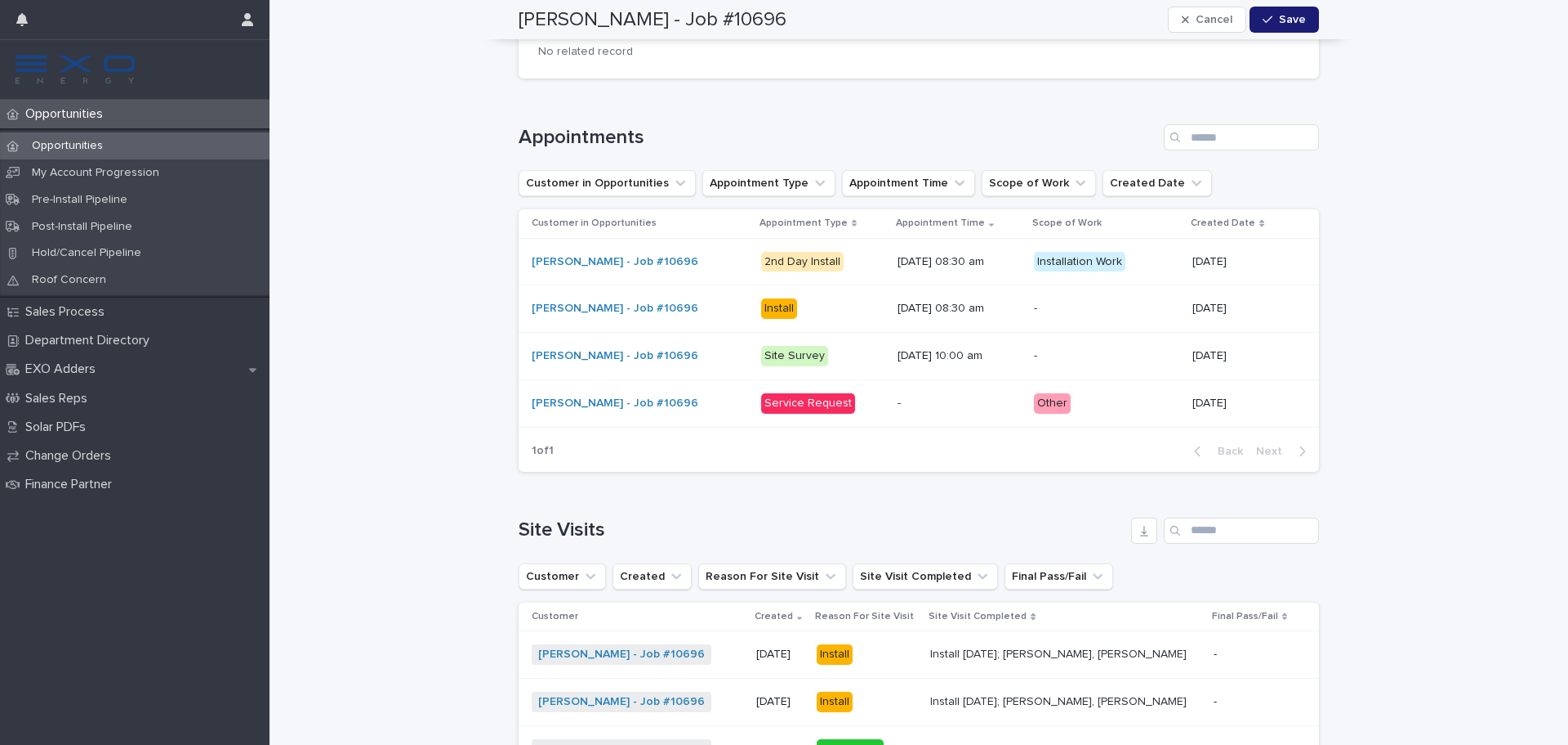
scroll to position [1985, 0]
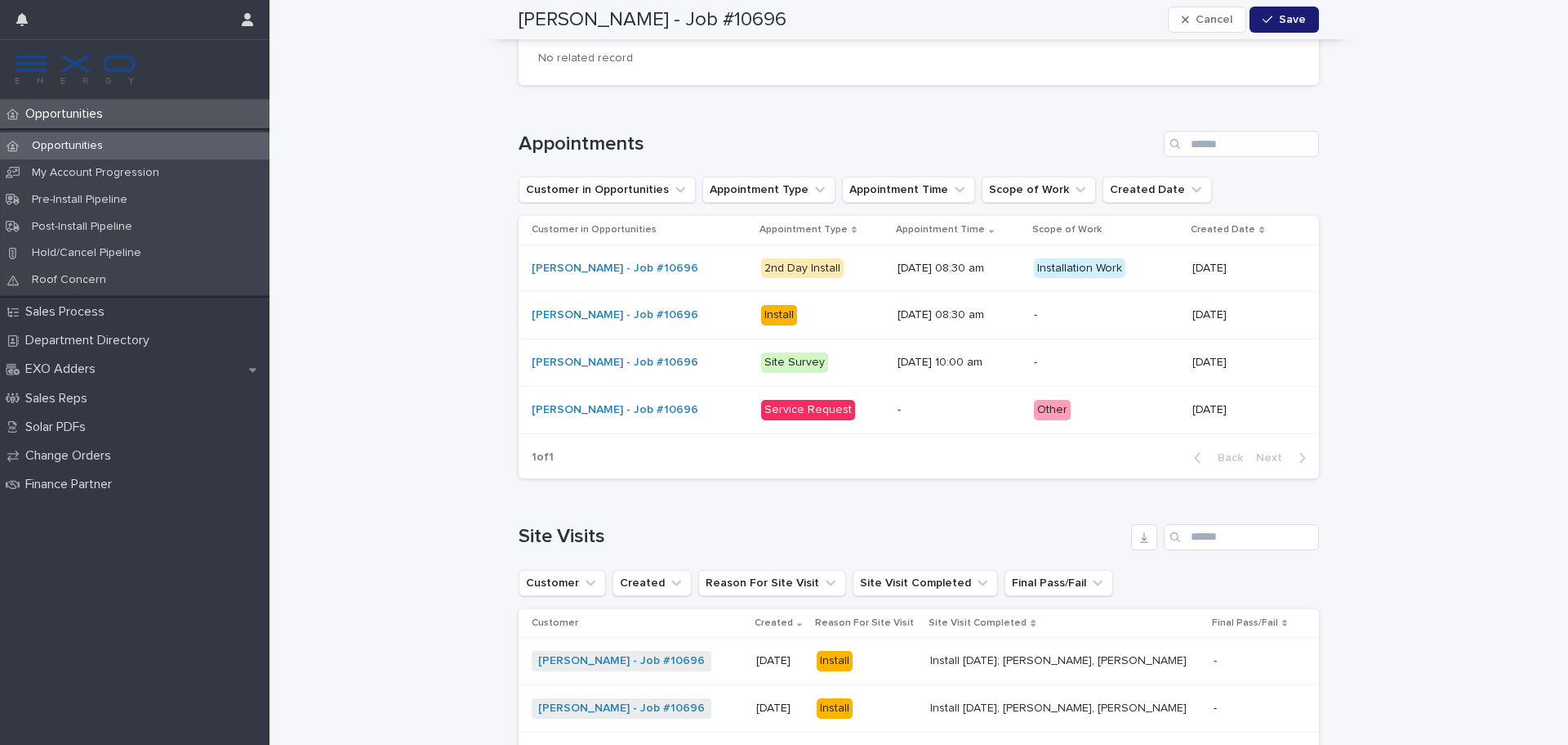
click at [160, 151] on div "Opportunities" at bounding box center [135, 146] width 270 height 27
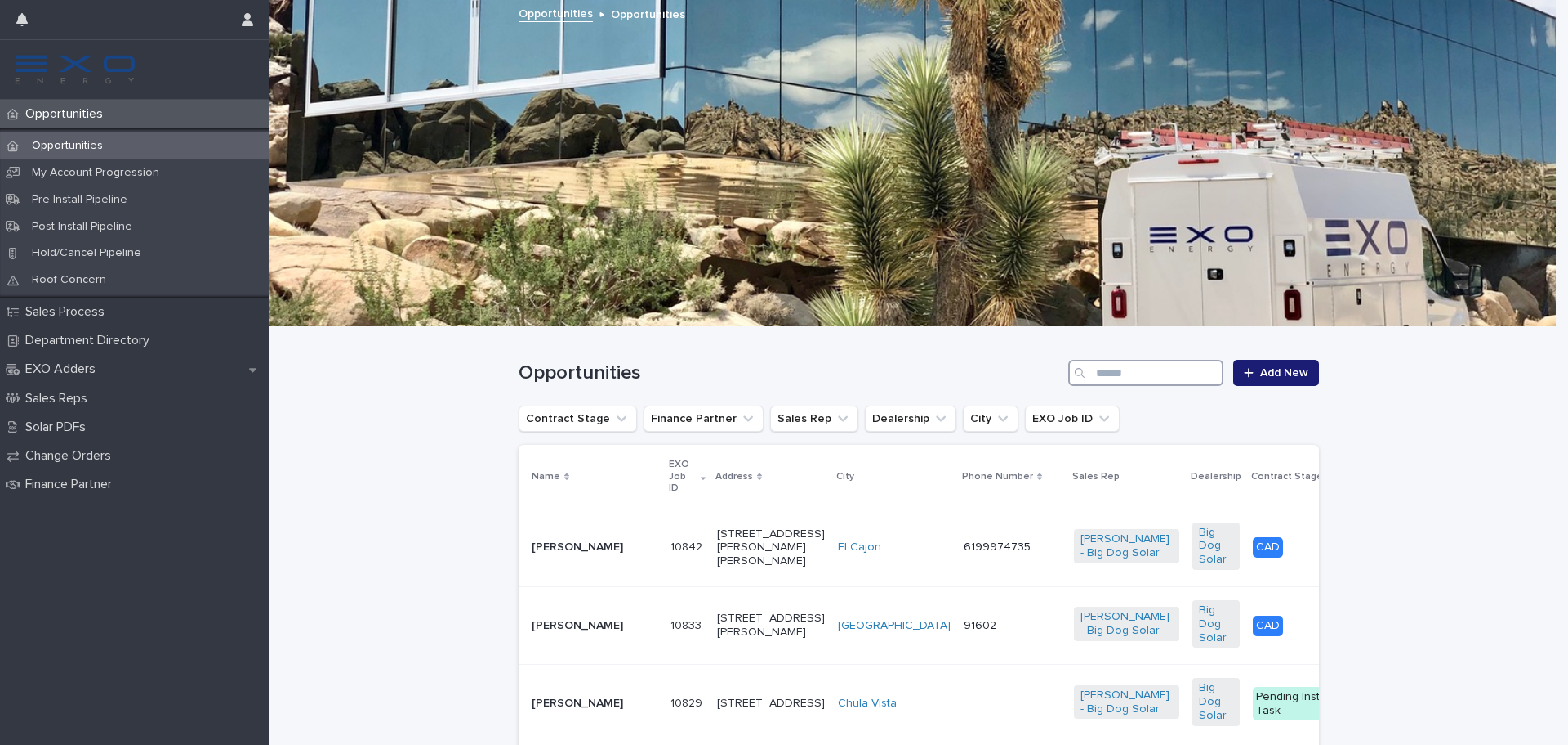
click at [1123, 380] on input "Search" at bounding box center [1146, 372] width 155 height 26
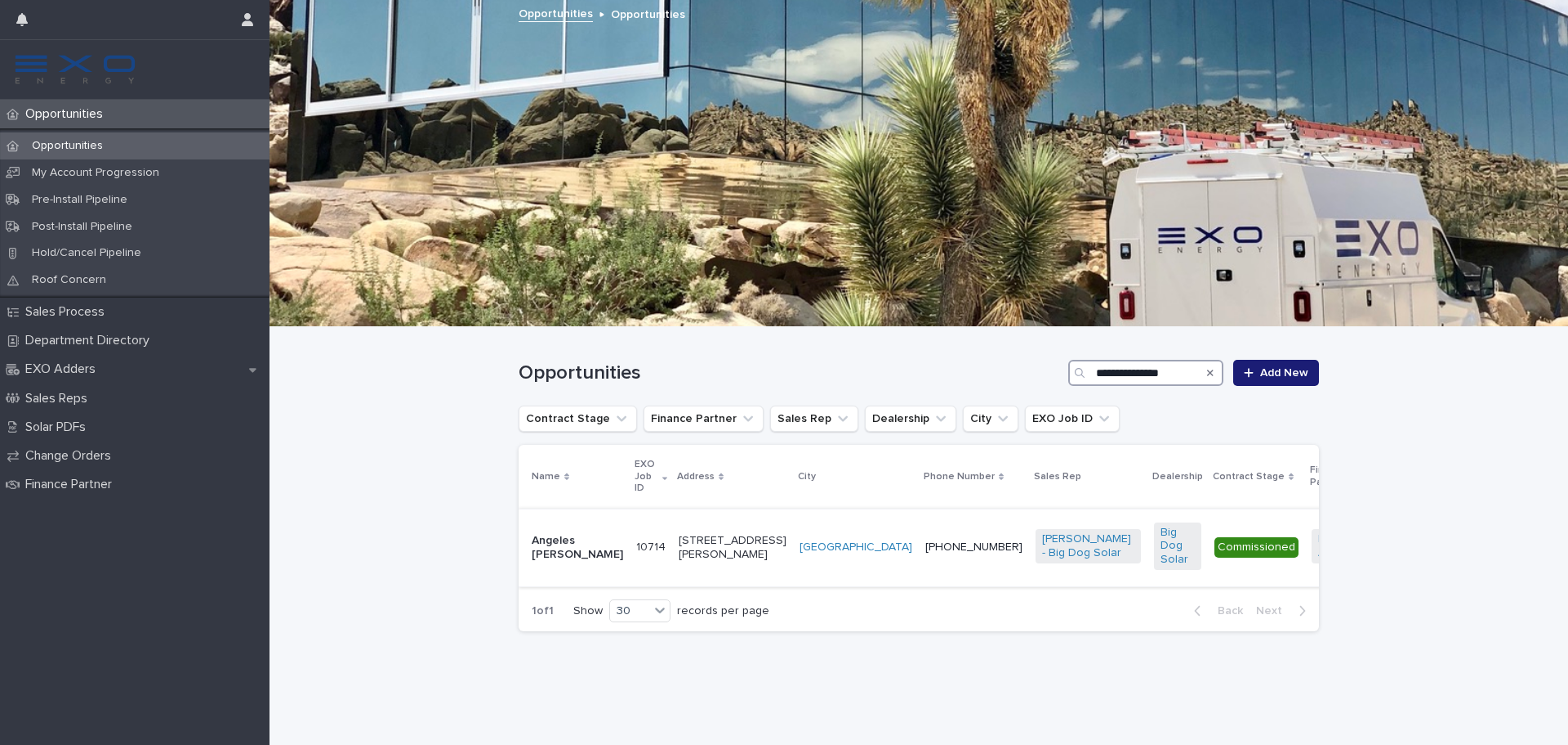
type input "**********"
click at [579, 548] on p "Angeles Machuca" at bounding box center [578, 548] width 91 height 28
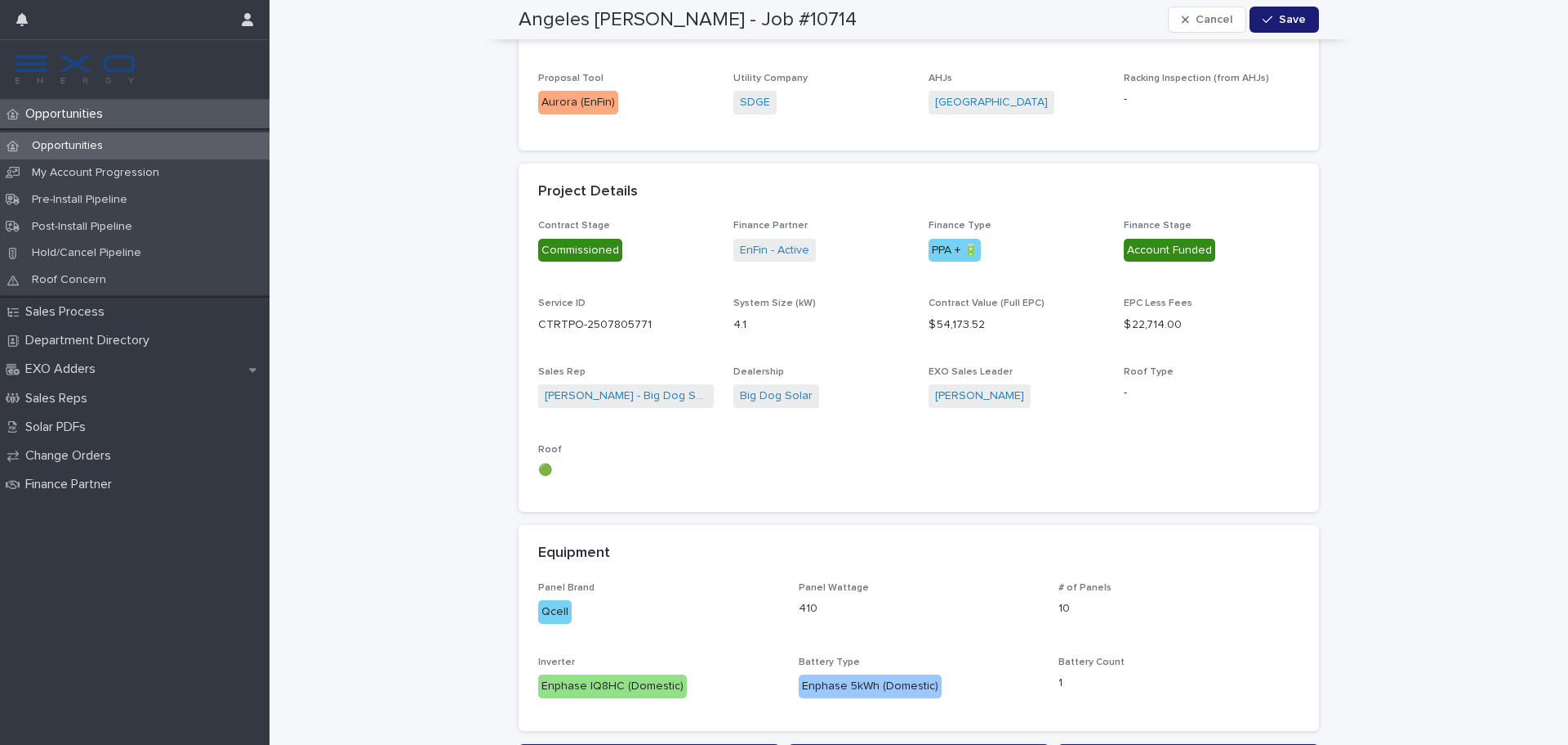
scroll to position [82, 0]
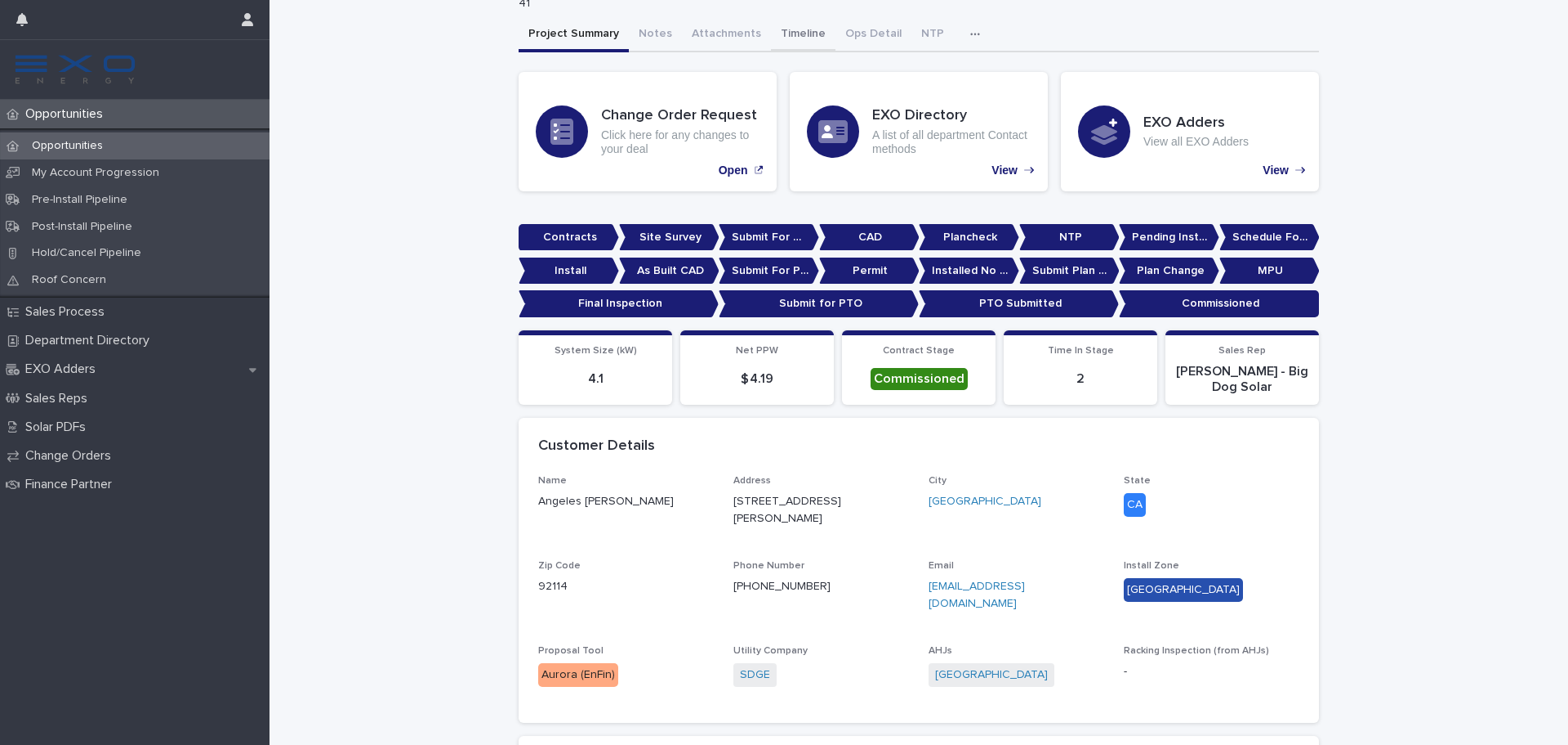
click at [780, 31] on button "Timeline" at bounding box center [804, 35] width 65 height 34
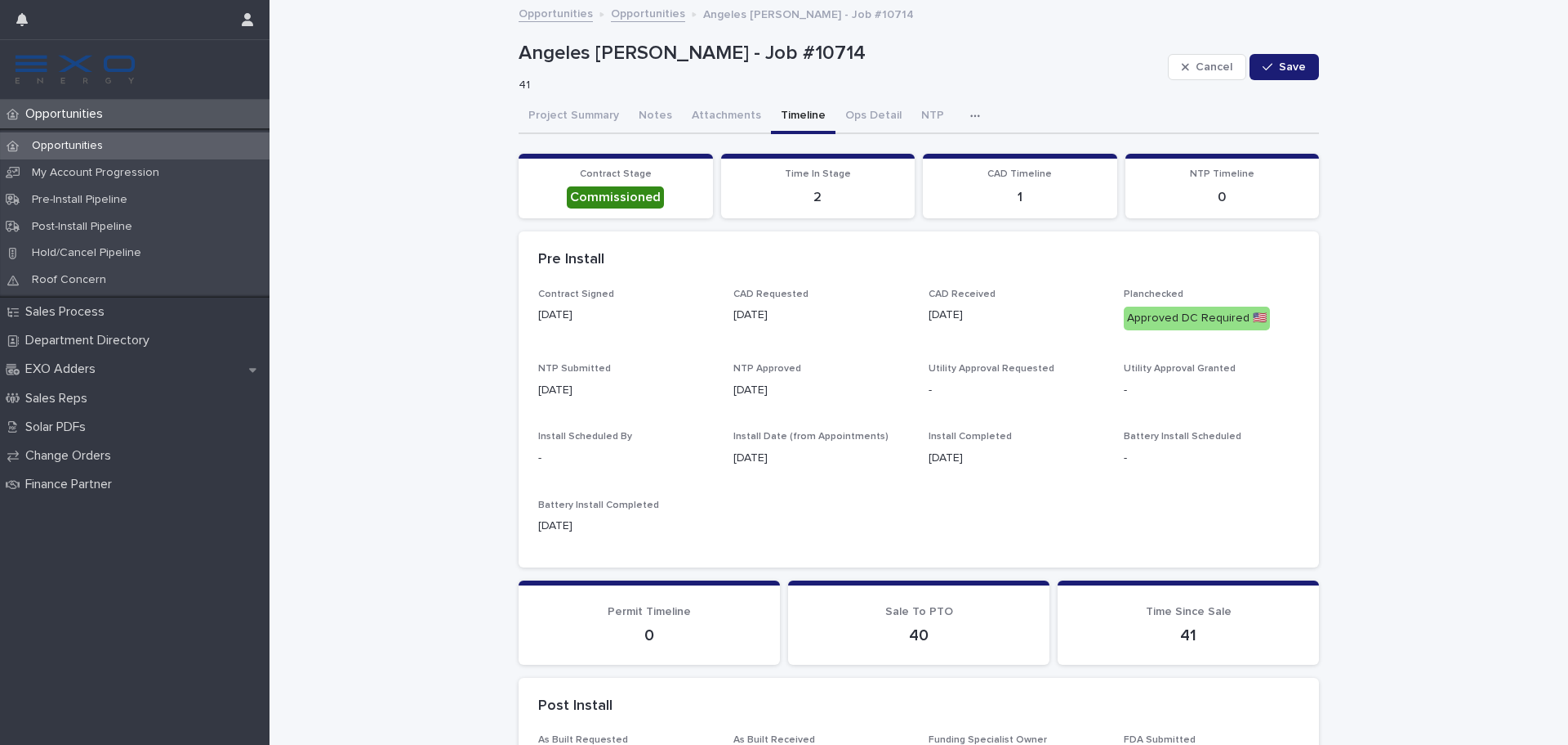
click at [961, 122] on button "button" at bounding box center [979, 116] width 36 height 32
click at [940, 151] on button "Activity" at bounding box center [919, 158] width 108 height 24
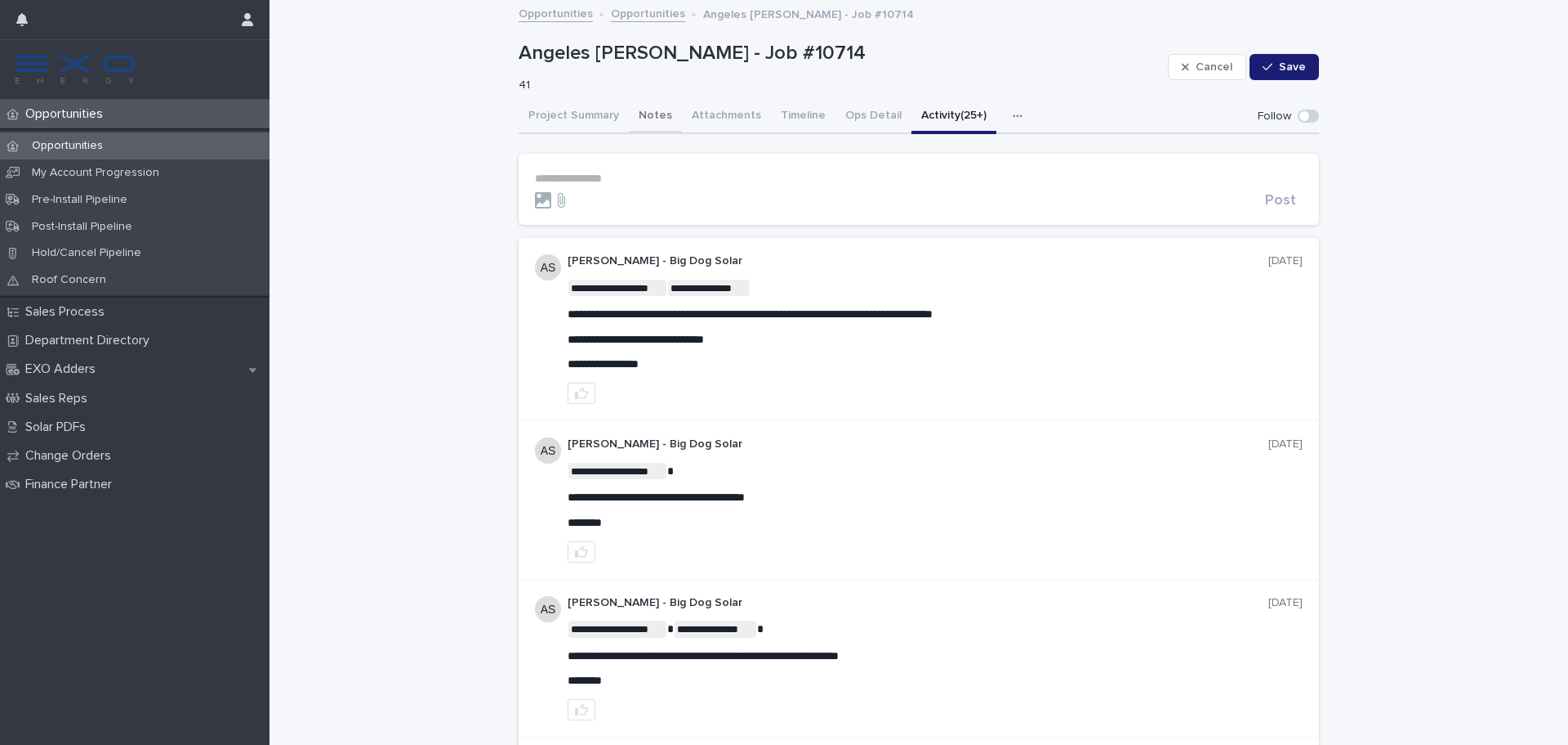
click at [570, 114] on button "Project Summary" at bounding box center [573, 117] width 110 height 34
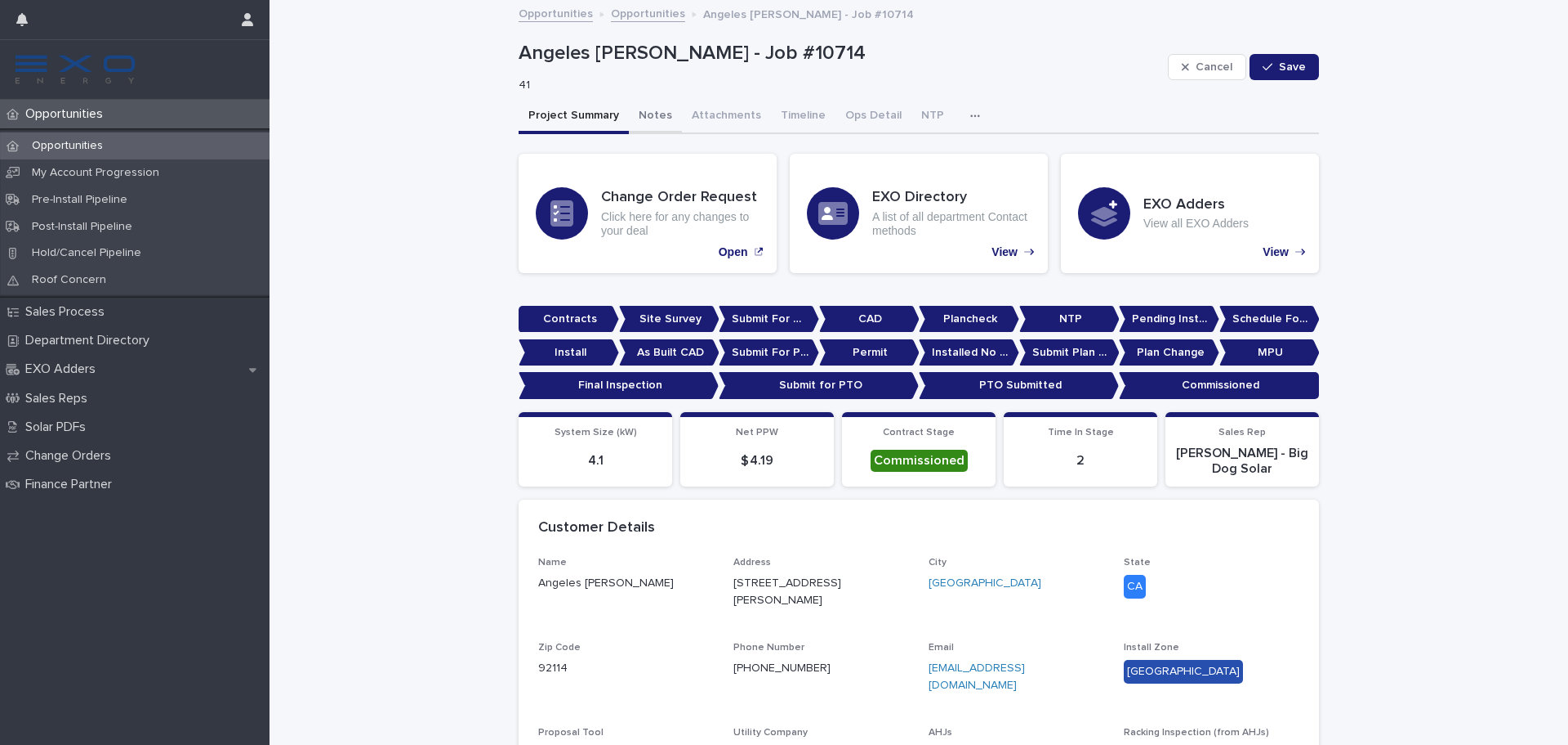
click at [657, 119] on button "Notes" at bounding box center [655, 117] width 53 height 34
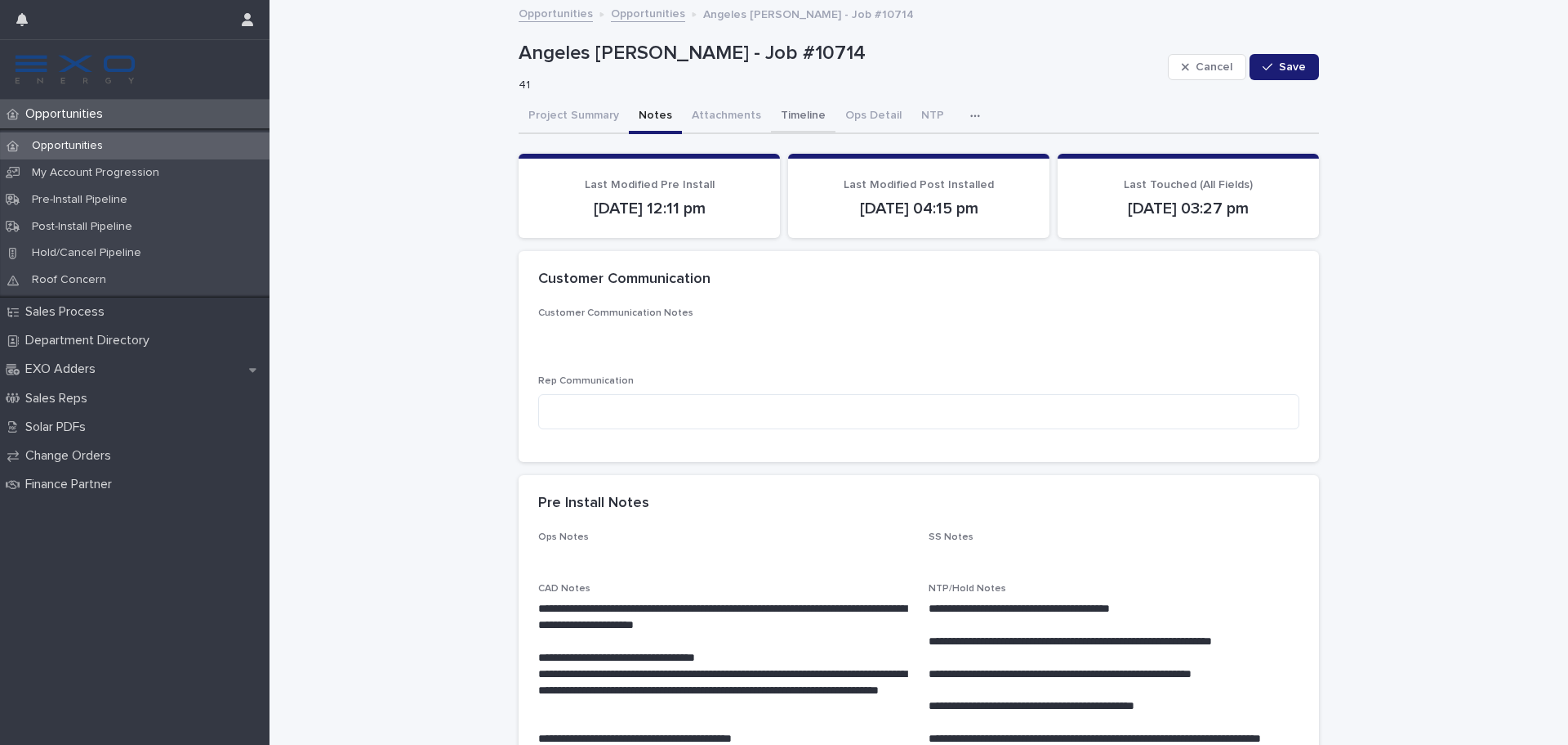
click at [801, 107] on button "Timeline" at bounding box center [804, 117] width 65 height 34
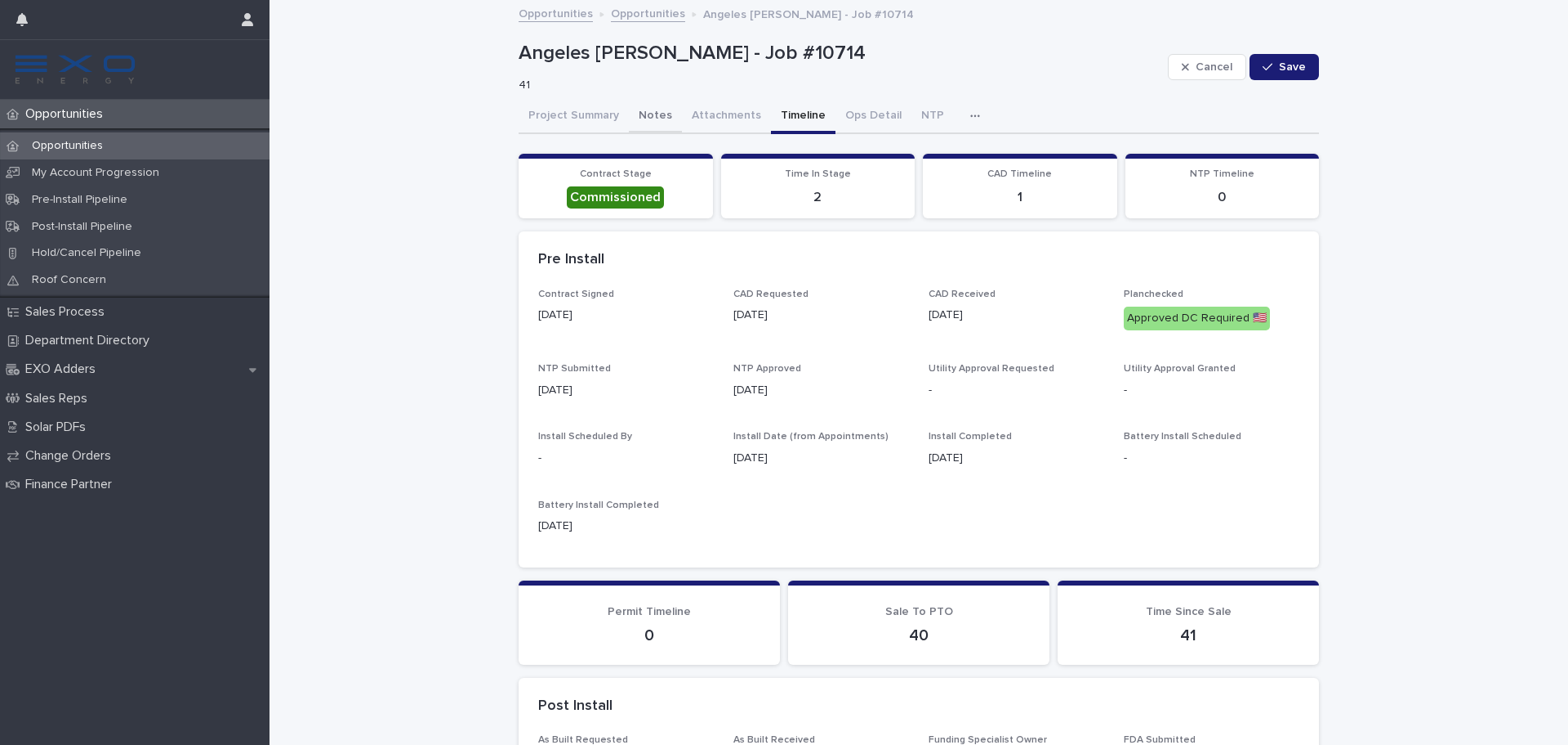
click at [649, 115] on button "Notes" at bounding box center [655, 117] width 53 height 34
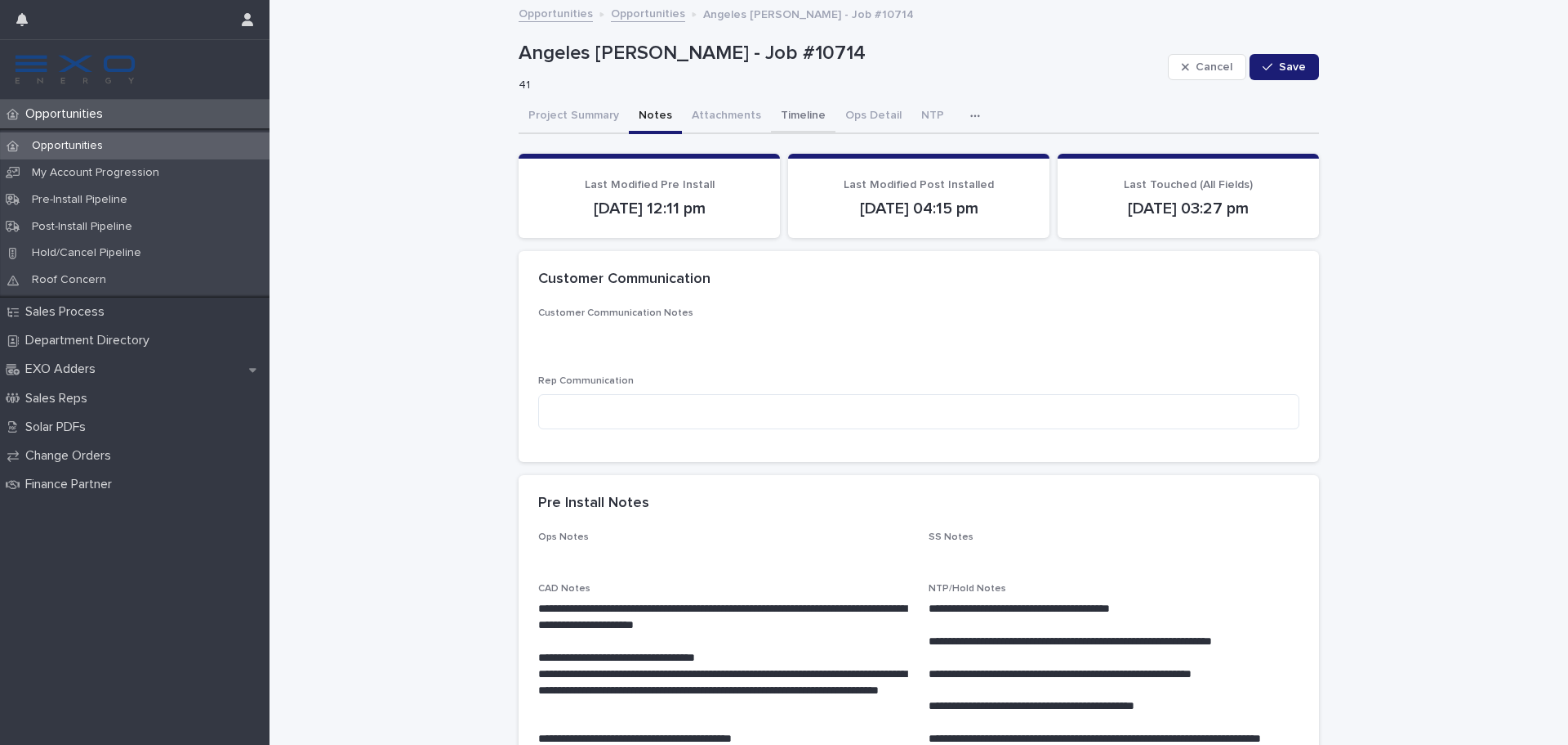
click at [787, 111] on button "Timeline" at bounding box center [804, 117] width 65 height 34
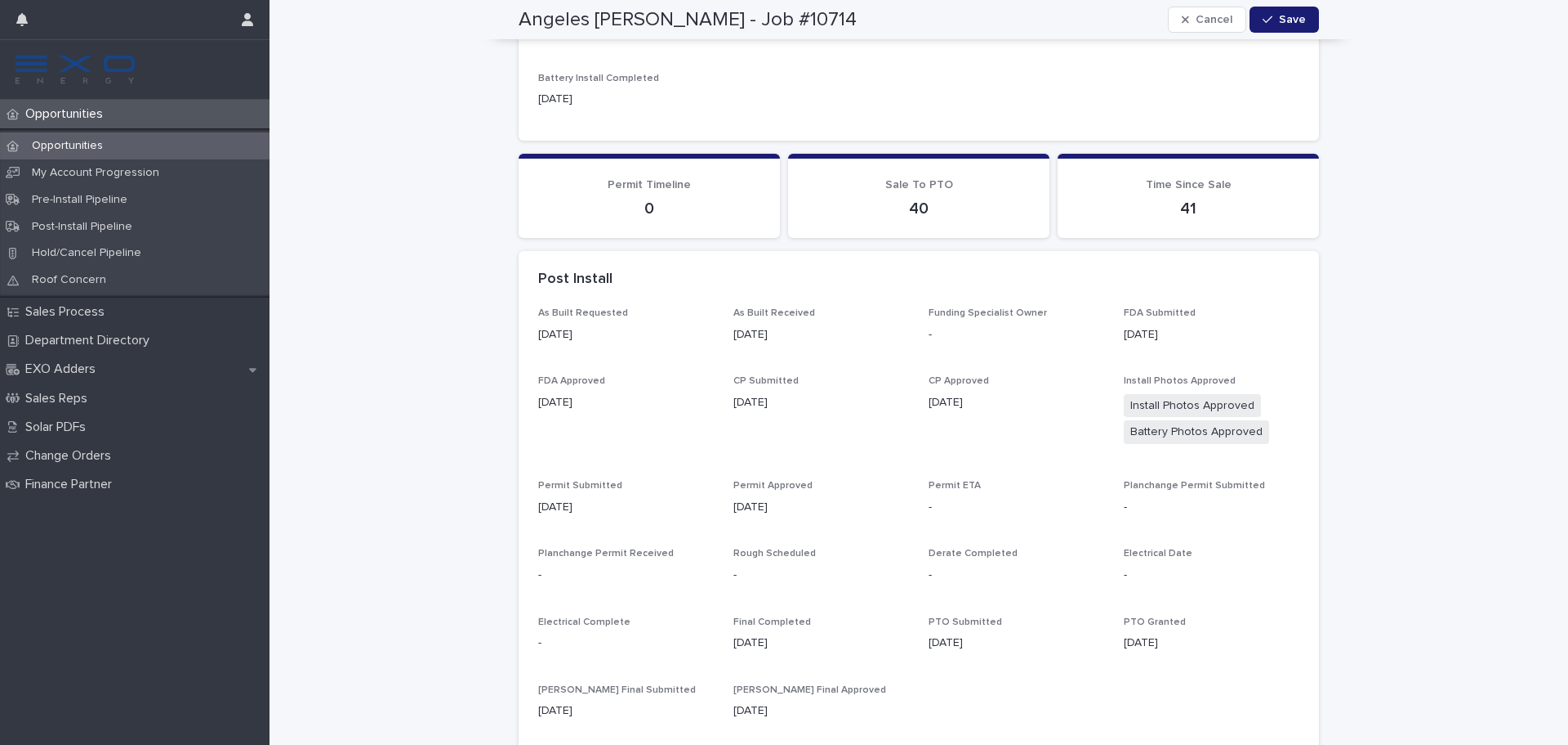
scroll to position [529, 0]
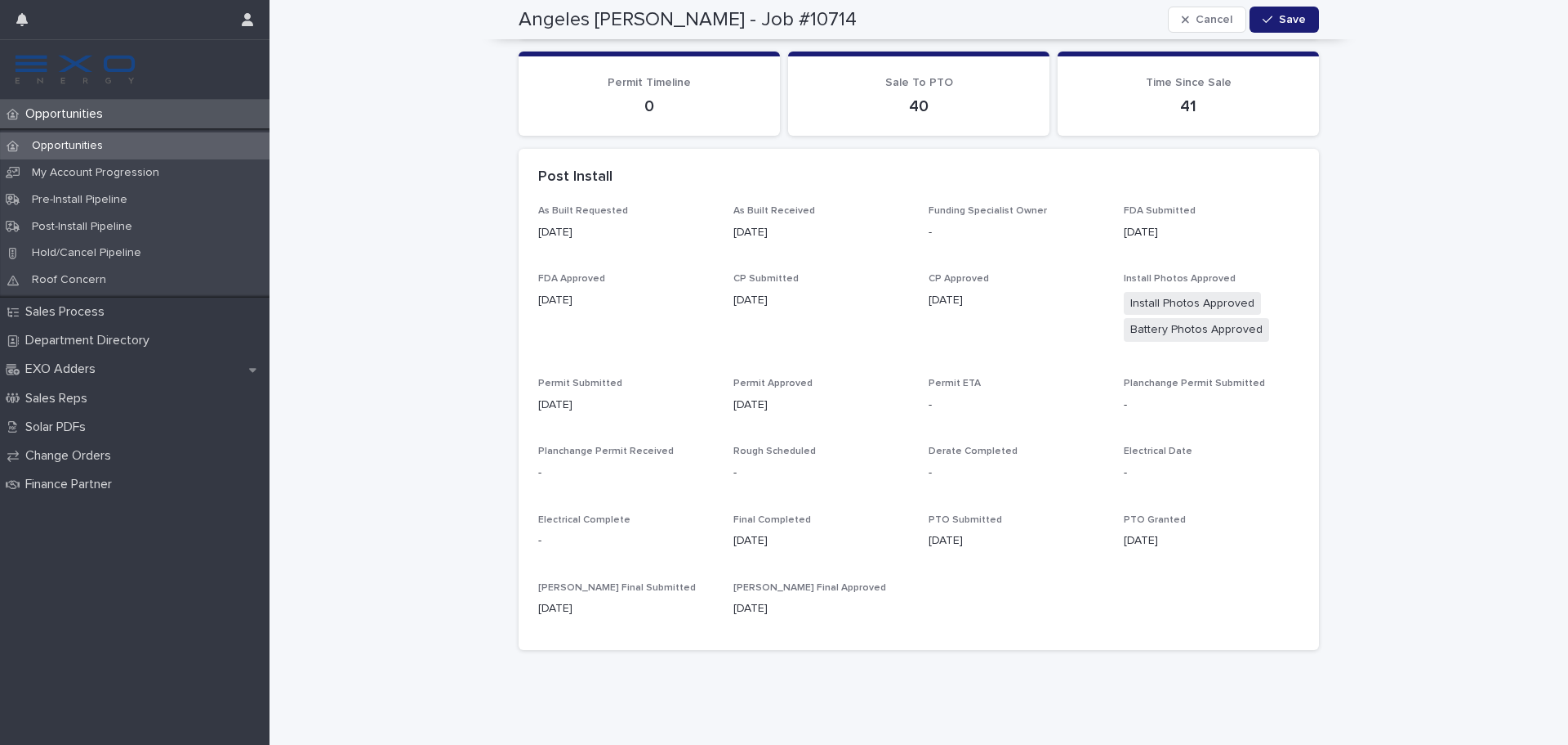
click at [135, 140] on div "Opportunities" at bounding box center [135, 146] width 270 height 27
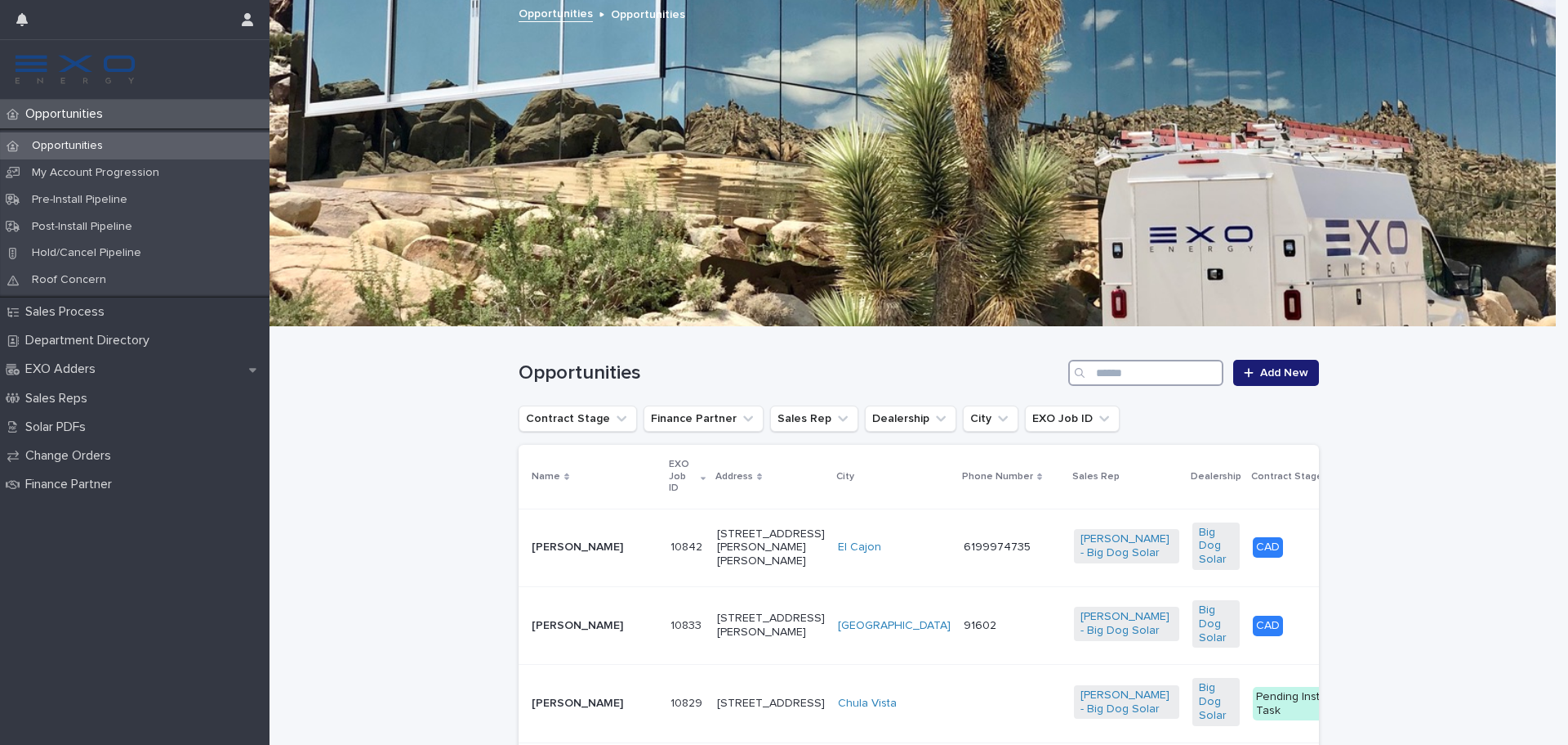
click at [1101, 366] on input "Search" at bounding box center [1146, 372] width 155 height 26
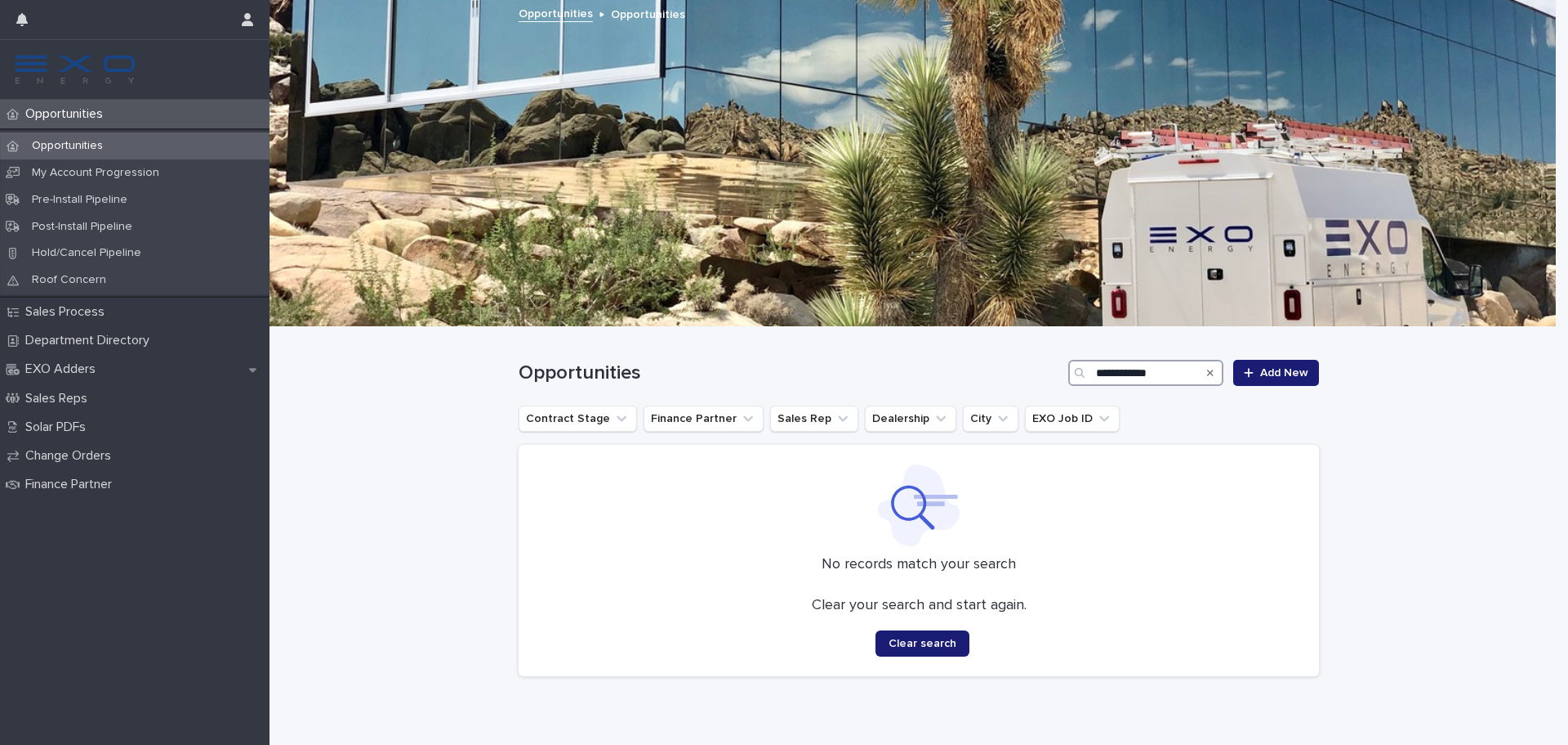
click at [1128, 371] on input "**********" at bounding box center [1146, 372] width 155 height 26
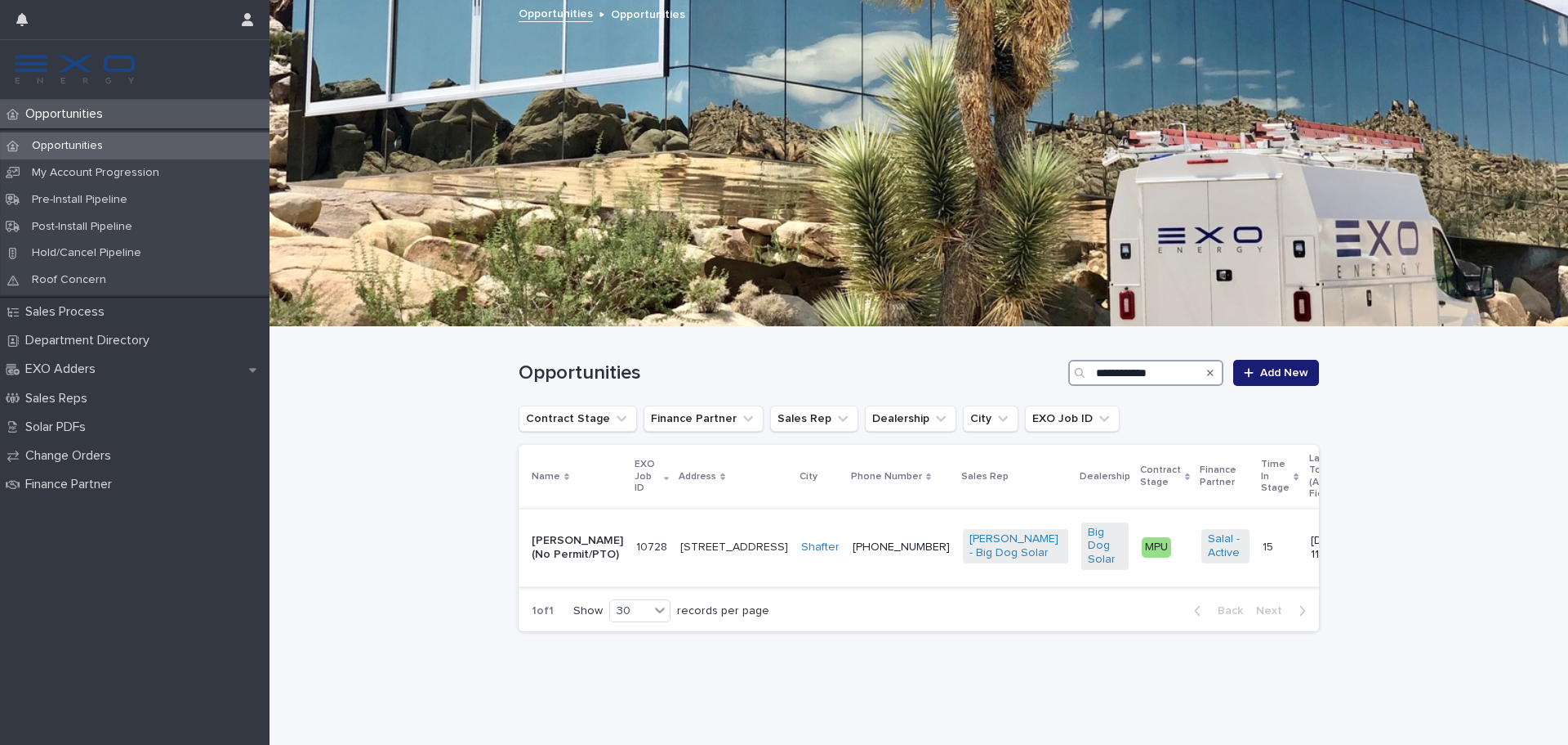
type input "**********"
click at [587, 534] on p "Kevin Allred (No Permit/PTO)" at bounding box center [578, 548] width 91 height 28
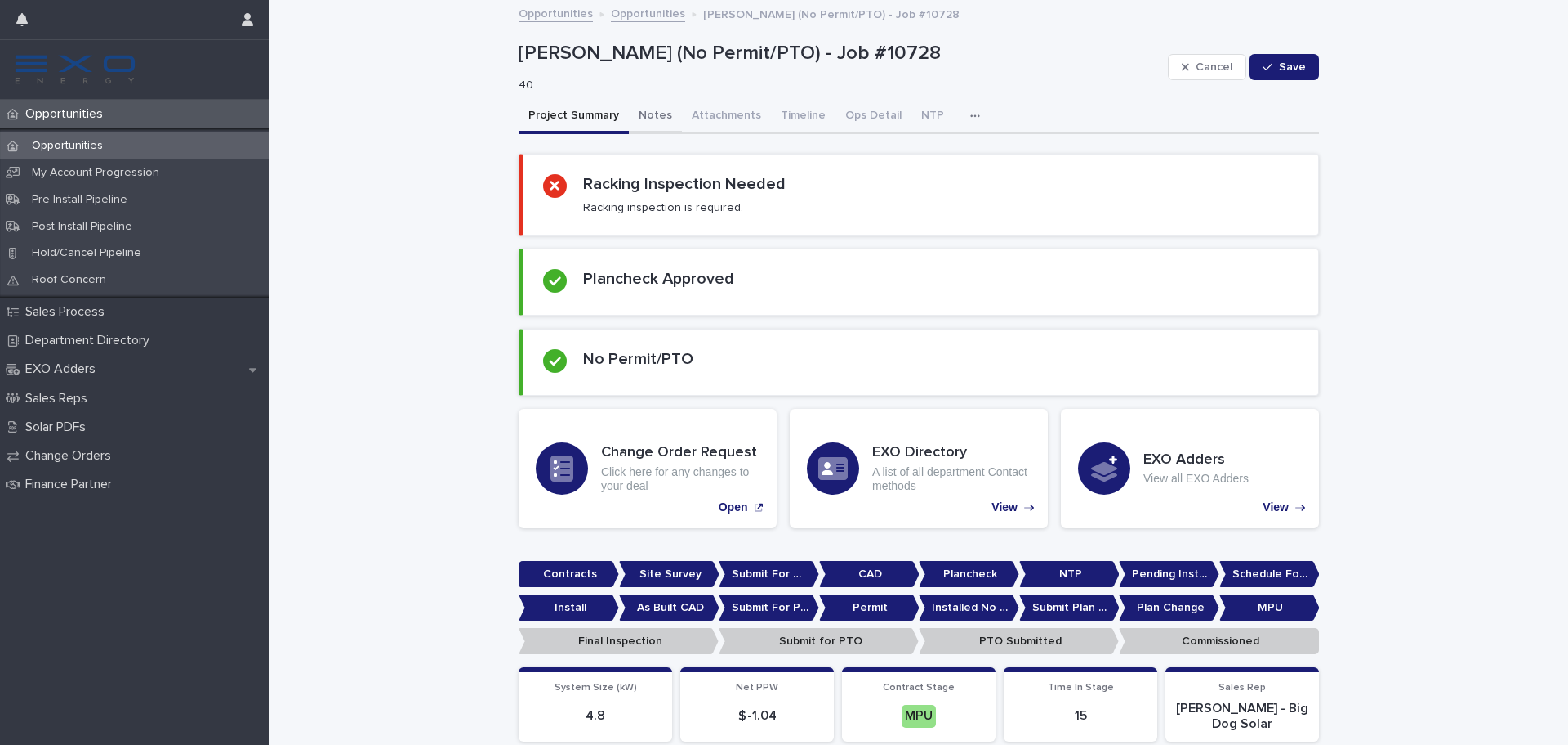
click at [658, 118] on button "Notes" at bounding box center [655, 117] width 53 height 34
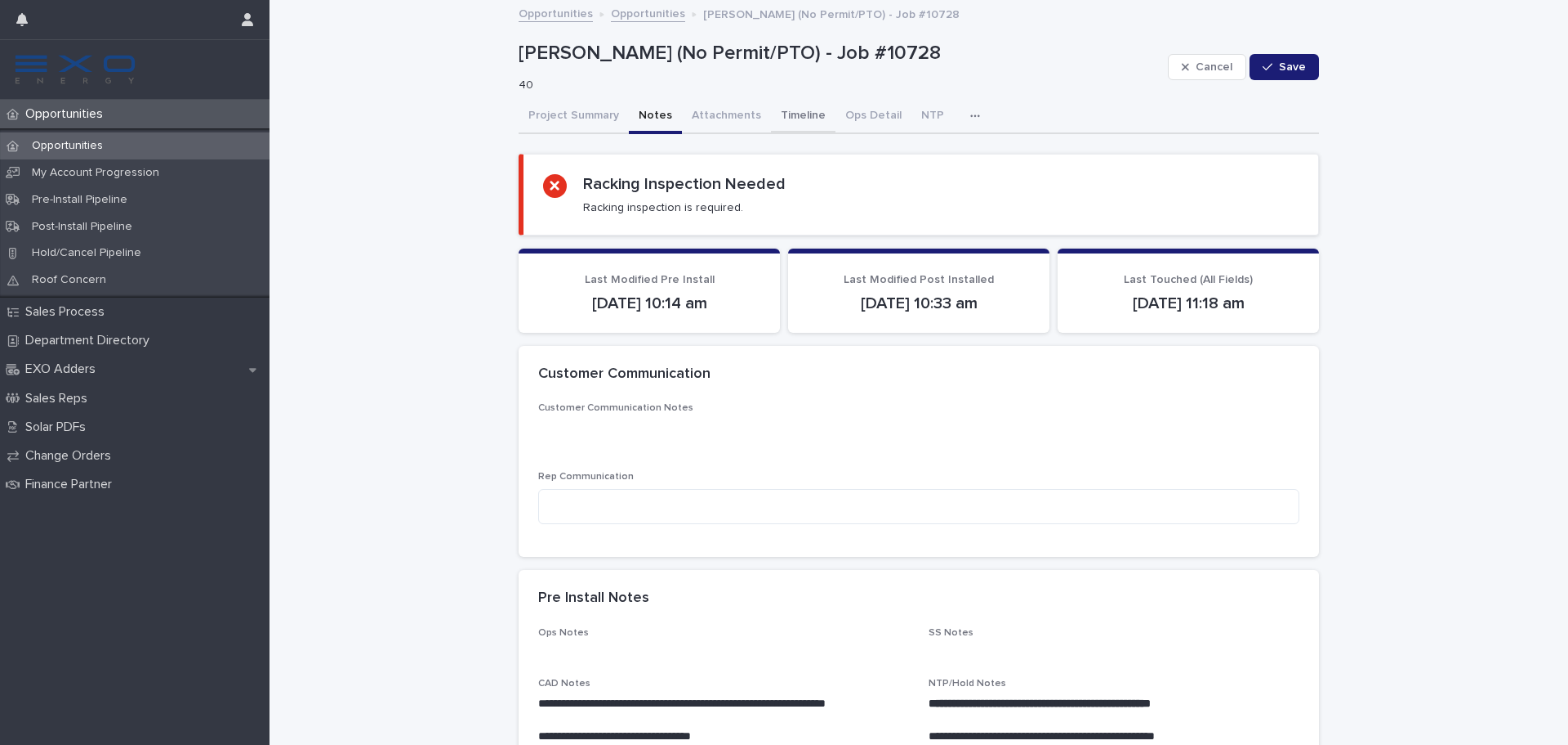
click at [785, 114] on button "Timeline" at bounding box center [804, 117] width 65 height 34
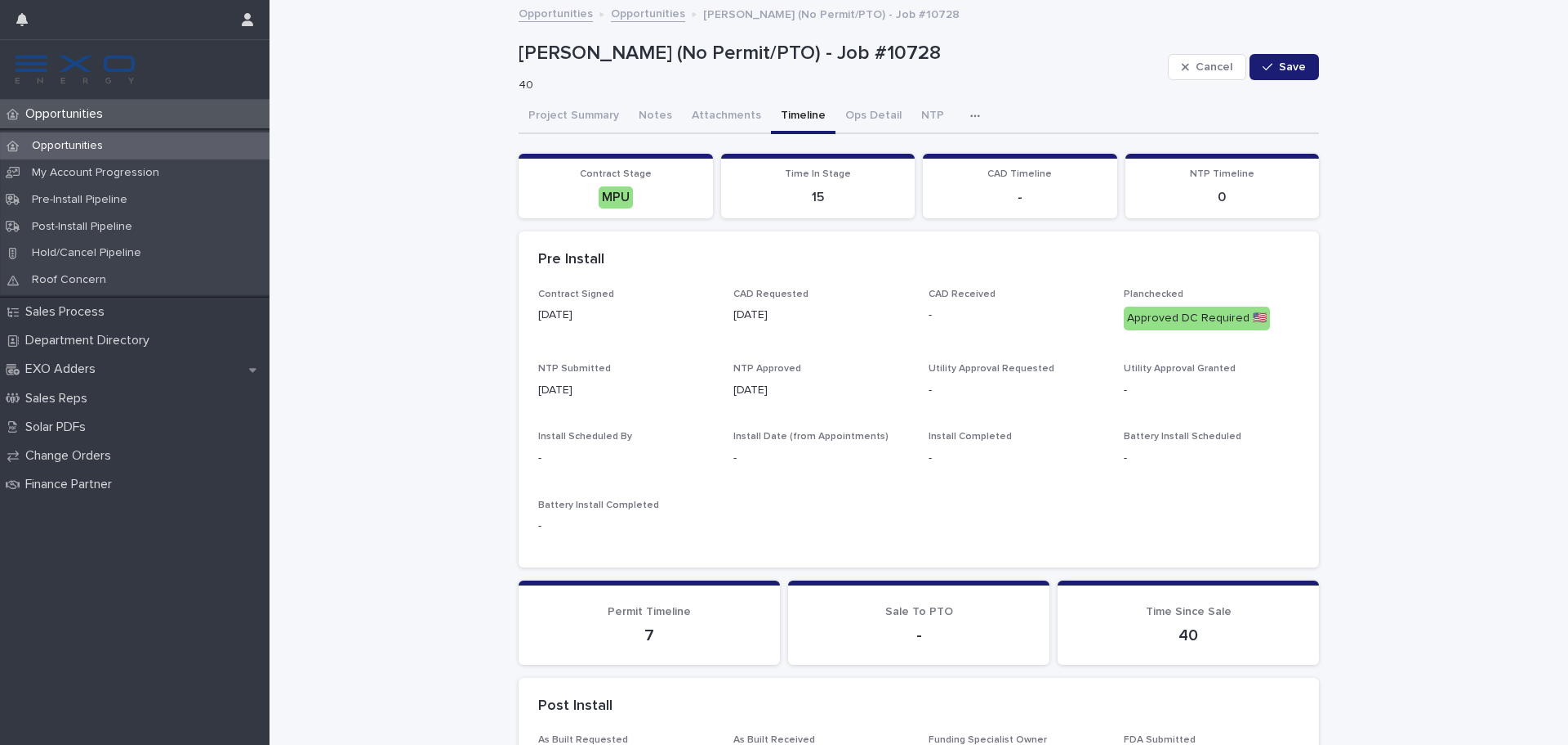
click at [961, 115] on button "button" at bounding box center [979, 116] width 36 height 32
click at [944, 155] on button "Activity" at bounding box center [919, 158] width 108 height 24
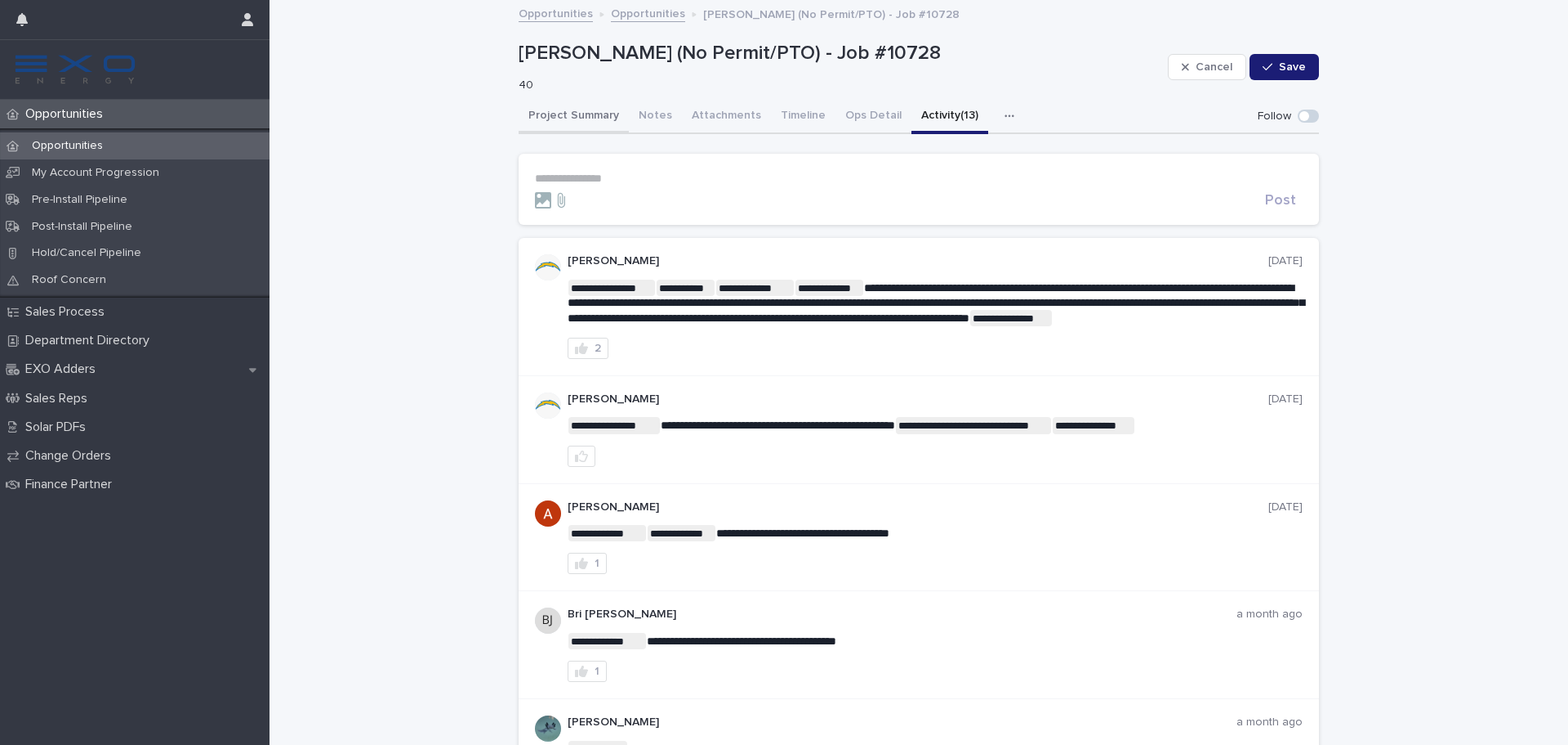
drag, startPoint x: 573, startPoint y: 111, endPoint x: 187, endPoint y: 343, distance: 450.4
click at [573, 113] on button "Project Summary" at bounding box center [573, 117] width 110 height 34
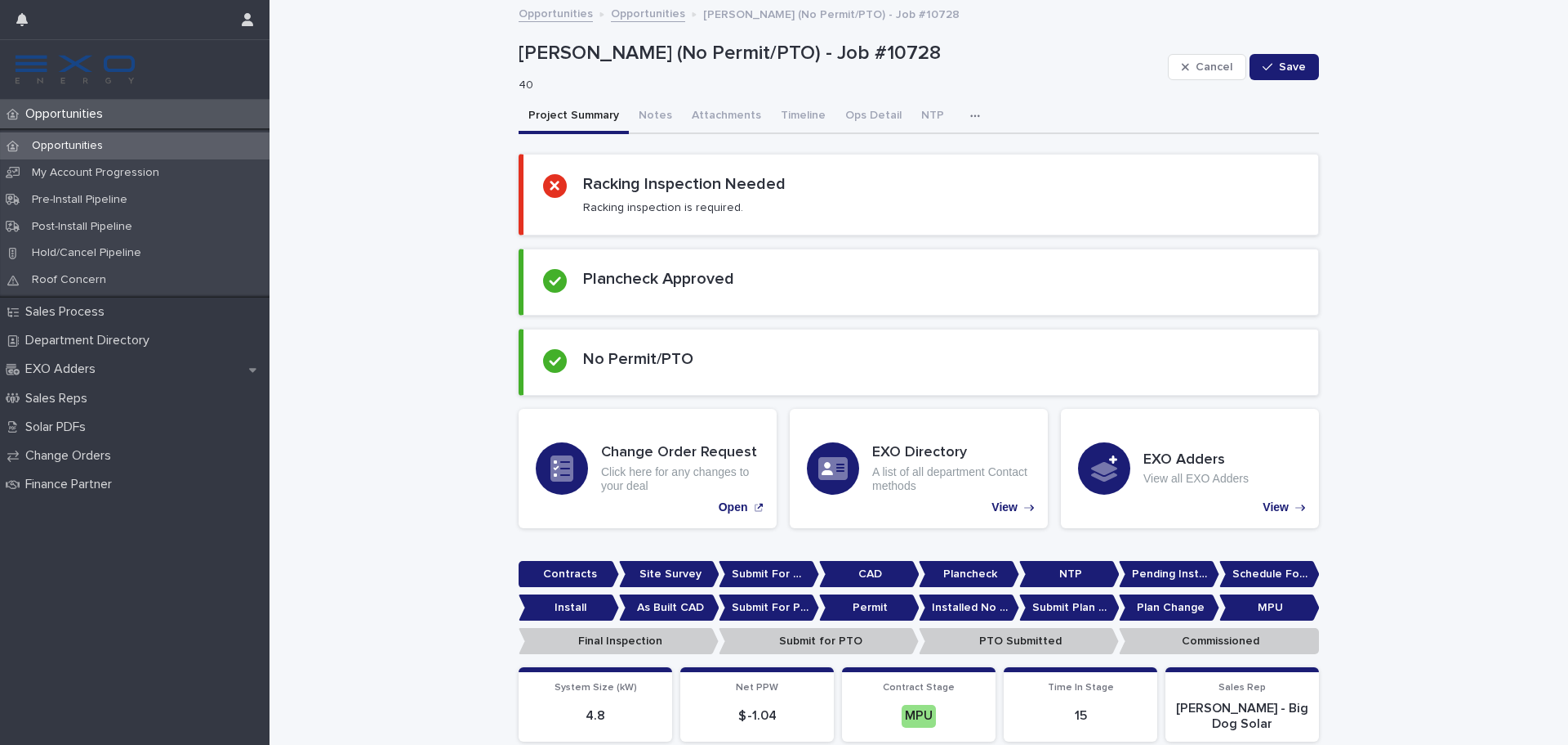
click at [119, 145] on div "Opportunities" at bounding box center [135, 146] width 270 height 27
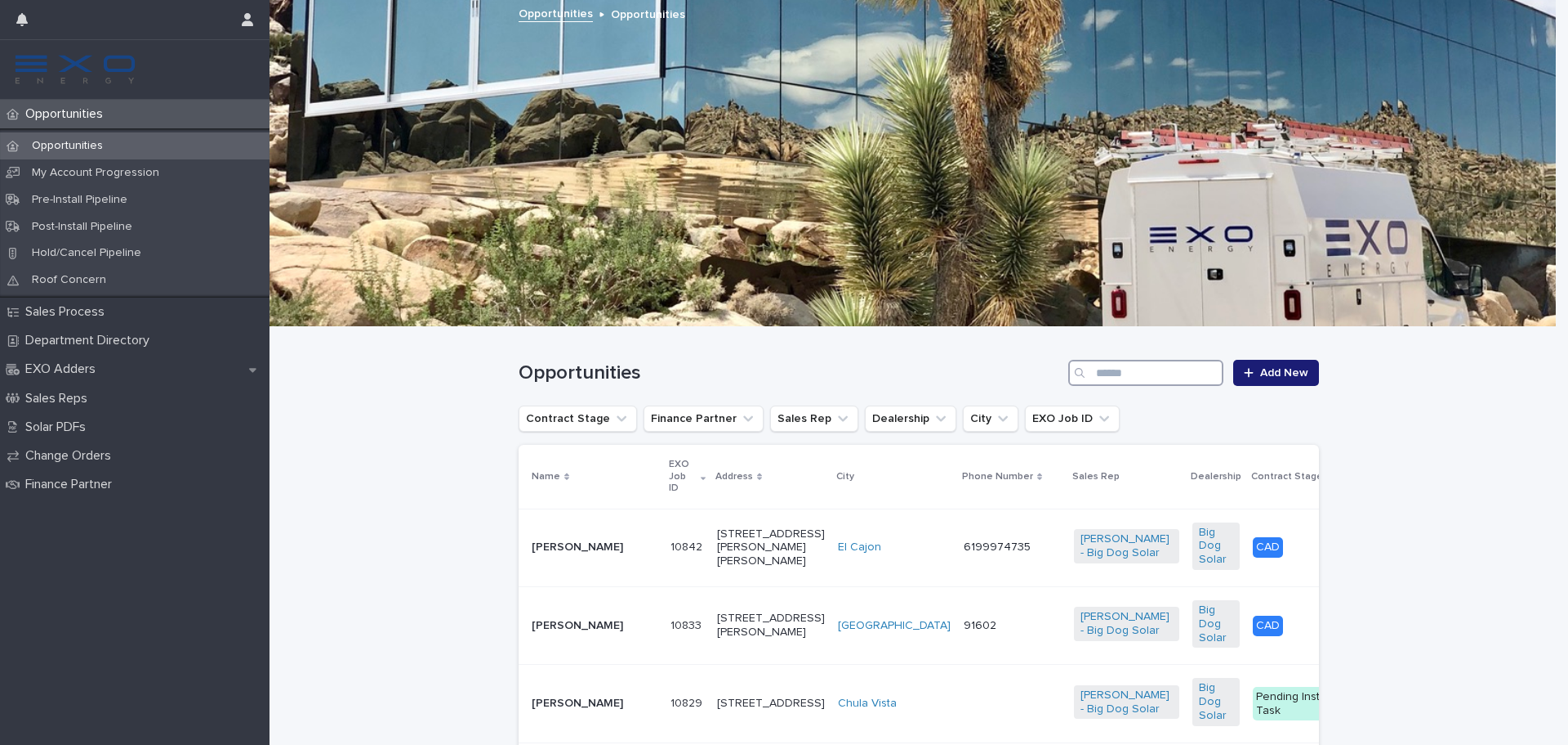
click at [1105, 371] on input "Search" at bounding box center [1146, 372] width 155 height 26
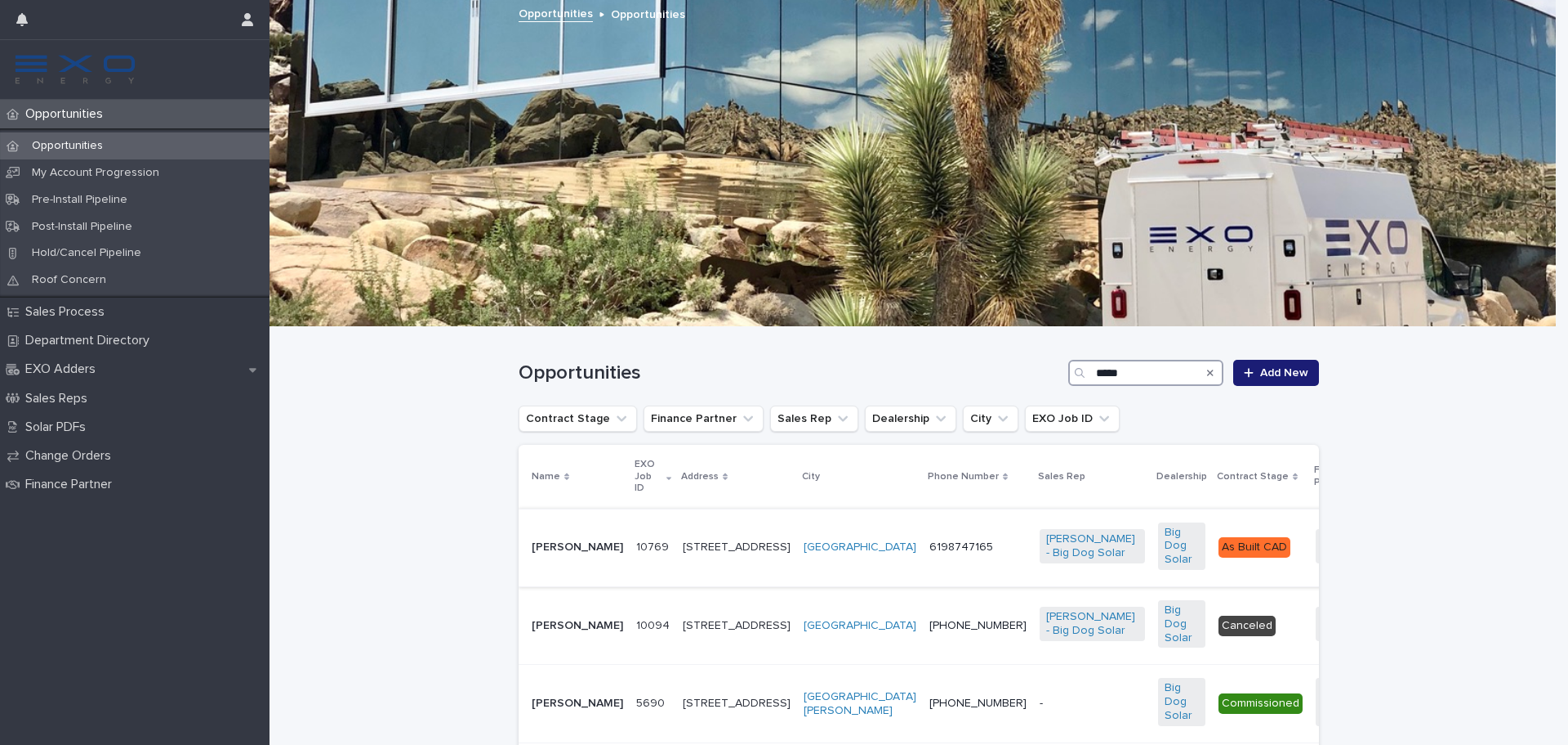
type input "****"
click at [562, 544] on p "Jose Estrada" at bounding box center [578, 547] width 91 height 13
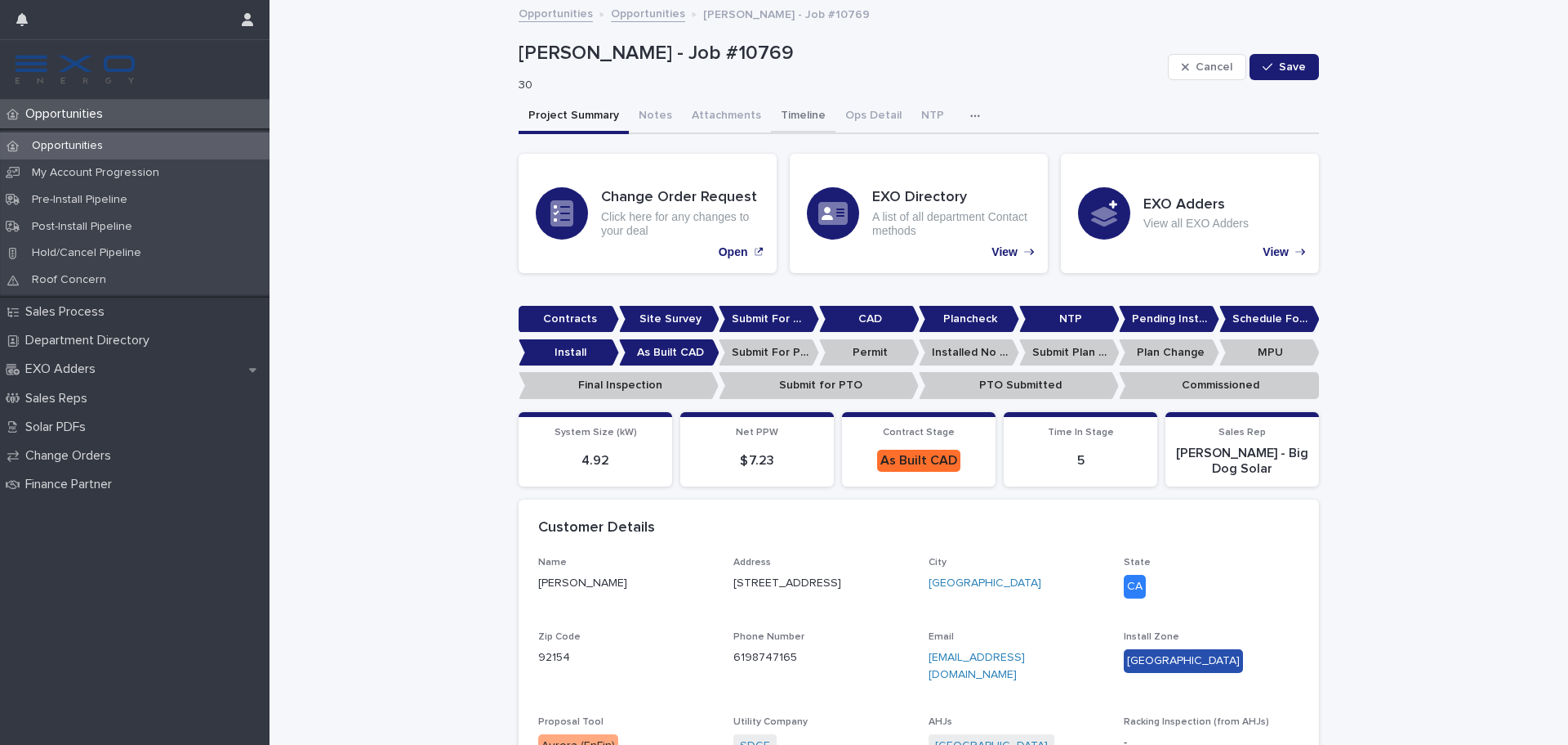
drag, startPoint x: 770, startPoint y: 114, endPoint x: 770, endPoint y: 124, distance: 10.0
click at [771, 114] on button "Timeline" at bounding box center [804, 117] width 65 height 34
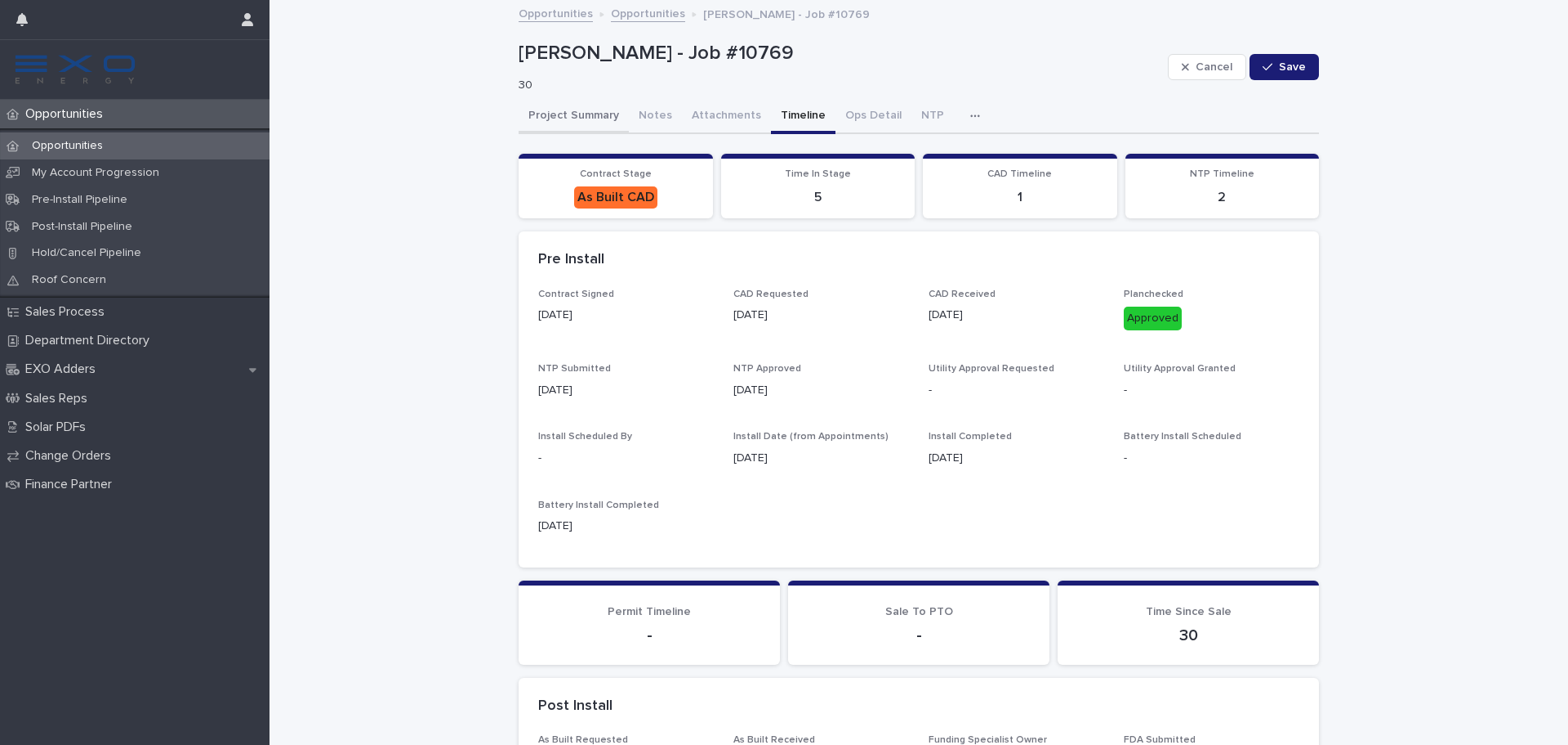
click at [584, 126] on button "Project Summary" at bounding box center [573, 117] width 110 height 34
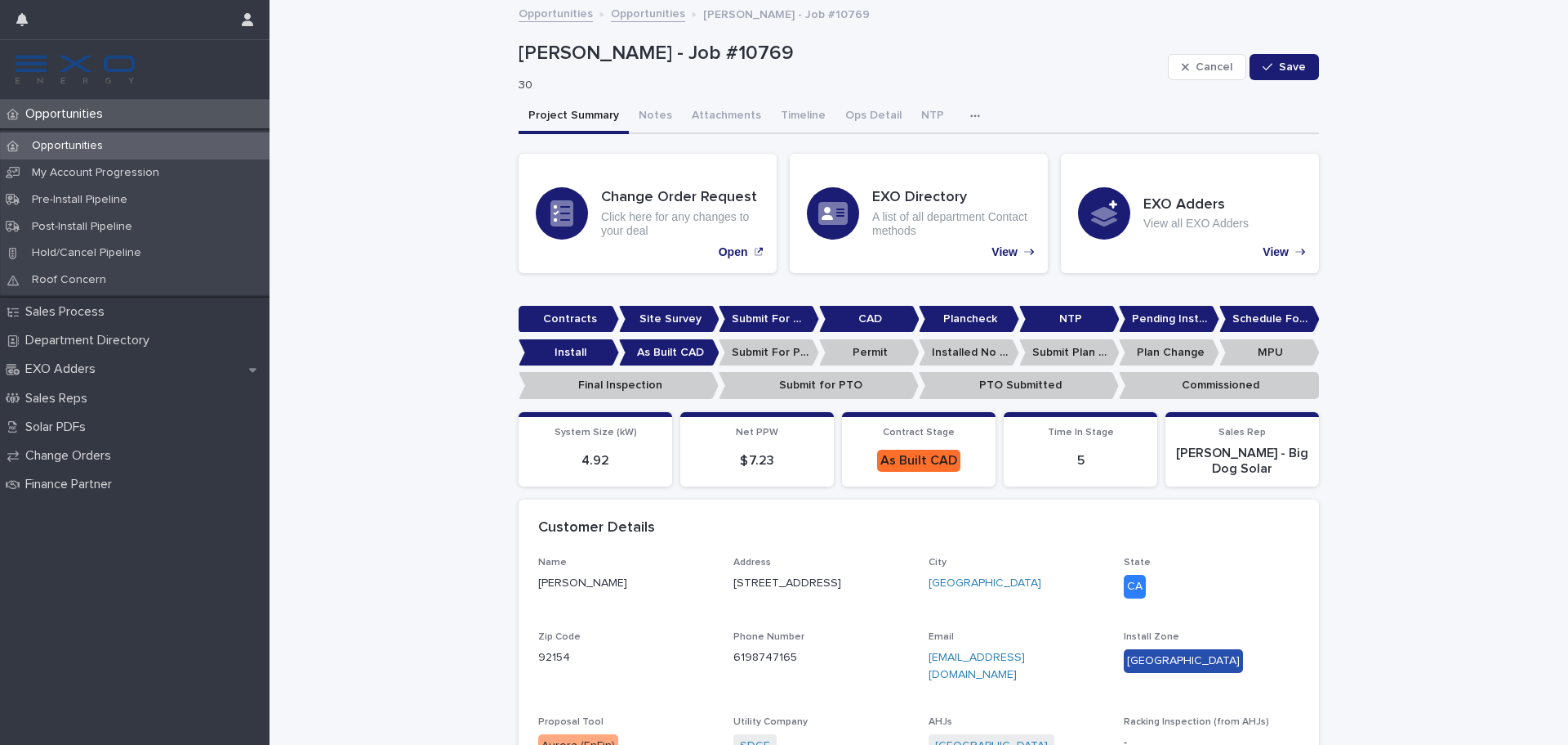
click at [155, 138] on div "Opportunities" at bounding box center [135, 146] width 270 height 27
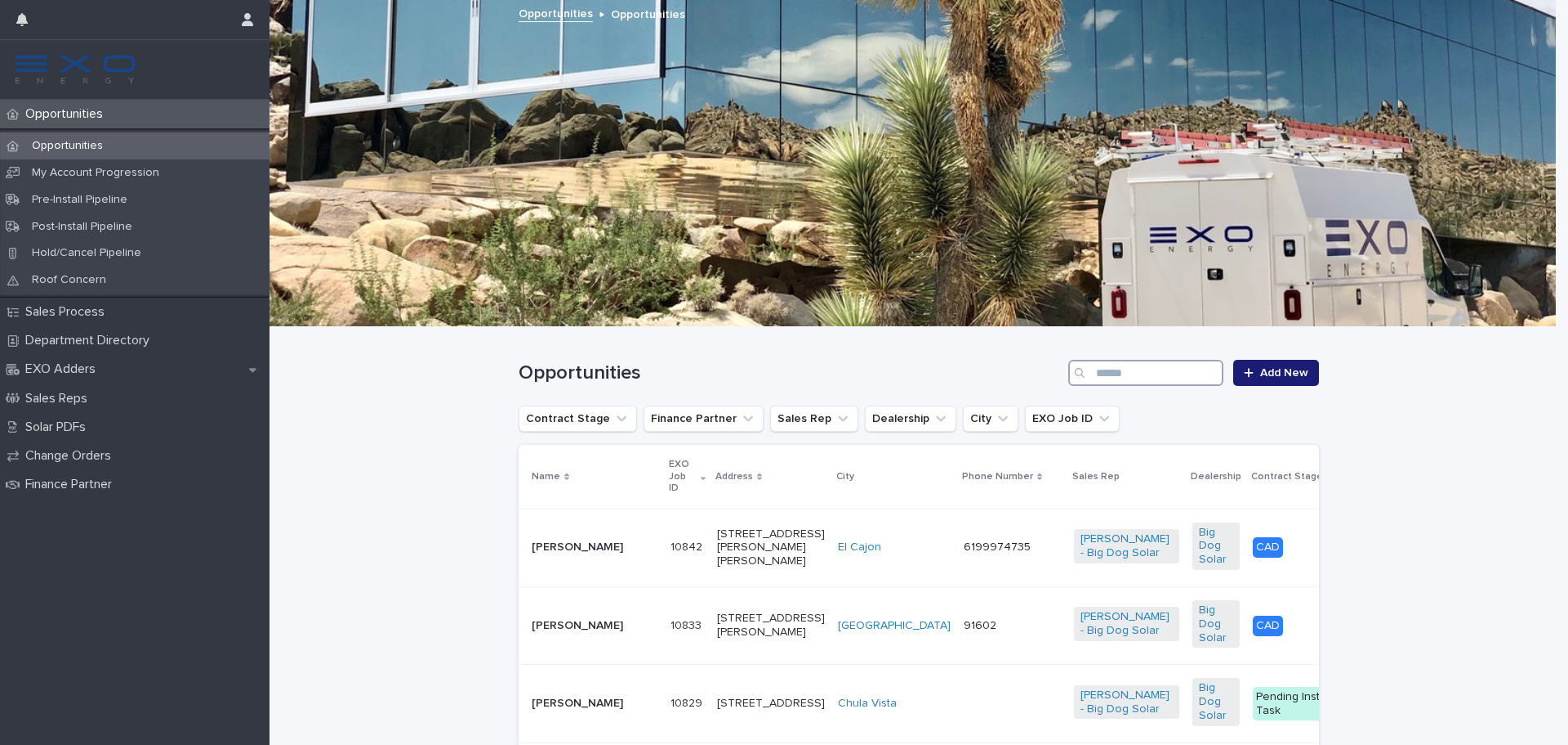
click at [1150, 363] on input "Search" at bounding box center [1146, 372] width 155 height 26
click at [1148, 364] on input "Search" at bounding box center [1146, 372] width 155 height 26
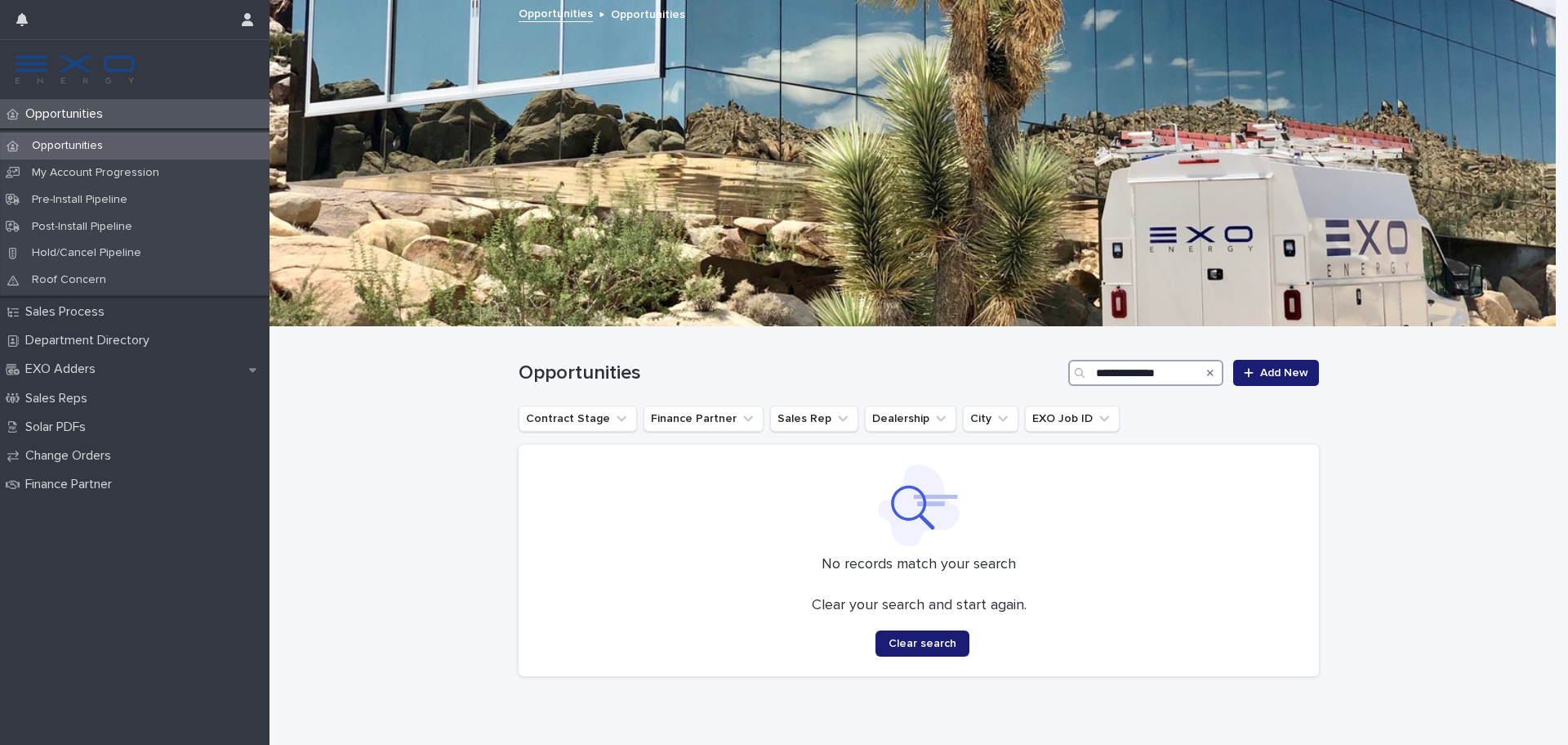
click at [1104, 376] on input "**********" at bounding box center [1146, 372] width 155 height 26
click at [1164, 377] on input "**********" at bounding box center [1146, 372] width 155 height 26
click at [1156, 378] on input "**********" at bounding box center [1146, 372] width 155 height 26
click at [1158, 373] on input "**********" at bounding box center [1146, 372] width 155 height 26
click at [1163, 372] on input "**********" at bounding box center [1146, 372] width 155 height 26
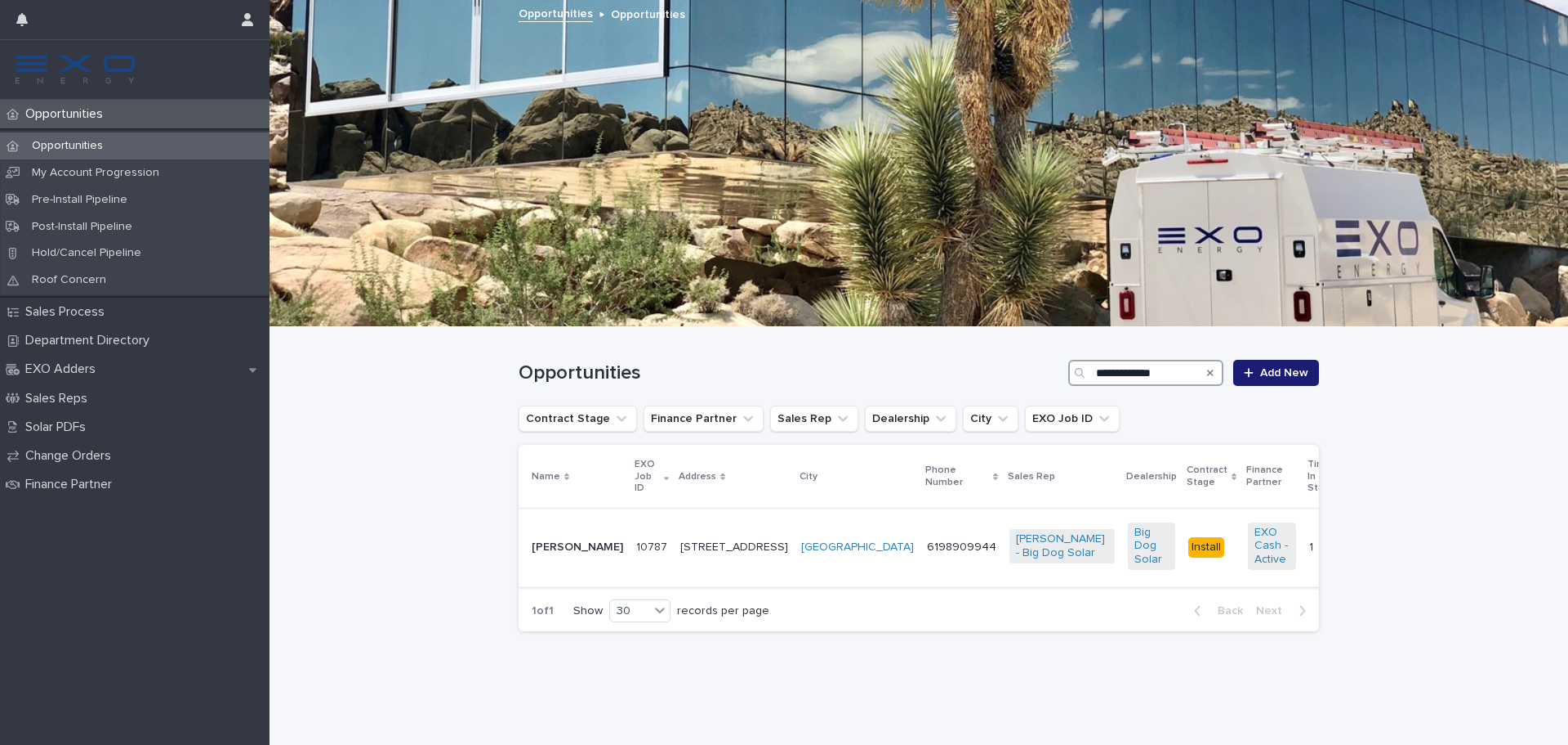
type input "**********"
click at [579, 540] on p "Laurie Sander" at bounding box center [578, 547] width 91 height 13
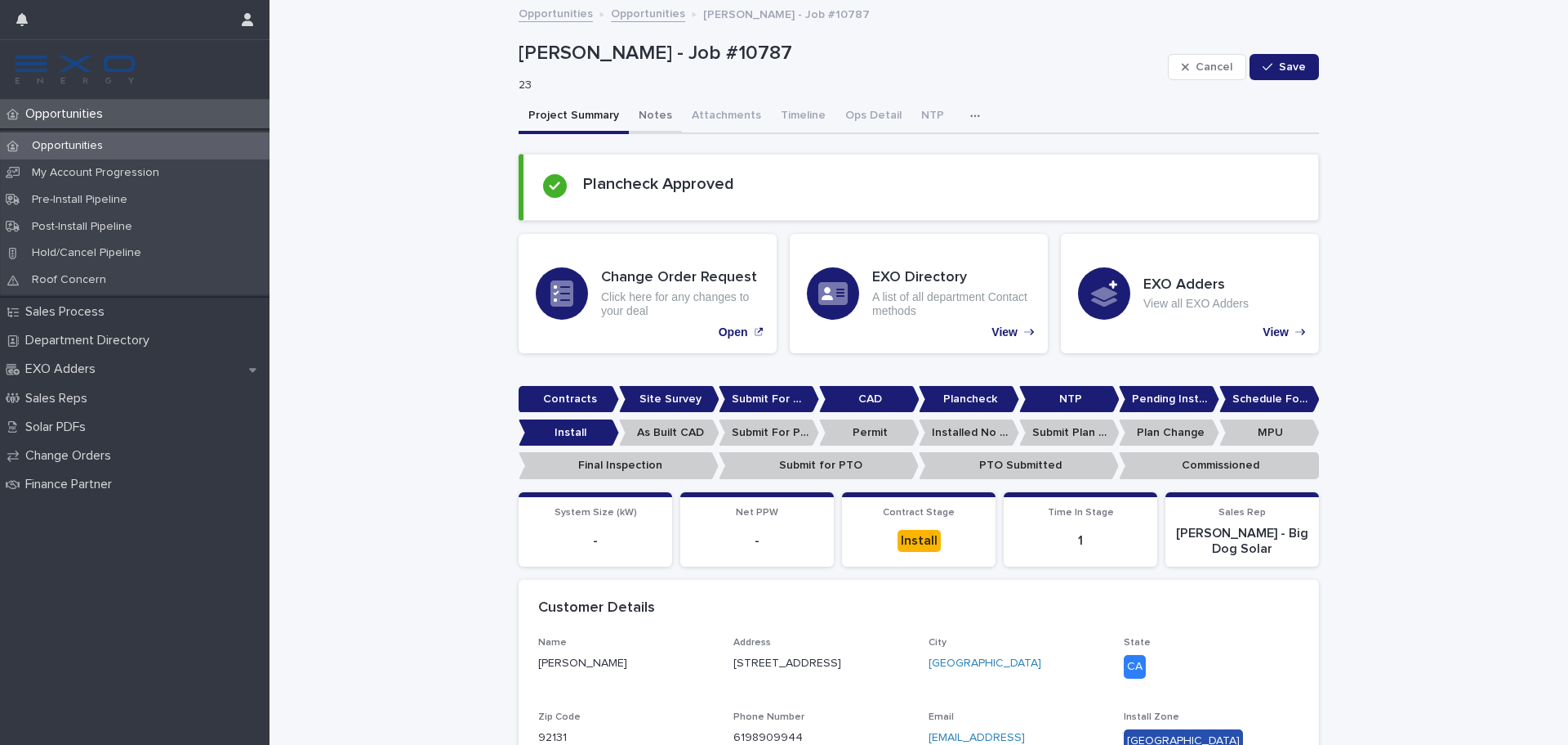
click at [640, 110] on button "Notes" at bounding box center [655, 117] width 53 height 34
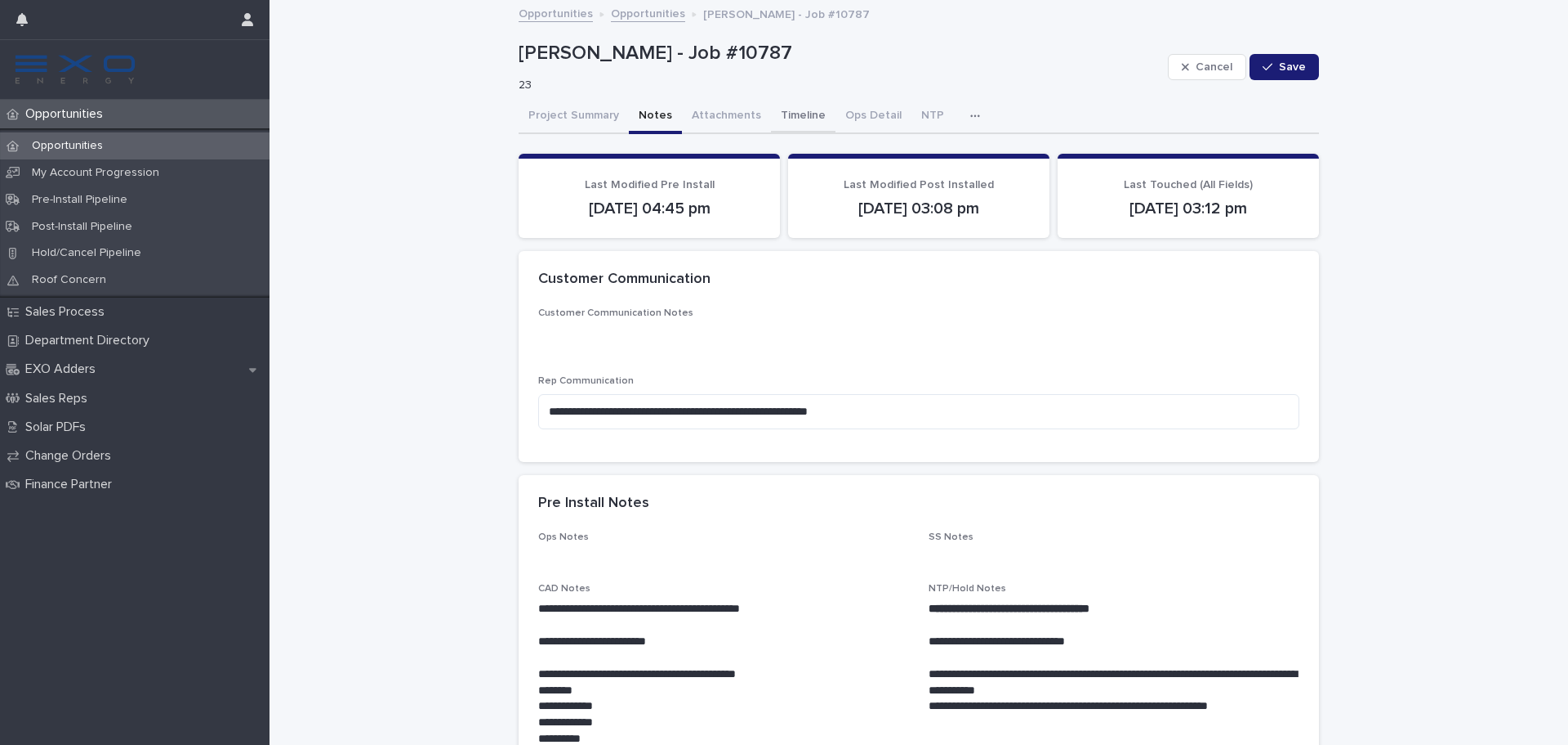
click at [793, 102] on button "Timeline" at bounding box center [804, 117] width 65 height 34
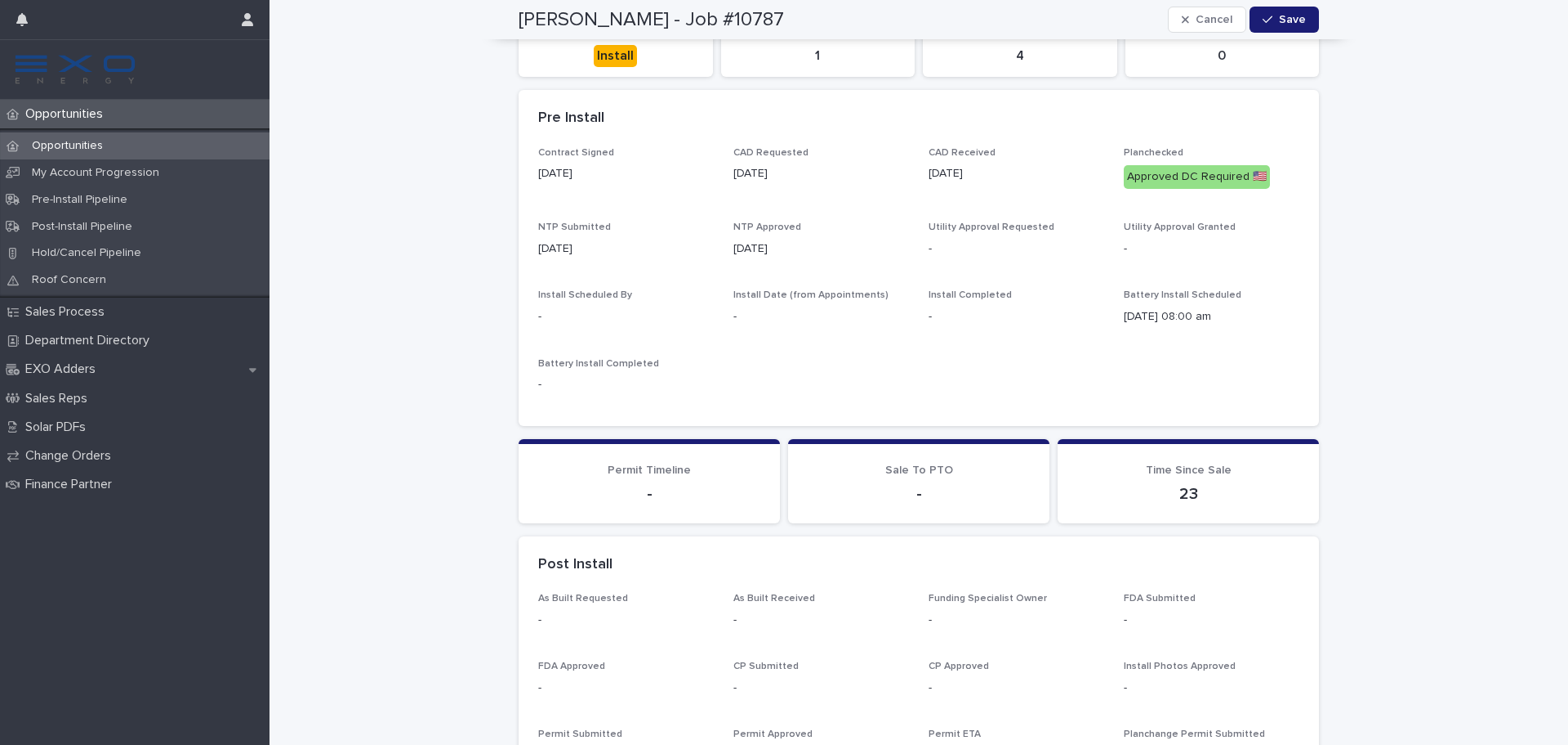
scroll to position [82, 0]
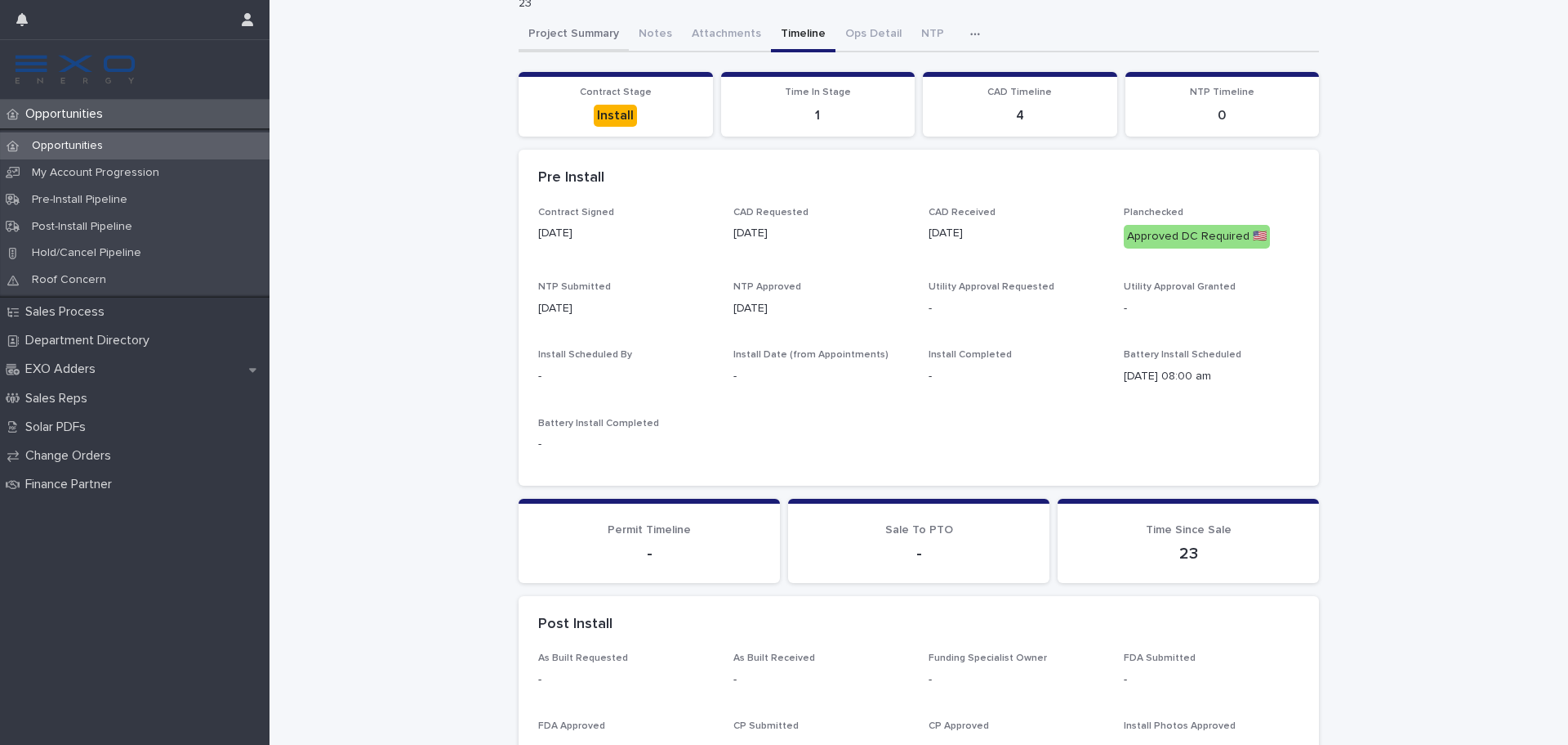
click at [541, 32] on div "Project Summary Notes Attachments Timeline Ops Detail NTP Activity Can't displa…" at bounding box center [919, 546] width 800 height 1056
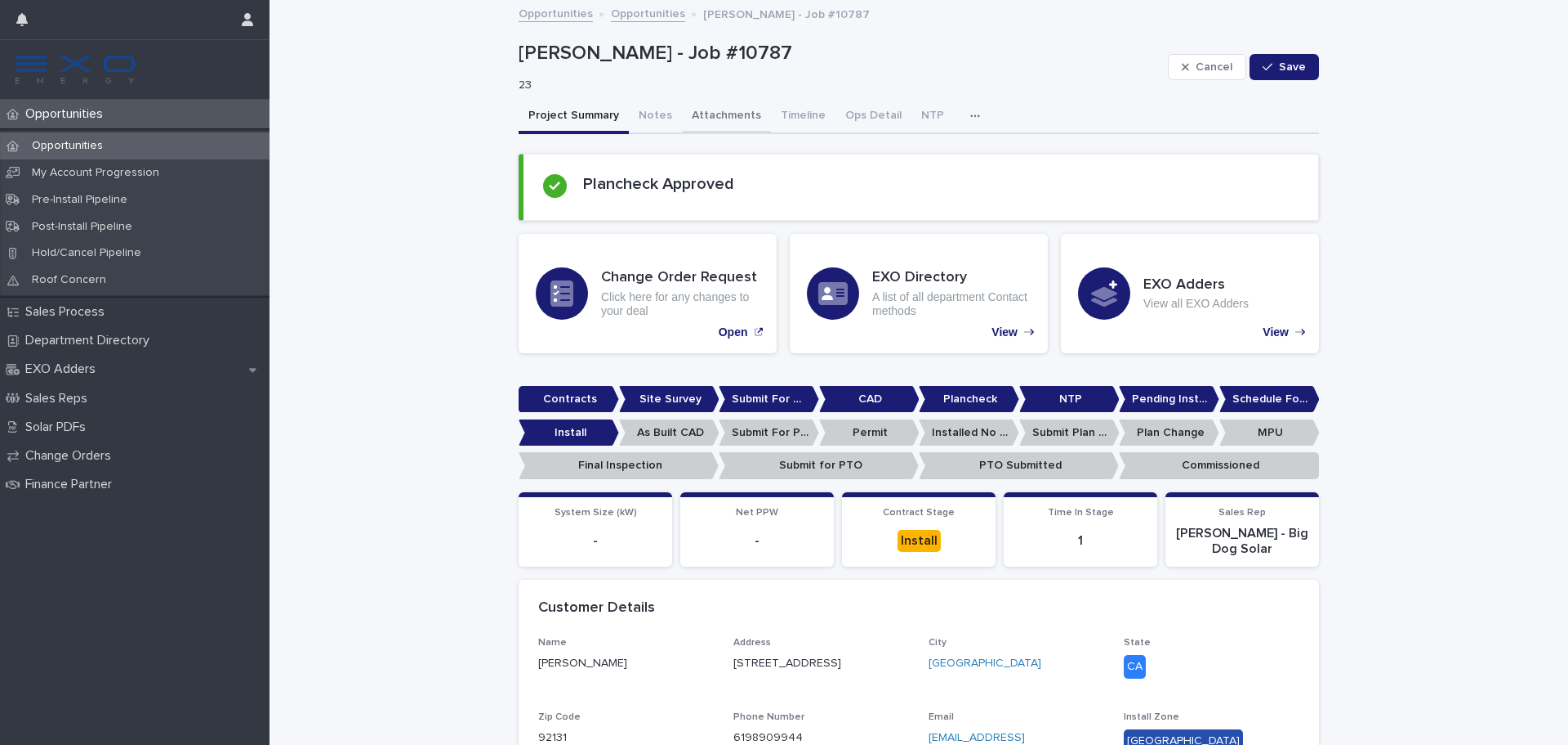
click at [698, 118] on button "Attachments" at bounding box center [726, 117] width 89 height 34
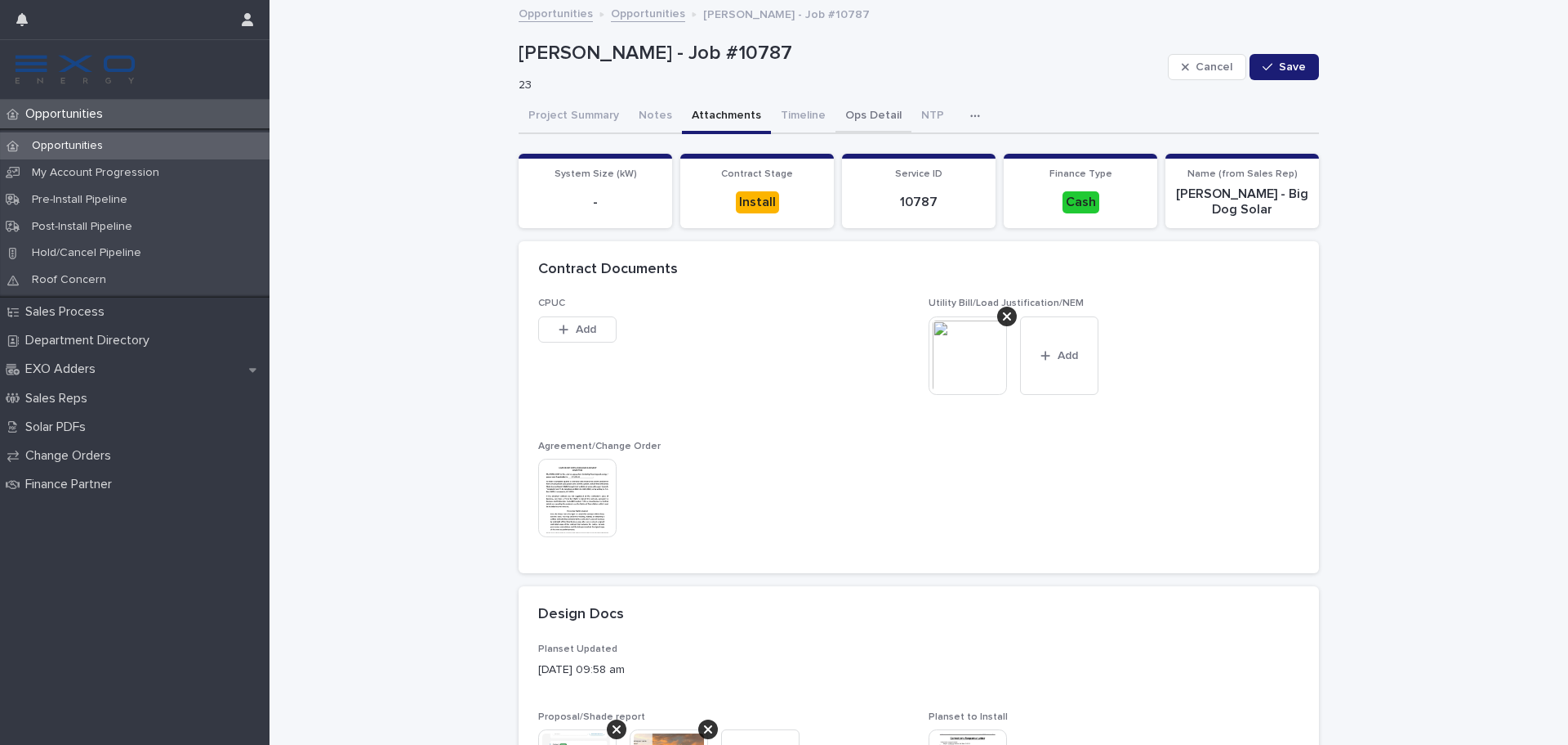
click at [648, 118] on button "Notes" at bounding box center [655, 117] width 53 height 34
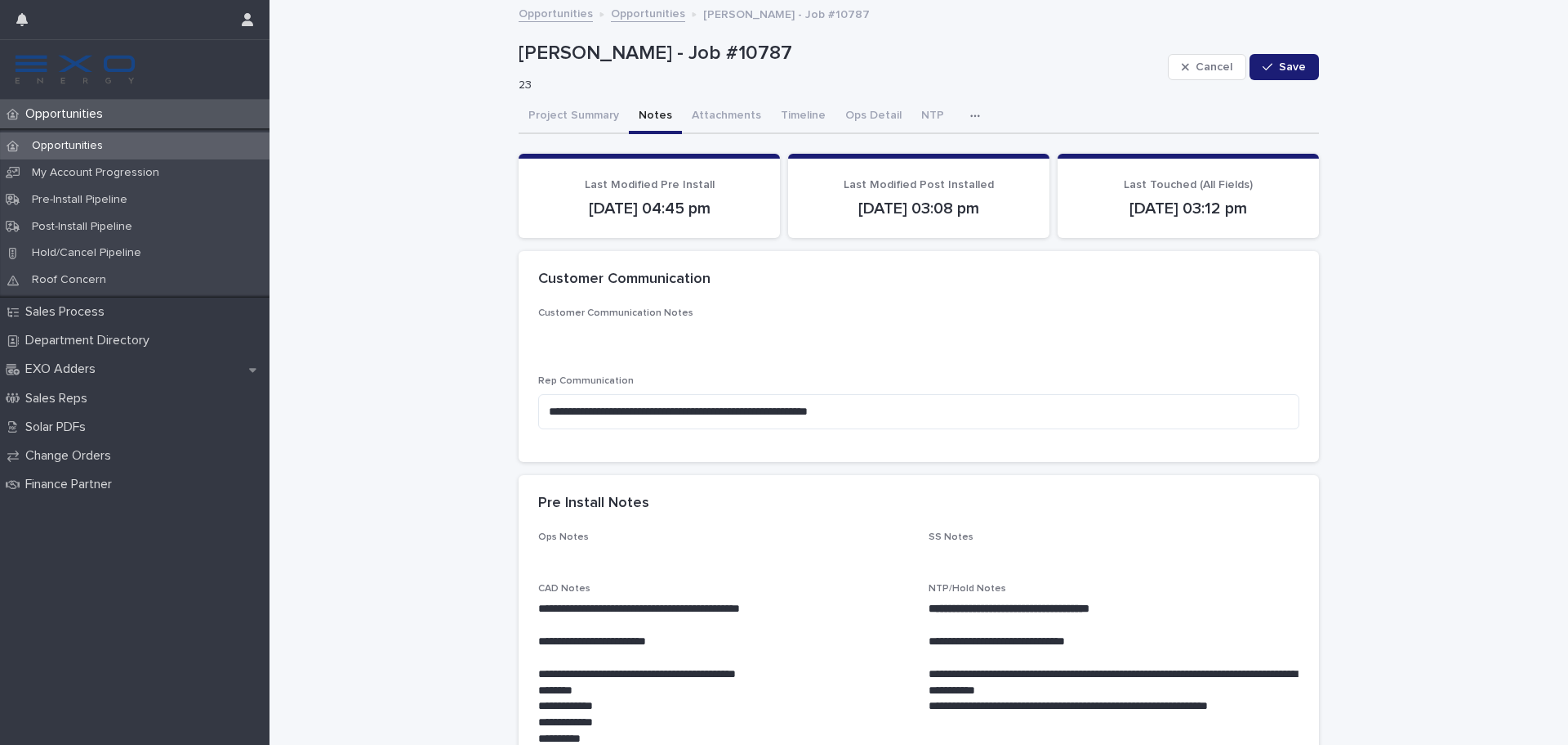
click at [971, 111] on icon "button" at bounding box center [975, 116] width 10 height 12
click at [905, 170] on button "Activity" at bounding box center [919, 158] width 108 height 24
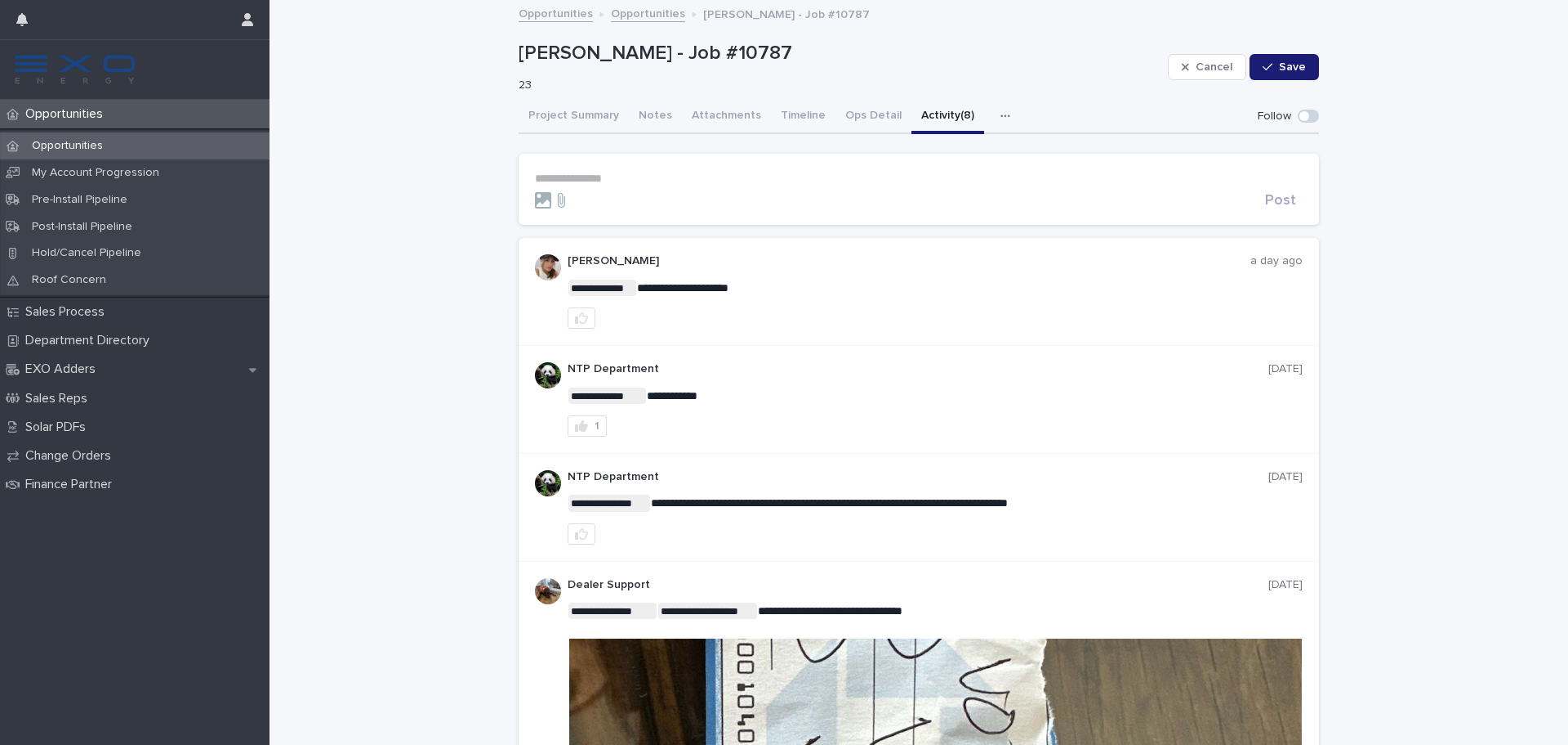
click at [230, 149] on div "Opportunities" at bounding box center [135, 146] width 270 height 27
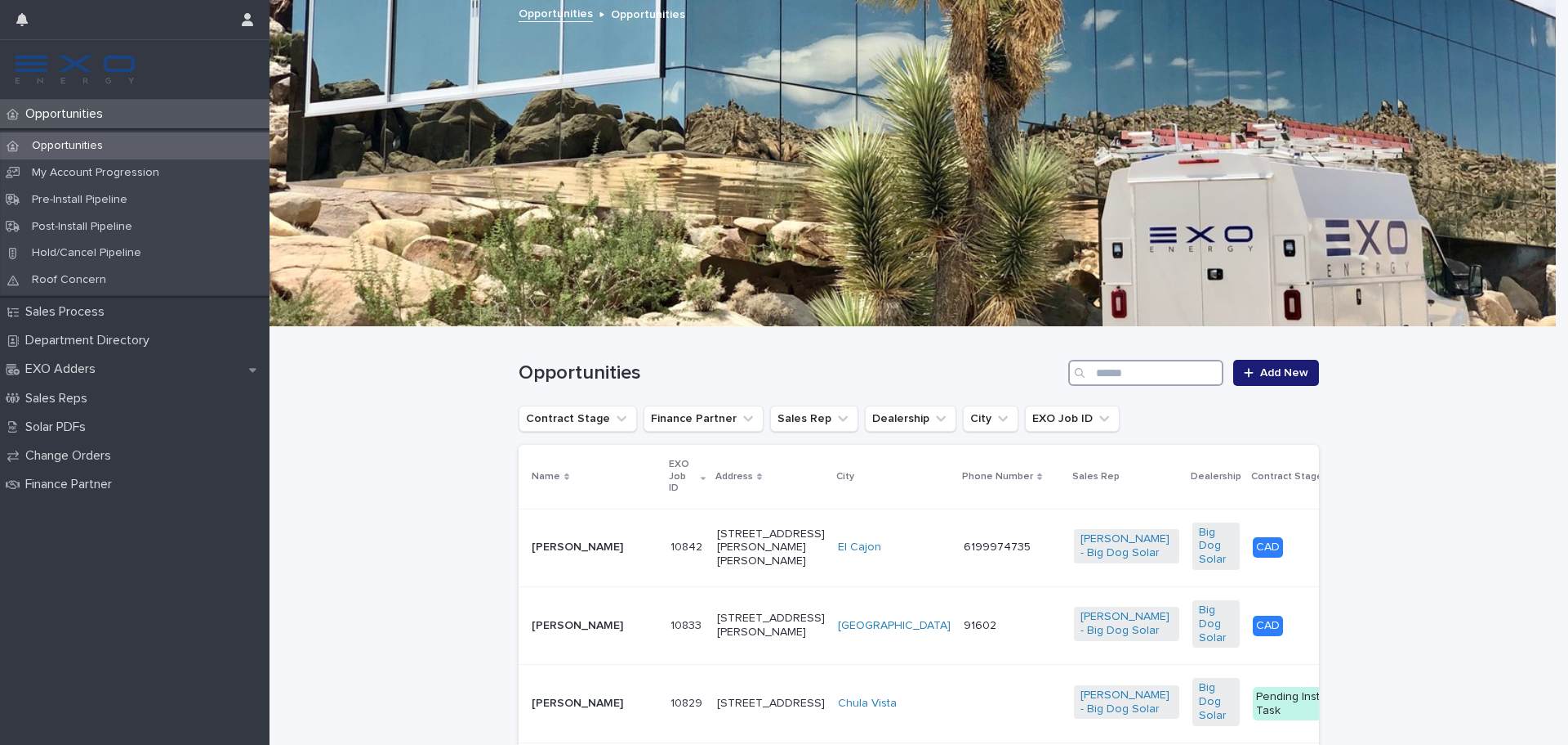
click at [1184, 380] on input "Search" at bounding box center [1146, 372] width 155 height 26
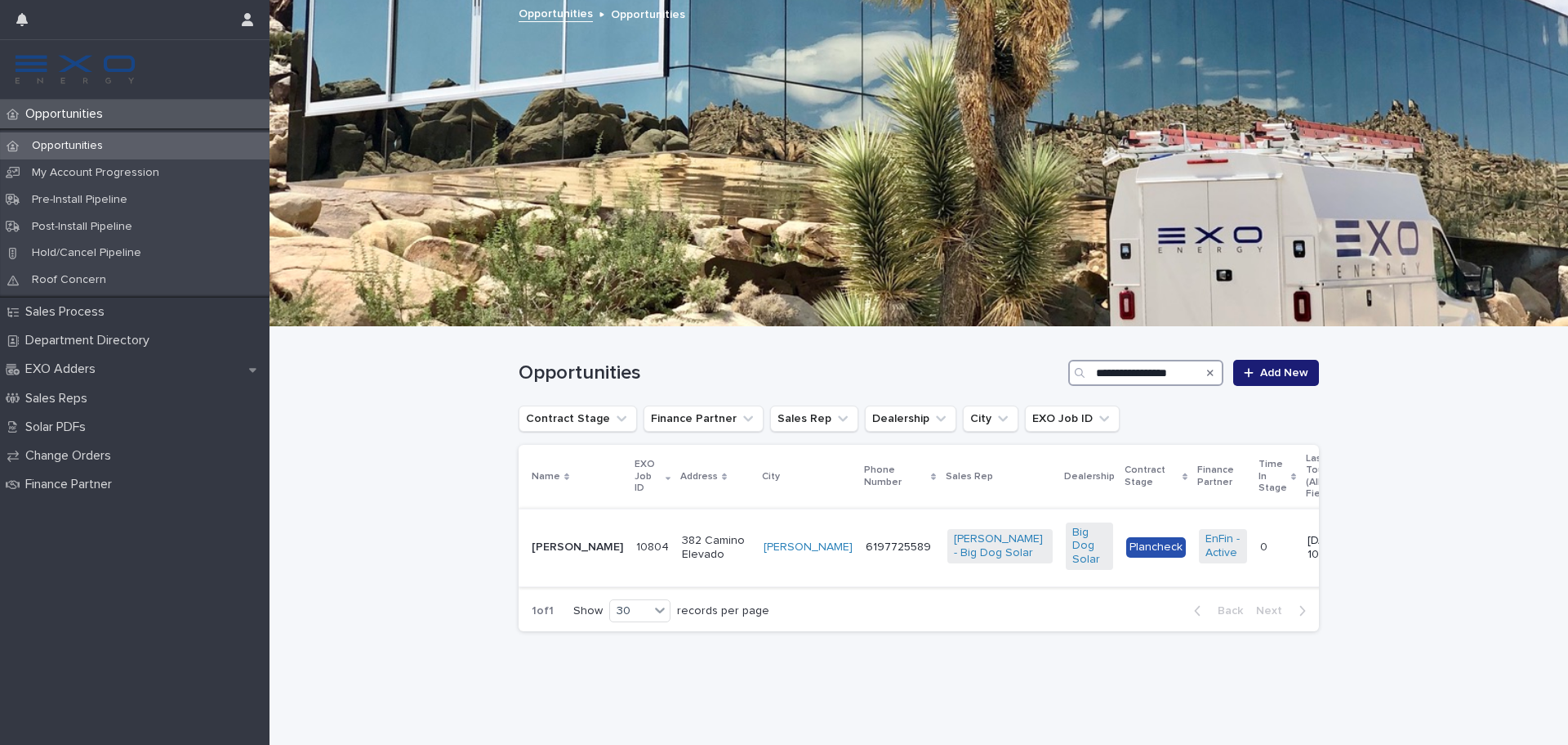
type input "**********"
click at [573, 557] on div "Cynthia Hernandez" at bounding box center [578, 548] width 91 height 27
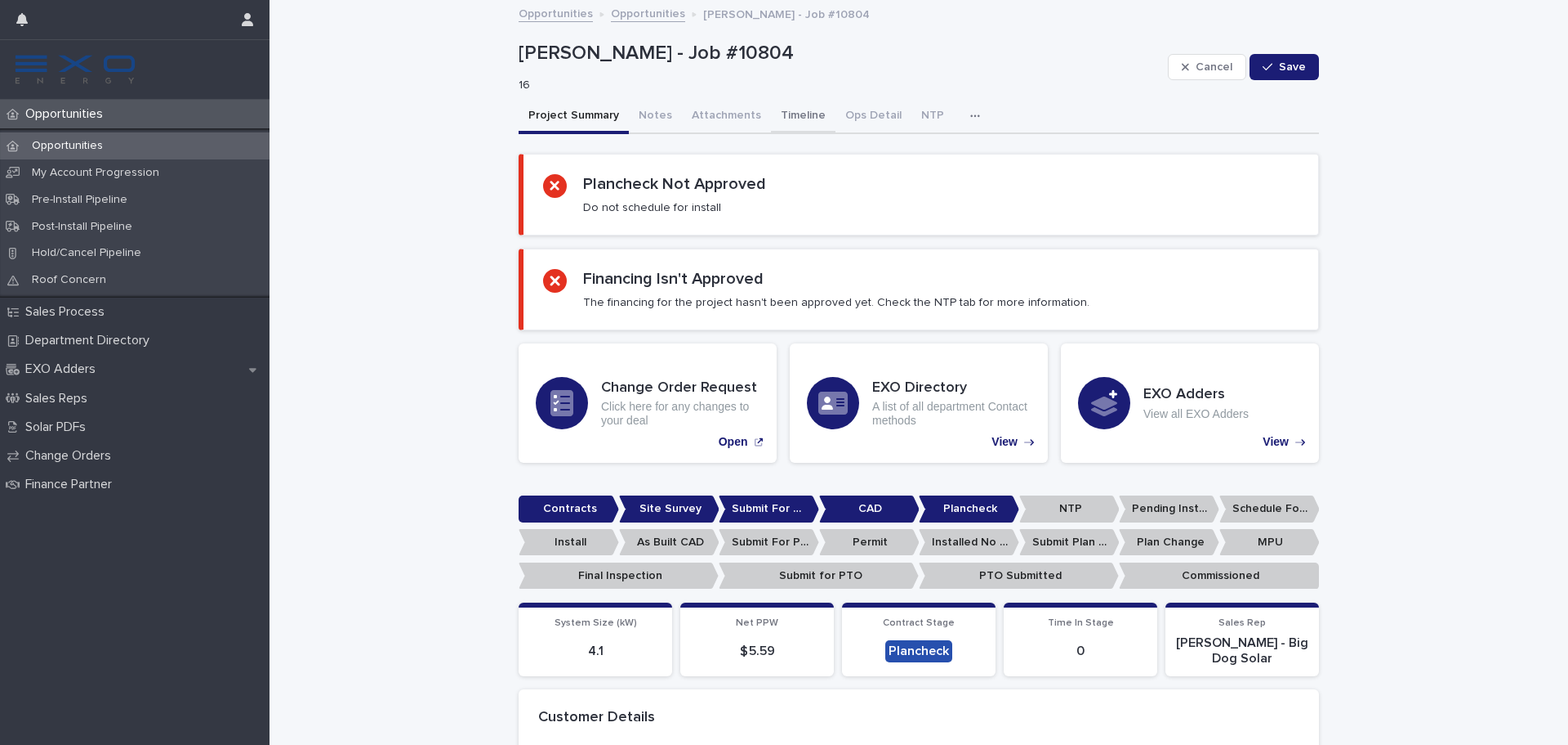
click at [797, 115] on button "Timeline" at bounding box center [804, 117] width 65 height 34
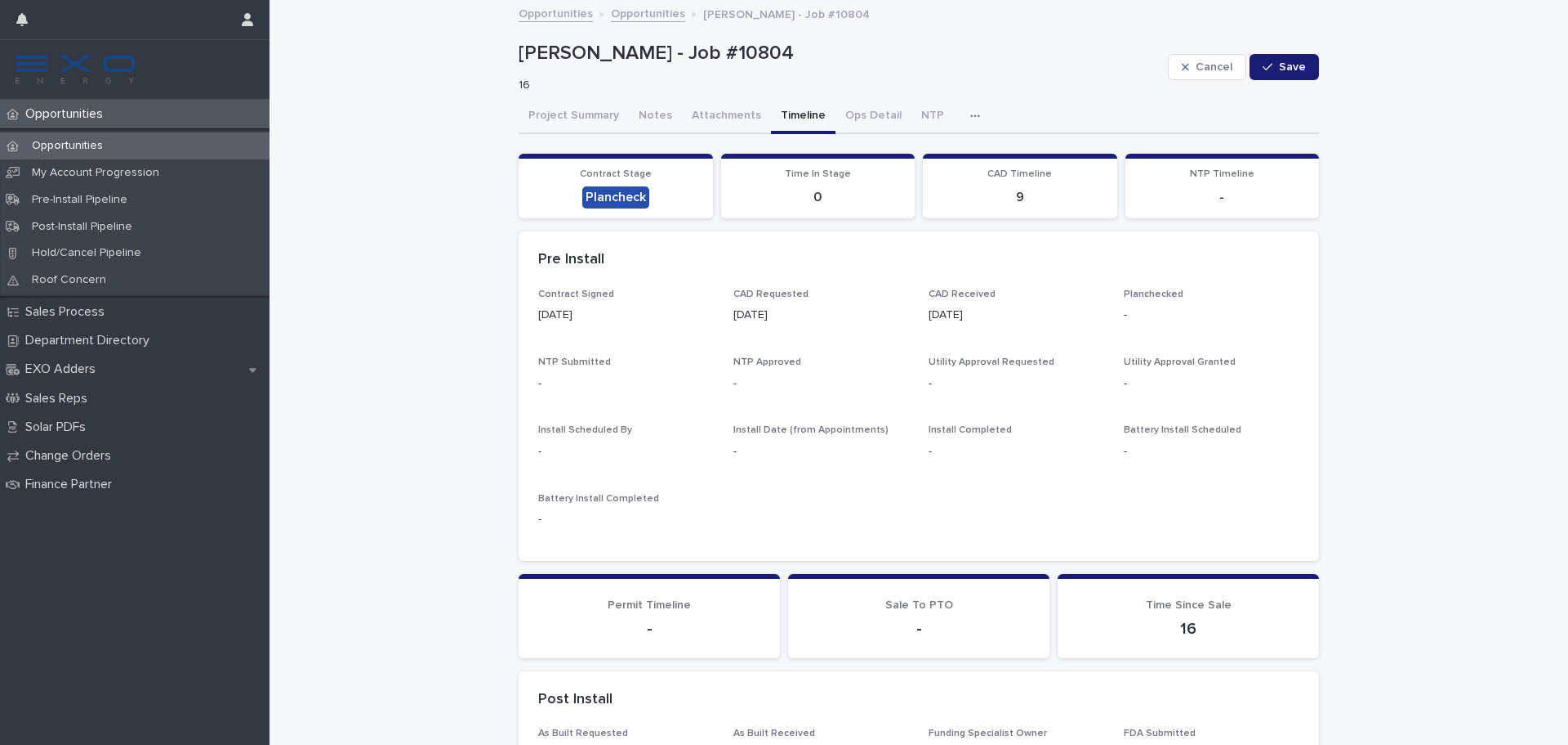
click at [973, 96] on div "Cynthia Hernandez - Job #10804 16 Cancel Save" at bounding box center [919, 66] width 800 height 66
click at [961, 110] on button "button" at bounding box center [979, 116] width 36 height 32
click at [945, 167] on button "Activity" at bounding box center [919, 158] width 108 height 24
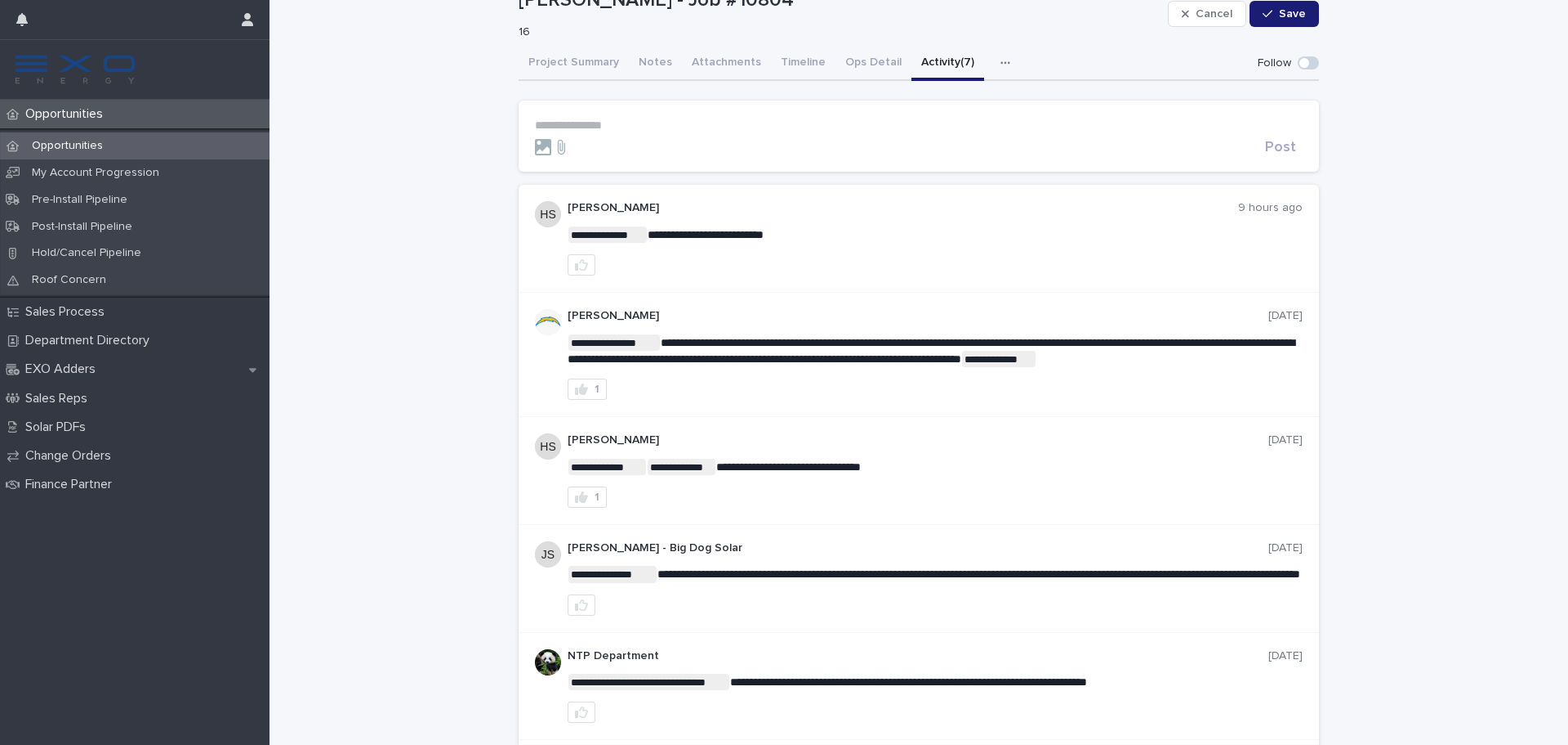
scroll to position [82, 0]
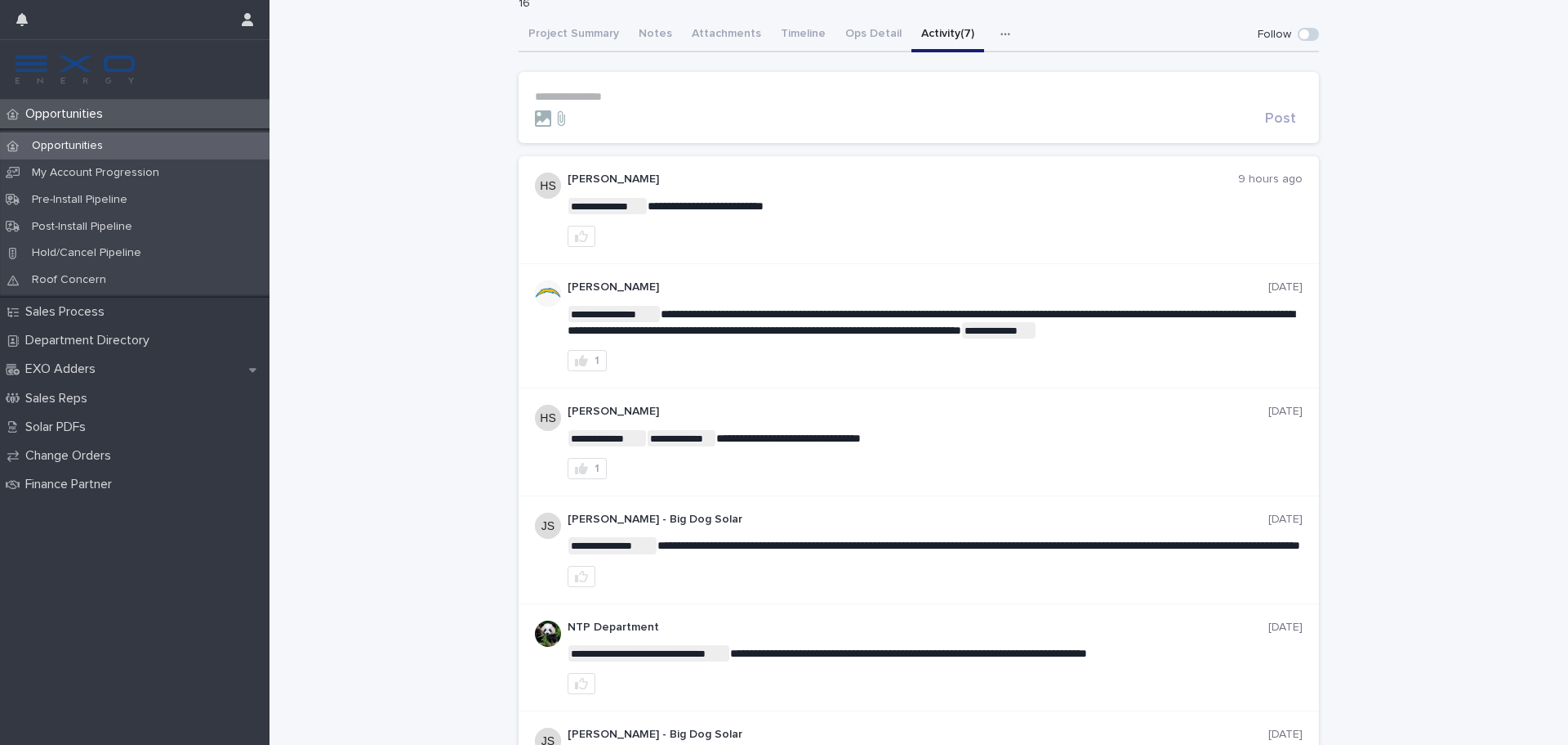
click at [54, 138] on div "Opportunities" at bounding box center [135, 146] width 270 height 27
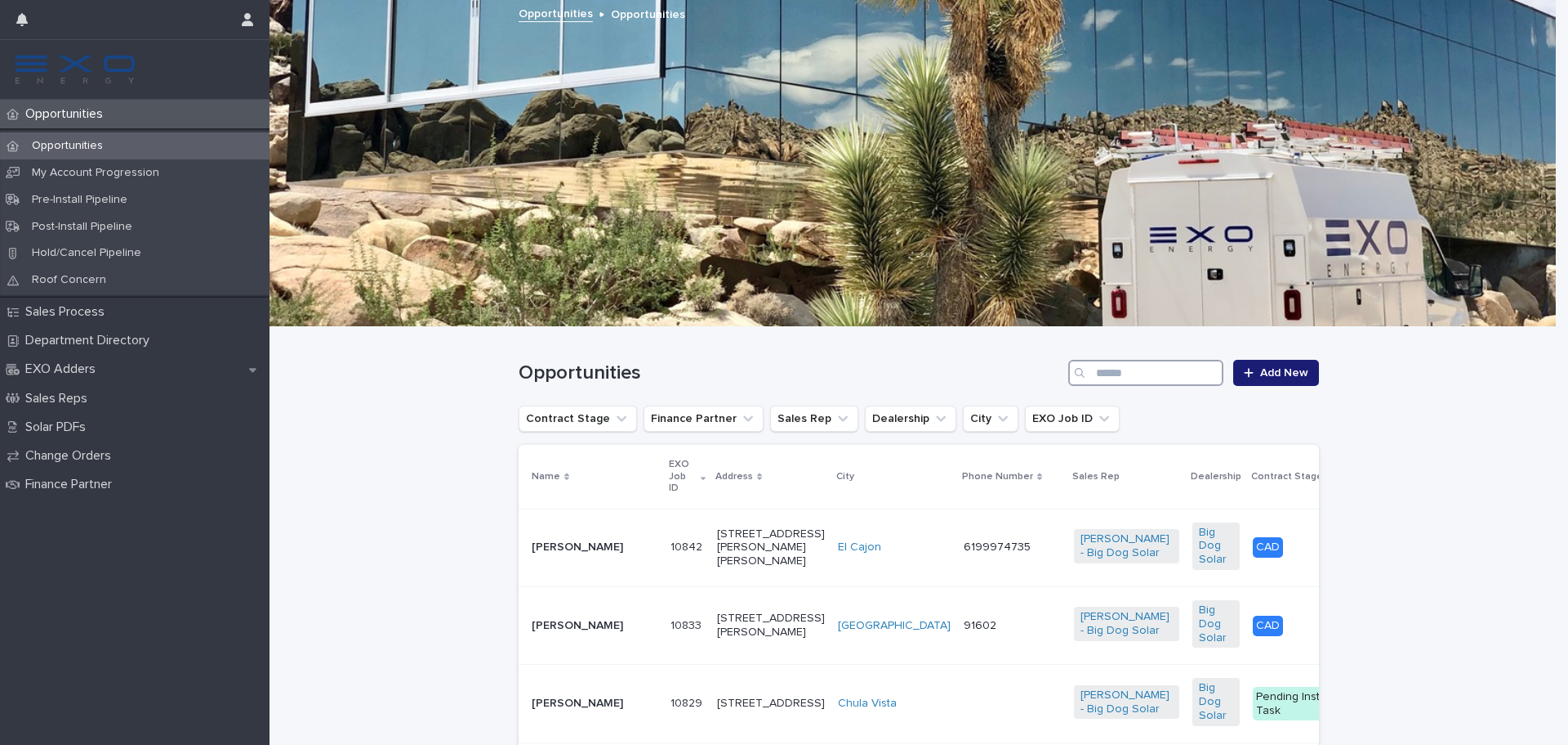
click at [1185, 366] on input "Search" at bounding box center [1146, 372] width 155 height 26
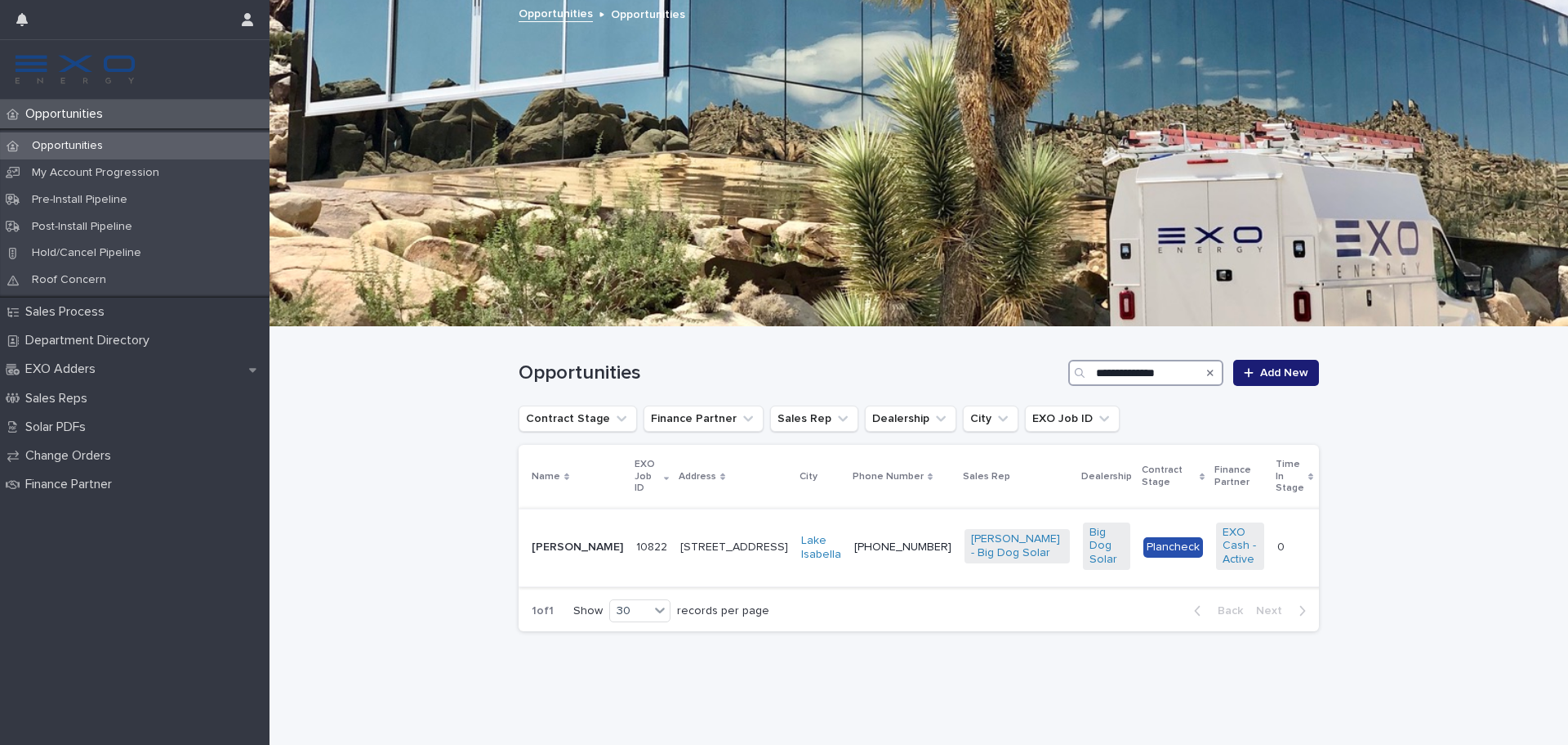
type input "**********"
click at [636, 542] on p "10822" at bounding box center [653, 545] width 34 height 17
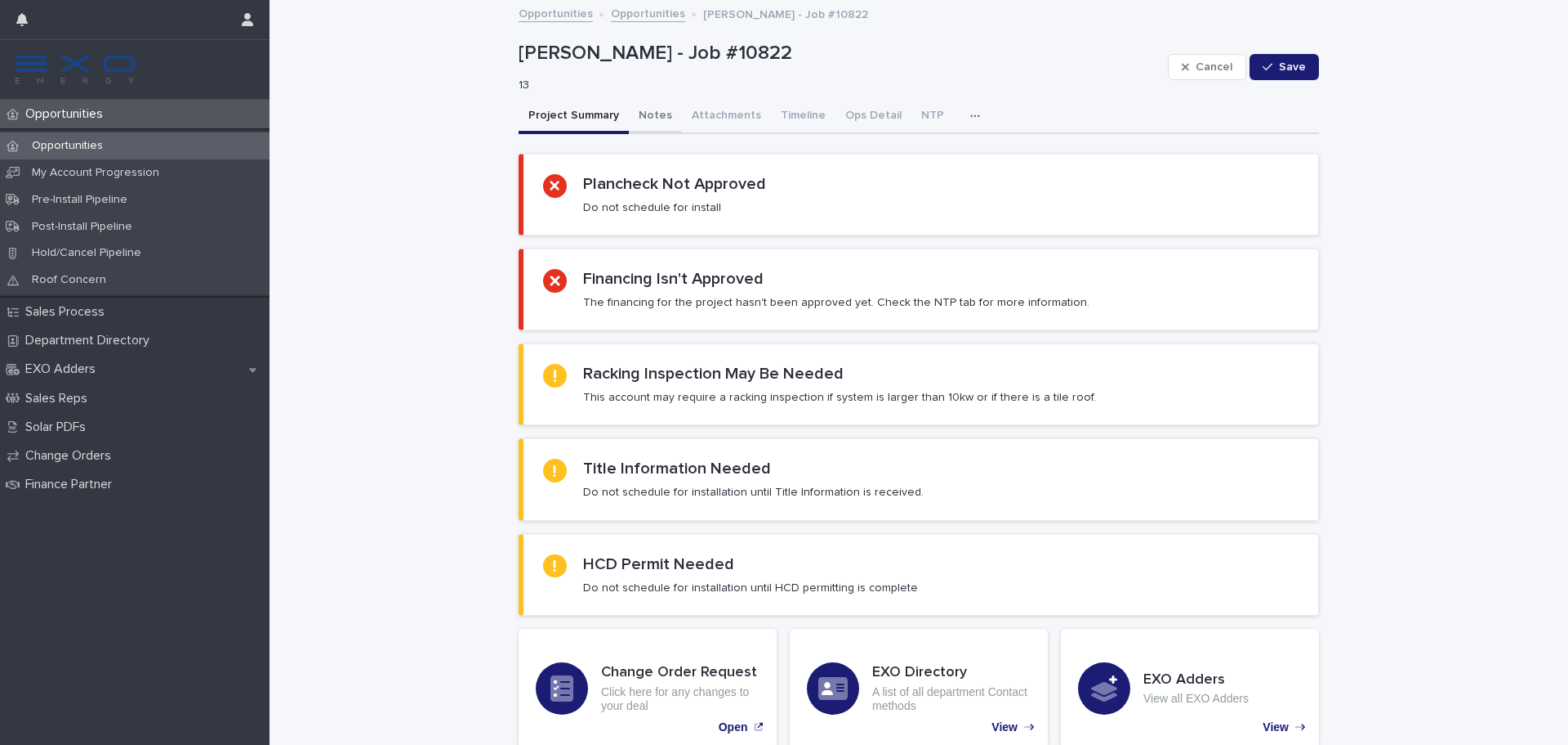
drag, startPoint x: 654, startPoint y: 107, endPoint x: 669, endPoint y: 135, distance: 31.8
click at [654, 107] on button "Notes" at bounding box center [655, 117] width 53 height 34
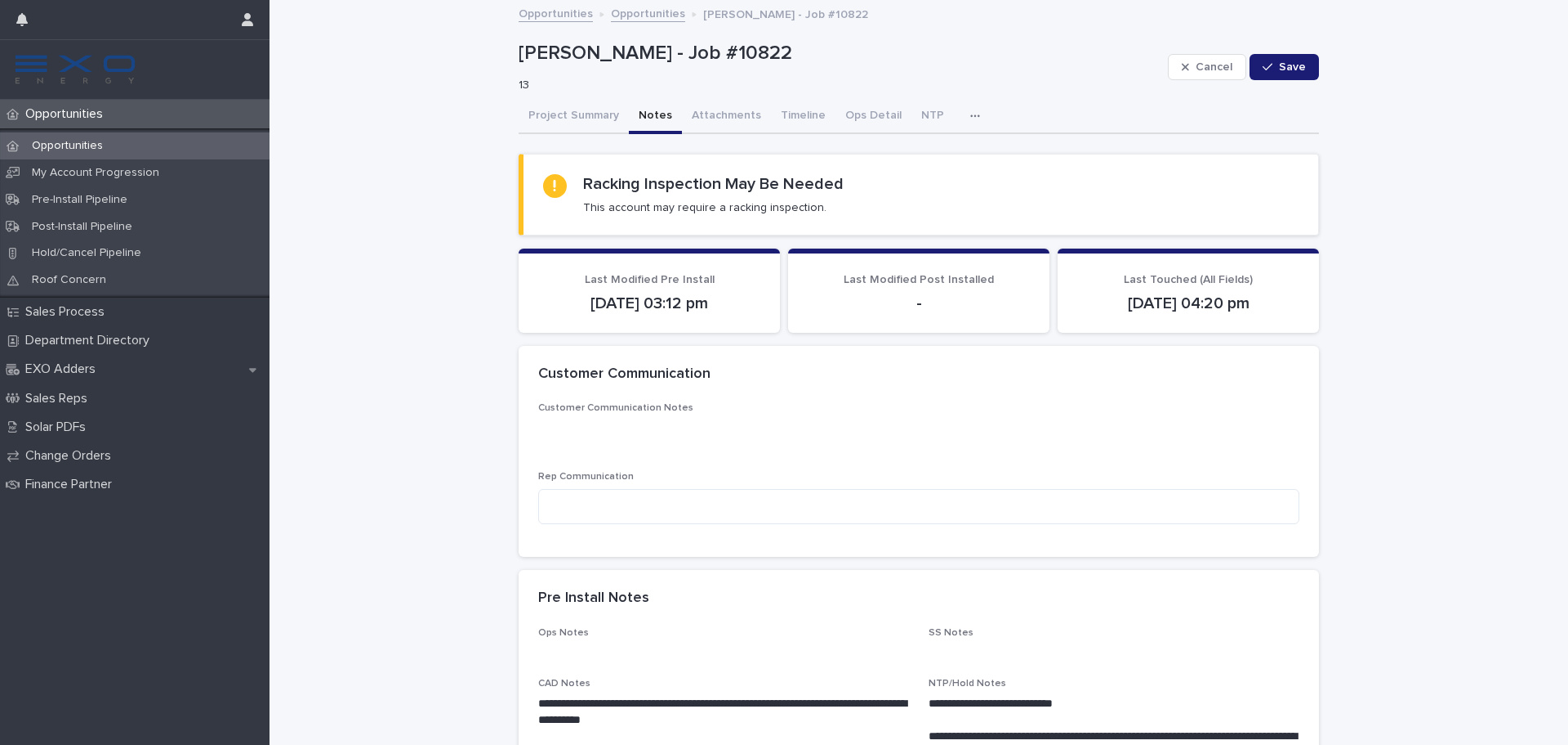
click at [961, 127] on button "button" at bounding box center [979, 116] width 36 height 32
click at [926, 156] on button "Activity" at bounding box center [919, 158] width 108 height 24
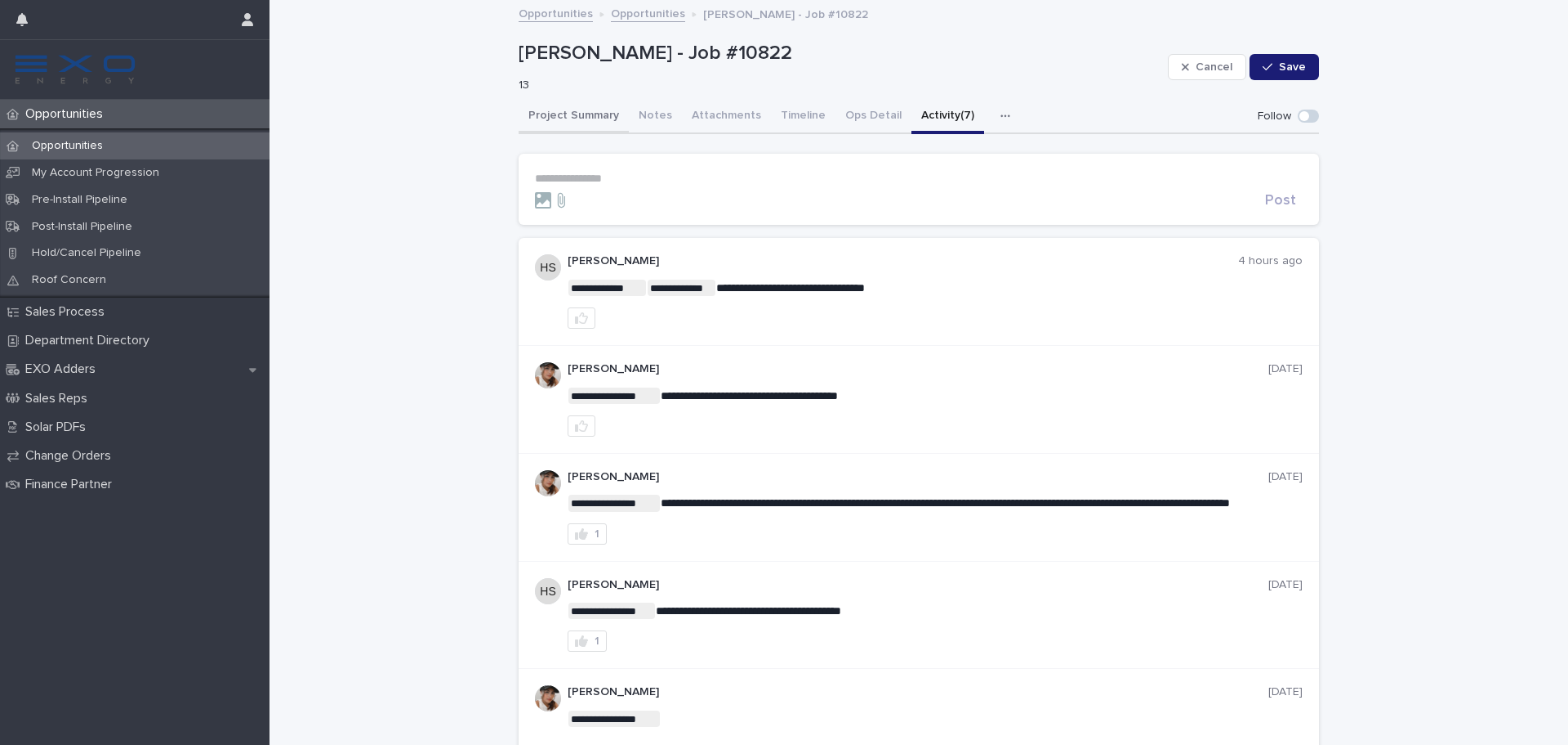
click at [602, 116] on button "Project Summary" at bounding box center [573, 117] width 110 height 34
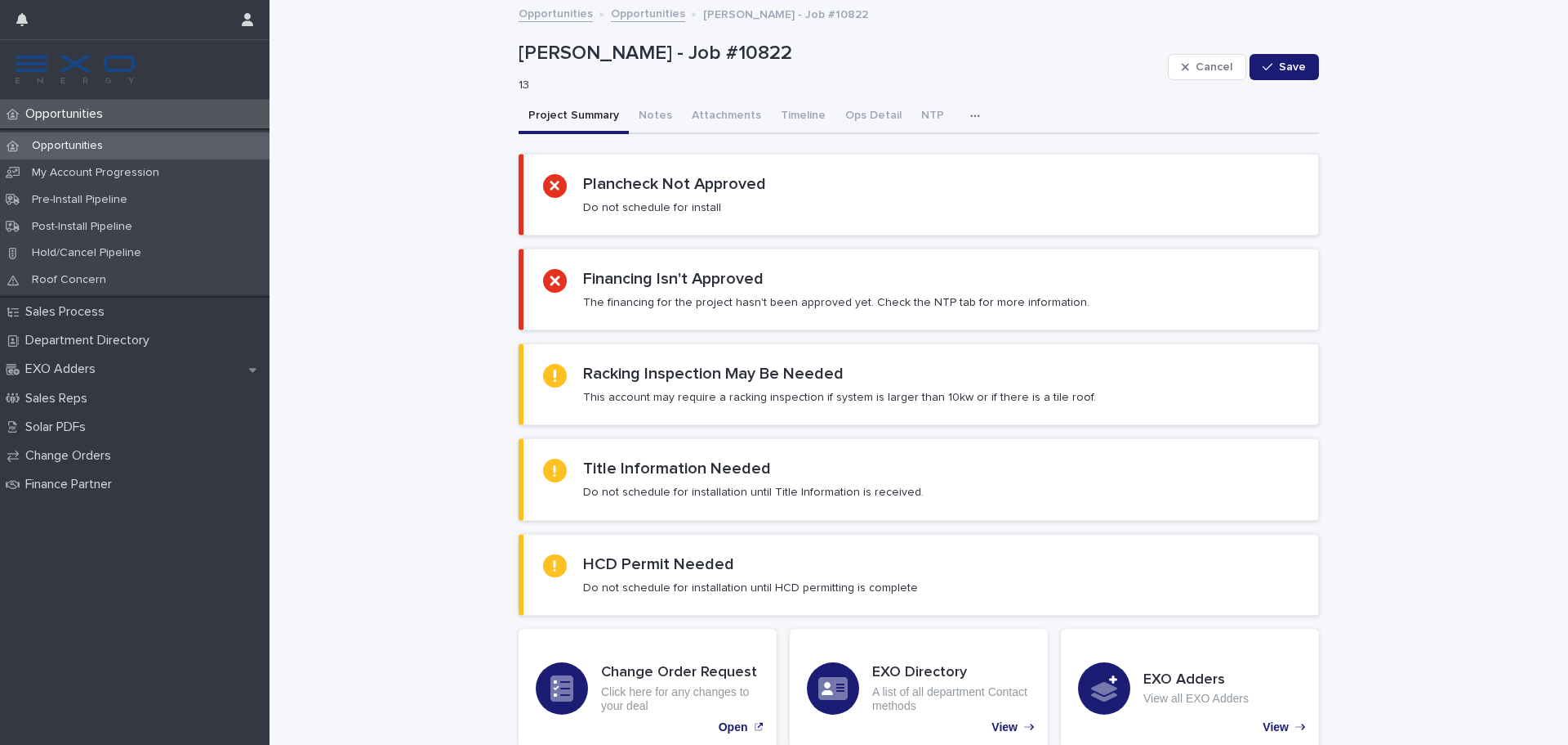
click at [74, 142] on p "Opportunities" at bounding box center [67, 145] width 97 height 13
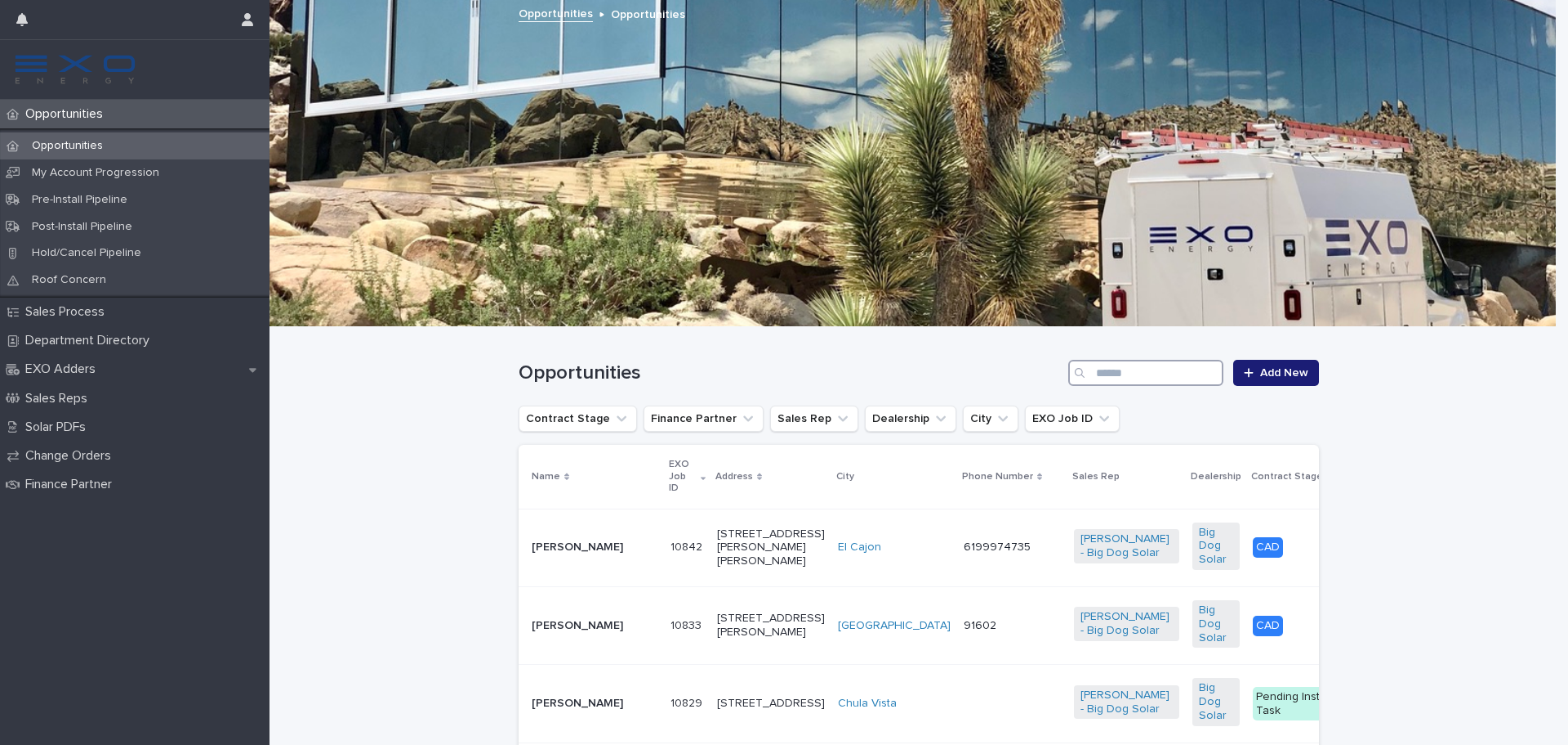
click at [1146, 375] on input "Search" at bounding box center [1146, 372] width 155 height 26
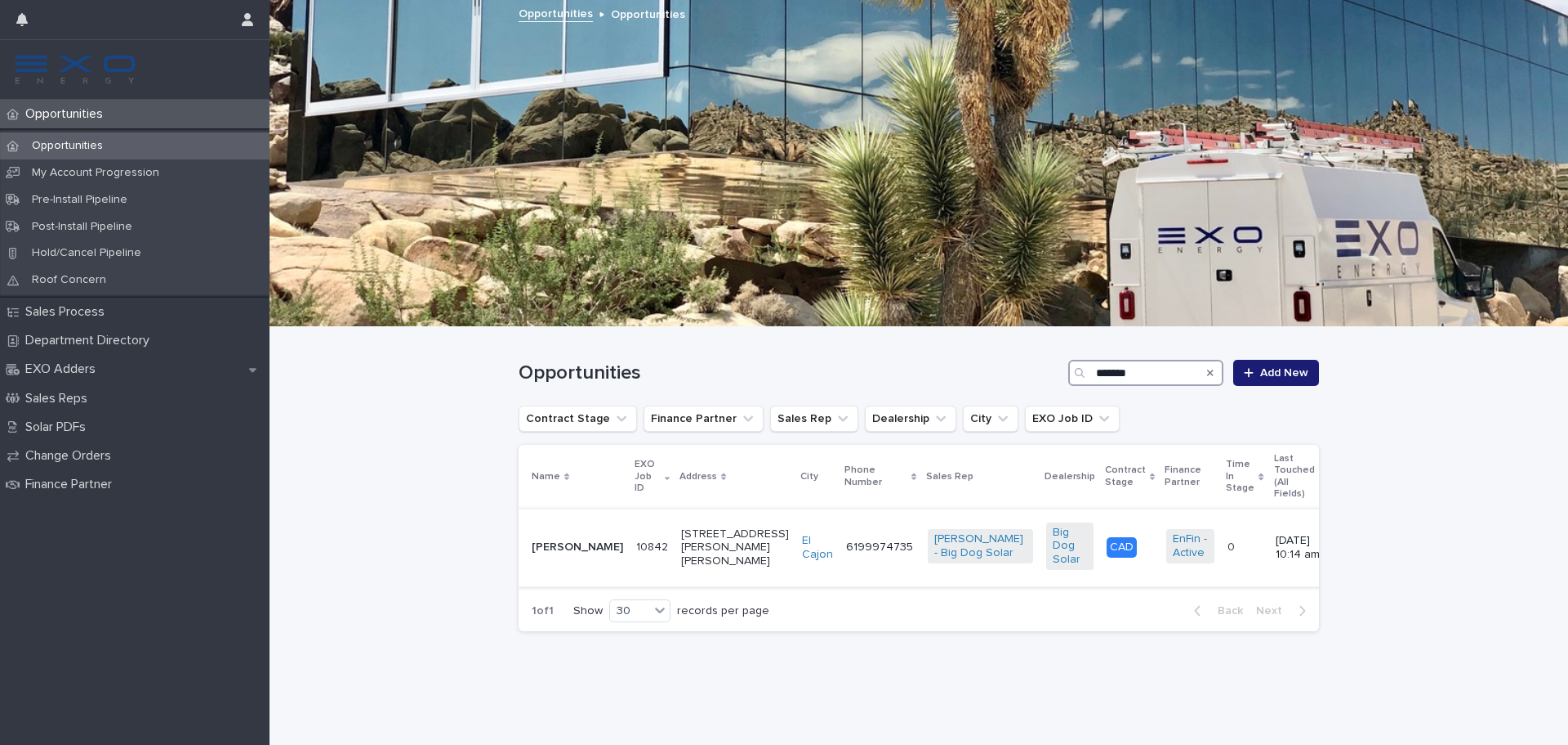
type input "******"
click at [539, 549] on div "Rafael Osegueda" at bounding box center [578, 548] width 91 height 27
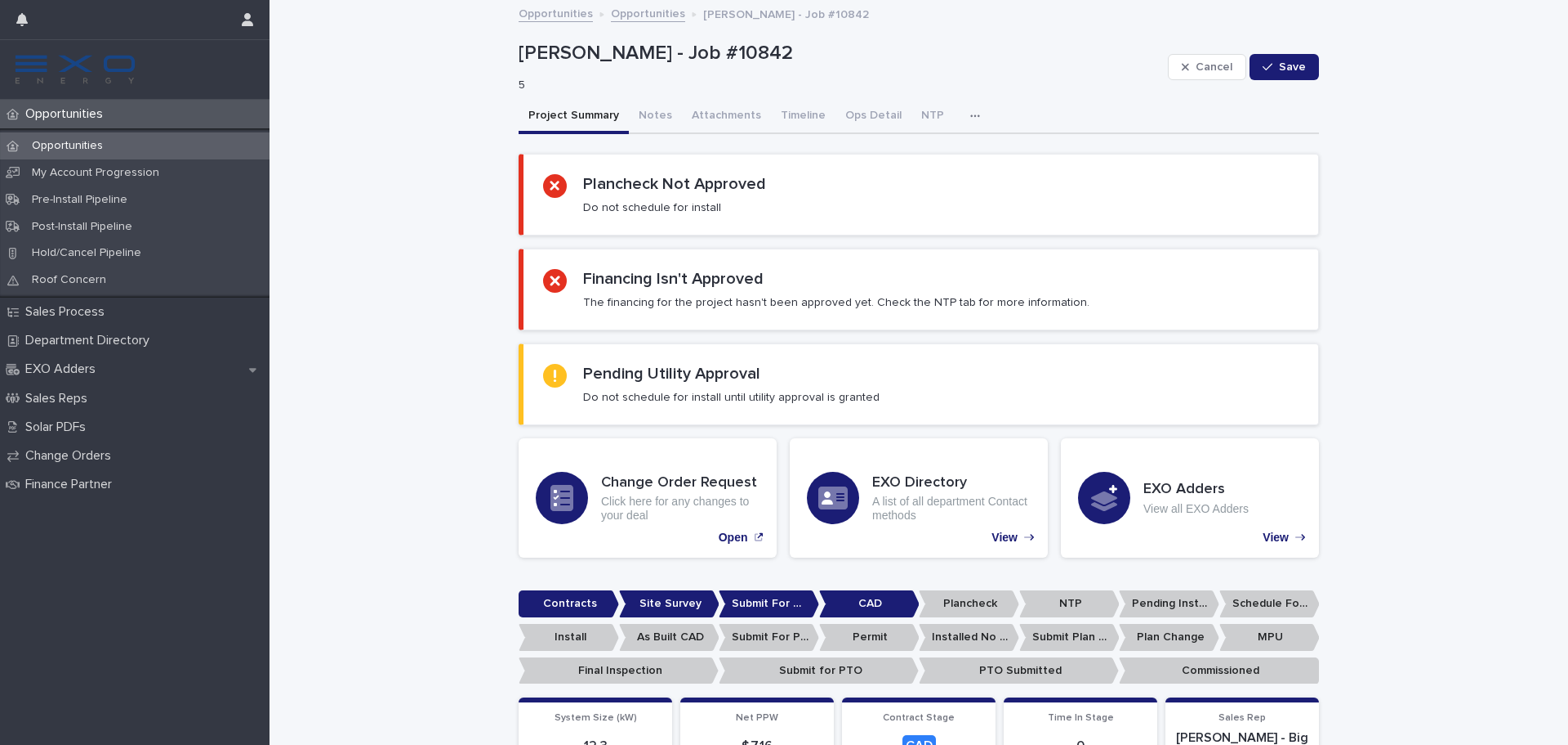
click at [961, 121] on button "button" at bounding box center [979, 116] width 36 height 32
click at [903, 151] on button "Activity" at bounding box center [919, 158] width 108 height 24
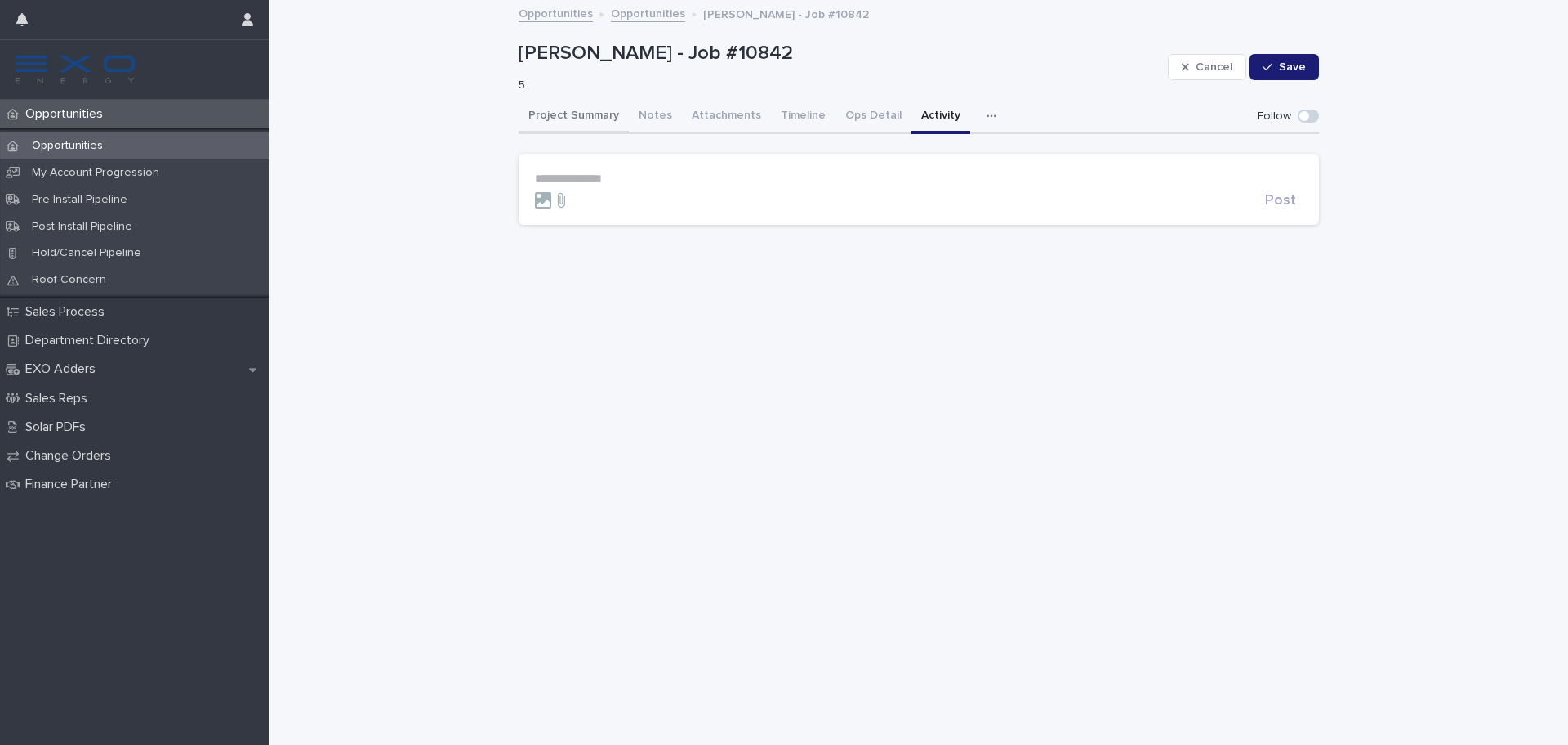
click at [596, 108] on button "Project Summary" at bounding box center [573, 117] width 110 height 34
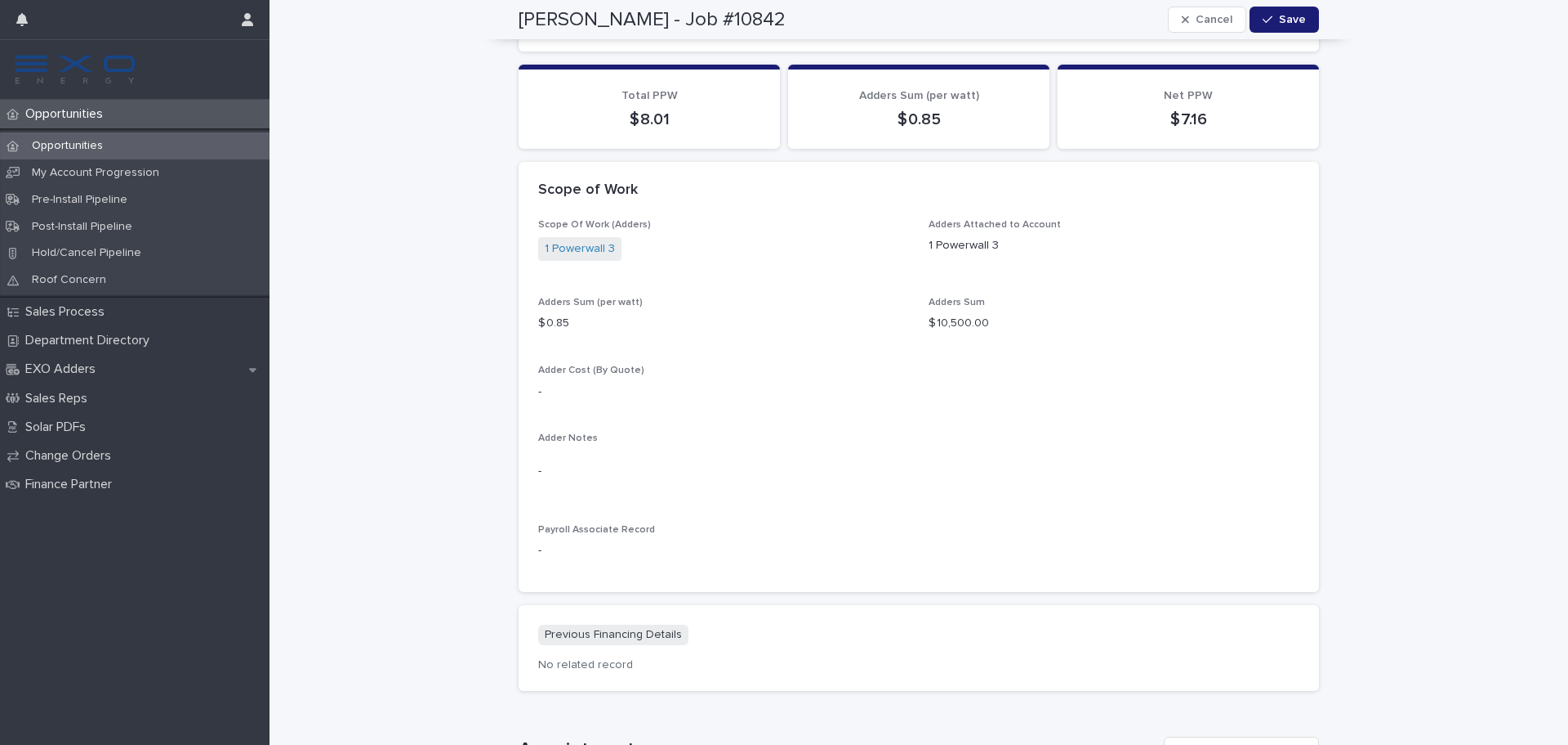
scroll to position [1144, 0]
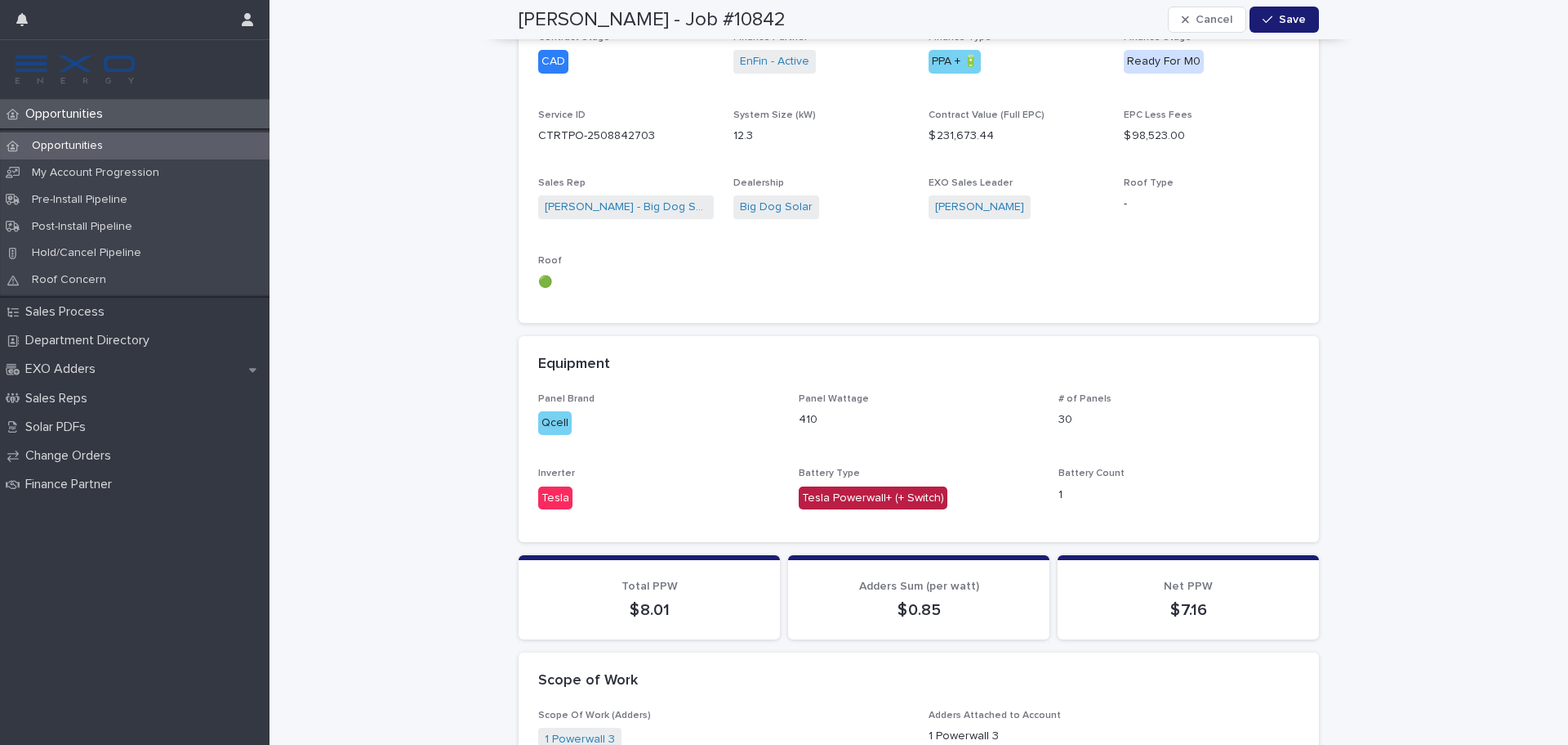
click at [160, 145] on div "Opportunities" at bounding box center [135, 146] width 270 height 27
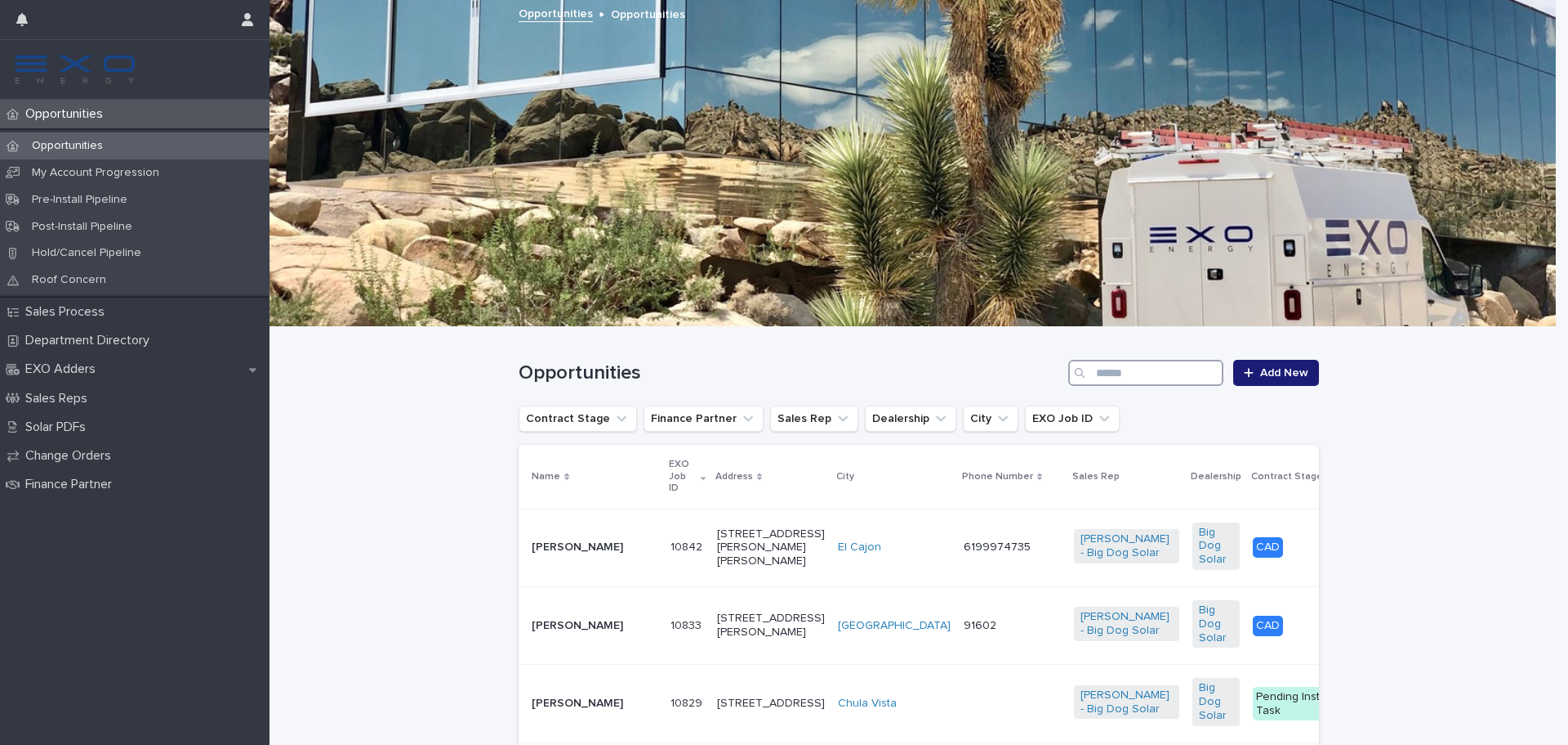
click at [1111, 366] on input "Search" at bounding box center [1146, 372] width 155 height 26
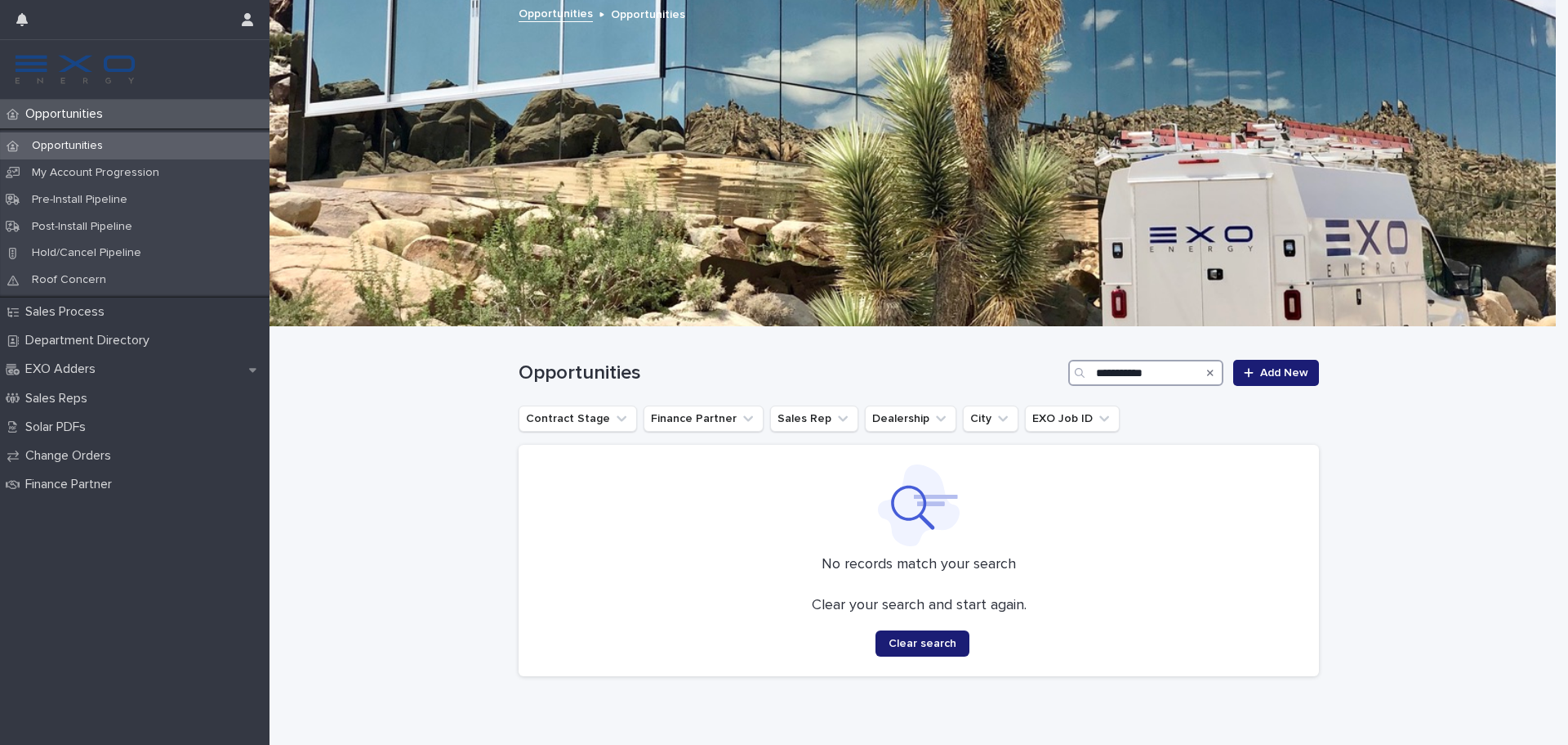
click at [1105, 375] on input "**********" at bounding box center [1146, 372] width 155 height 26
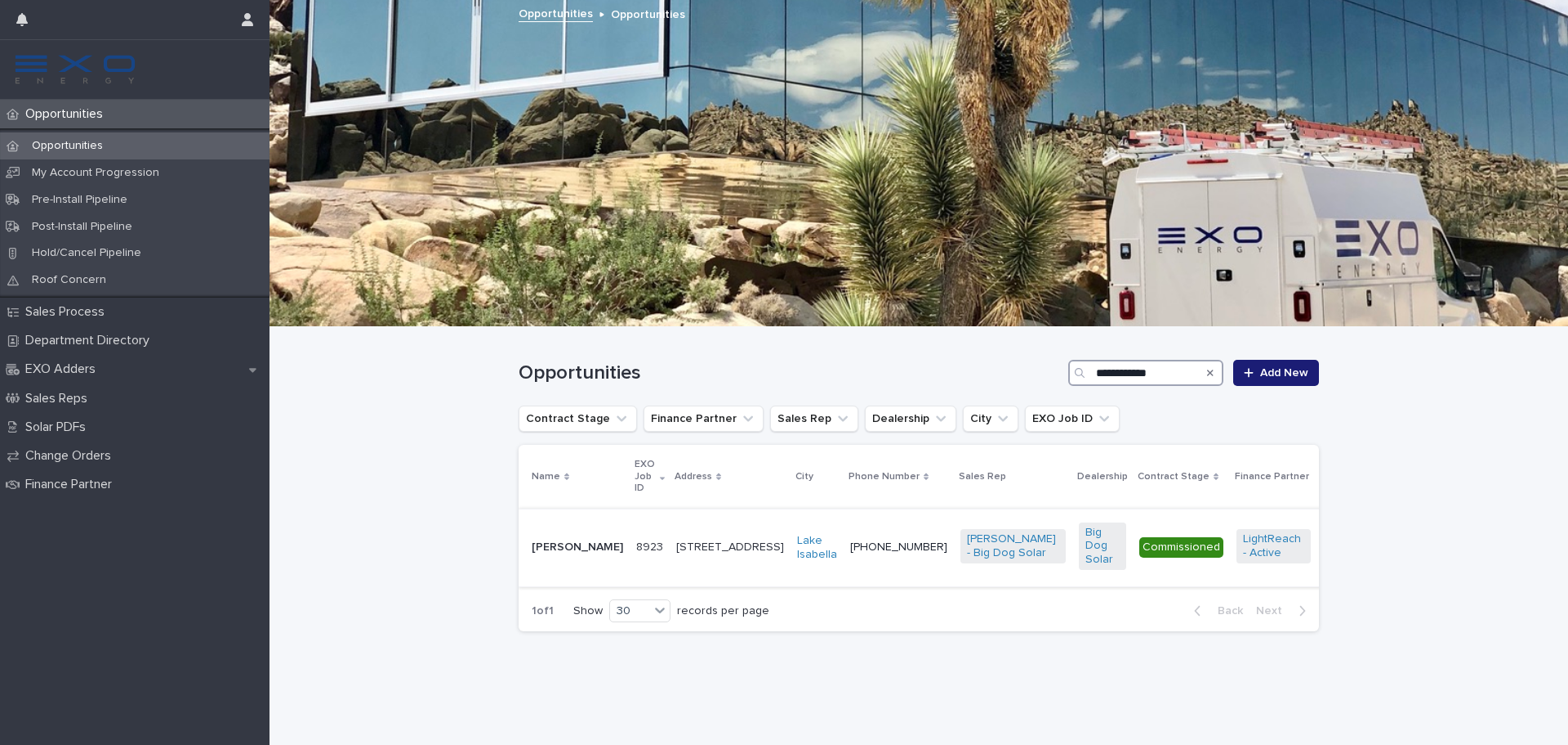
type input "**********"
click at [562, 540] on p "Anna Stenzel" at bounding box center [578, 547] width 91 height 13
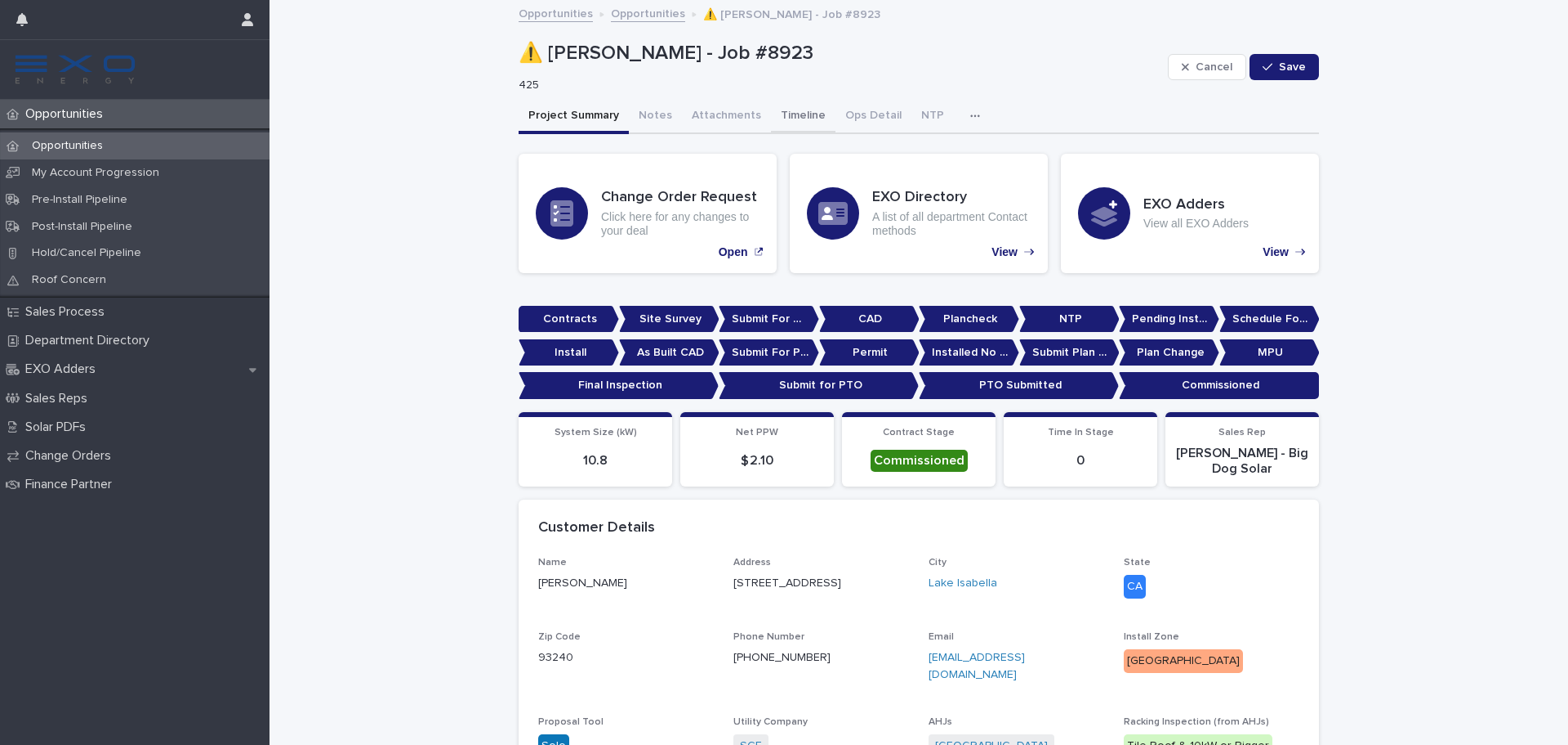
click at [780, 118] on button "Timeline" at bounding box center [804, 117] width 65 height 34
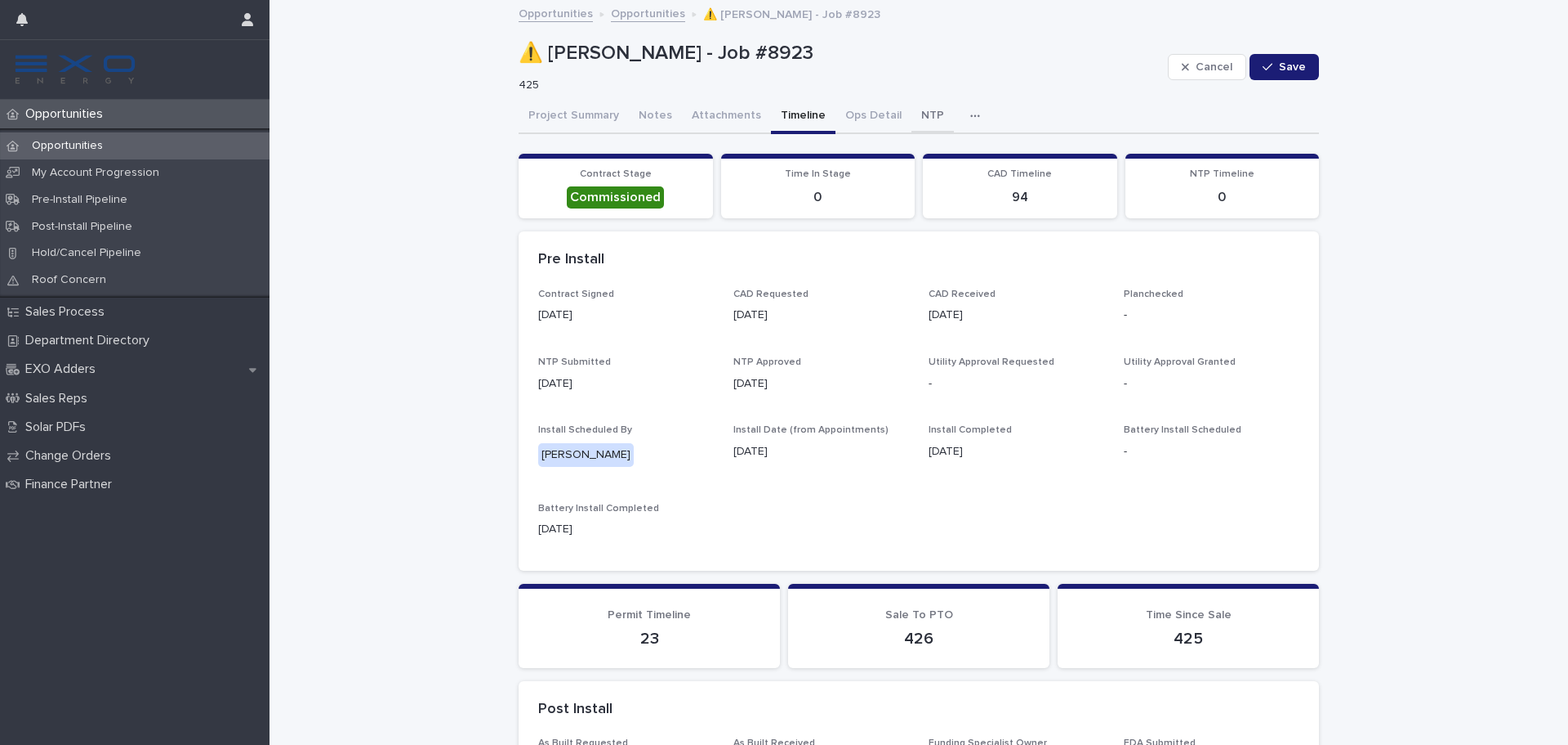
click at [913, 118] on button "NTP" at bounding box center [932, 117] width 42 height 34
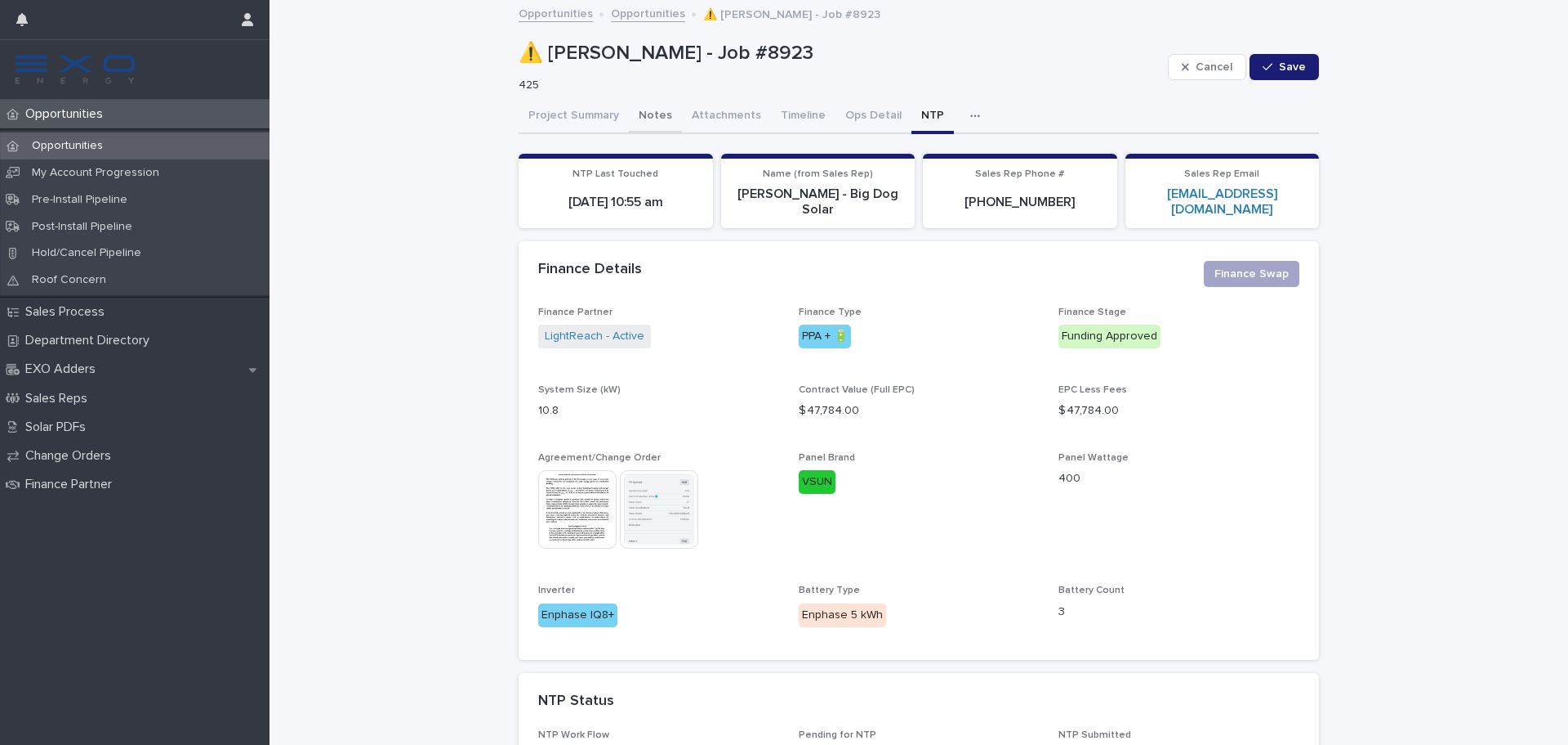
click at [632, 121] on button "Notes" at bounding box center [655, 117] width 53 height 34
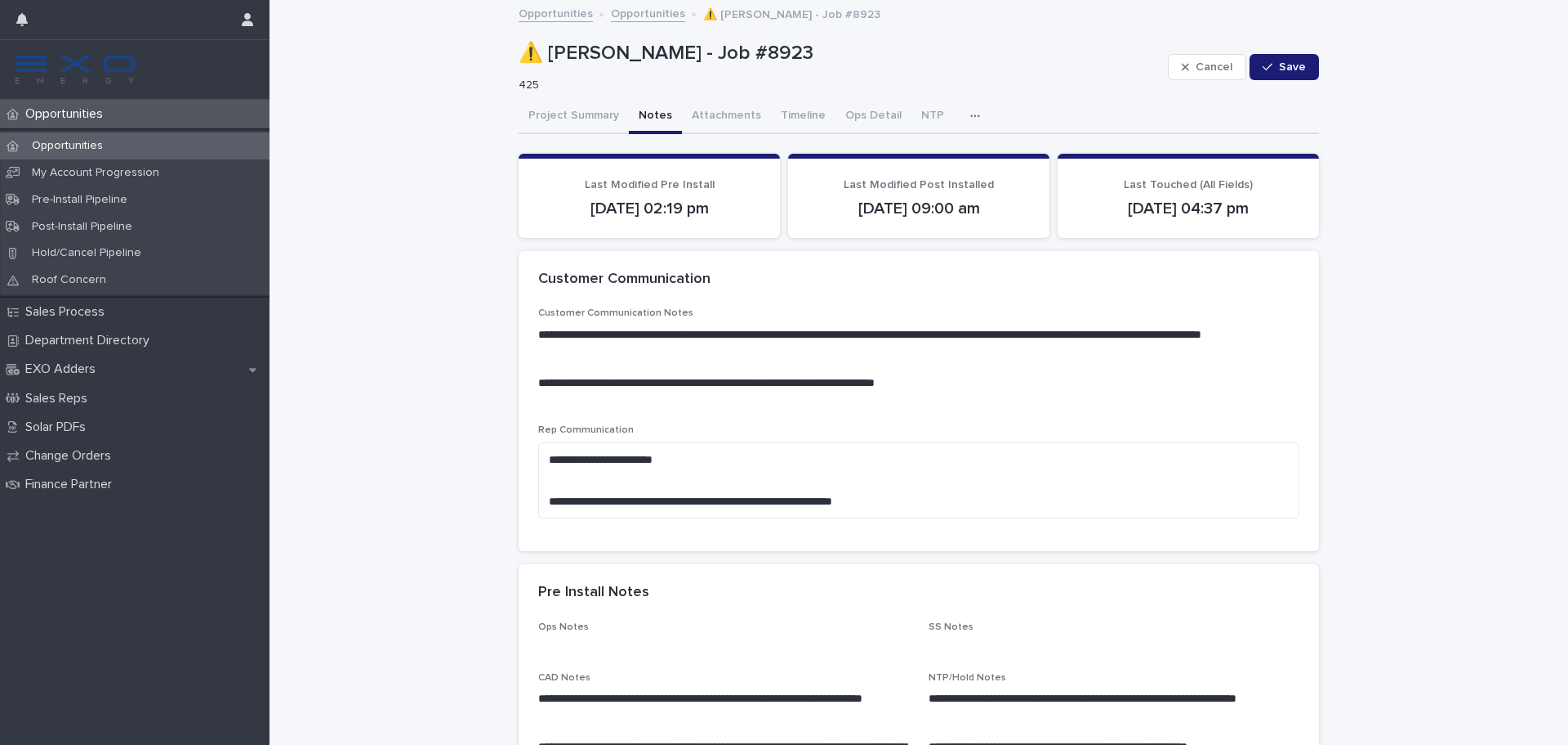
click at [961, 118] on button "button" at bounding box center [979, 116] width 36 height 32
click at [931, 151] on button "Activity" at bounding box center [919, 158] width 108 height 24
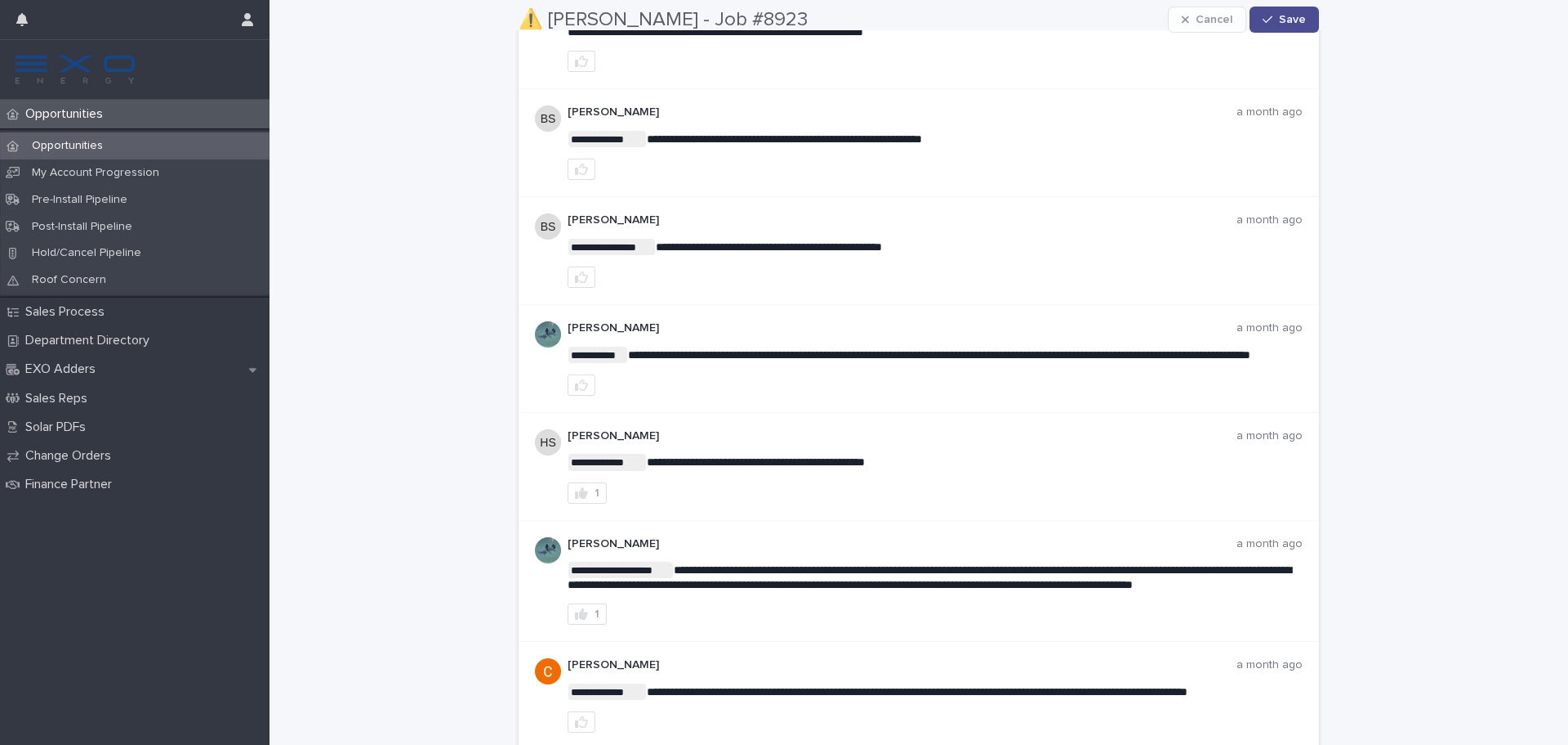
scroll to position [3474, 0]
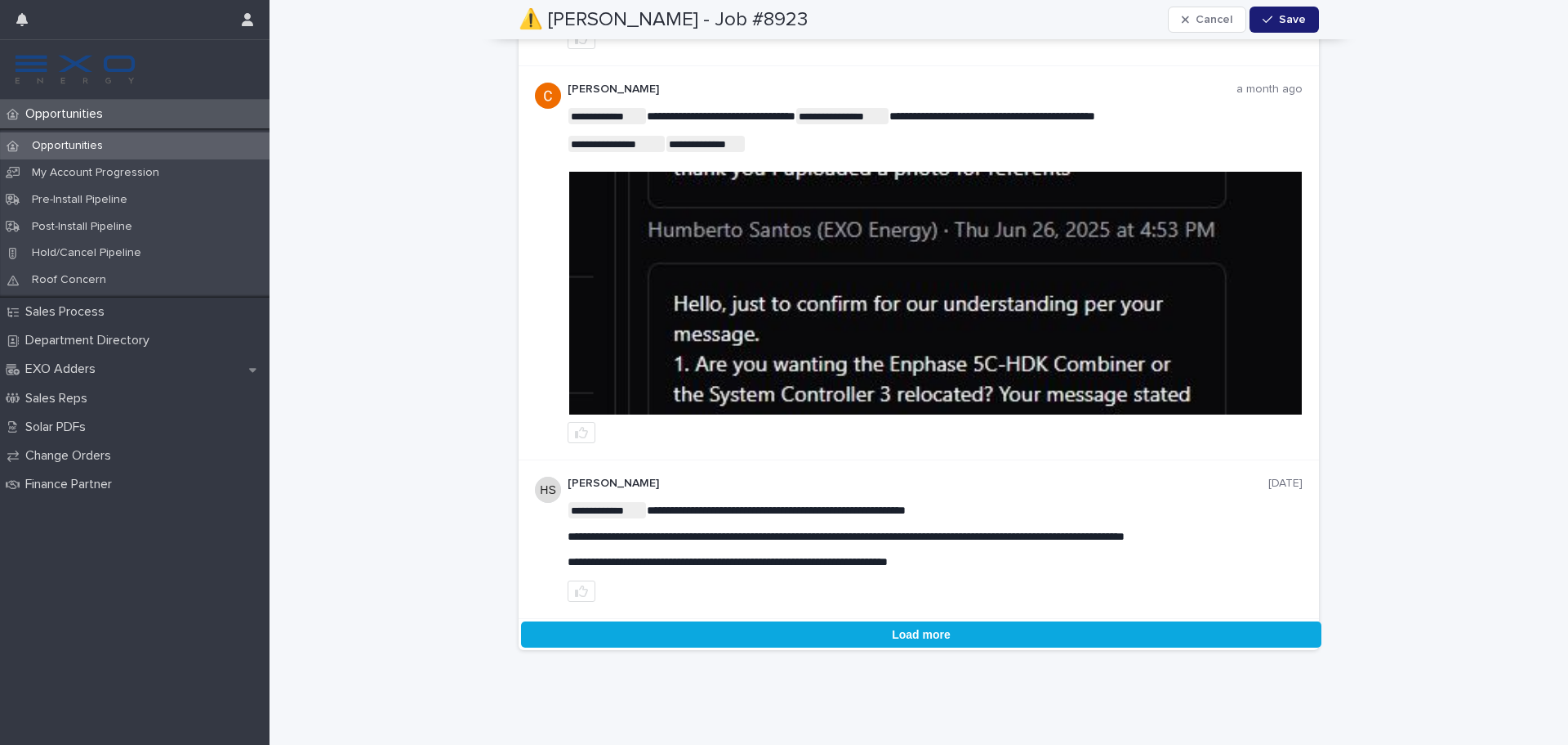
click at [928, 638] on button "Load more" at bounding box center [921, 634] width 800 height 26
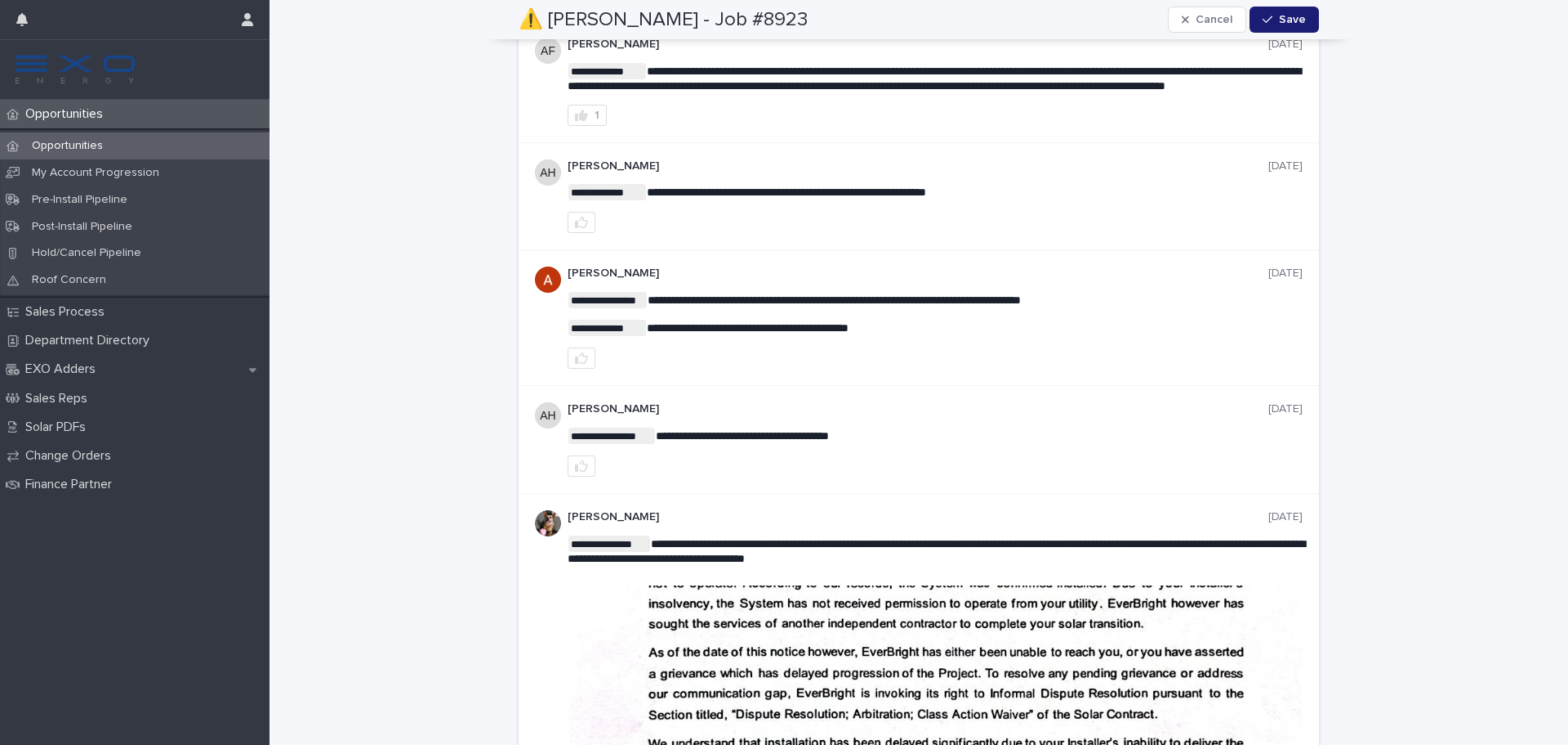
scroll to position [7126, 0]
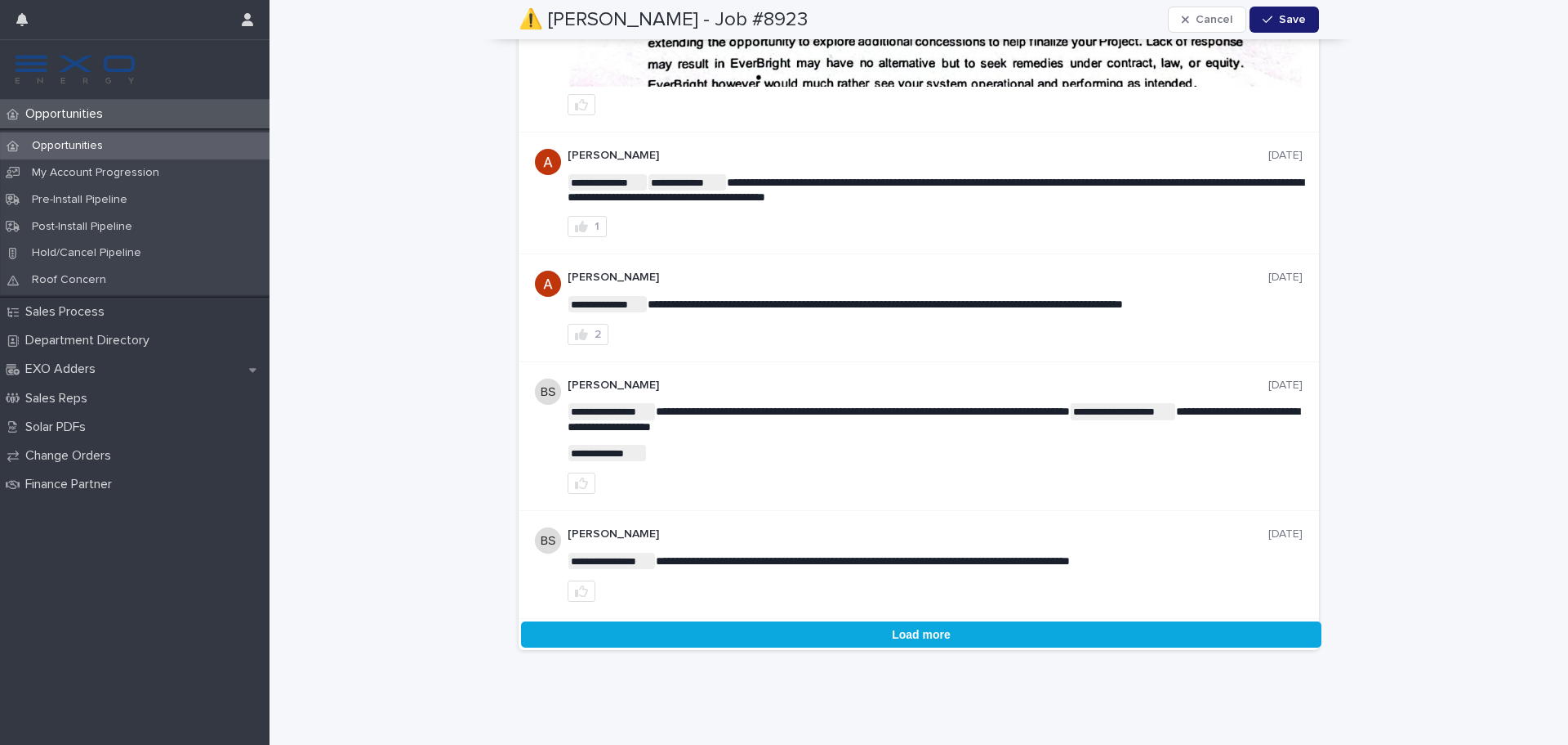
click at [863, 630] on button "Load more" at bounding box center [921, 634] width 800 height 26
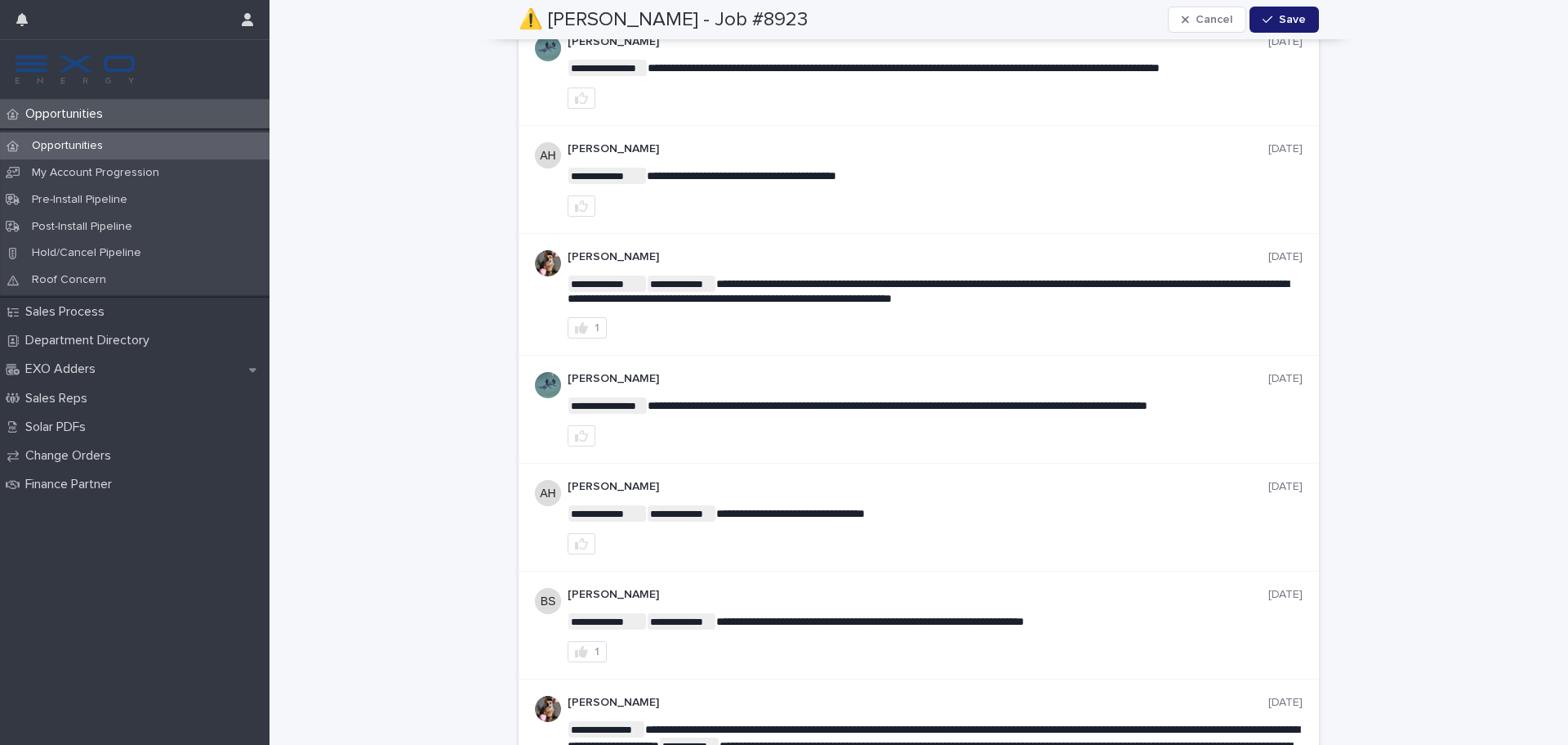
scroll to position [8270, 0]
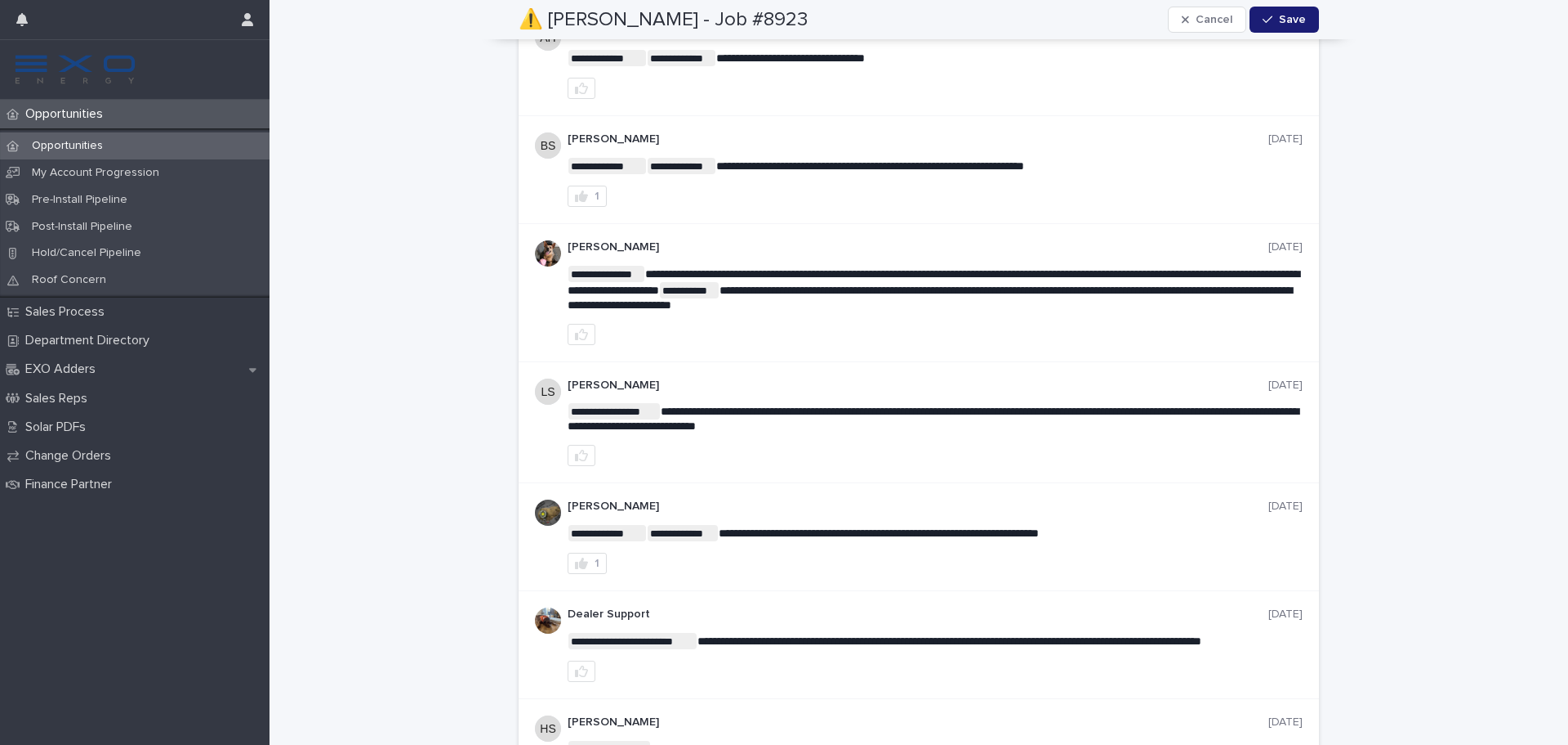
scroll to position [8760, 0]
